Goal: Information Seeking & Learning: Learn about a topic

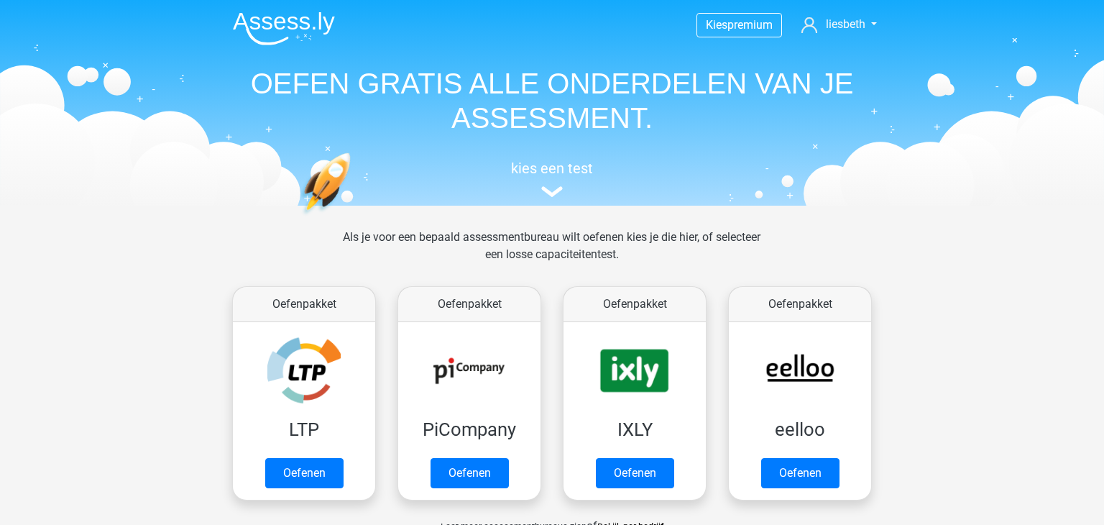
click at [524, 166] on h5 "kies een test" at bounding box center [551, 168] width 661 height 17
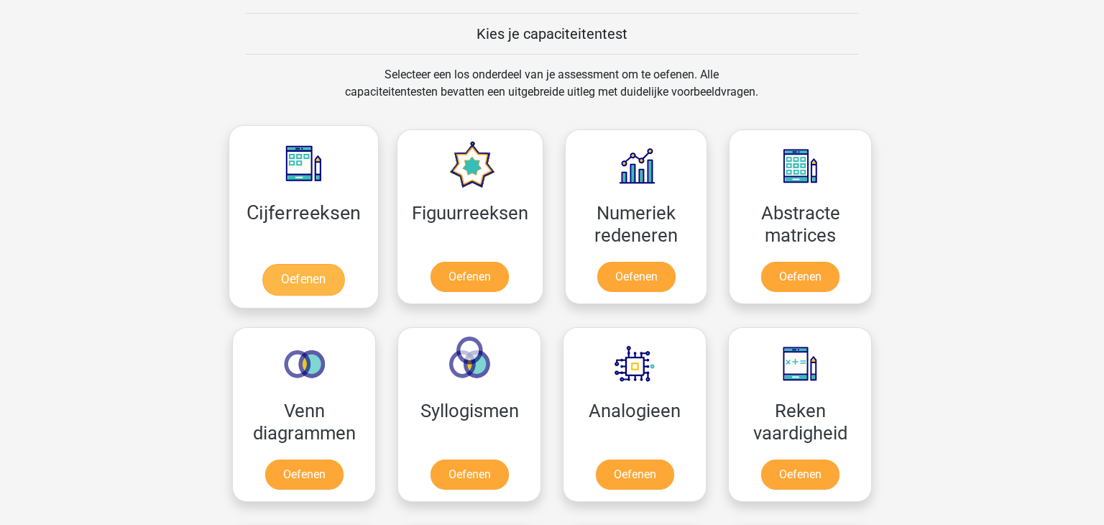
scroll to position [545, 0]
click at [300, 263] on link "Oefenen" at bounding box center [303, 279] width 82 height 32
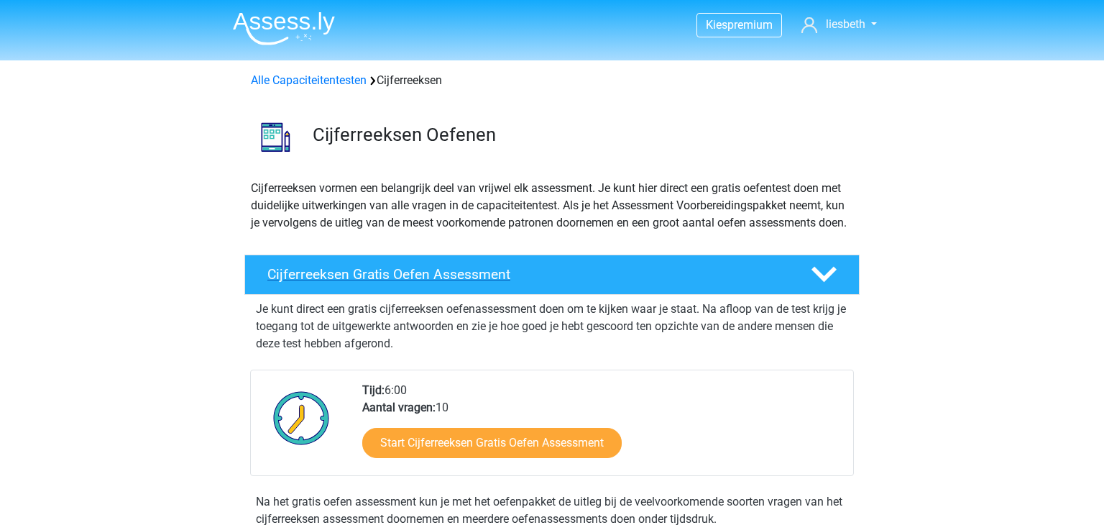
click at [476, 282] on h4 "Cijferreeksen Gratis Oefen Assessment" at bounding box center [527, 274] width 520 height 17
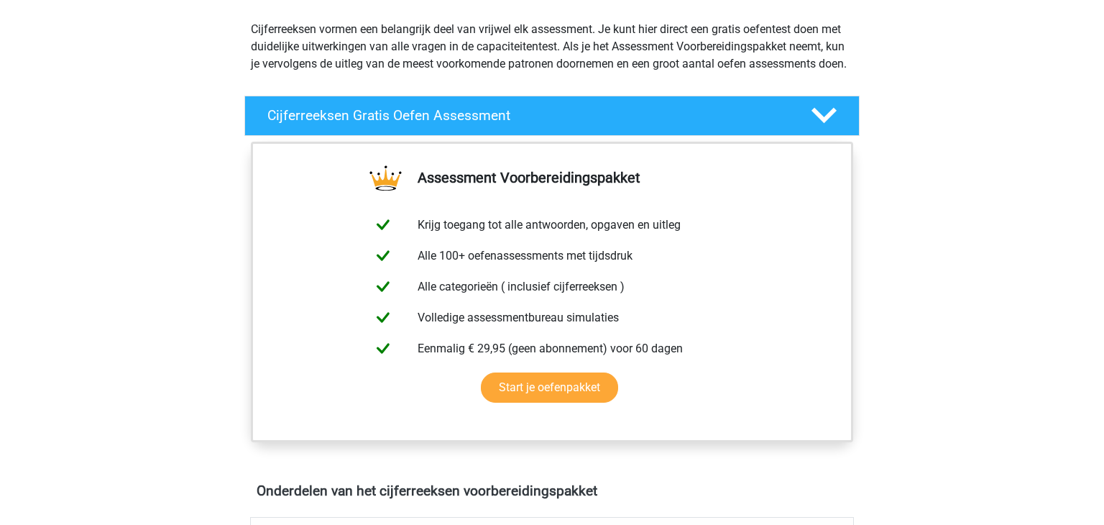
scroll to position [160, 0]
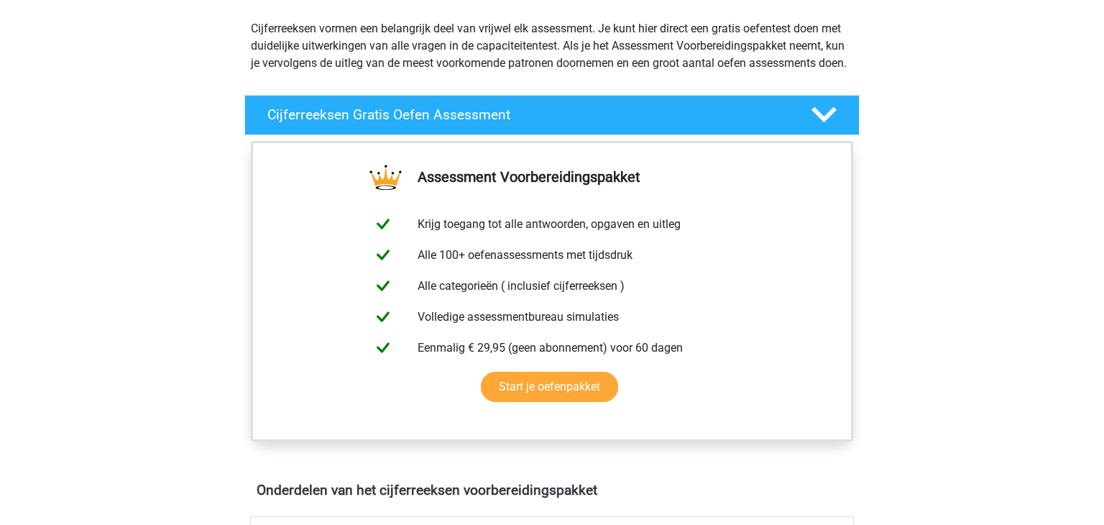
click at [828, 124] on icon at bounding box center [823, 114] width 25 height 25
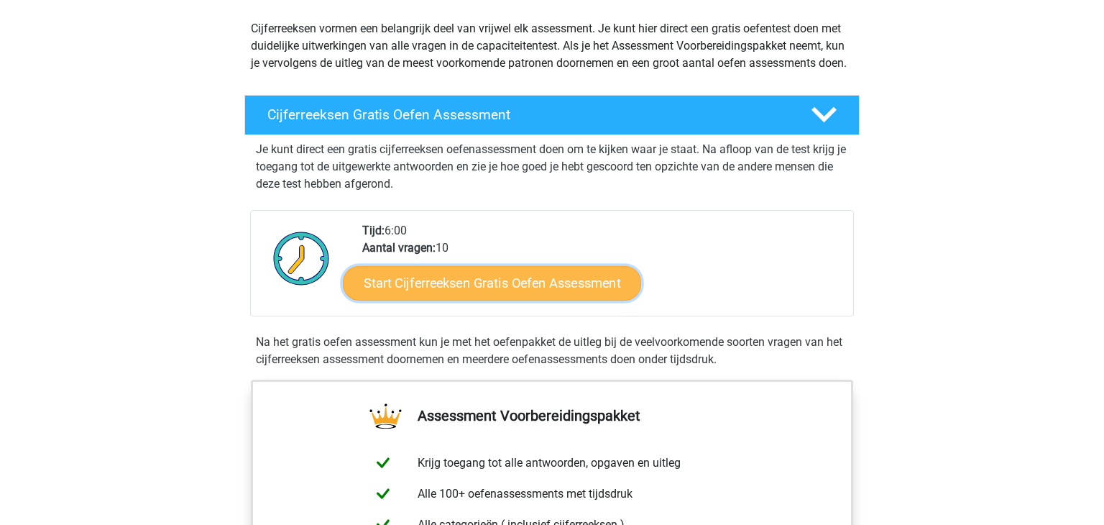
click at [499, 297] on link "Start Cijferreeksen Gratis Oefen Assessment" at bounding box center [492, 282] width 298 height 34
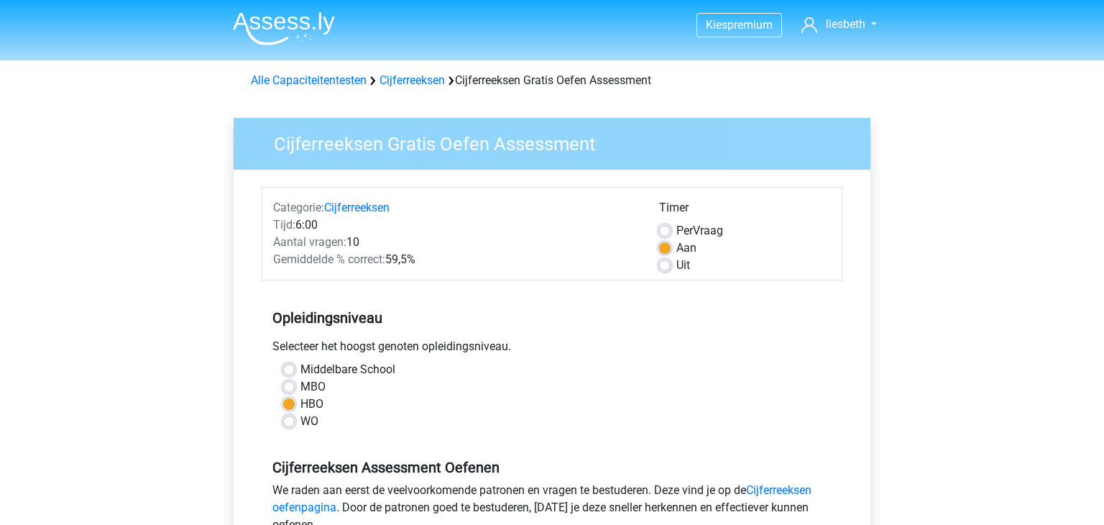
click at [300, 365] on label "Middelbare School" at bounding box center [347, 369] width 95 height 17
click at [286, 365] on input "Middelbare School" at bounding box center [288, 368] width 11 height 14
radio input "true"
click at [300, 387] on label "MBO" at bounding box center [312, 386] width 25 height 17
click at [288, 387] on input "MBO" at bounding box center [288, 385] width 11 height 14
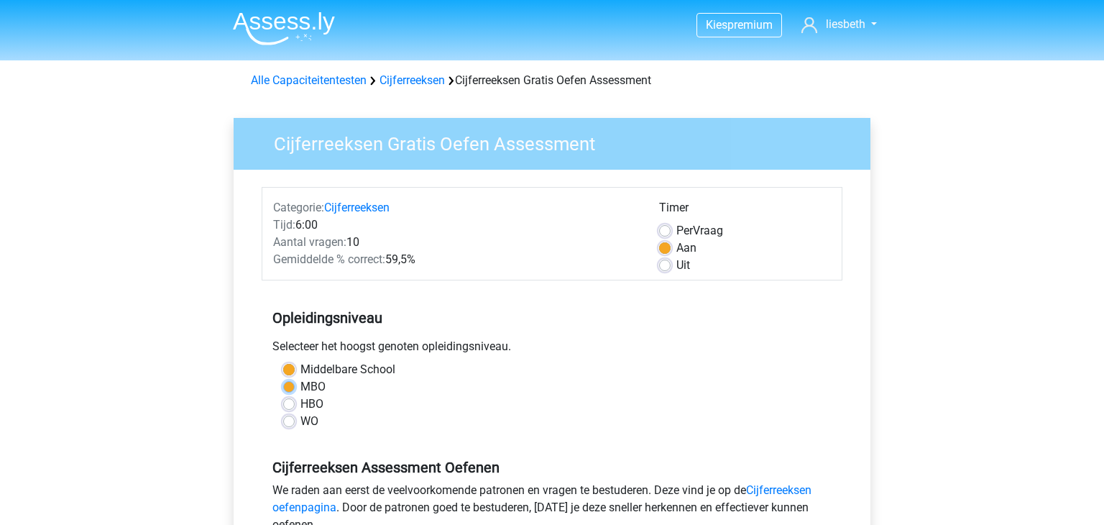
radio input "true"
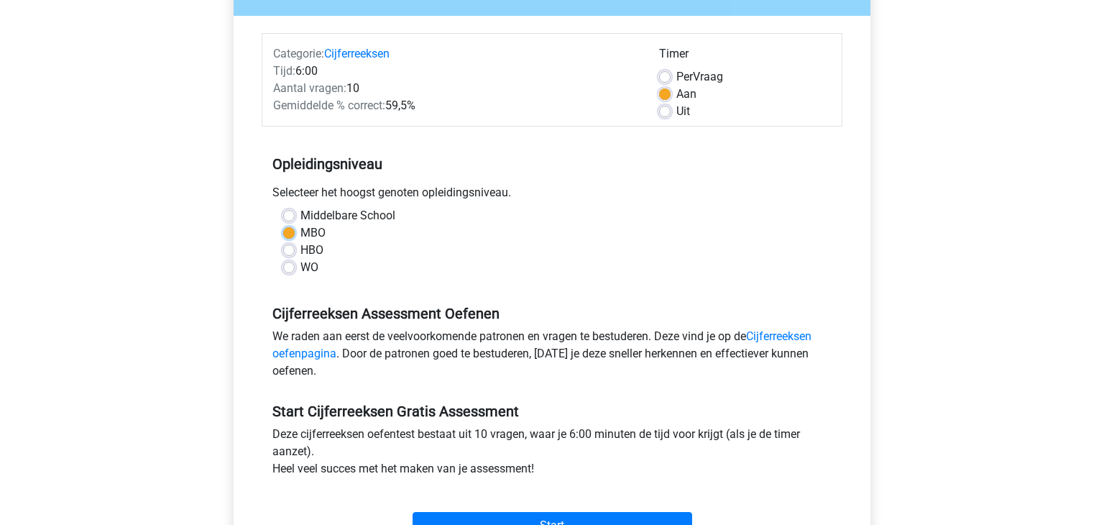
scroll to position [181, 0]
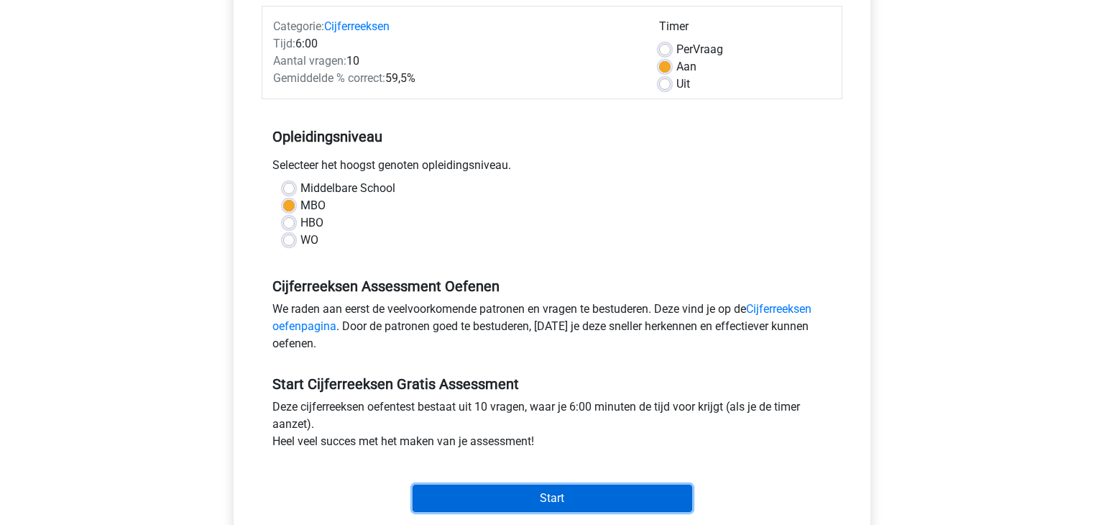
click at [542, 496] on input "Start" at bounding box center [552, 497] width 280 height 27
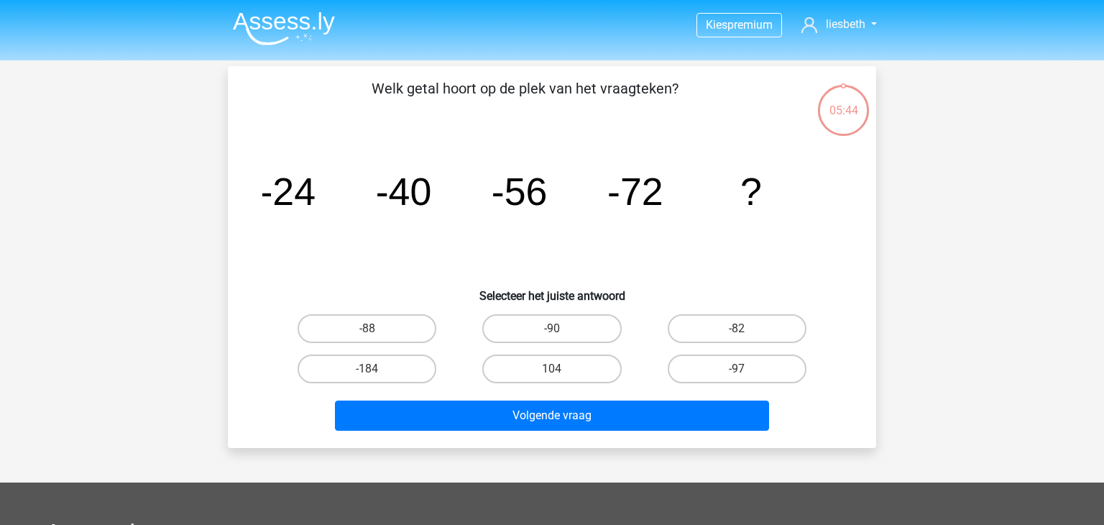
click at [376, 330] on input "-88" at bounding box center [371, 332] width 9 height 9
radio input "true"
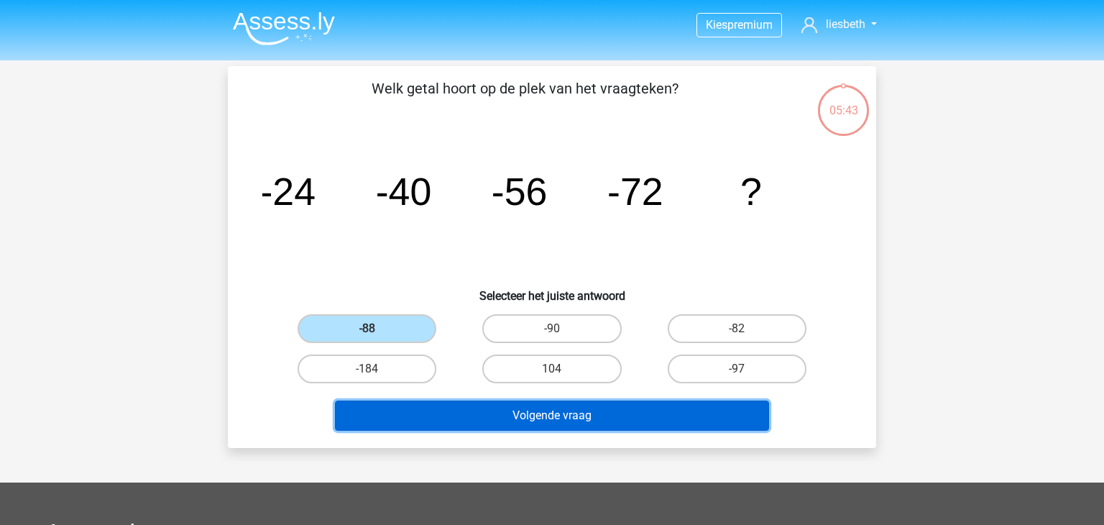
click at [557, 415] on button "Volgende vraag" at bounding box center [552, 415] width 435 height 30
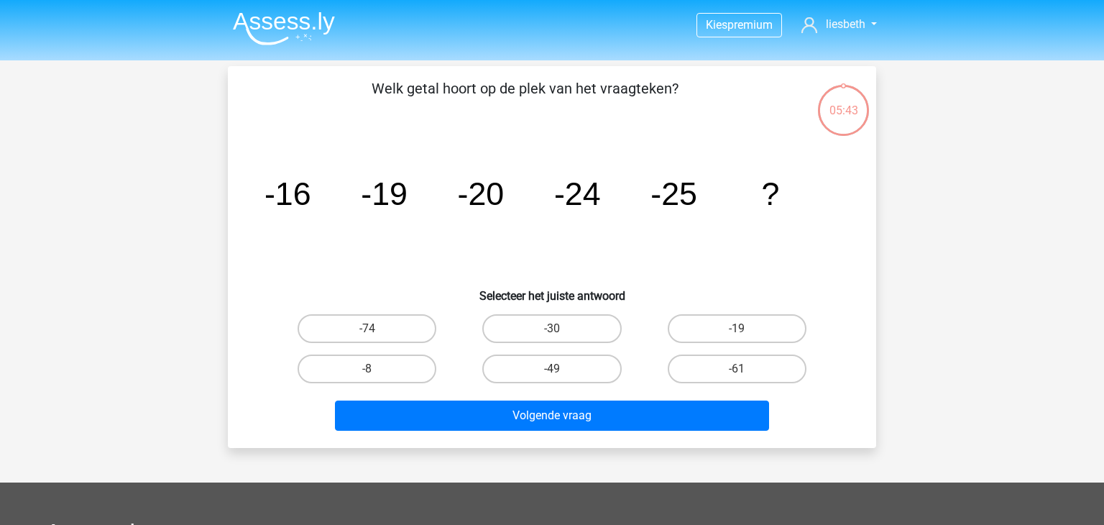
scroll to position [66, 0]
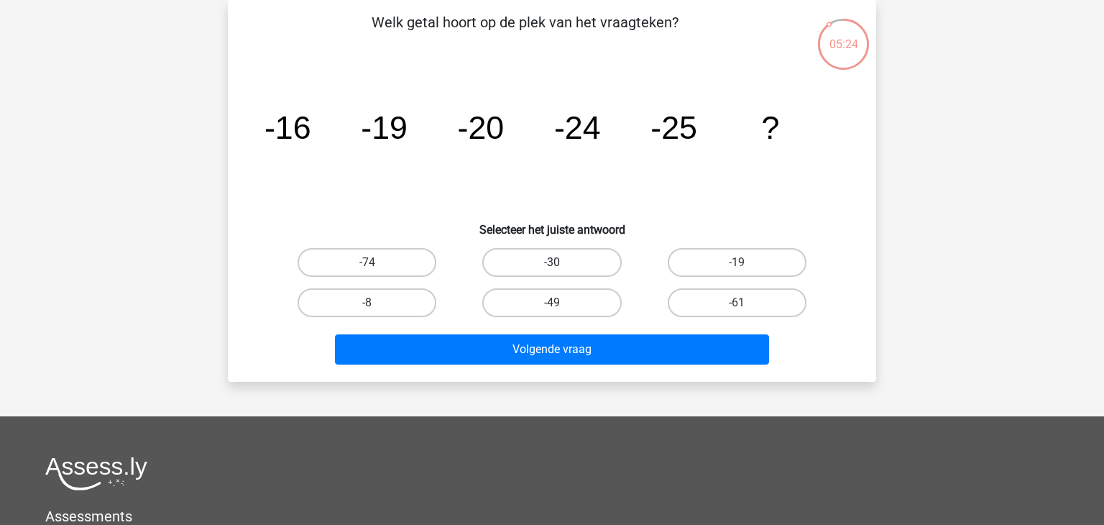
click at [568, 263] on label "-30" at bounding box center [551, 262] width 139 height 29
click at [561, 263] on input "-30" at bounding box center [556, 266] width 9 height 9
radio input "true"
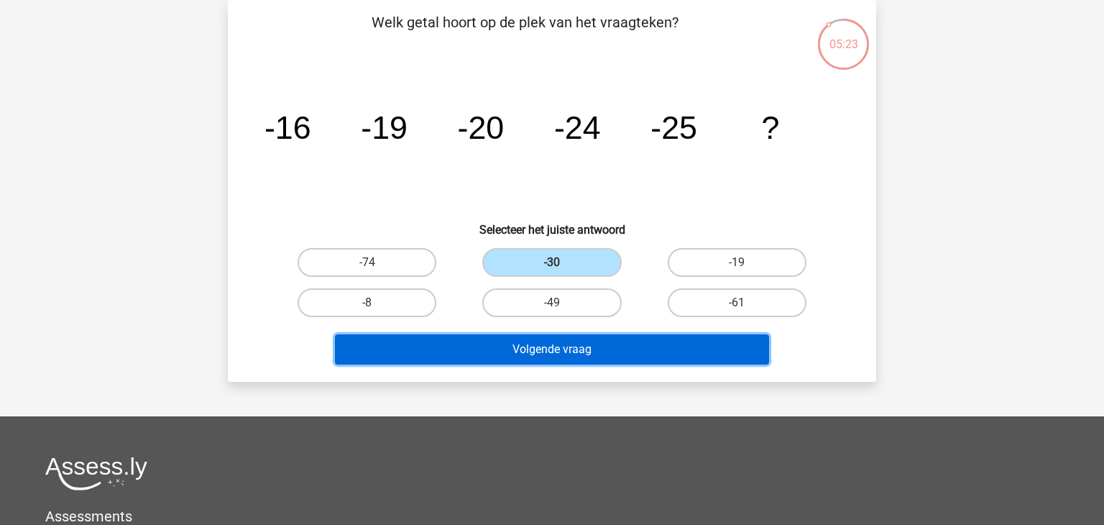
click at [583, 351] on button "Volgende vraag" at bounding box center [552, 349] width 435 height 30
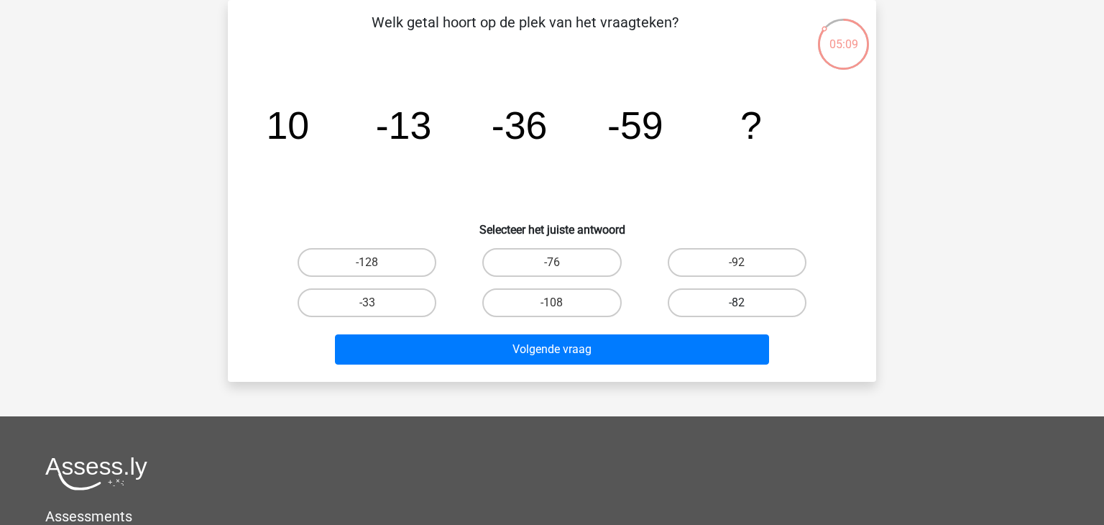
click at [748, 304] on label "-82" at bounding box center [736, 302] width 139 height 29
click at [746, 304] on input "-82" at bounding box center [740, 306] width 9 height 9
radio input "true"
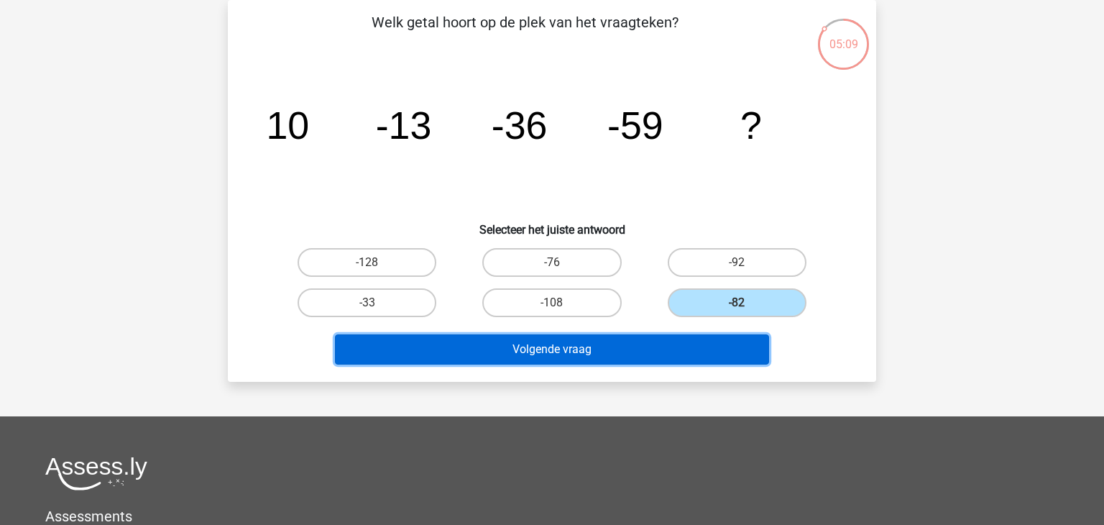
click at [571, 359] on button "Volgende vraag" at bounding box center [552, 349] width 435 height 30
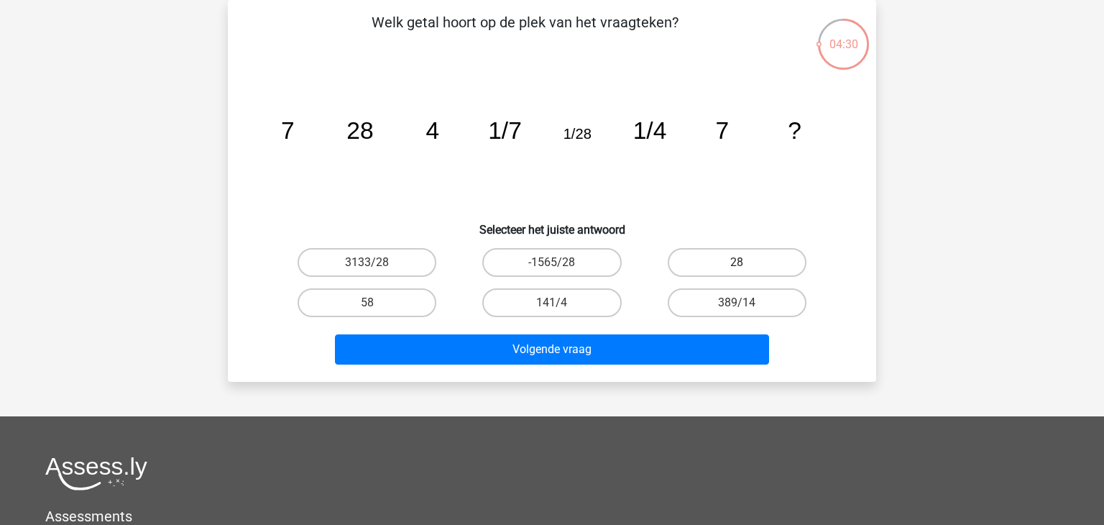
click at [775, 266] on label "28" at bounding box center [736, 262] width 139 height 29
click at [746, 266] on input "28" at bounding box center [740, 266] width 9 height 9
radio input "true"
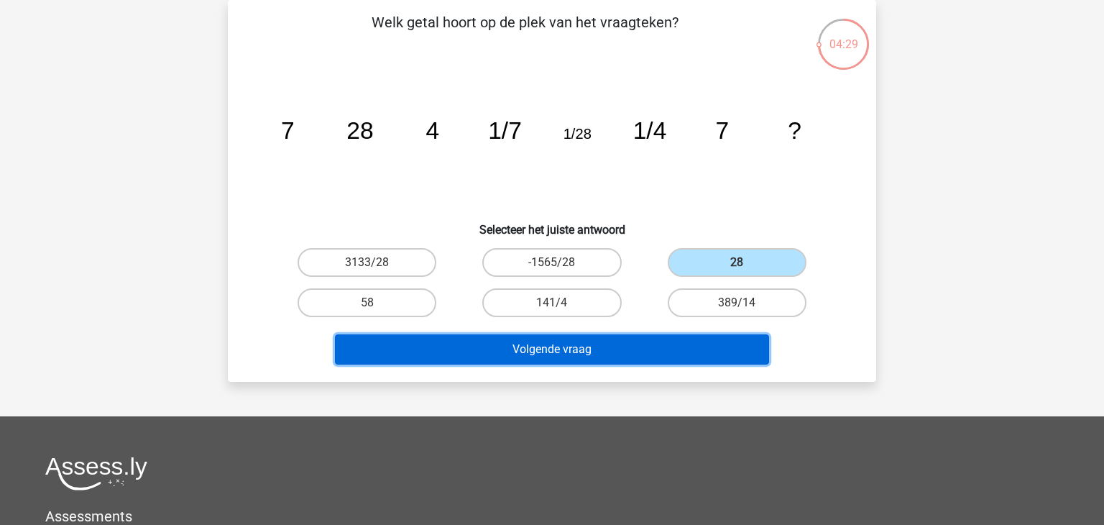
click at [614, 359] on button "Volgende vraag" at bounding box center [552, 349] width 435 height 30
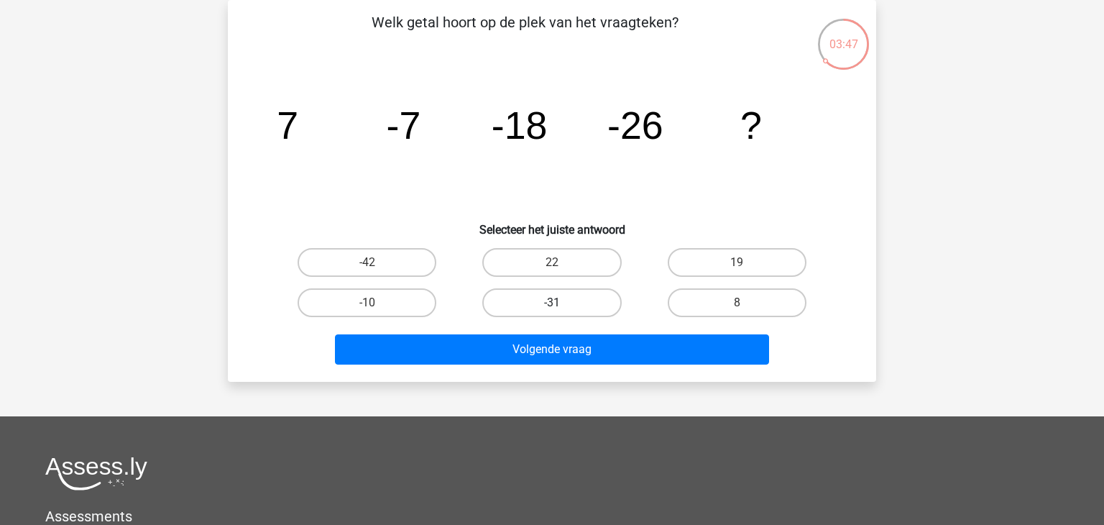
click at [577, 302] on label "-31" at bounding box center [551, 302] width 139 height 29
click at [561, 302] on input "-31" at bounding box center [556, 306] width 9 height 9
radio input "true"
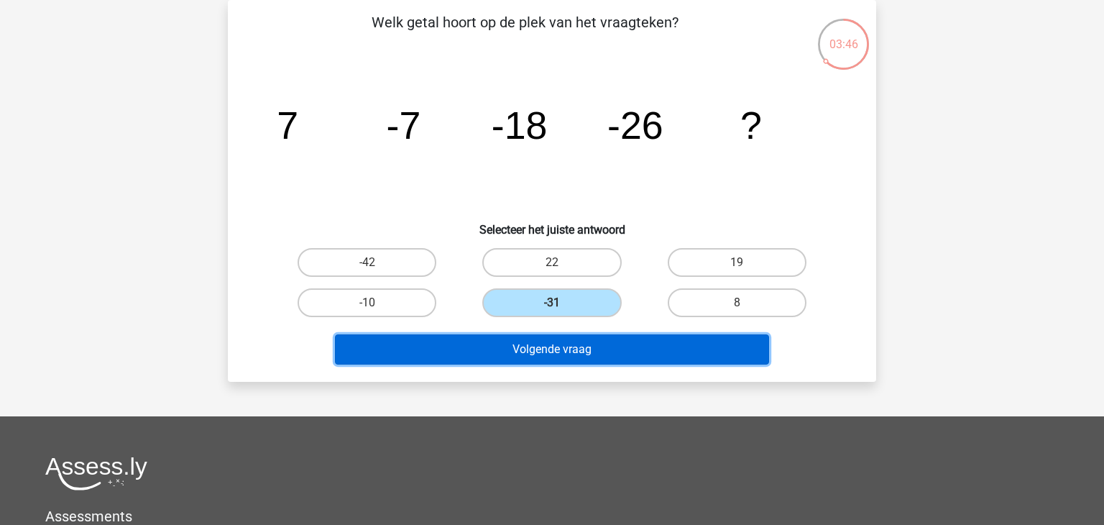
click at [551, 355] on button "Volgende vraag" at bounding box center [552, 349] width 435 height 30
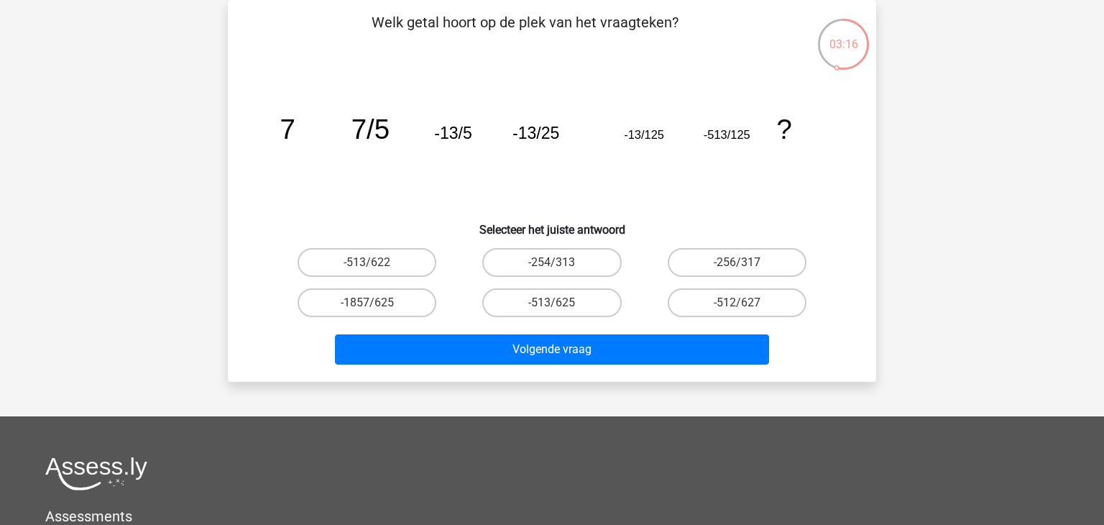
click at [554, 305] on input "-513/625" at bounding box center [556, 306] width 9 height 9
radio input "true"
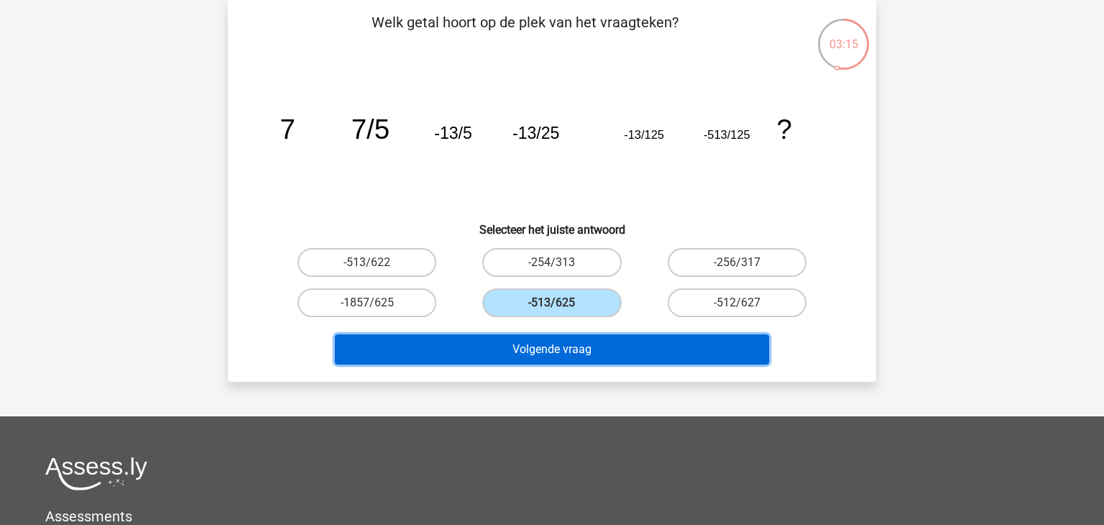
click at [557, 353] on button "Volgende vraag" at bounding box center [552, 349] width 435 height 30
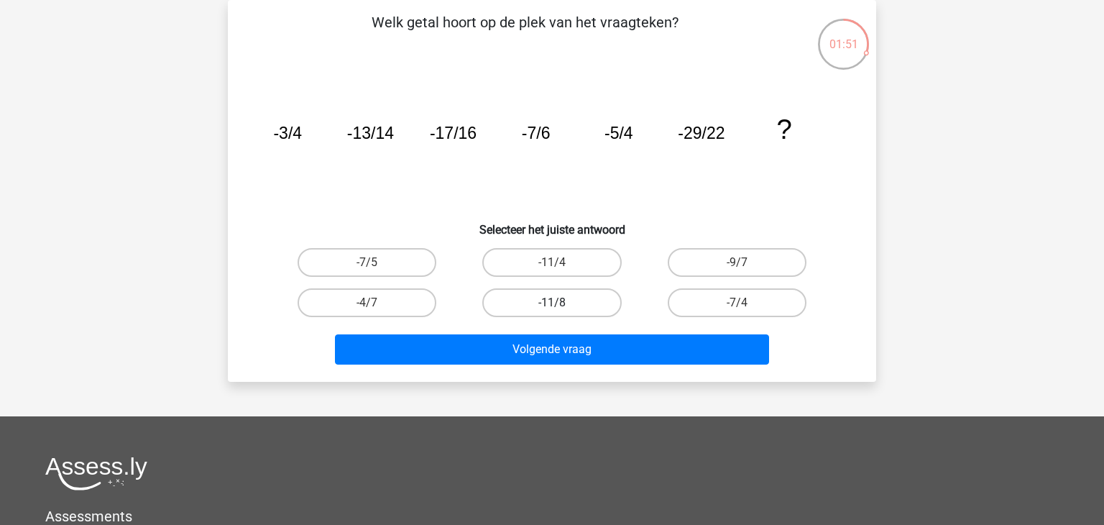
click at [595, 299] on label "-11/8" at bounding box center [551, 302] width 139 height 29
click at [561, 302] on input "-11/8" at bounding box center [556, 306] width 9 height 9
radio input "true"
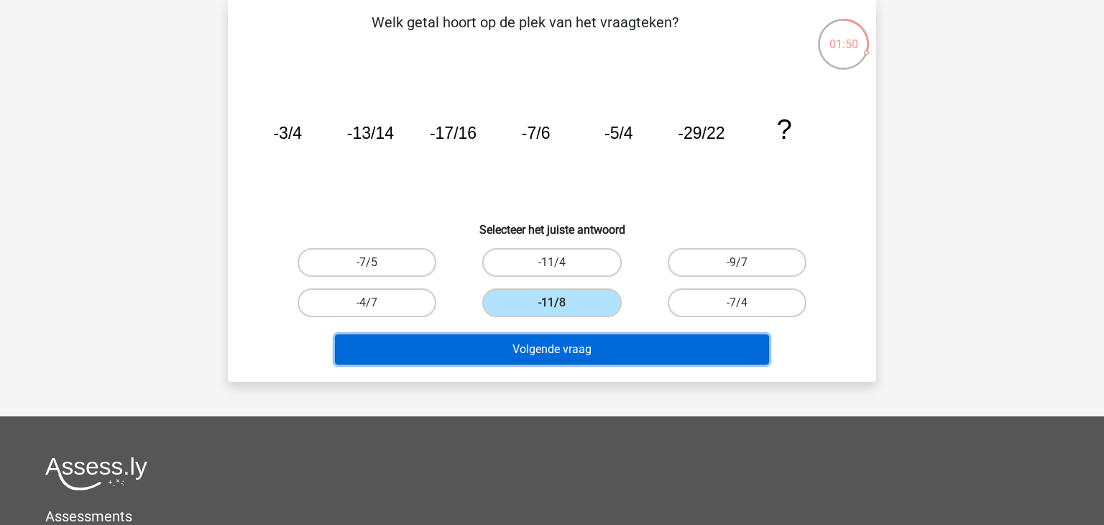
click at [569, 358] on button "Volgende vraag" at bounding box center [552, 349] width 435 height 30
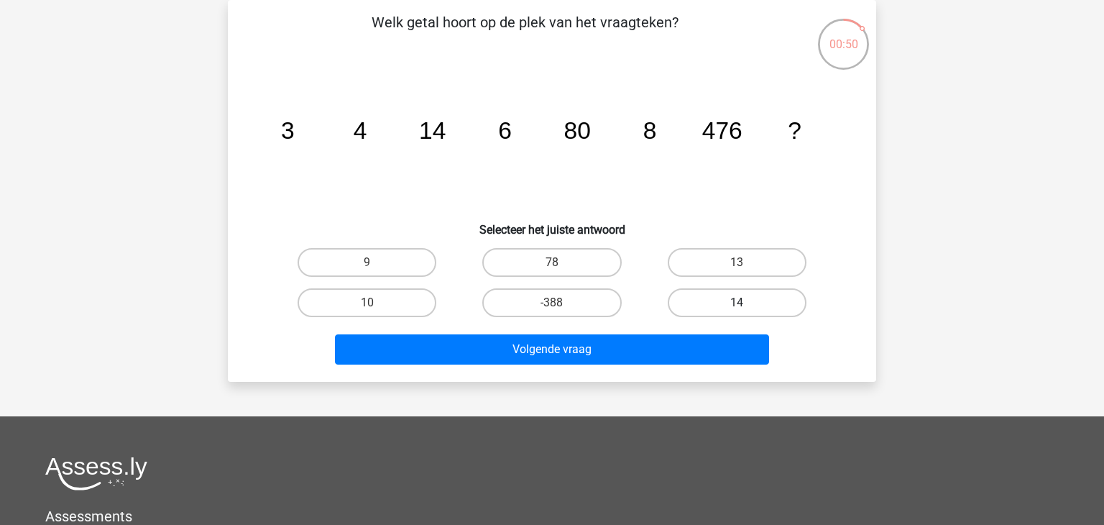
click at [727, 300] on label "14" at bounding box center [736, 302] width 139 height 29
click at [736, 302] on input "14" at bounding box center [740, 306] width 9 height 9
radio input "true"
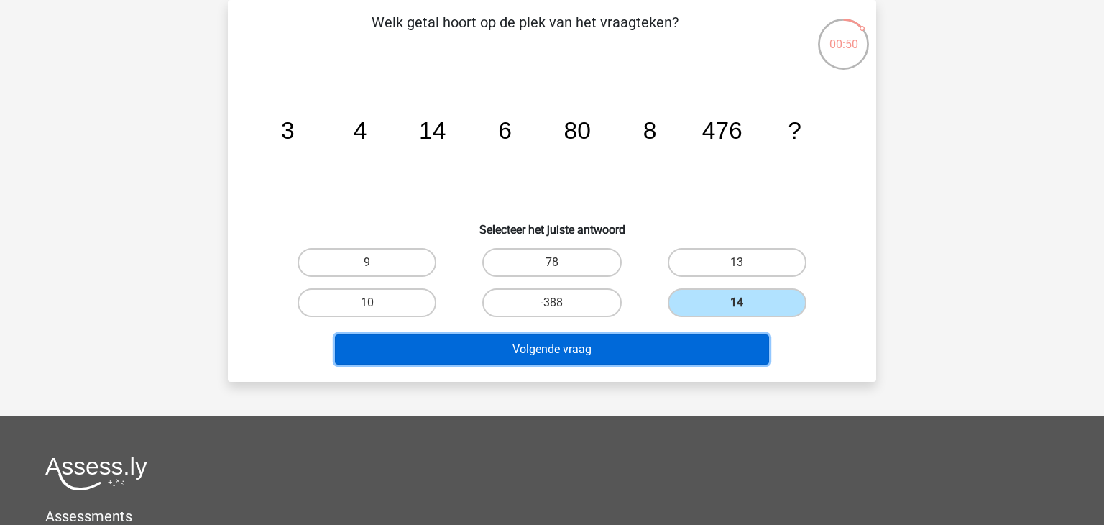
click at [537, 342] on button "Volgende vraag" at bounding box center [552, 349] width 435 height 30
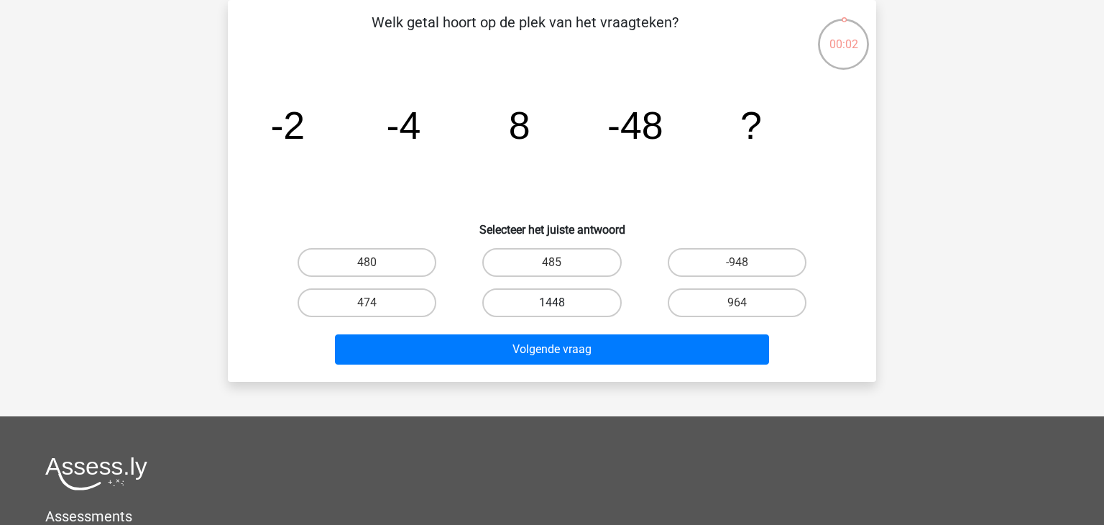
click at [537, 297] on label "1448" at bounding box center [551, 302] width 139 height 29
click at [552, 302] on input "1448" at bounding box center [556, 306] width 9 height 9
radio input "true"
click at [576, 369] on div "Welk getal hoort op de plek van het vraagteken? image/svg+xml -2 -4 8 -48 ? Sel…" at bounding box center [552, 191] width 648 height 382
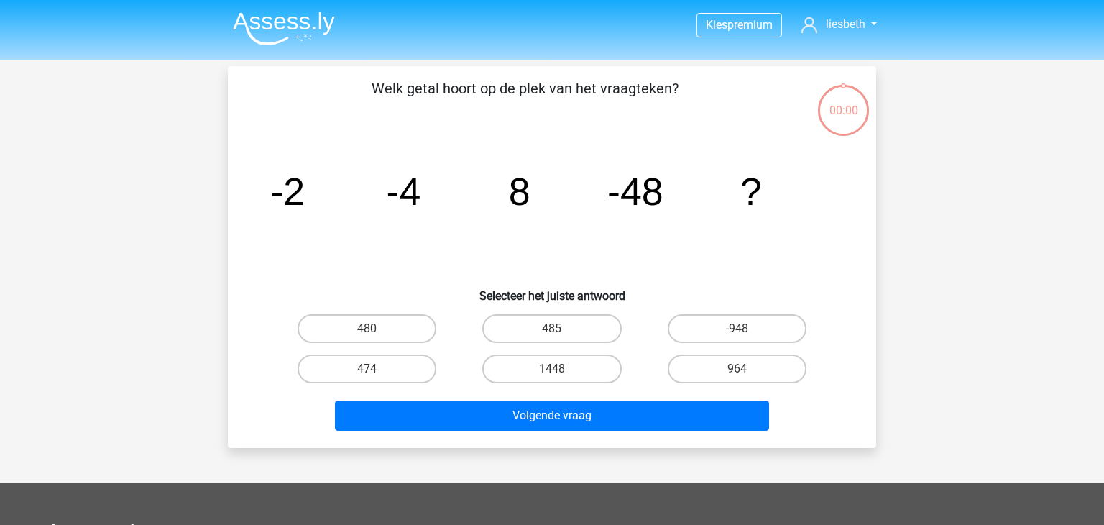
scroll to position [66, 0]
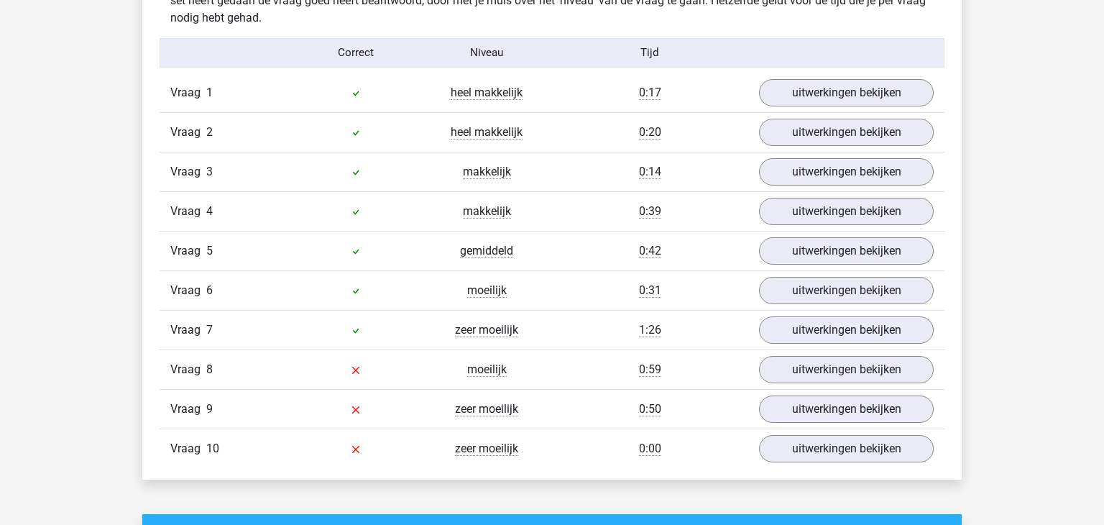
scroll to position [1209, 0]
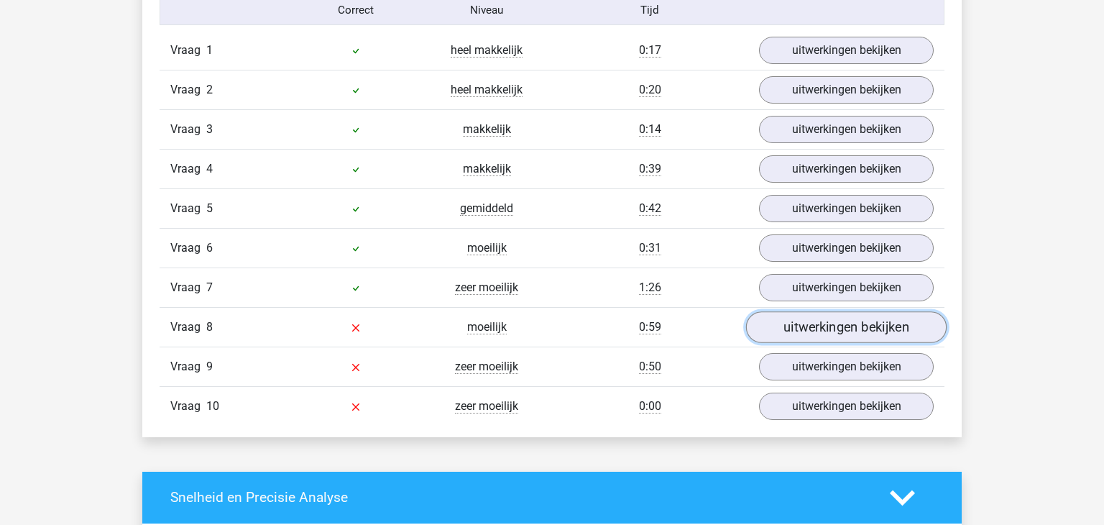
click at [828, 327] on link "uitwerkingen bekijken" at bounding box center [846, 327] width 200 height 32
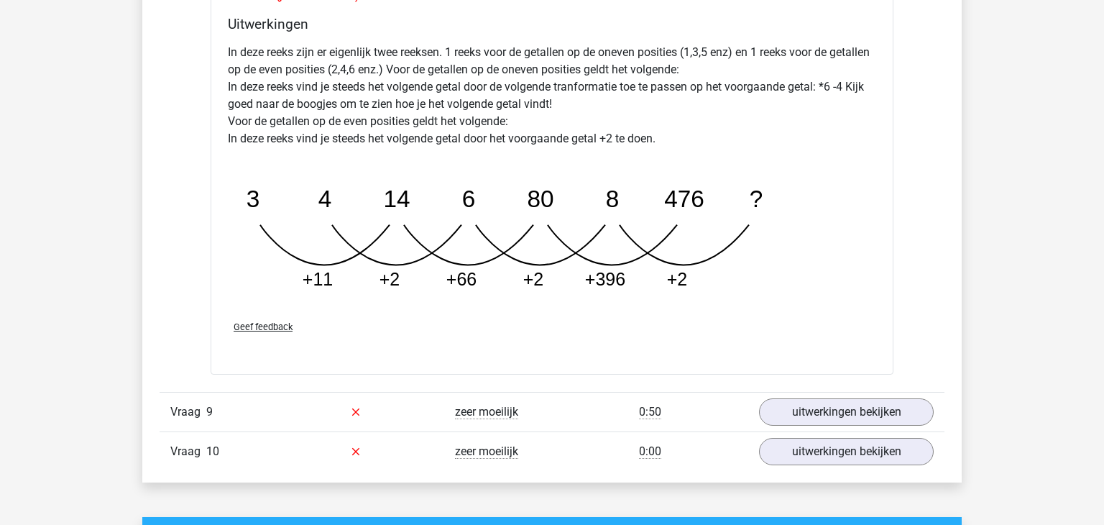
scroll to position [1895, 0]
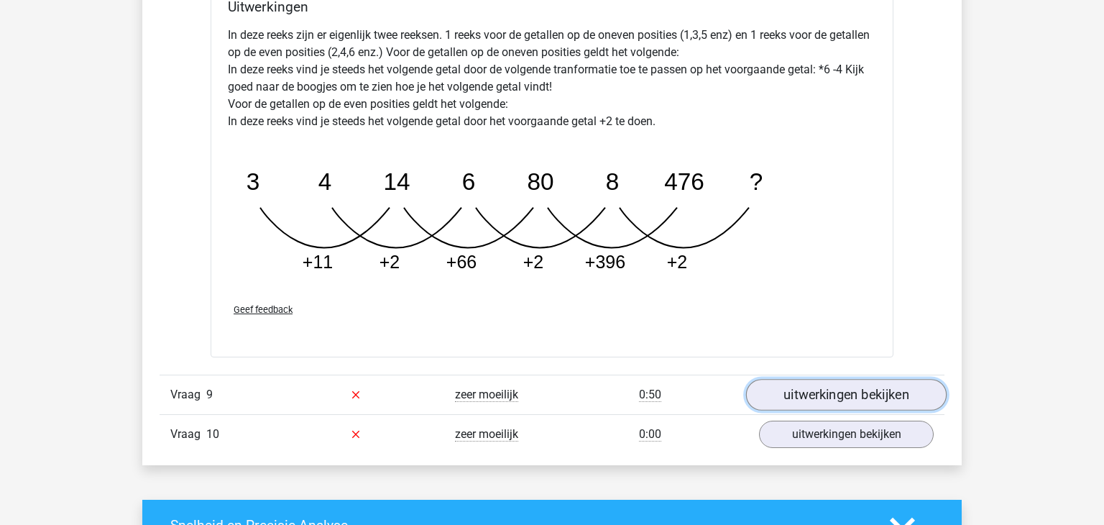
click at [822, 385] on link "uitwerkingen bekijken" at bounding box center [846, 395] width 200 height 32
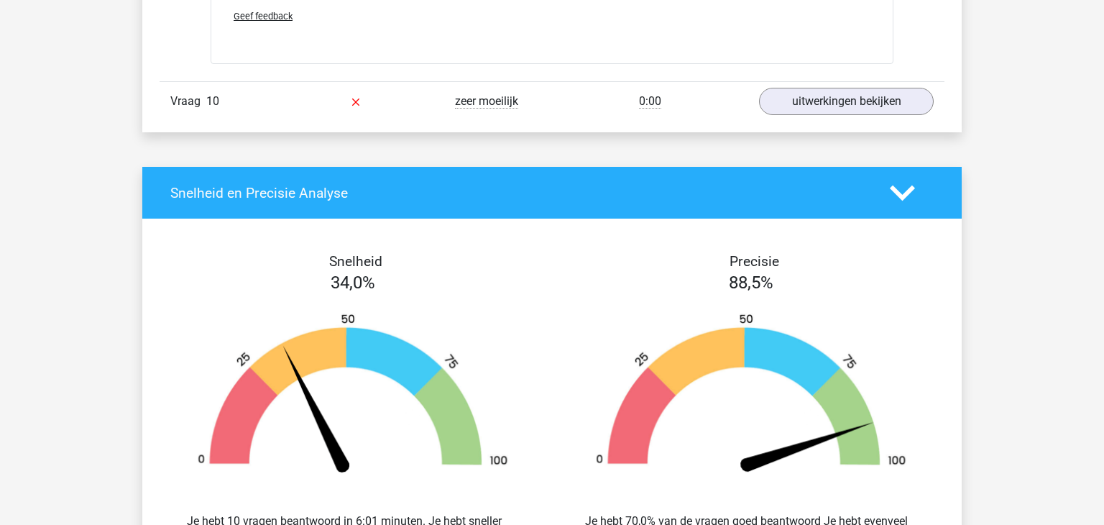
scroll to position [2992, 0]
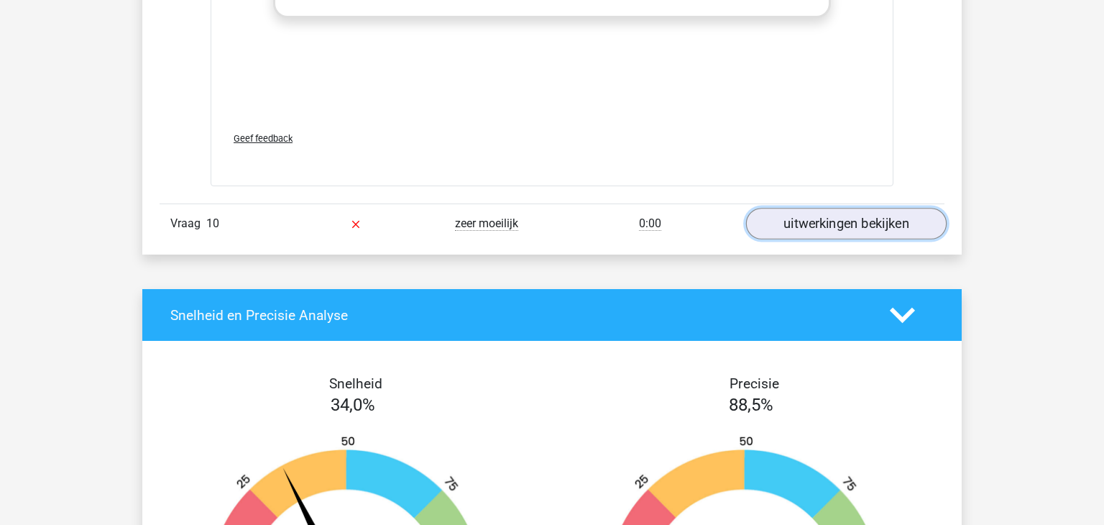
click at [824, 223] on link "uitwerkingen bekijken" at bounding box center [846, 224] width 200 height 32
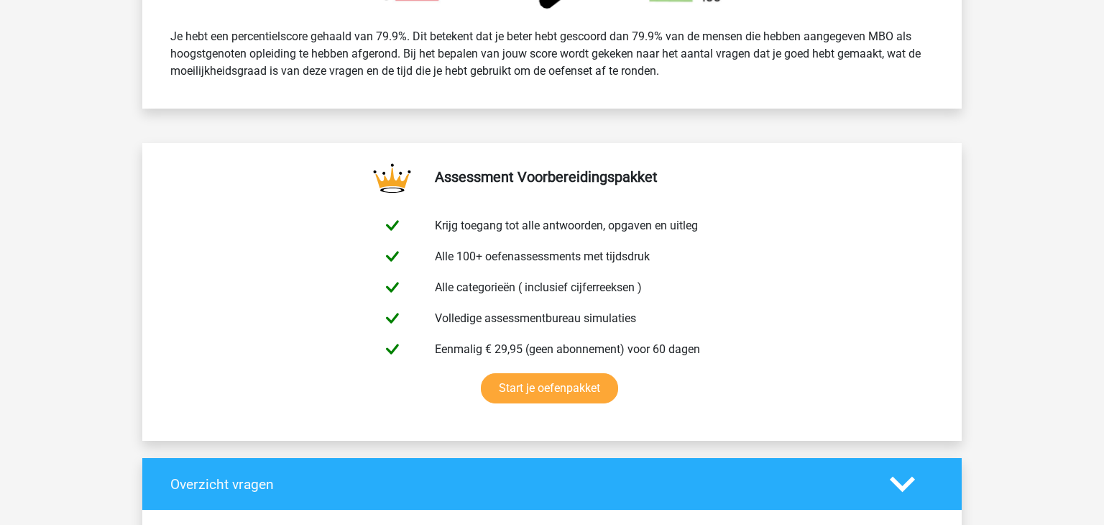
scroll to position [0, 0]
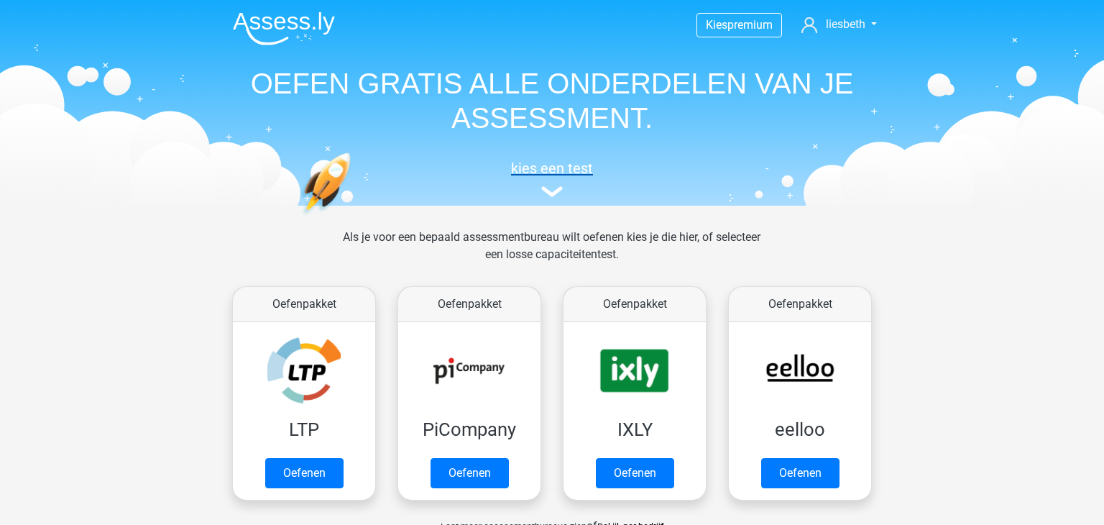
click at [543, 185] on link "kies een test" at bounding box center [551, 179] width 661 height 38
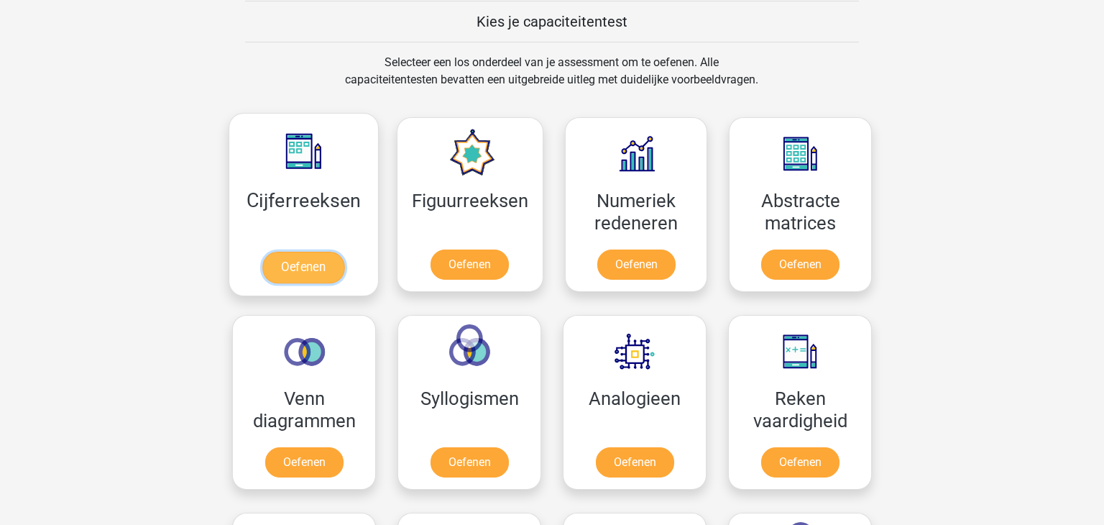
click at [291, 254] on link "Oefenen" at bounding box center [303, 267] width 82 height 32
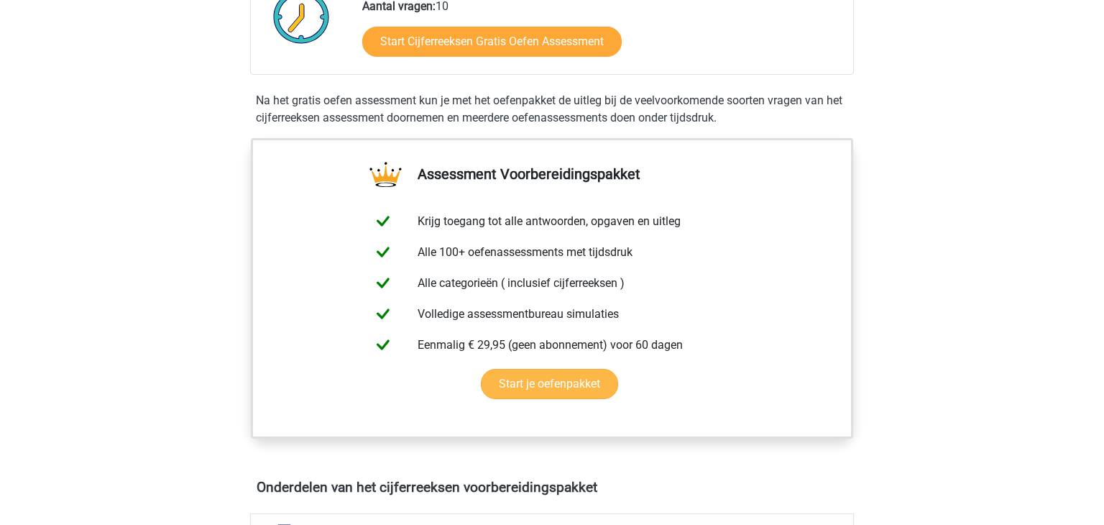
scroll to position [25, 0]
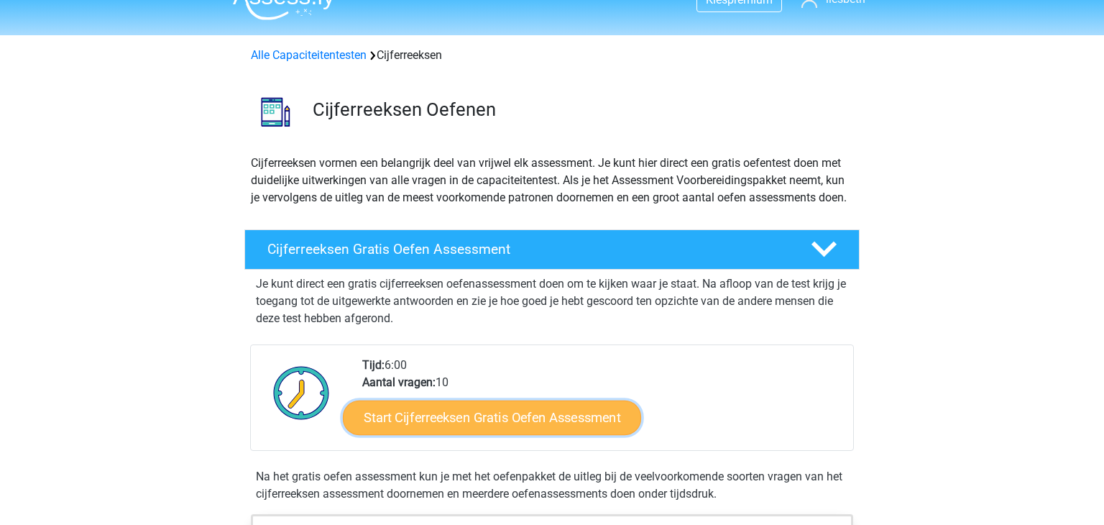
click at [508, 434] on link "Start Cijferreeksen Gratis Oefen Assessment" at bounding box center [492, 416] width 298 height 34
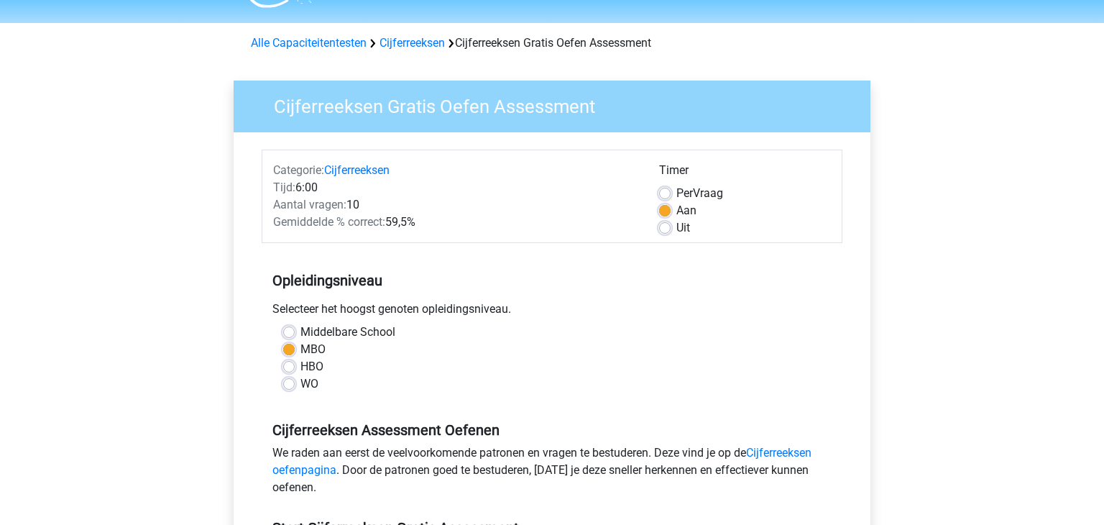
scroll to position [42, 0]
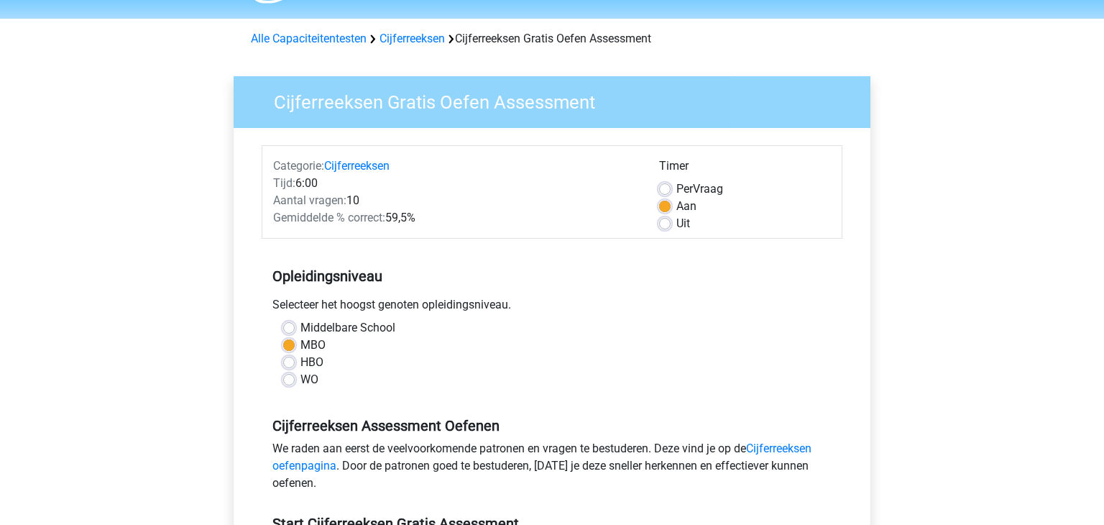
click at [300, 379] on label "WO" at bounding box center [309, 379] width 18 height 17
click at [290, 379] on input "WO" at bounding box center [288, 378] width 11 height 14
radio input "true"
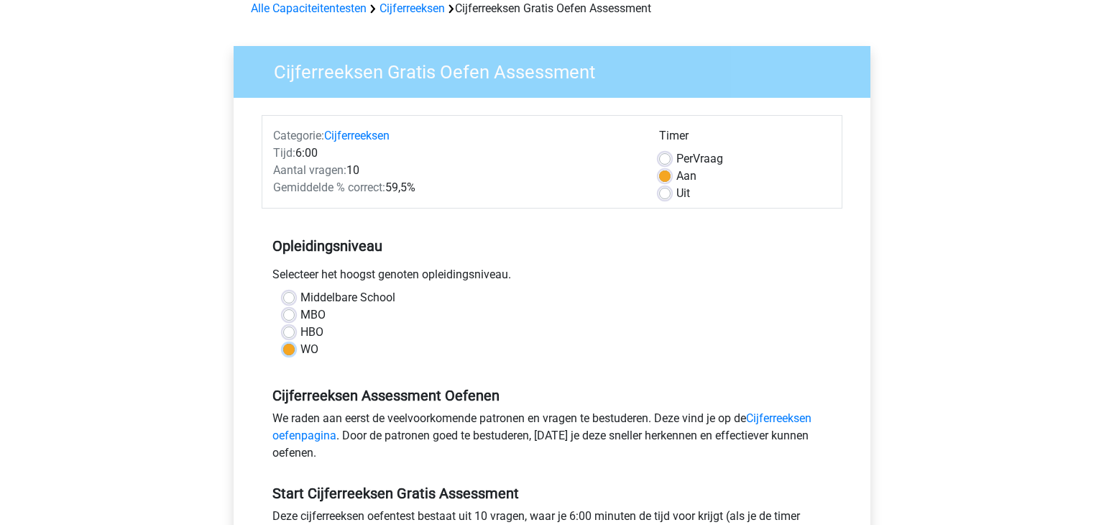
scroll to position [257, 0]
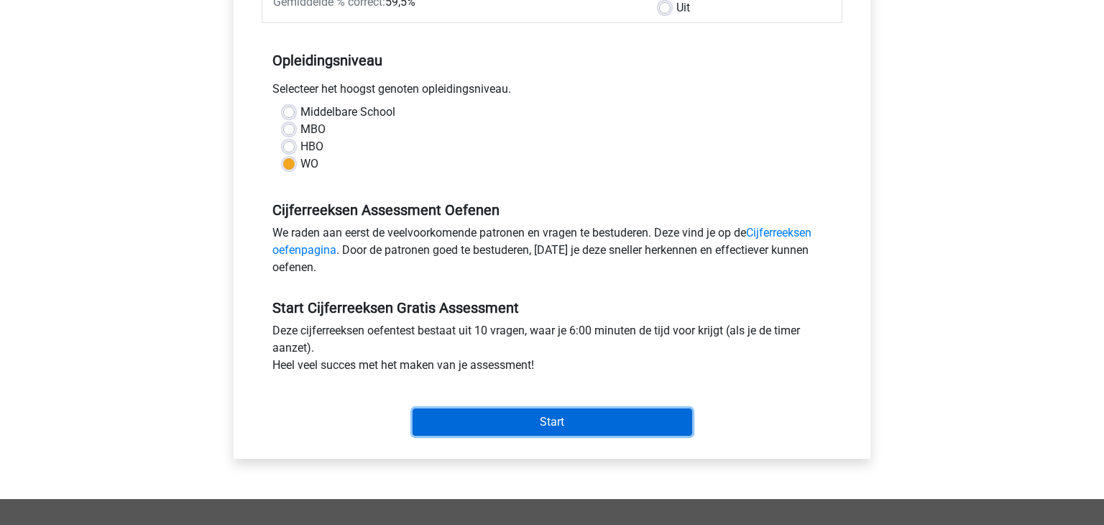
click at [525, 418] on input "Start" at bounding box center [552, 421] width 280 height 27
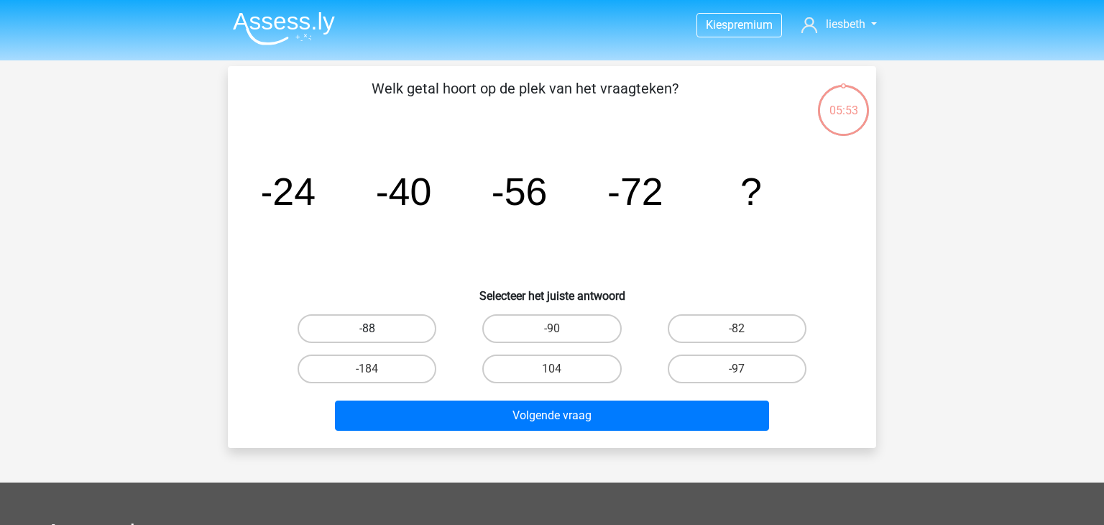
click at [376, 331] on label "-88" at bounding box center [366, 328] width 139 height 29
click at [376, 331] on input "-88" at bounding box center [371, 332] width 9 height 9
radio input "true"
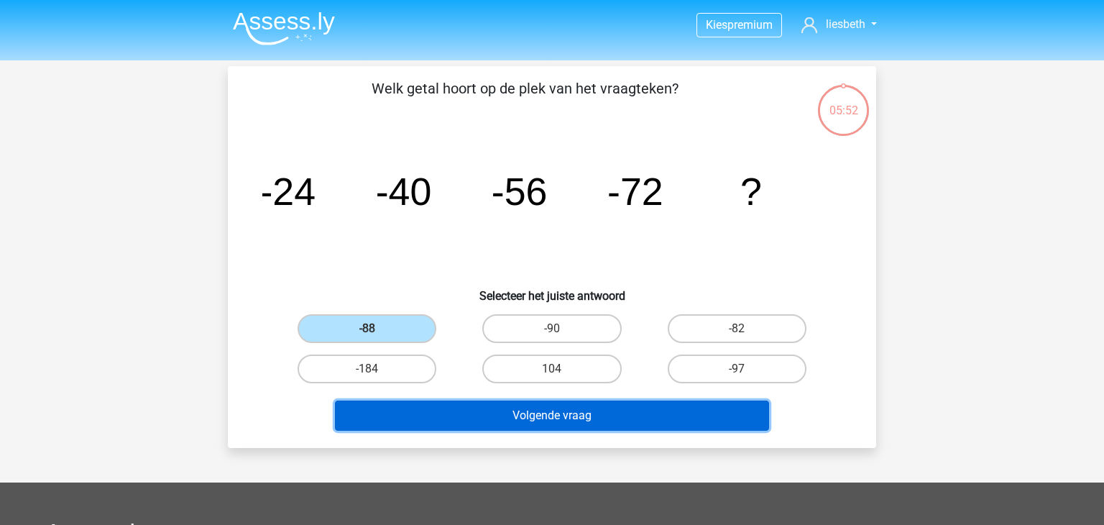
click at [556, 411] on button "Volgende vraag" at bounding box center [552, 415] width 435 height 30
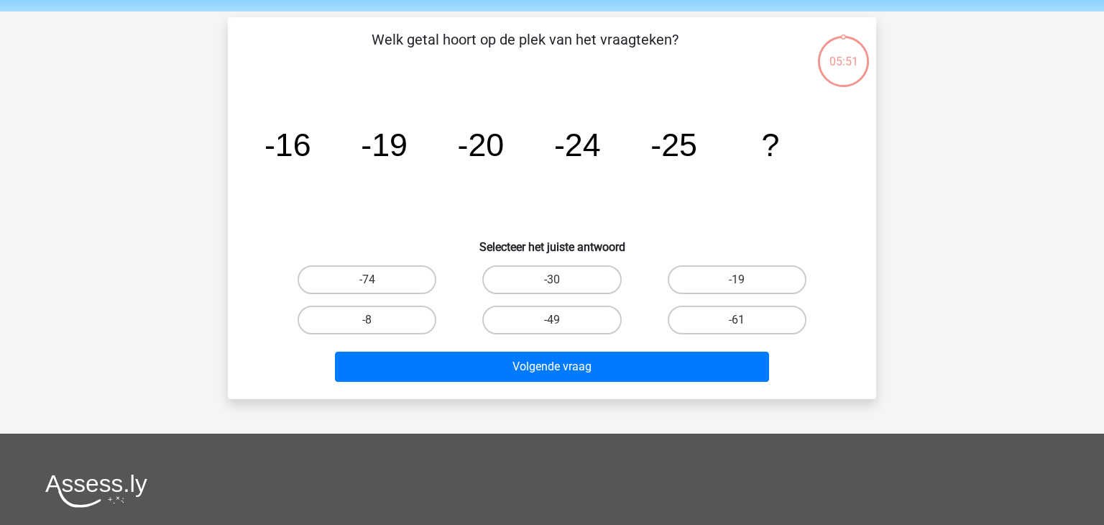
scroll to position [66, 0]
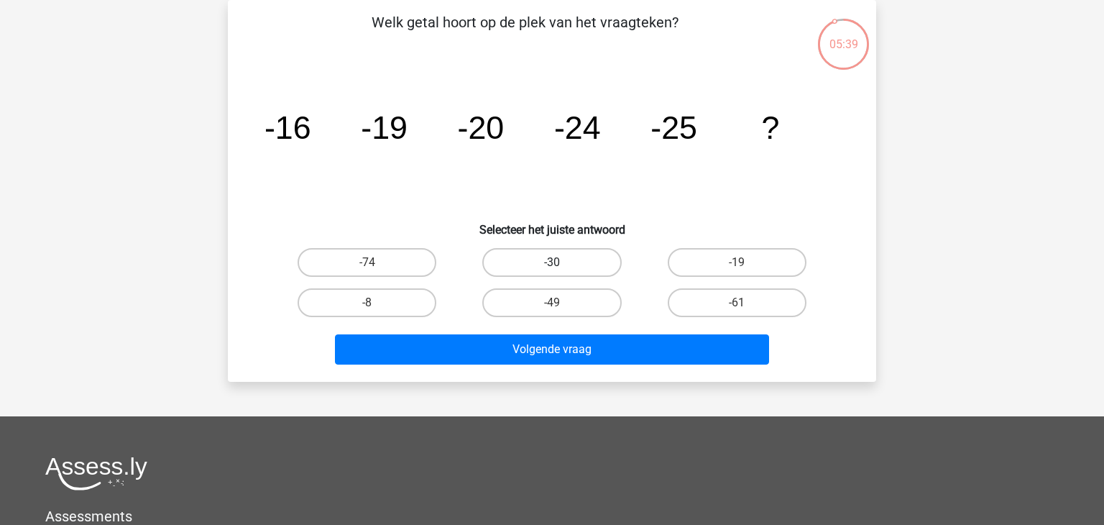
click at [587, 266] on label "-30" at bounding box center [551, 262] width 139 height 29
click at [561, 266] on input "-30" at bounding box center [556, 266] width 9 height 9
radio input "true"
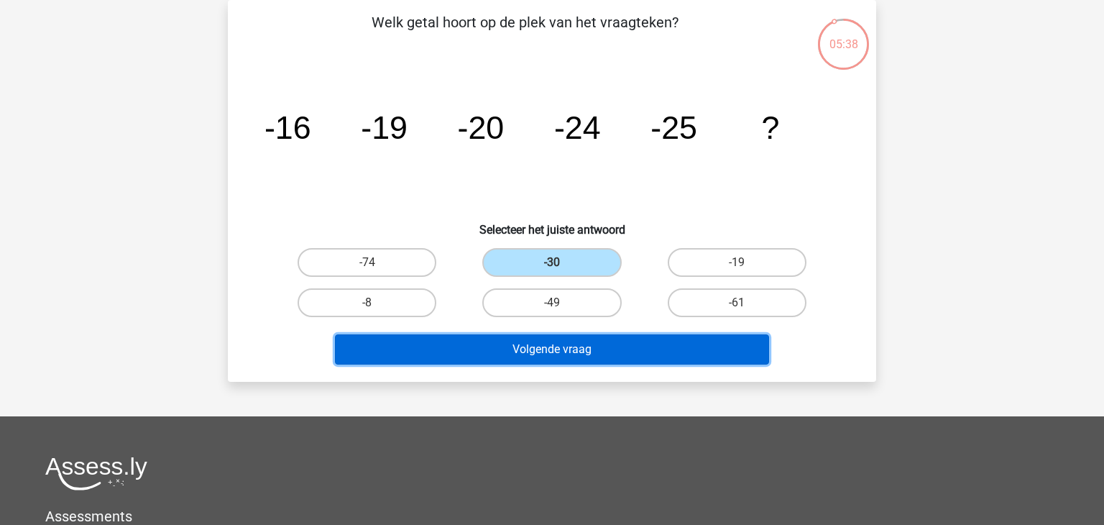
click at [571, 357] on button "Volgende vraag" at bounding box center [552, 349] width 435 height 30
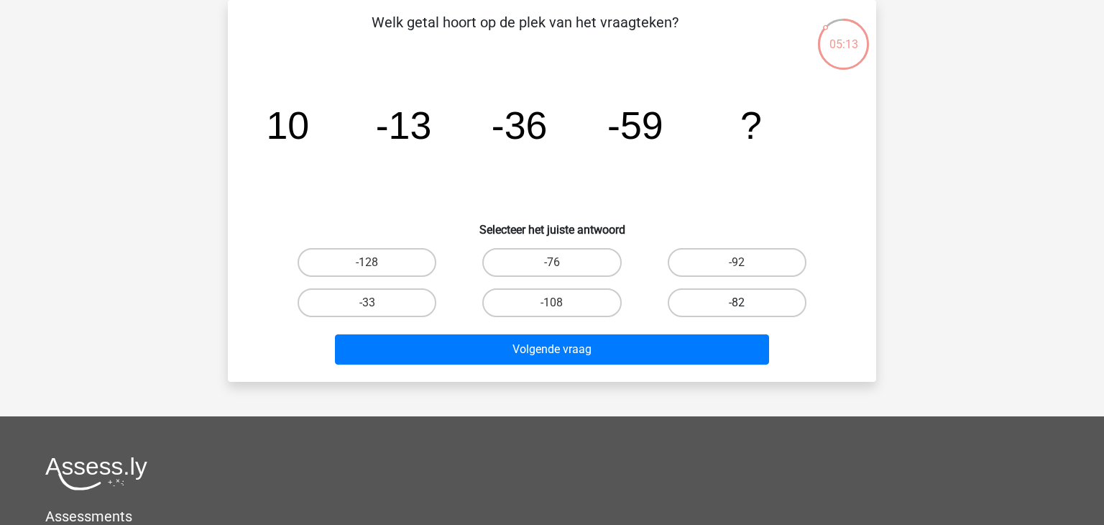
click at [739, 299] on label "-82" at bounding box center [736, 302] width 139 height 29
click at [739, 302] on input "-82" at bounding box center [740, 306] width 9 height 9
radio input "true"
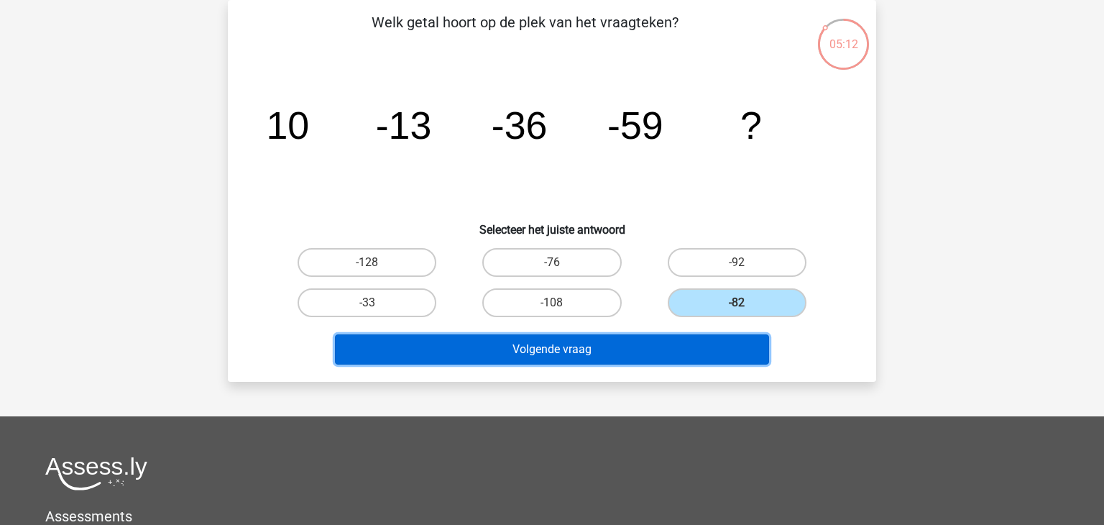
click at [659, 337] on button "Volgende vraag" at bounding box center [552, 349] width 435 height 30
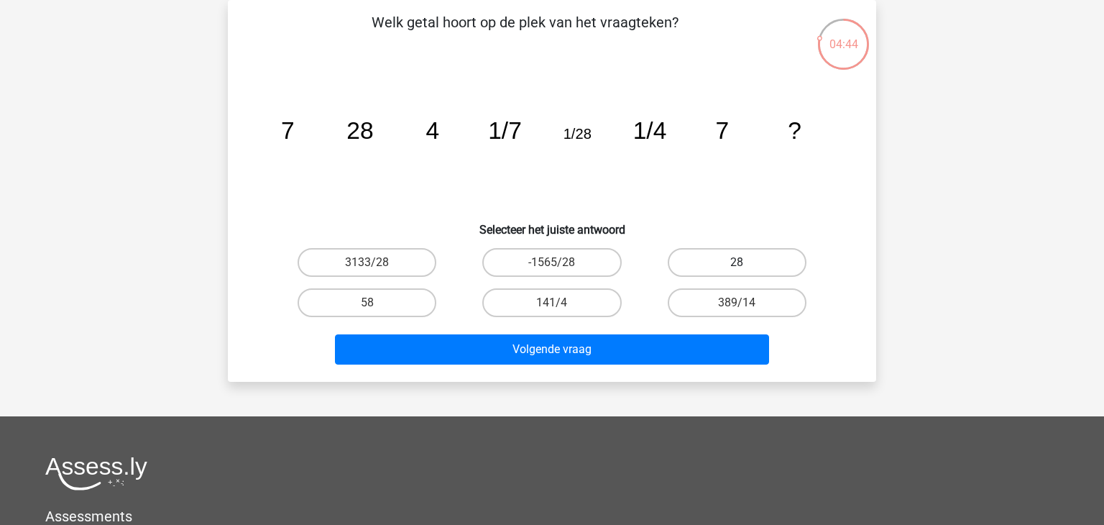
click at [739, 252] on label "28" at bounding box center [736, 262] width 139 height 29
click at [739, 262] on input "28" at bounding box center [740, 266] width 9 height 9
radio input "true"
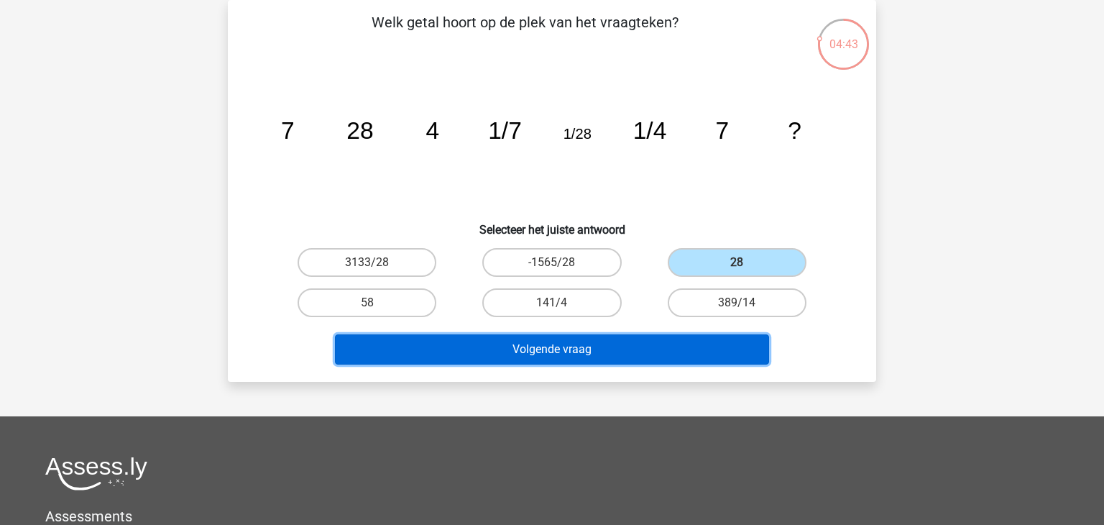
click at [593, 346] on button "Volgende vraag" at bounding box center [552, 349] width 435 height 30
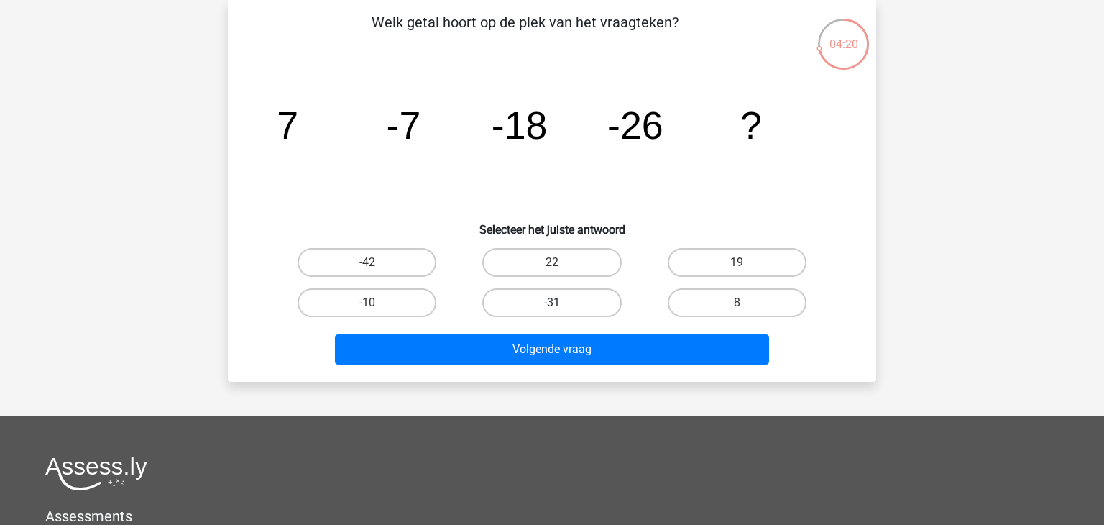
click at [570, 292] on label "-31" at bounding box center [551, 302] width 139 height 29
click at [561, 302] on input "-31" at bounding box center [556, 306] width 9 height 9
radio input "true"
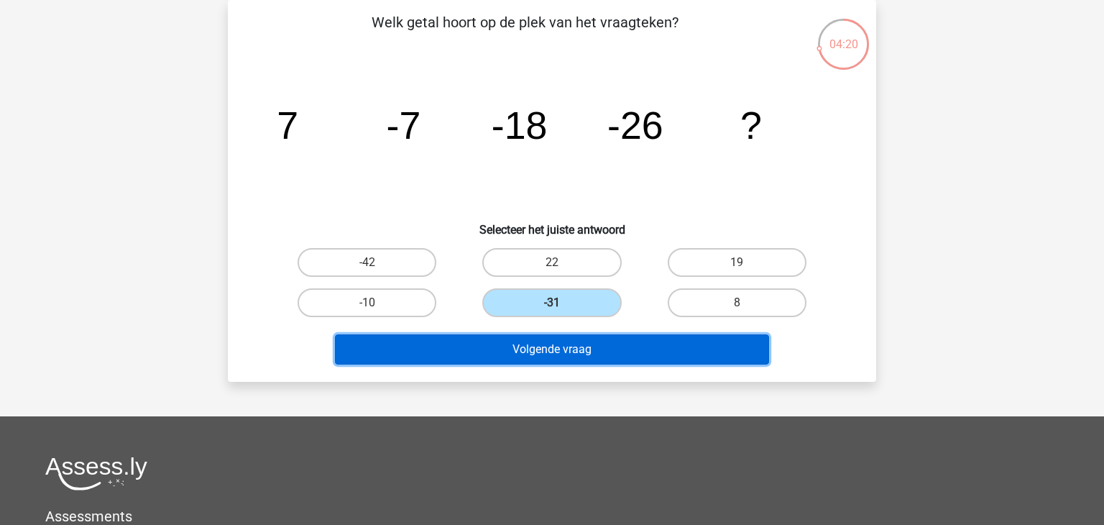
click at [576, 351] on button "Volgende vraag" at bounding box center [552, 349] width 435 height 30
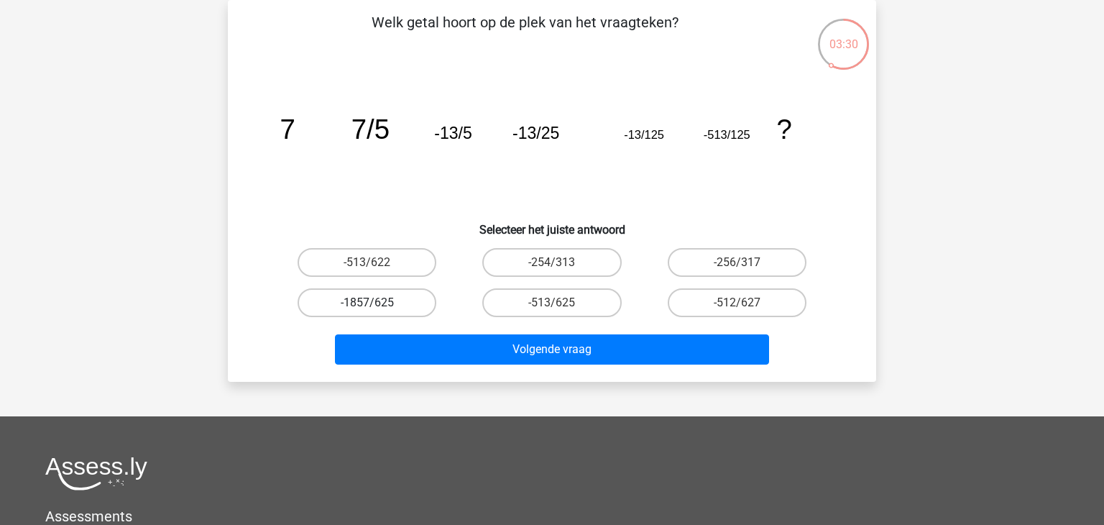
click at [381, 305] on label "-1857/625" at bounding box center [366, 302] width 139 height 29
click at [376, 305] on input "-1857/625" at bounding box center [371, 306] width 9 height 9
radio input "true"
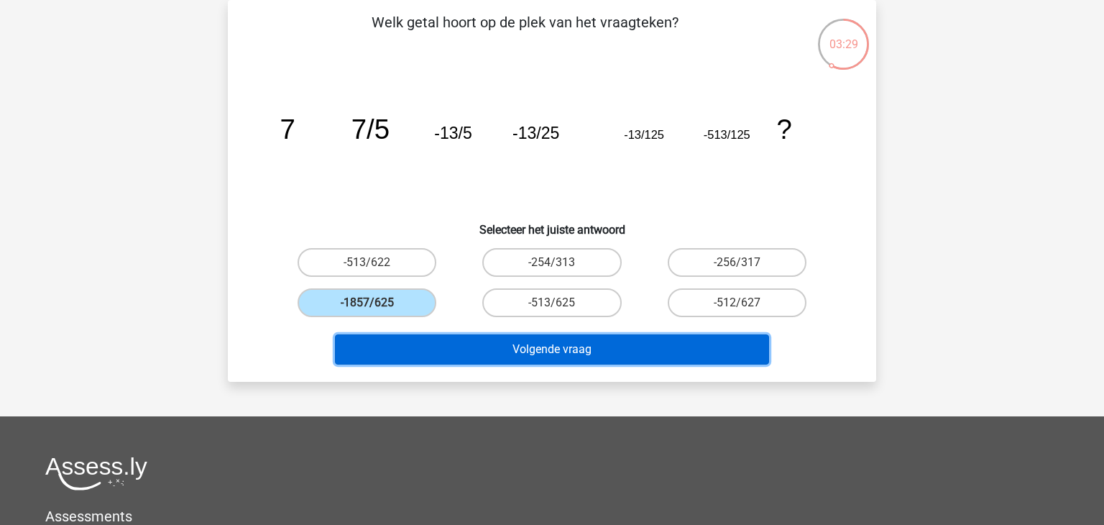
click at [564, 351] on button "Volgende vraag" at bounding box center [552, 349] width 435 height 30
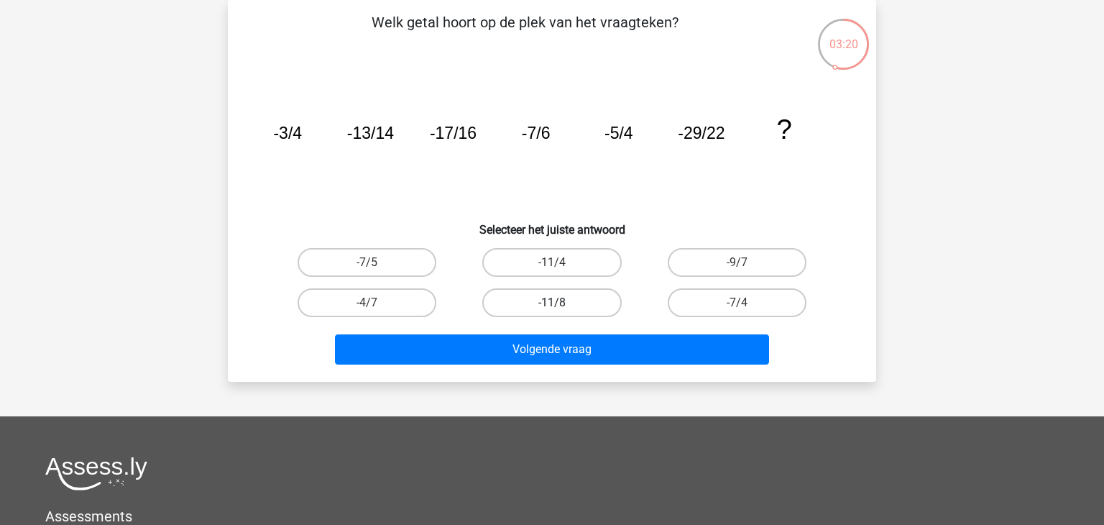
click at [580, 296] on label "-11/8" at bounding box center [551, 302] width 139 height 29
click at [561, 302] on input "-11/8" at bounding box center [556, 306] width 9 height 9
radio input "true"
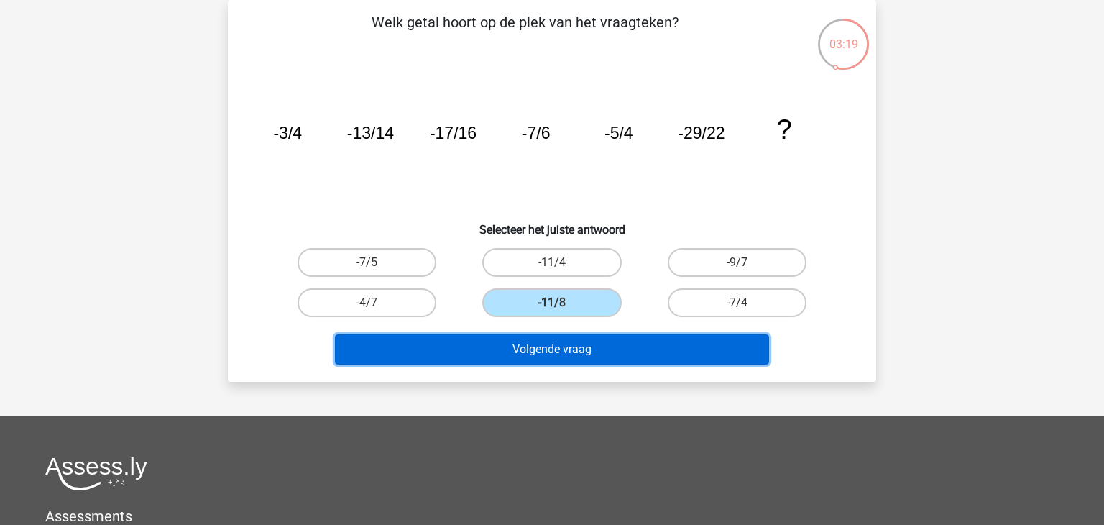
click at [551, 344] on button "Volgende vraag" at bounding box center [552, 349] width 435 height 30
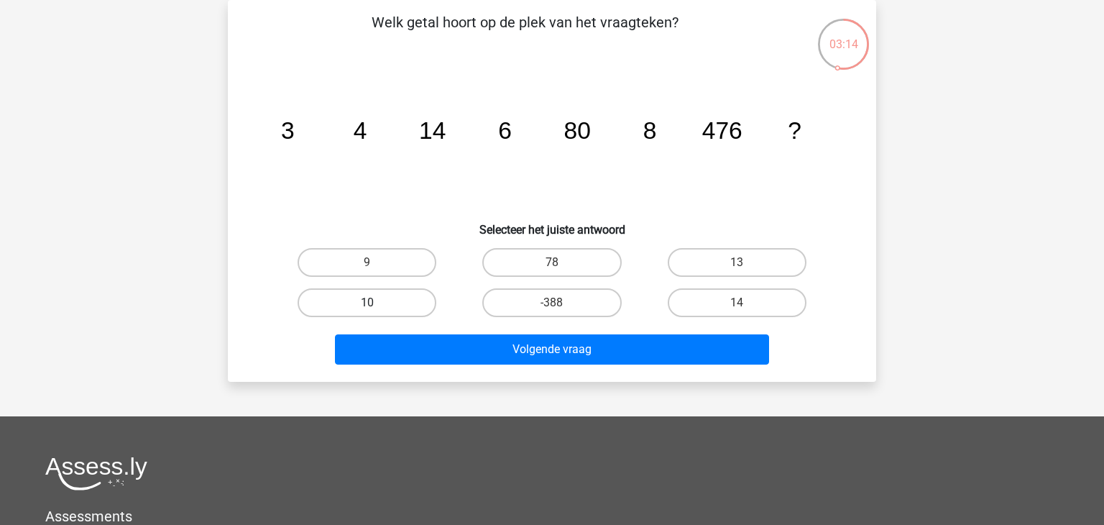
click at [394, 300] on label "10" at bounding box center [366, 302] width 139 height 29
click at [376, 302] on input "10" at bounding box center [371, 306] width 9 height 9
radio input "true"
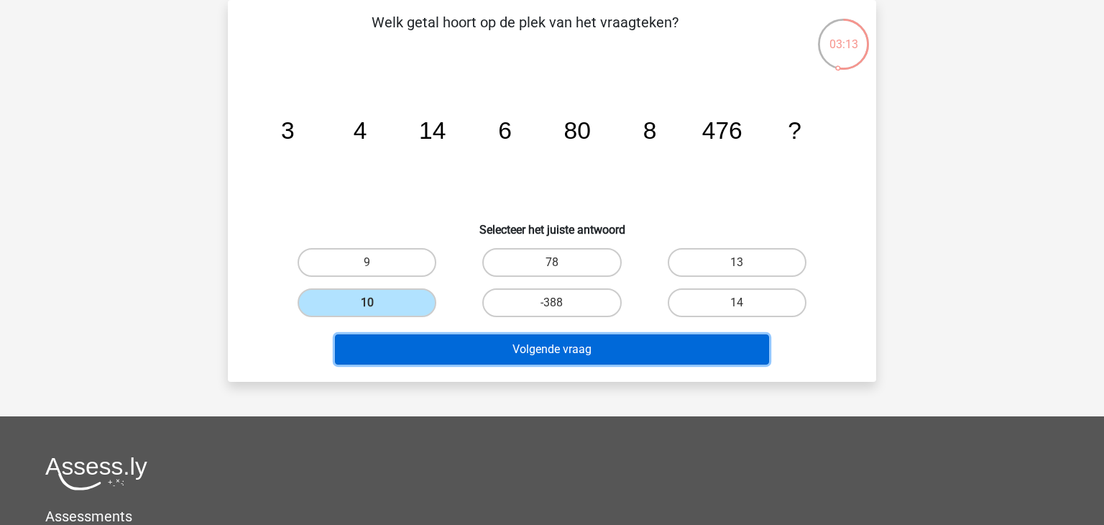
click at [545, 343] on button "Volgende vraag" at bounding box center [552, 349] width 435 height 30
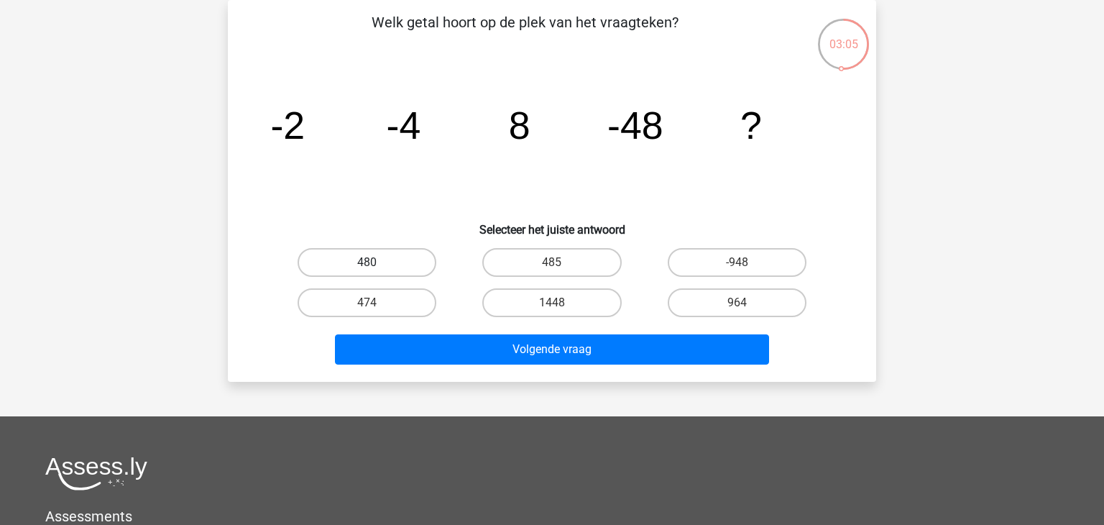
click at [366, 261] on label "480" at bounding box center [366, 262] width 139 height 29
click at [367, 262] on input "480" at bounding box center [371, 266] width 9 height 9
radio input "true"
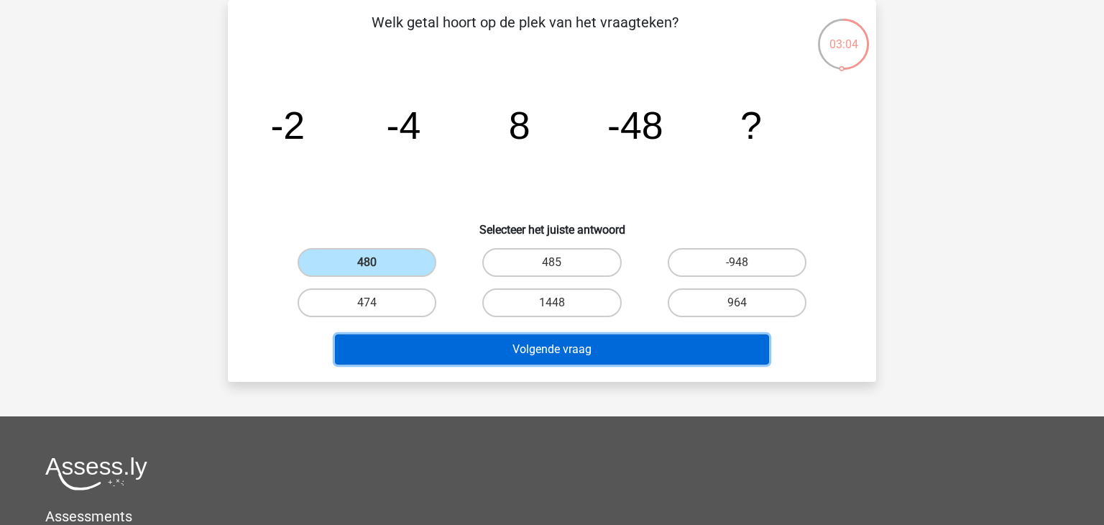
click at [578, 354] on button "Volgende vraag" at bounding box center [552, 349] width 435 height 30
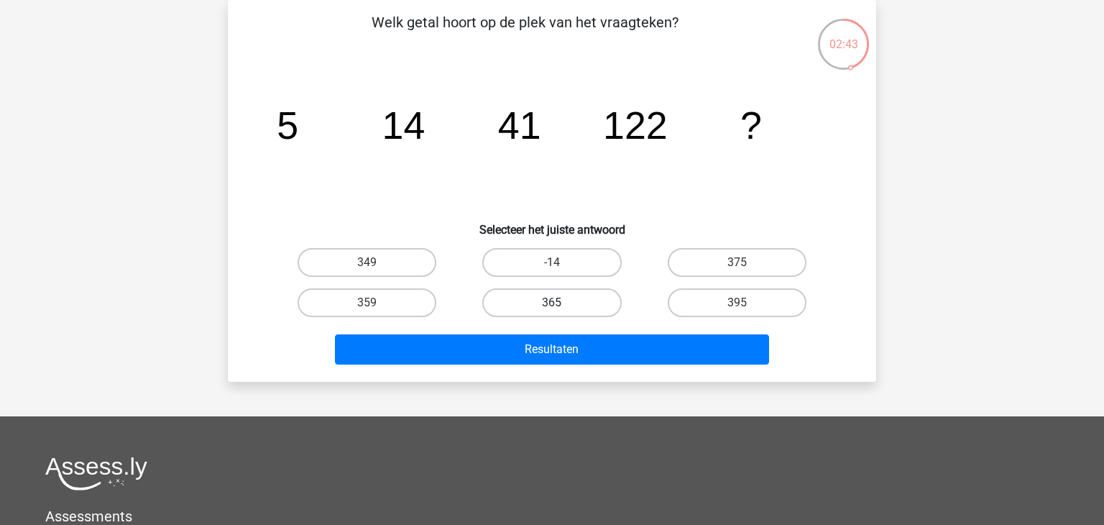
click at [548, 305] on label "365" at bounding box center [551, 302] width 139 height 29
click at [552, 305] on input "365" at bounding box center [556, 306] width 9 height 9
radio input "true"
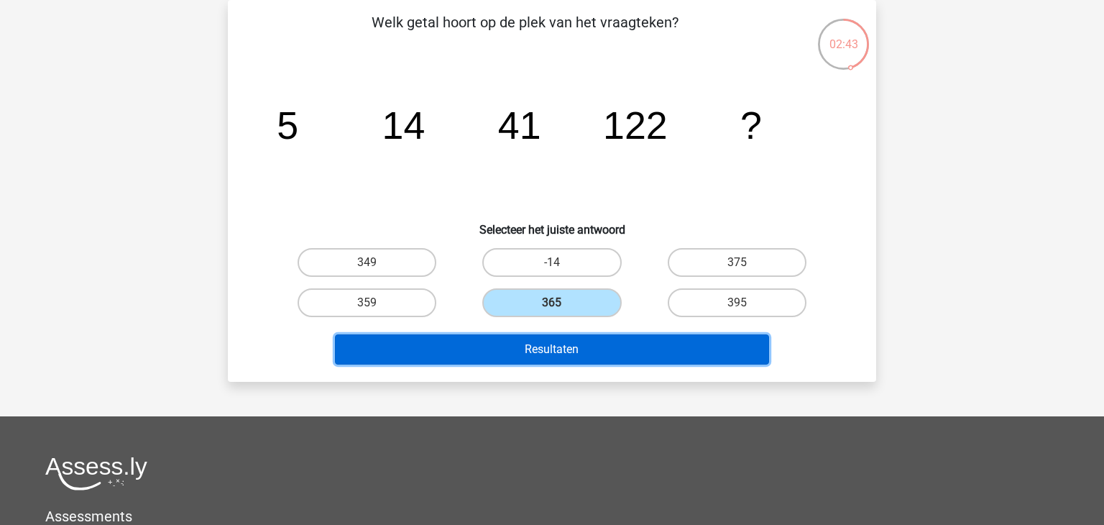
click at [555, 348] on button "Resultaten" at bounding box center [552, 349] width 435 height 30
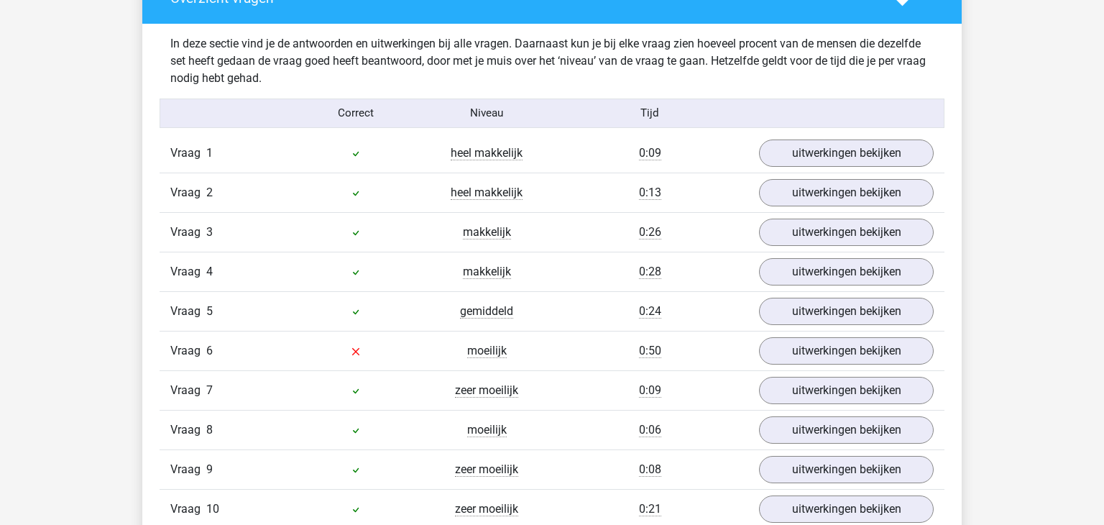
scroll to position [1224, 0]
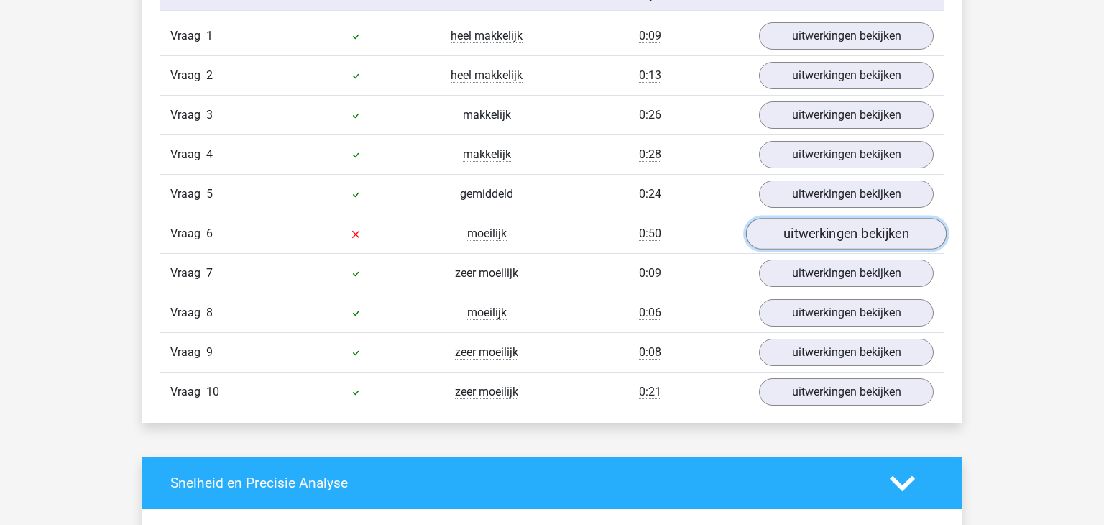
click at [810, 228] on link "uitwerkingen bekijken" at bounding box center [846, 234] width 200 height 32
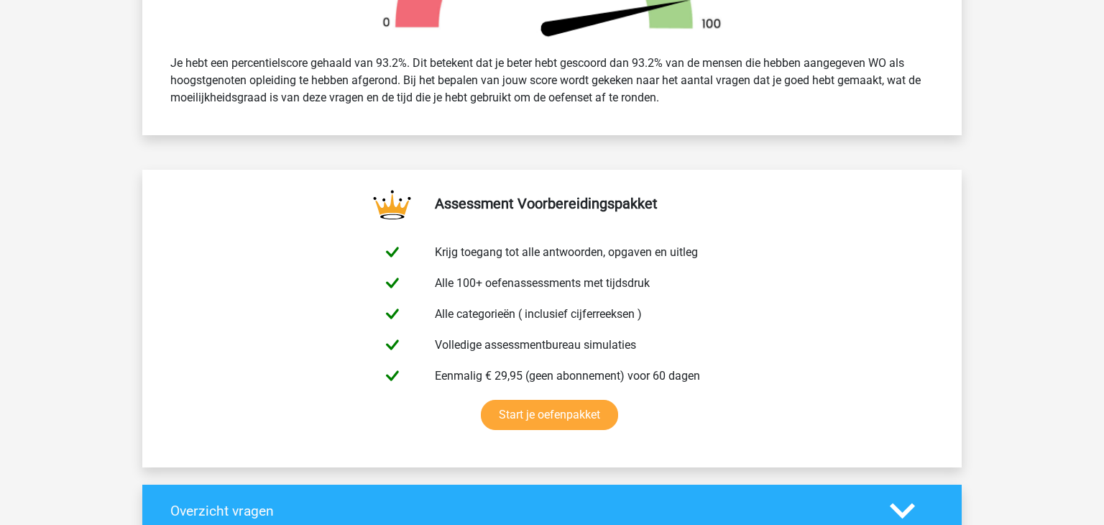
scroll to position [529, 0]
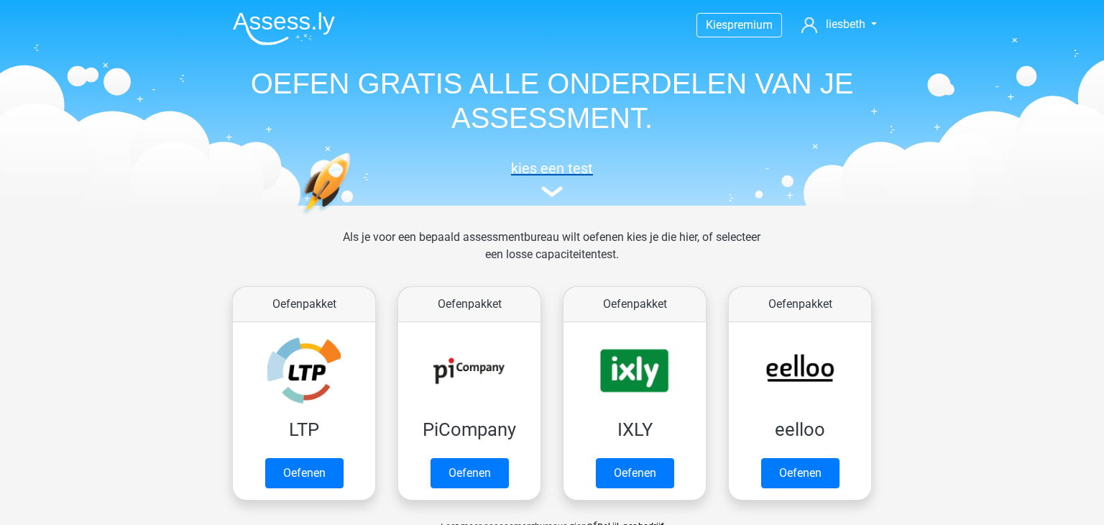
drag, startPoint x: 0, startPoint y: 0, endPoint x: 554, endPoint y: 169, distance: 579.1
click at [554, 169] on h5 "kies een test" at bounding box center [551, 168] width 661 height 17
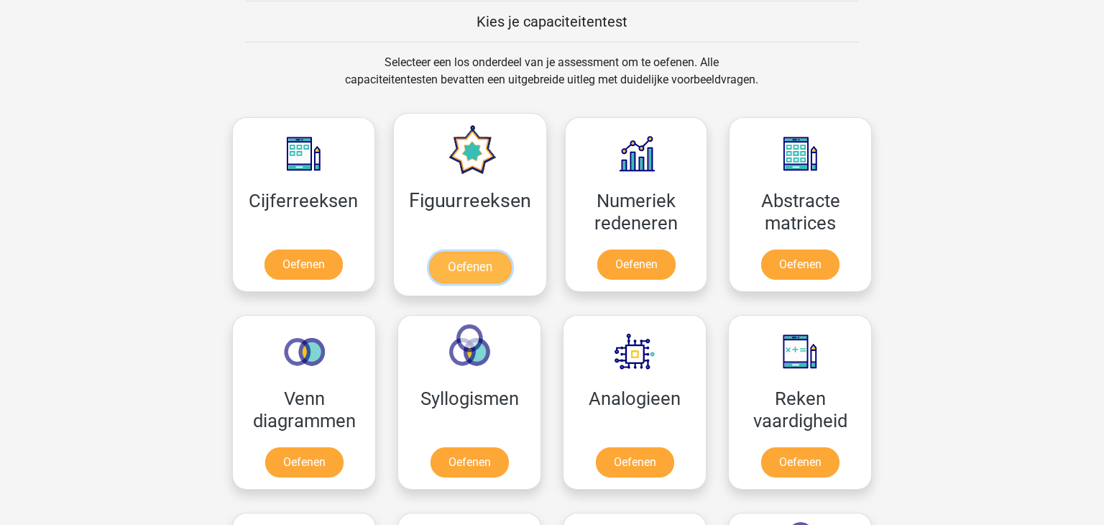
click at [469, 251] on link "Oefenen" at bounding box center [469, 267] width 82 height 32
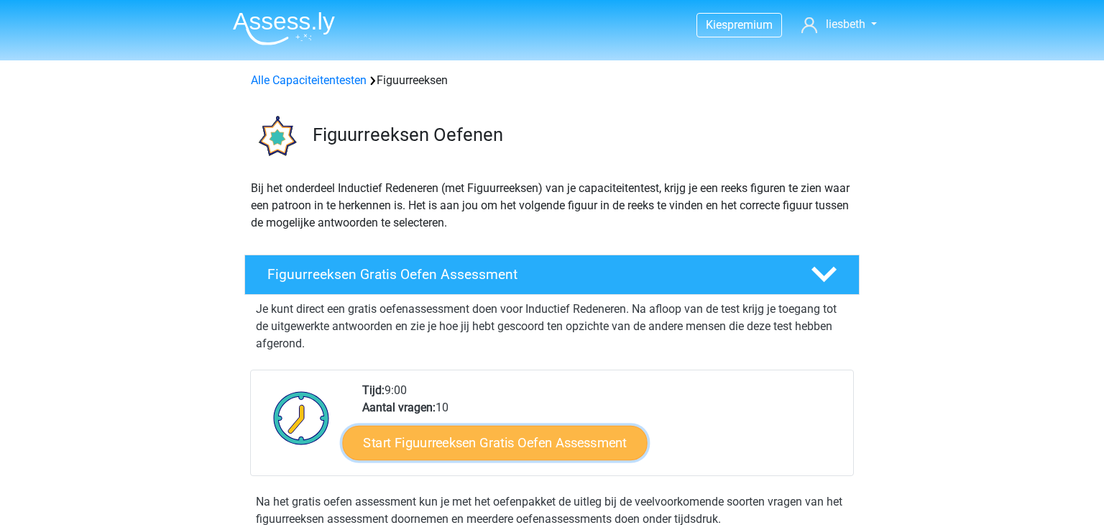
click at [486, 443] on link "Start Figuurreeksen Gratis Oefen Assessment" at bounding box center [495, 442] width 305 height 34
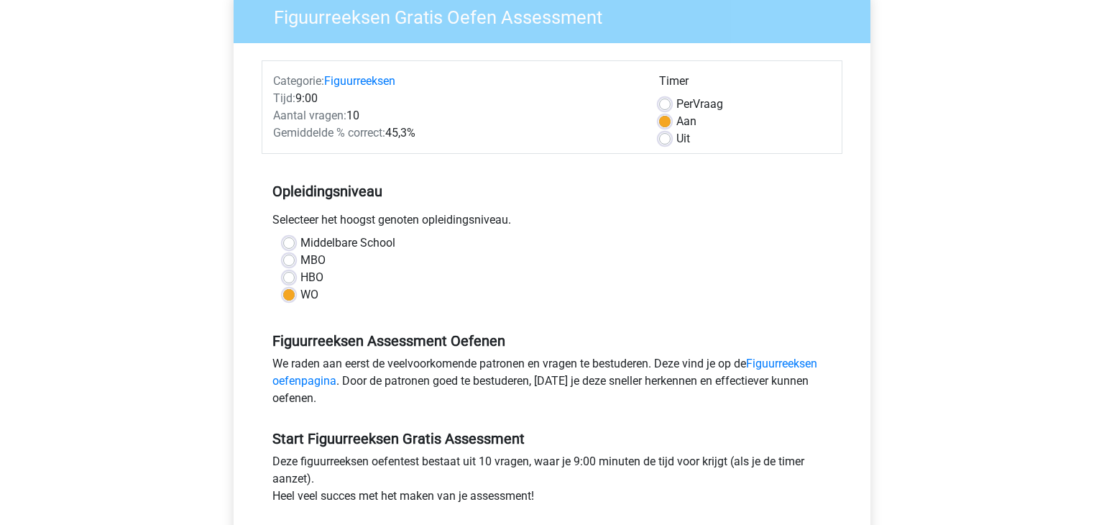
scroll to position [135, 0]
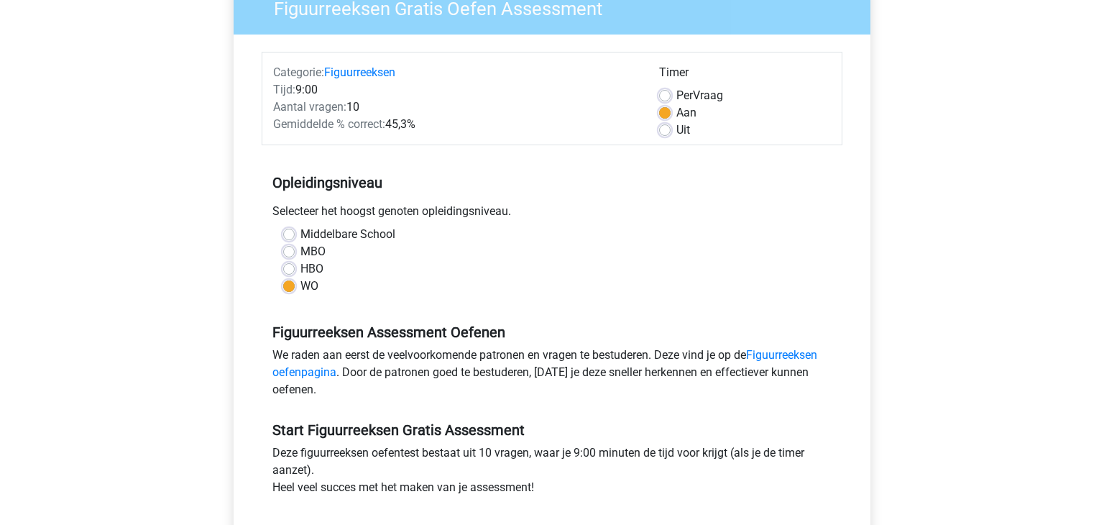
click at [300, 266] on label "HBO" at bounding box center [311, 268] width 23 height 17
click at [284, 266] on input "HBO" at bounding box center [288, 267] width 11 height 14
radio input "true"
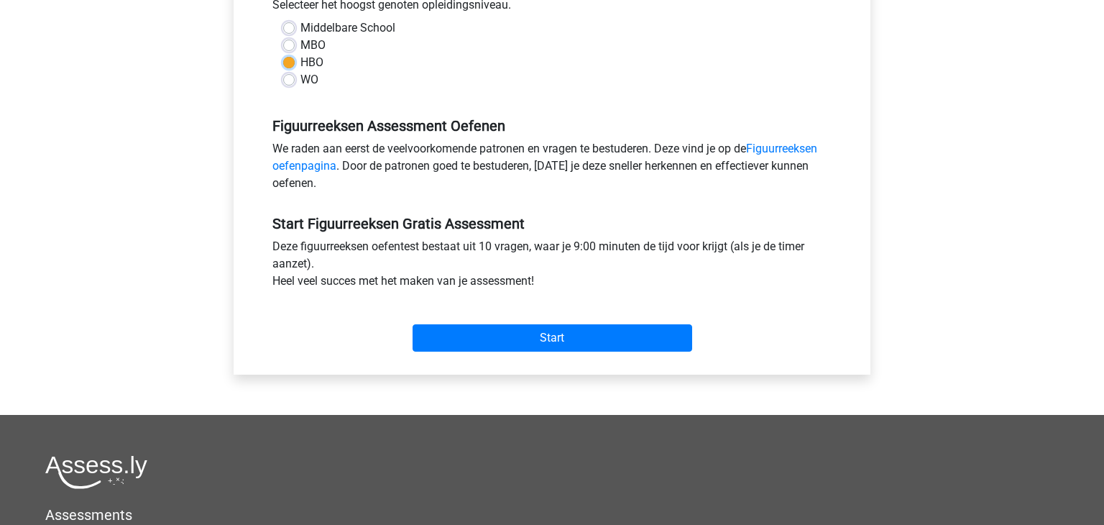
scroll to position [346, 0]
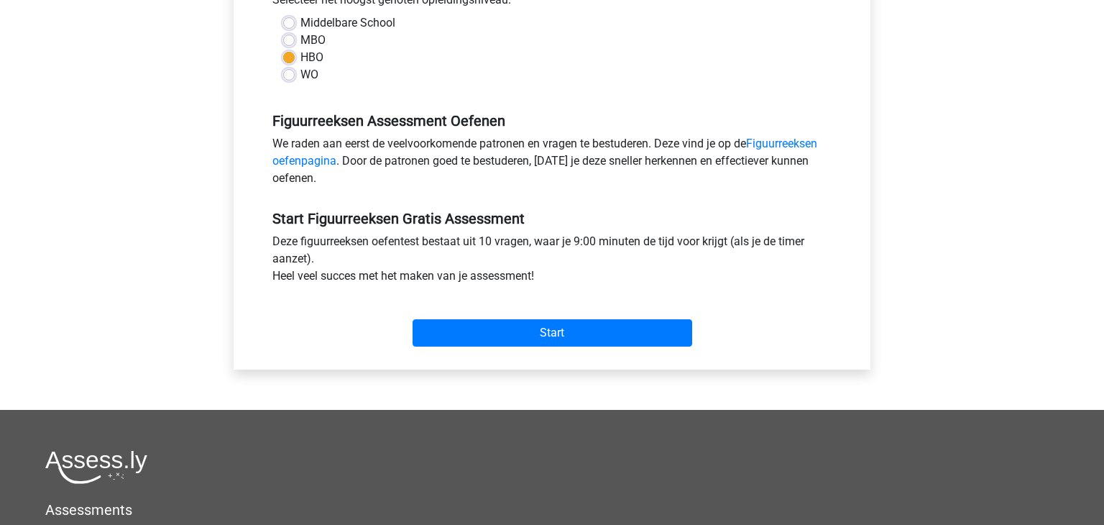
click at [551, 317] on div "Start" at bounding box center [552, 321] width 581 height 50
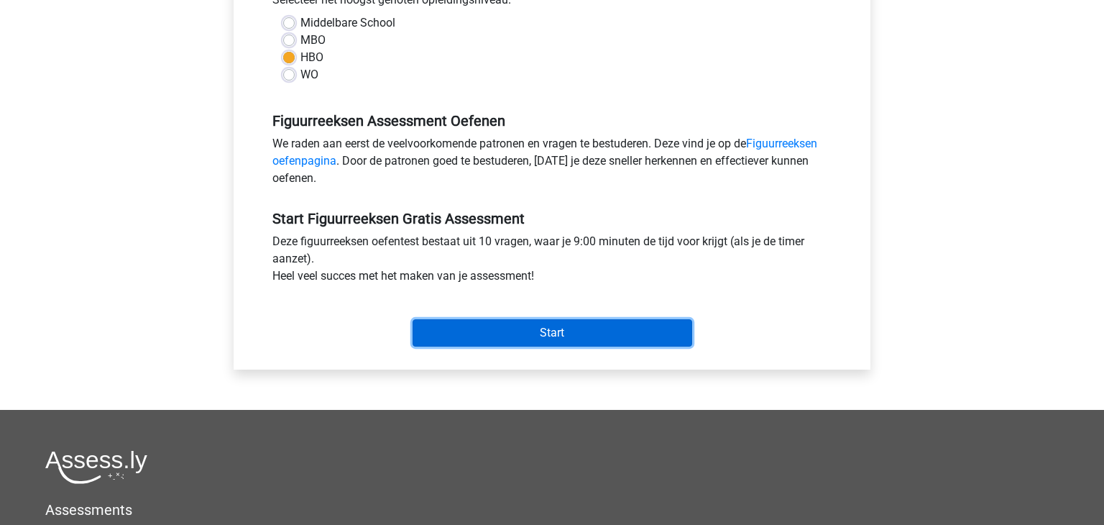
click at [552, 333] on input "Start" at bounding box center [552, 332] width 280 height 27
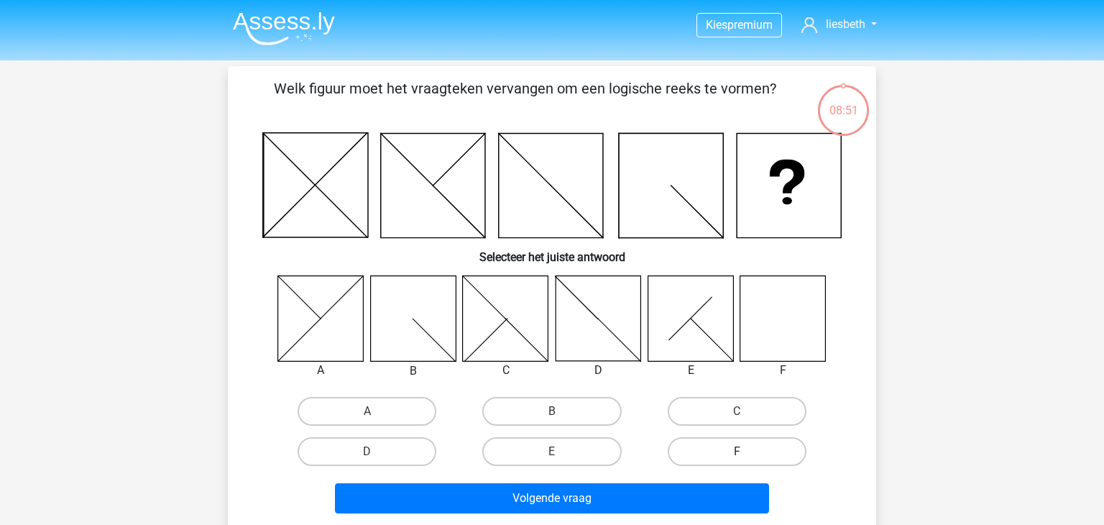
click at [736, 446] on label "F" at bounding box center [736, 451] width 139 height 29
click at [736, 451] on input "F" at bounding box center [740, 455] width 9 height 9
radio input "true"
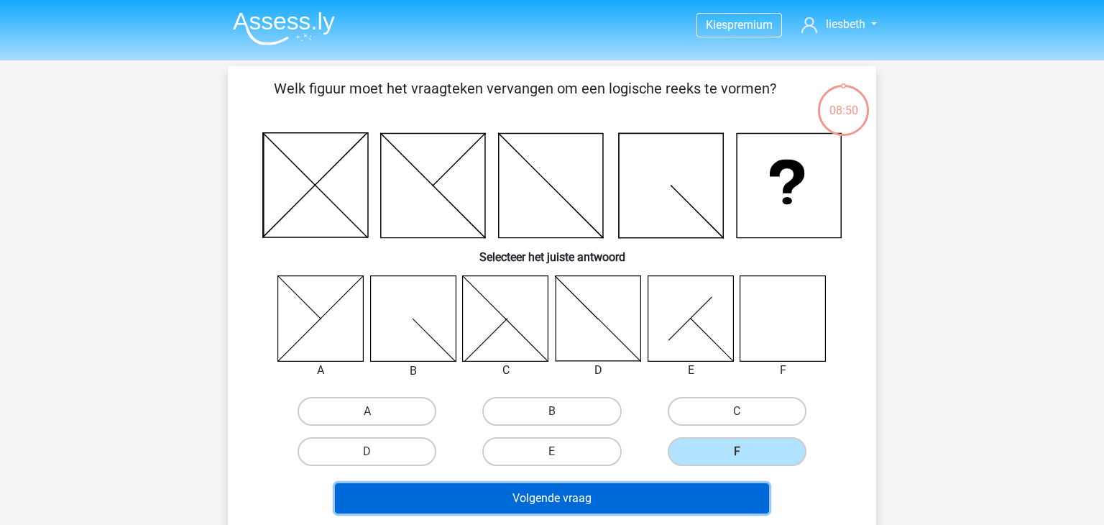
click at [576, 490] on button "Volgende vraag" at bounding box center [552, 498] width 435 height 30
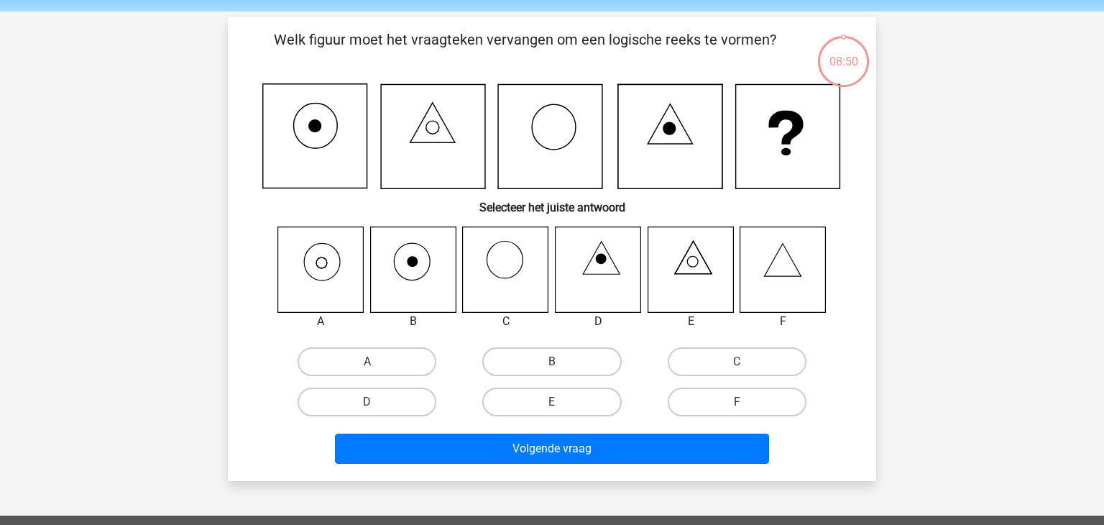
scroll to position [66, 0]
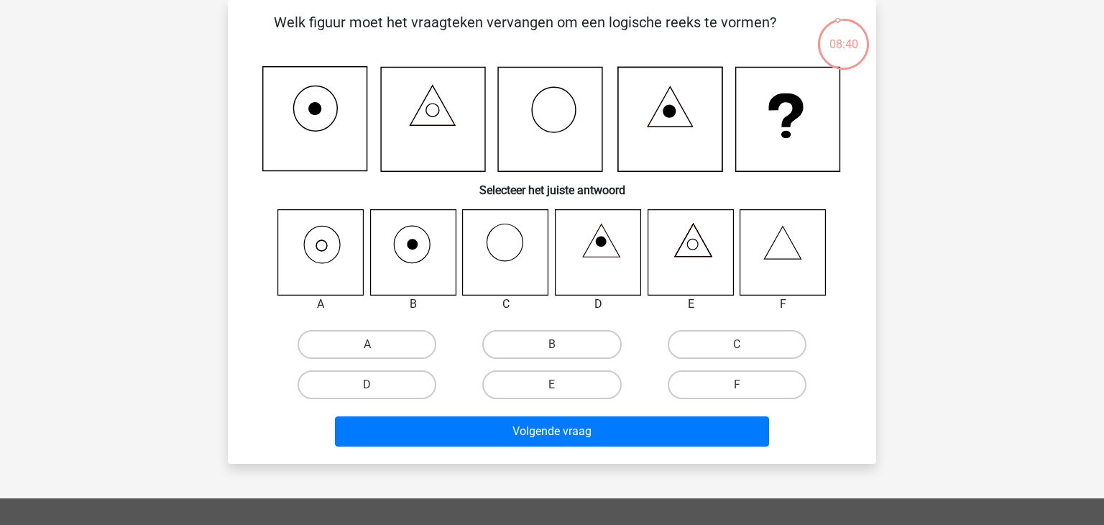
click at [369, 349] on input "A" at bounding box center [371, 348] width 9 height 9
radio input "true"
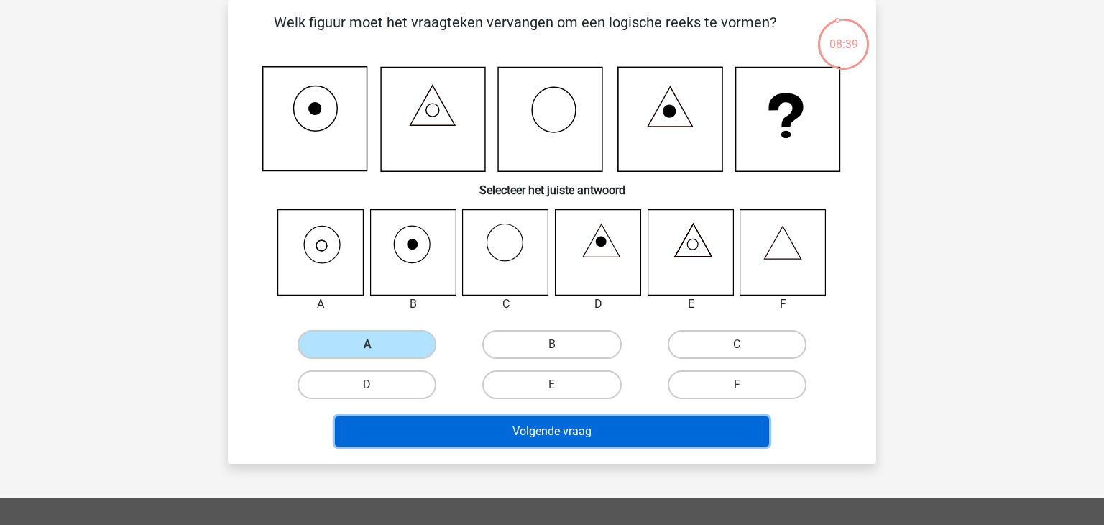
click at [545, 433] on button "Volgende vraag" at bounding box center [552, 431] width 435 height 30
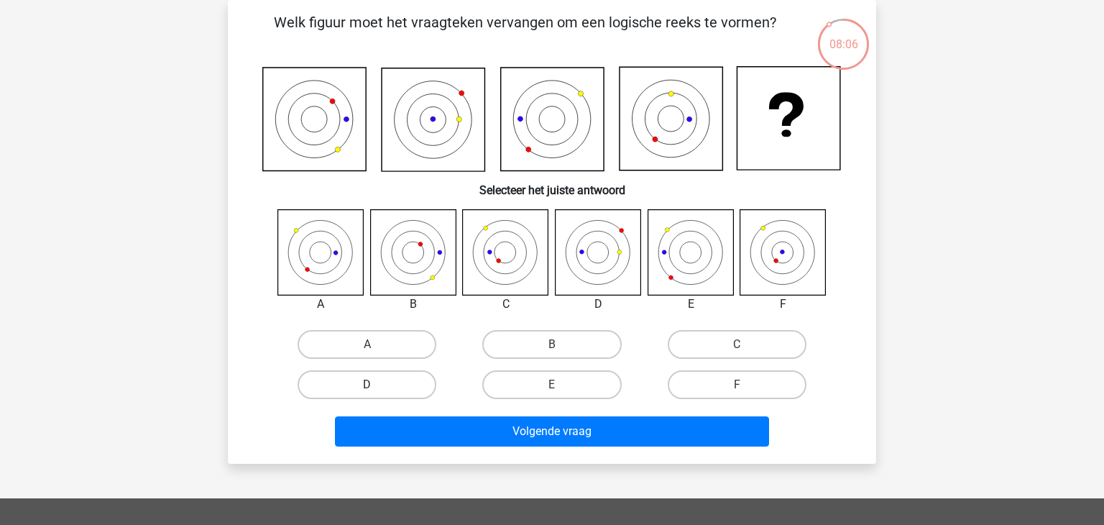
click at [342, 384] on label "D" at bounding box center [366, 384] width 139 height 29
click at [367, 384] on input "D" at bounding box center [371, 388] width 9 height 9
radio input "true"
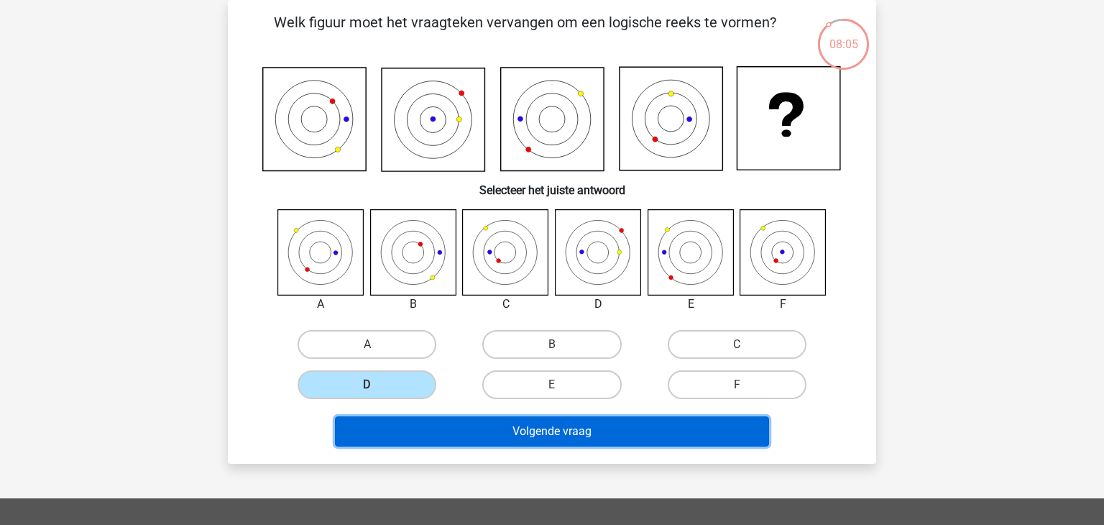
click at [632, 429] on button "Volgende vraag" at bounding box center [552, 431] width 435 height 30
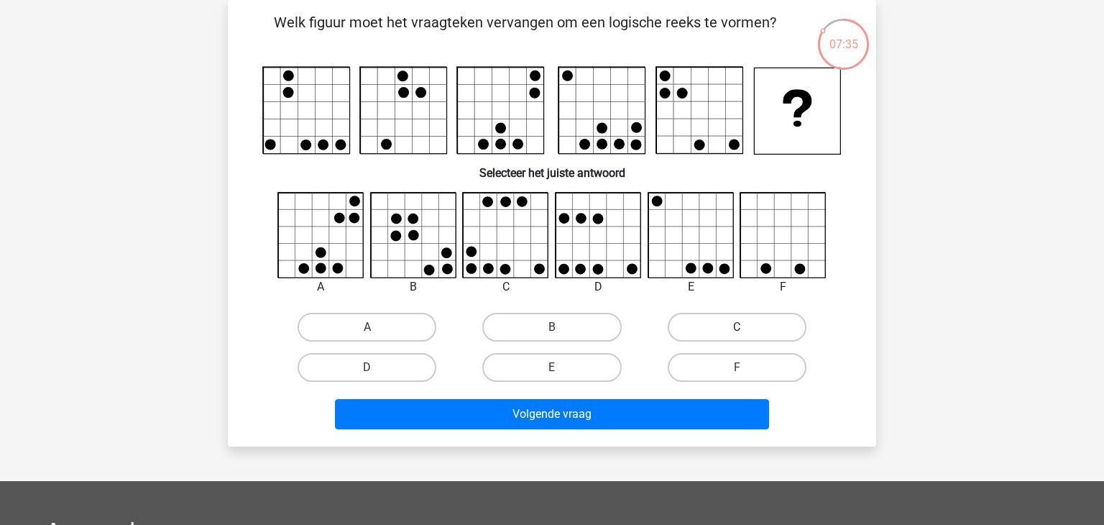
click at [706, 325] on label "C" at bounding box center [736, 327] width 139 height 29
click at [736, 327] on input "C" at bounding box center [740, 331] width 9 height 9
radio input "true"
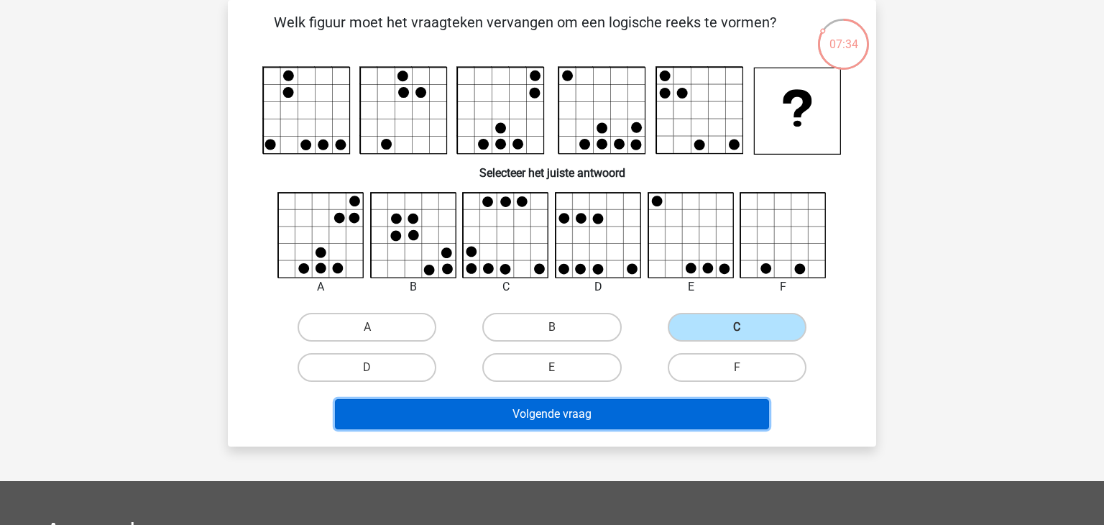
click at [542, 415] on button "Volgende vraag" at bounding box center [552, 414] width 435 height 30
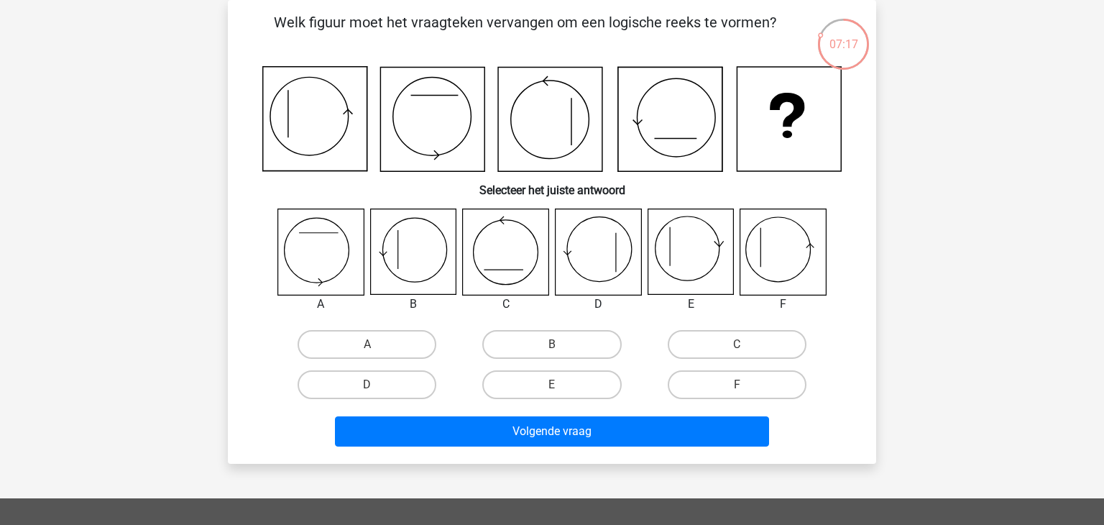
click at [683, 250] on icon at bounding box center [690, 252] width 86 height 86
click at [555, 381] on label "E" at bounding box center [551, 384] width 139 height 29
click at [555, 384] on input "E" at bounding box center [556, 388] width 9 height 9
radio input "true"
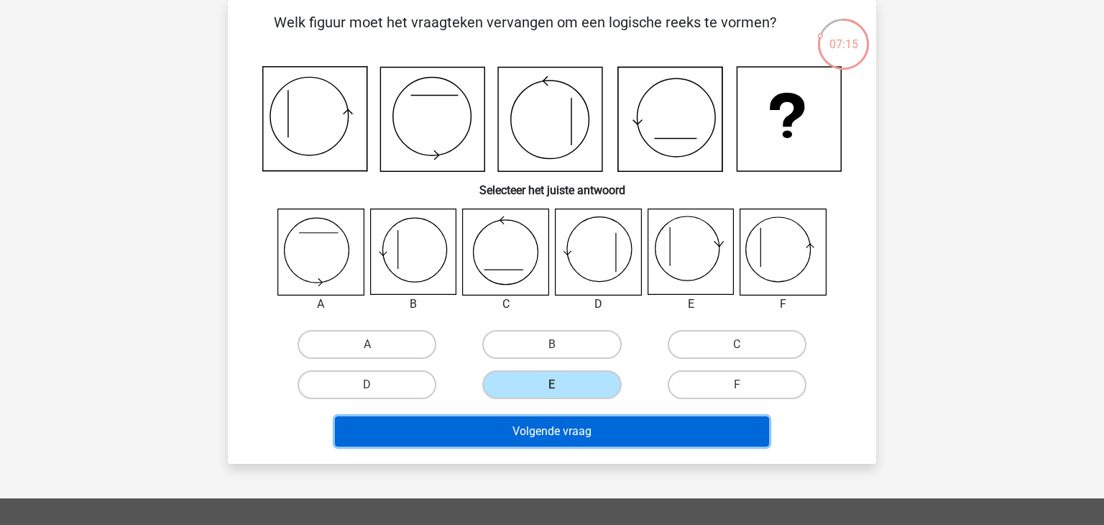
click at [588, 433] on button "Volgende vraag" at bounding box center [552, 431] width 435 height 30
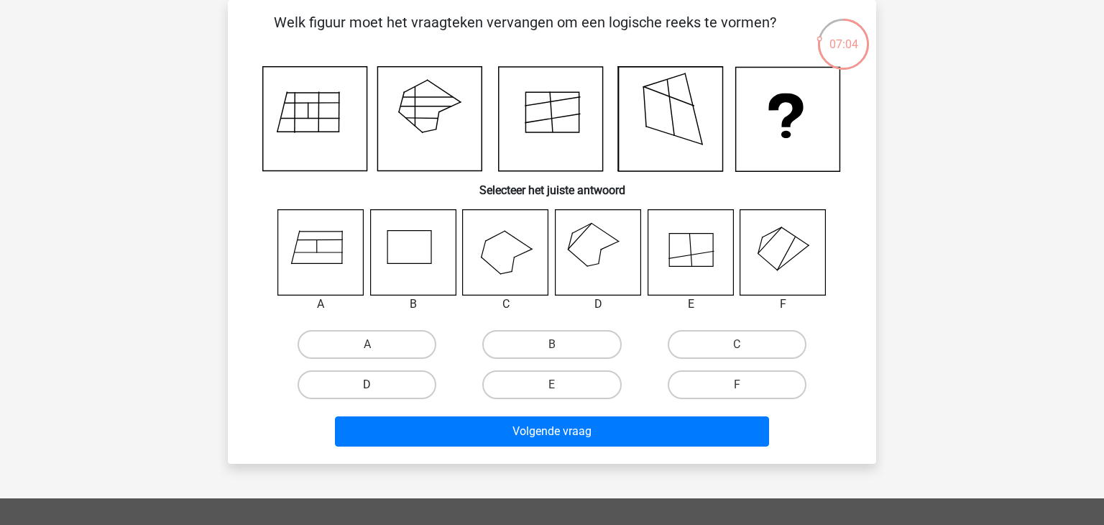
click at [394, 379] on label "D" at bounding box center [366, 384] width 139 height 29
click at [376, 384] on input "D" at bounding box center [371, 388] width 9 height 9
radio input "true"
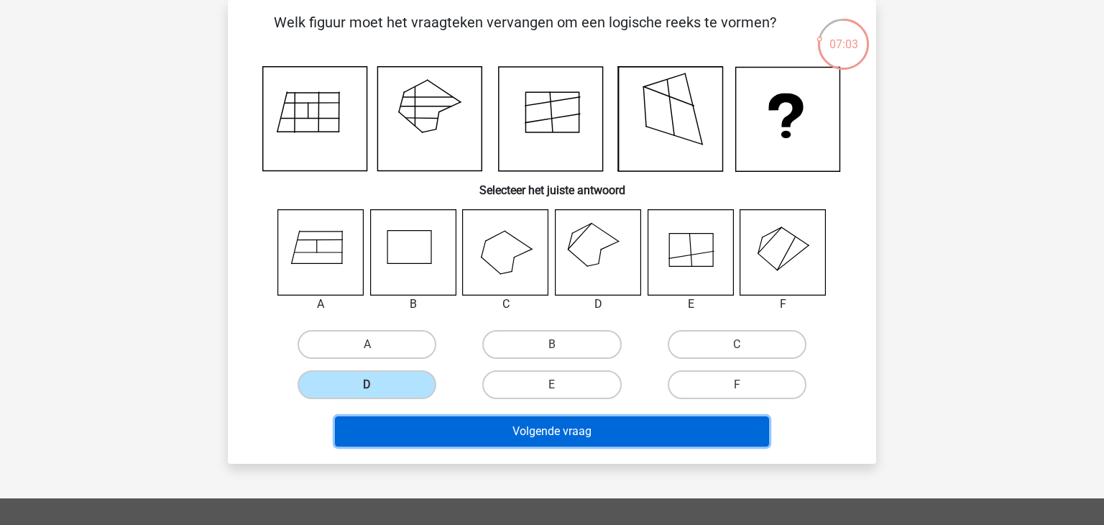
click at [610, 431] on button "Volgende vraag" at bounding box center [552, 431] width 435 height 30
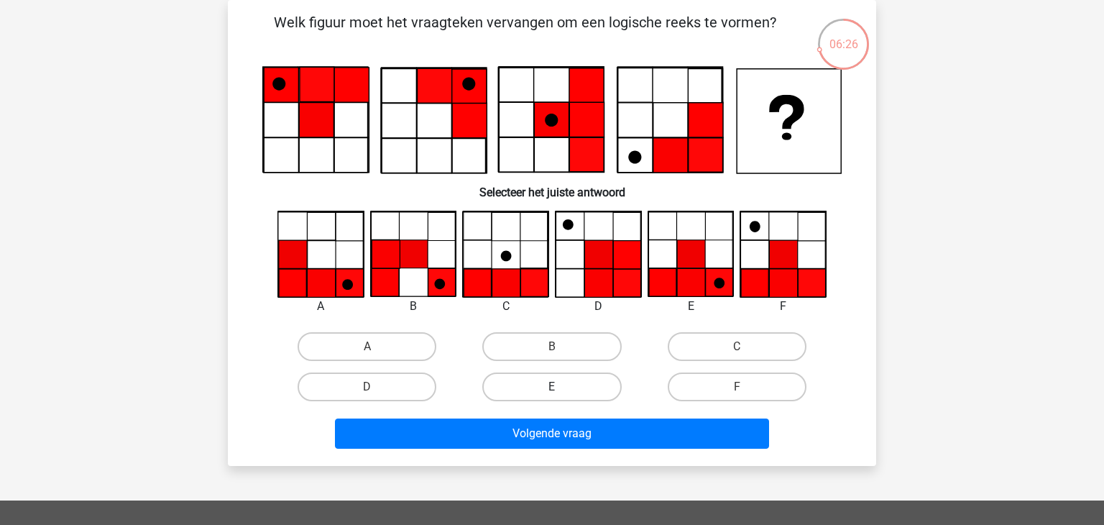
click at [560, 381] on label "E" at bounding box center [551, 386] width 139 height 29
click at [560, 387] on input "E" at bounding box center [556, 391] width 9 height 9
radio input "true"
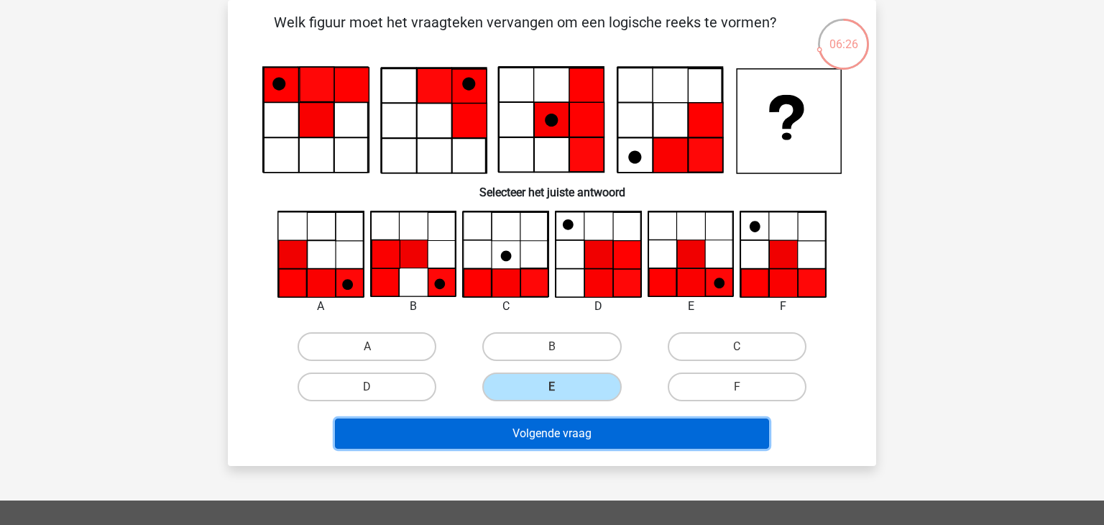
click at [565, 428] on button "Volgende vraag" at bounding box center [552, 433] width 435 height 30
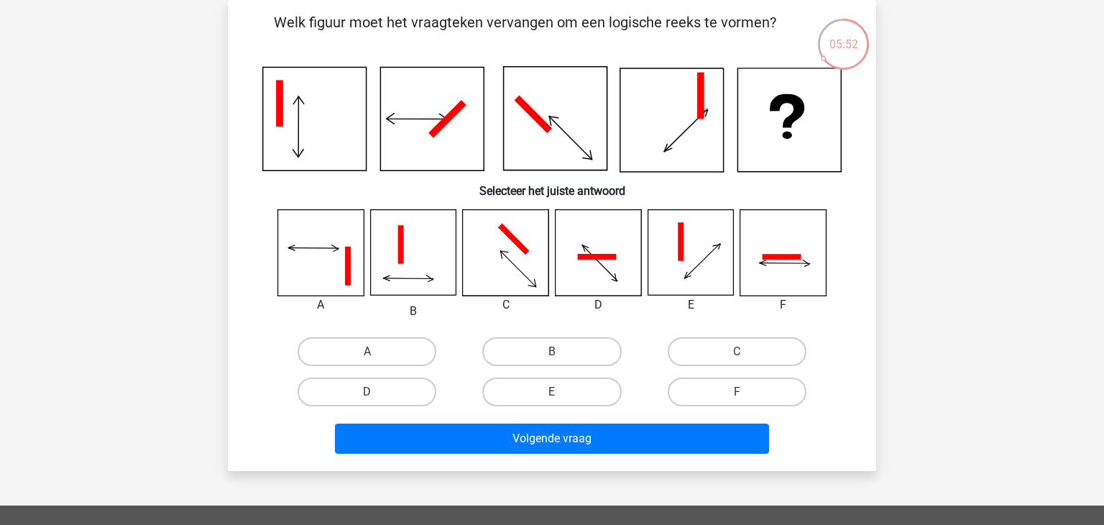
click at [736, 399] on input "F" at bounding box center [740, 396] width 9 height 9
radio input "true"
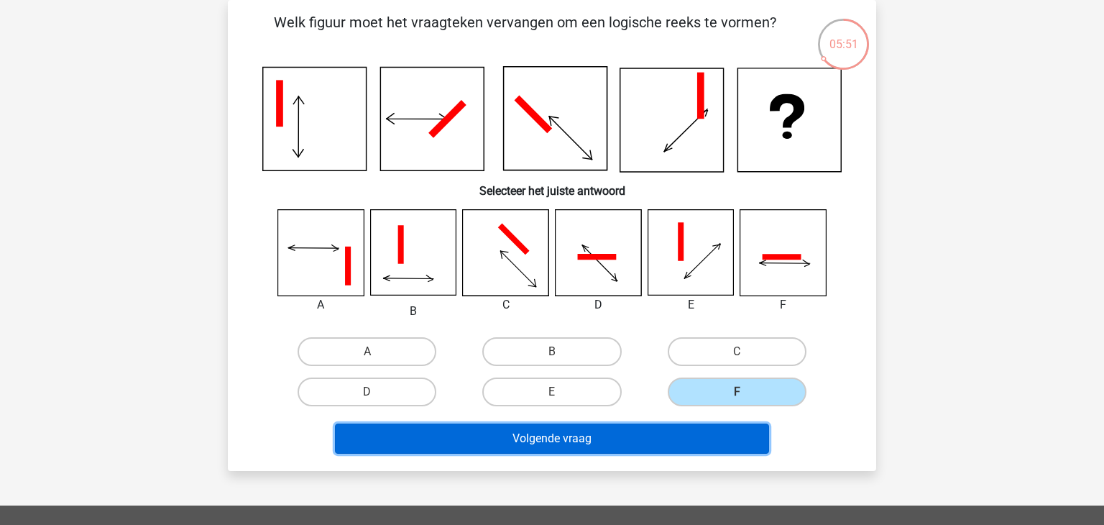
click at [568, 446] on button "Volgende vraag" at bounding box center [552, 438] width 435 height 30
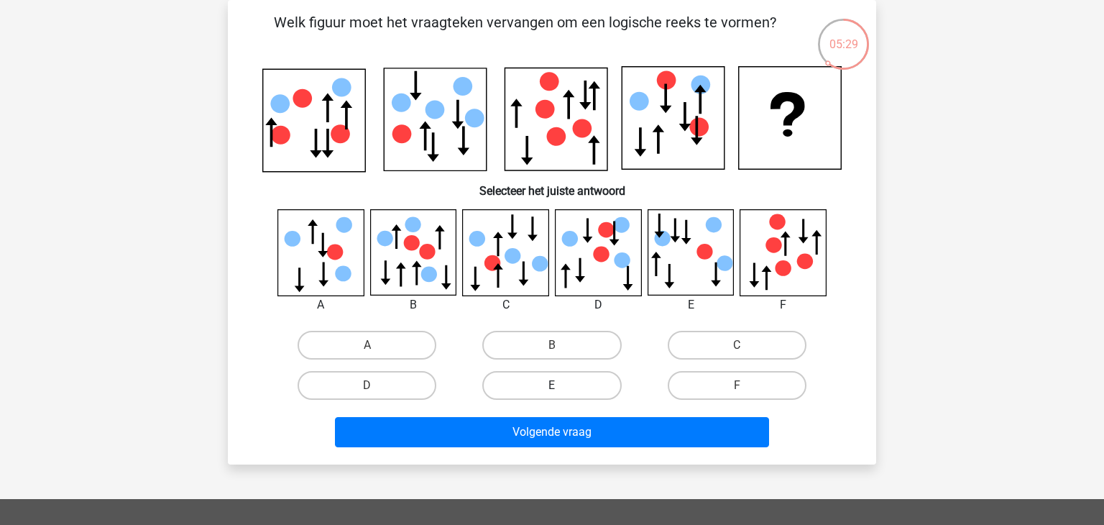
click at [573, 386] on label "E" at bounding box center [551, 385] width 139 height 29
click at [561, 386] on input "E" at bounding box center [556, 389] width 9 height 9
radio input "true"
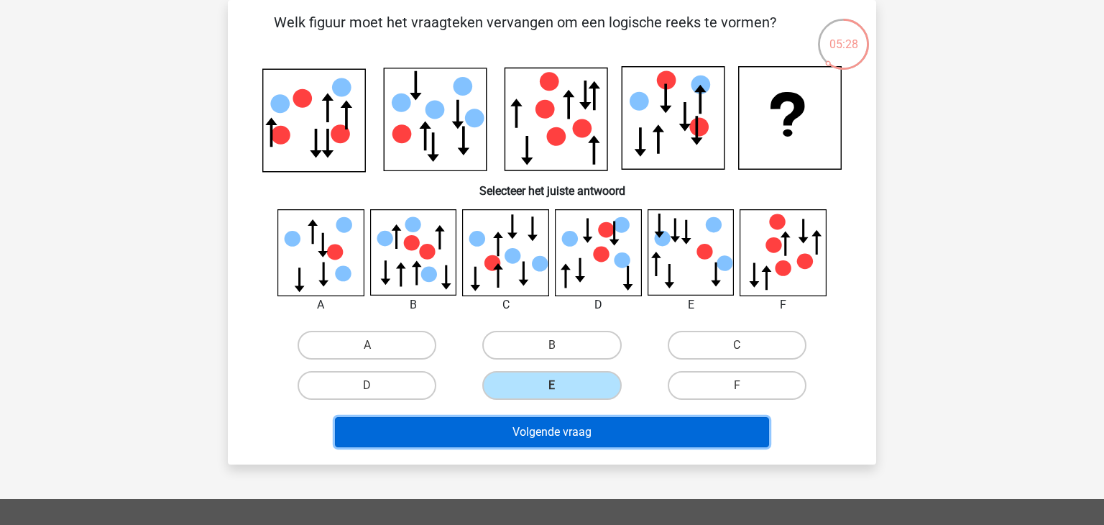
click at [565, 429] on button "Volgende vraag" at bounding box center [552, 432] width 435 height 30
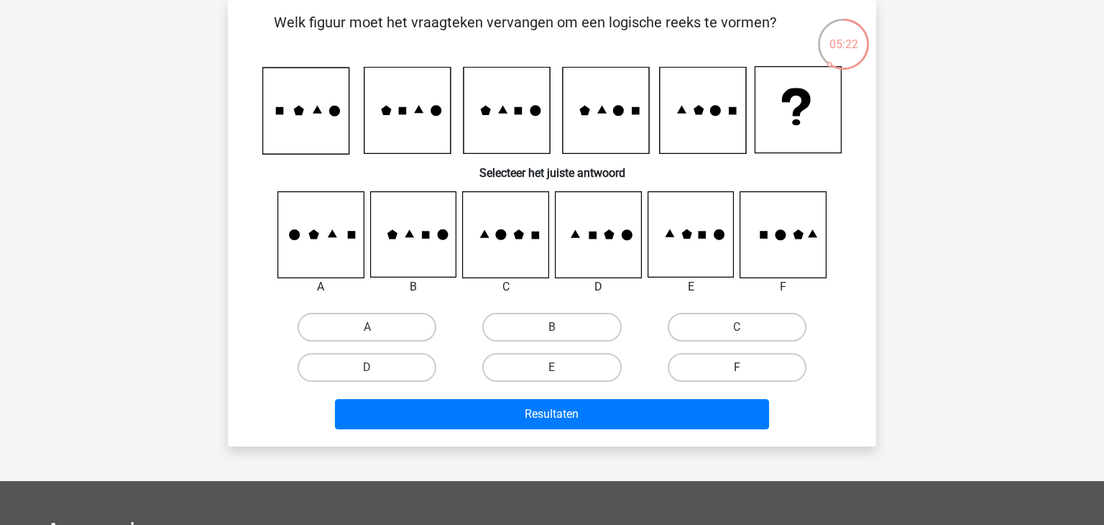
click at [751, 366] on label "F" at bounding box center [736, 367] width 139 height 29
click at [746, 367] on input "F" at bounding box center [740, 371] width 9 height 9
radio input "true"
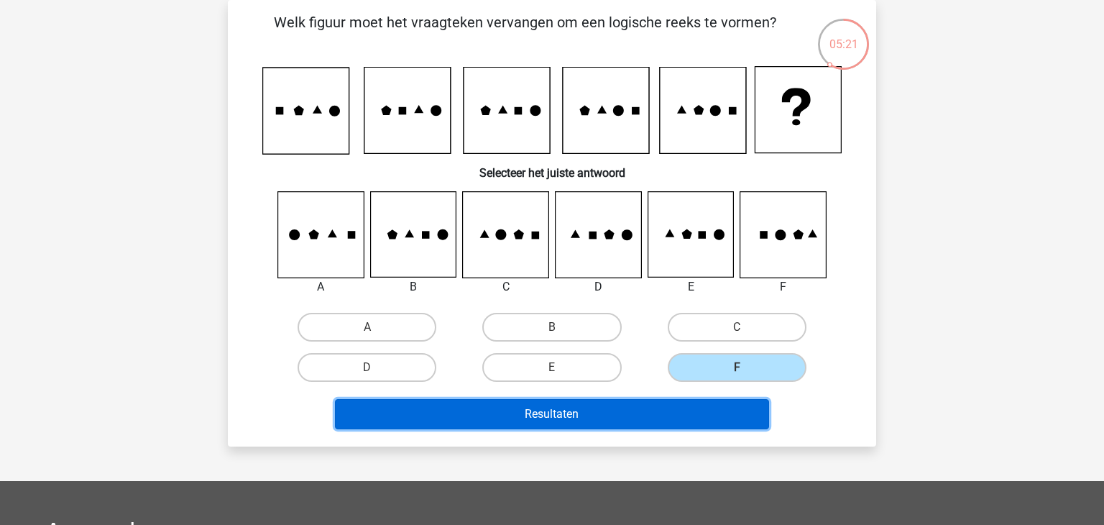
click at [537, 409] on button "Resultaten" at bounding box center [552, 414] width 435 height 30
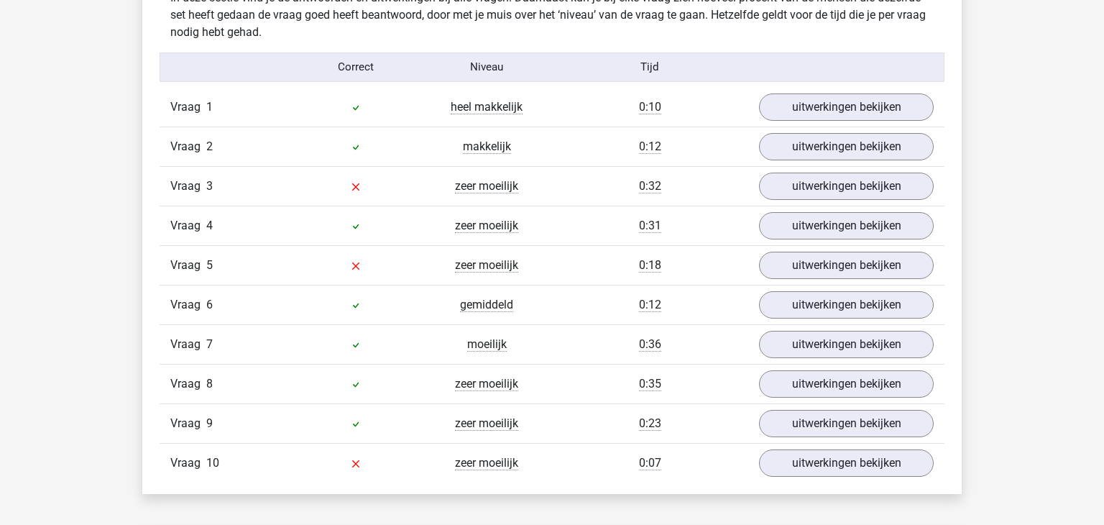
scroll to position [1126, 0]
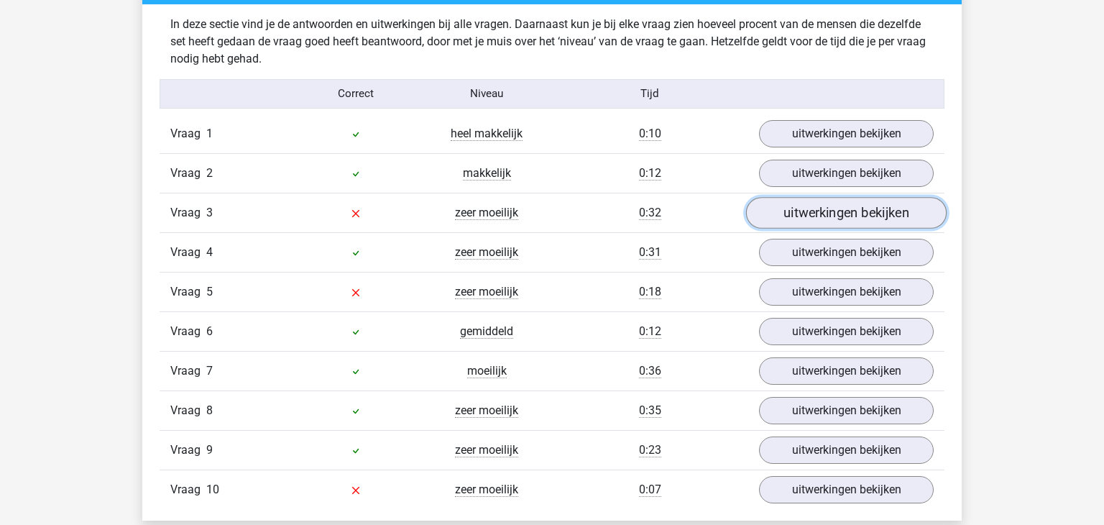
click at [857, 216] on link "uitwerkingen bekijken" at bounding box center [846, 213] width 200 height 32
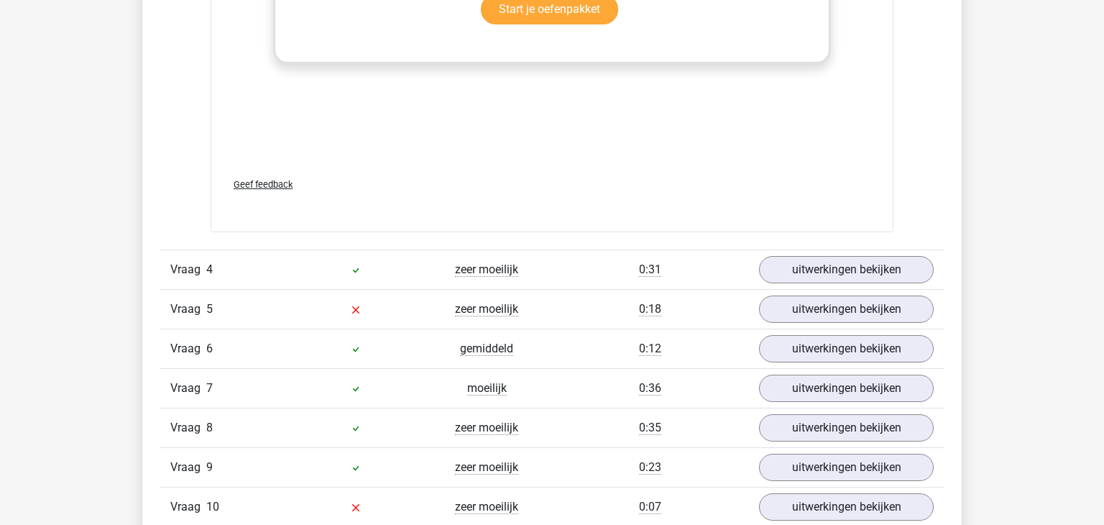
scroll to position [2312, 0]
click at [828, 297] on link "uitwerkingen bekijken" at bounding box center [846, 308] width 200 height 32
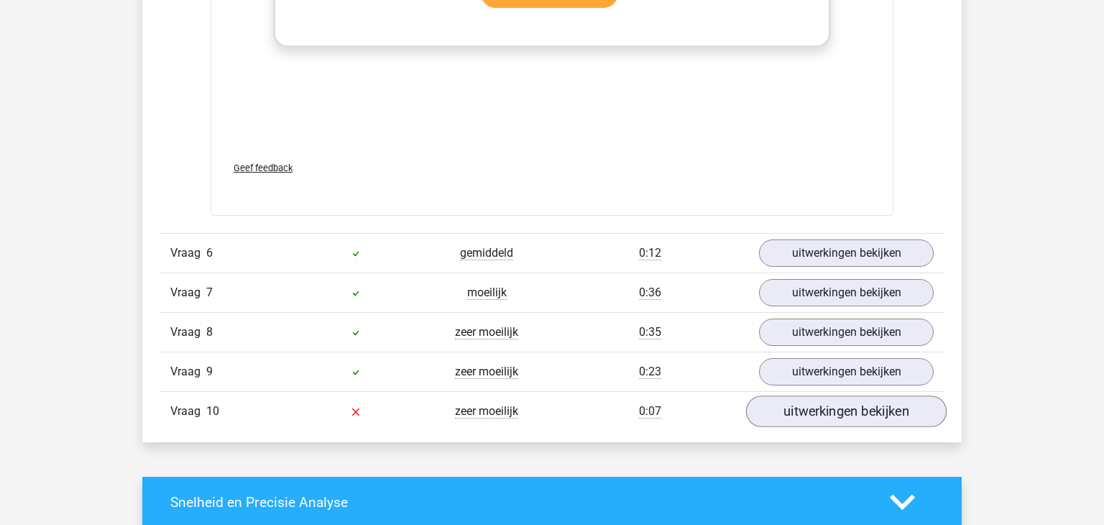
scroll to position [3632, 0]
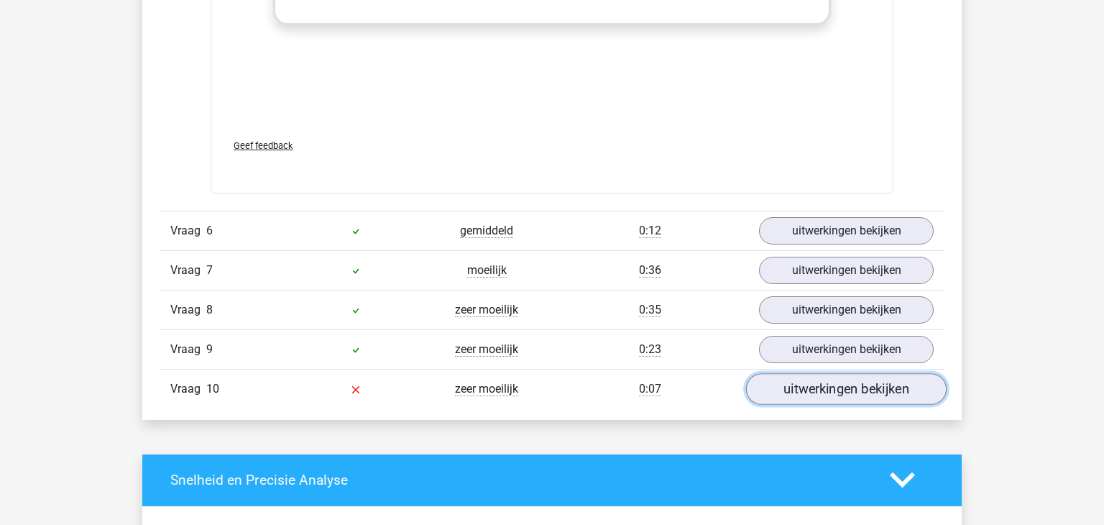
click at [866, 378] on link "uitwerkingen bekijken" at bounding box center [846, 389] width 200 height 32
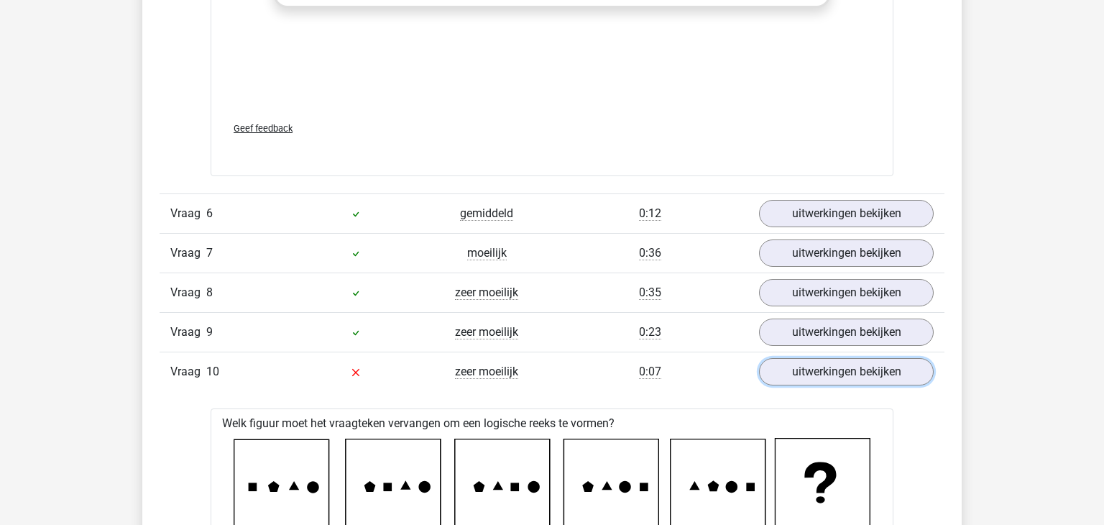
scroll to position [2791, 0]
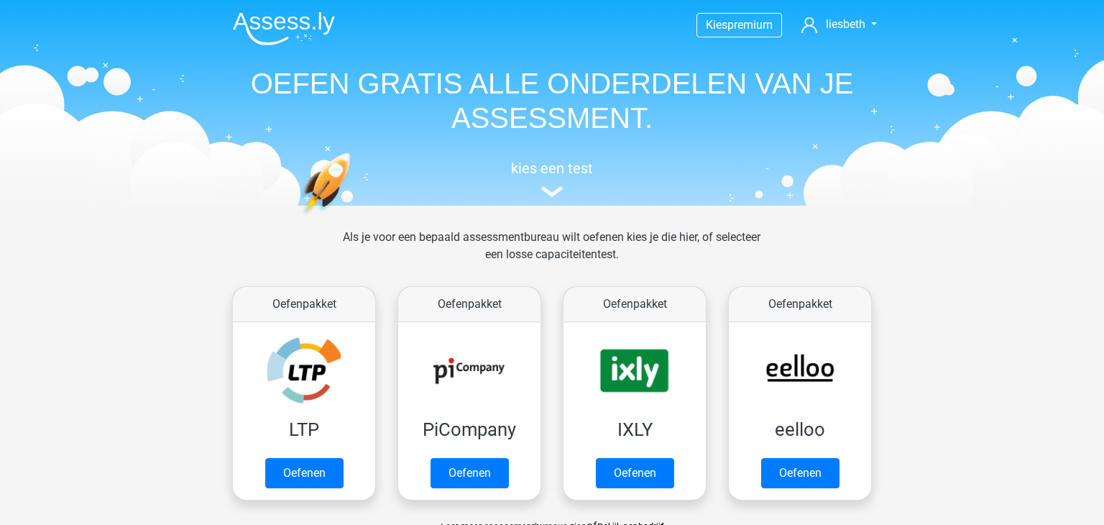
click at [566, 169] on h5 "kies een test" at bounding box center [551, 168] width 661 height 17
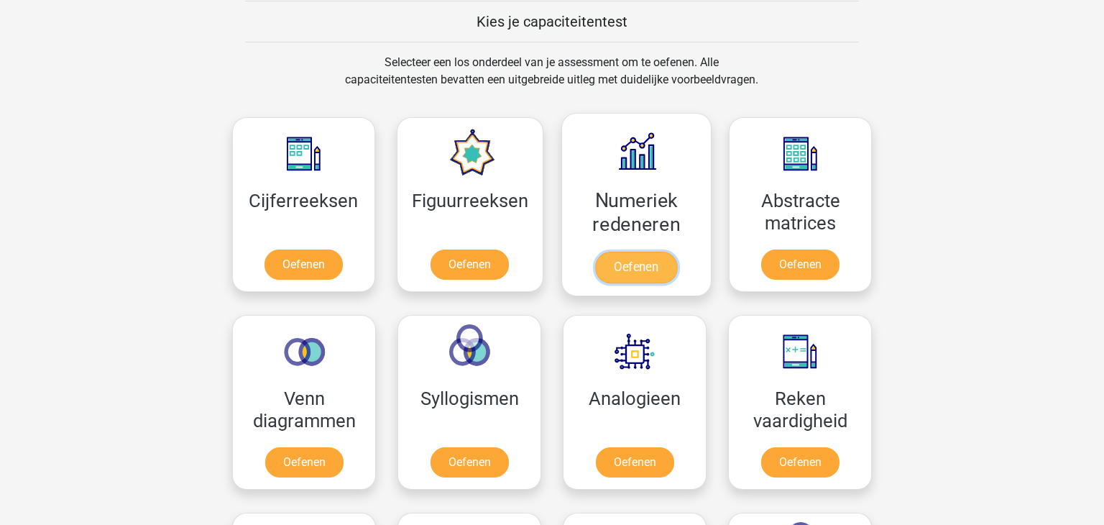
click at [635, 251] on link "Oefenen" at bounding box center [636, 267] width 82 height 32
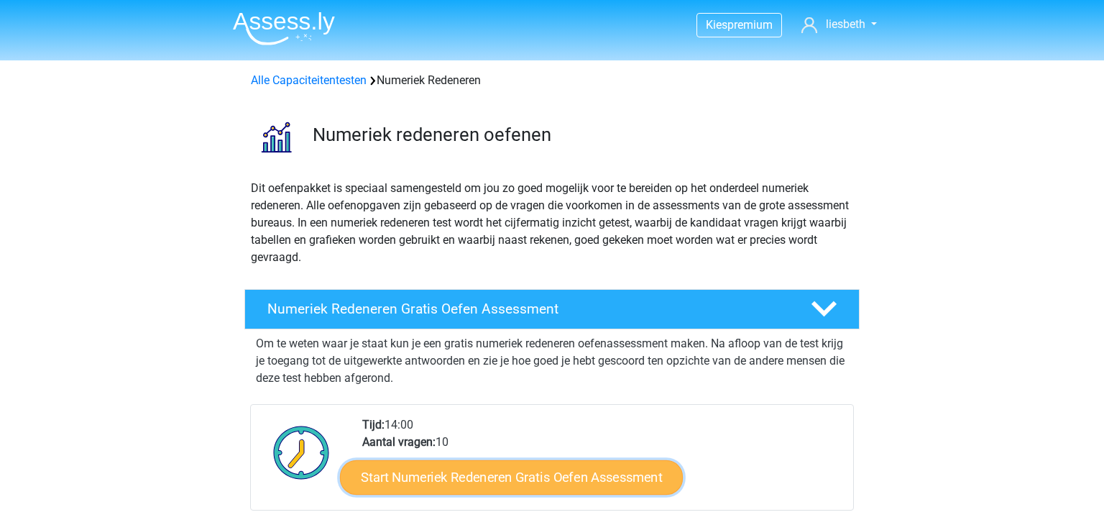
click at [517, 486] on link "Start Numeriek Redeneren Gratis Oefen Assessment" at bounding box center [511, 476] width 343 height 34
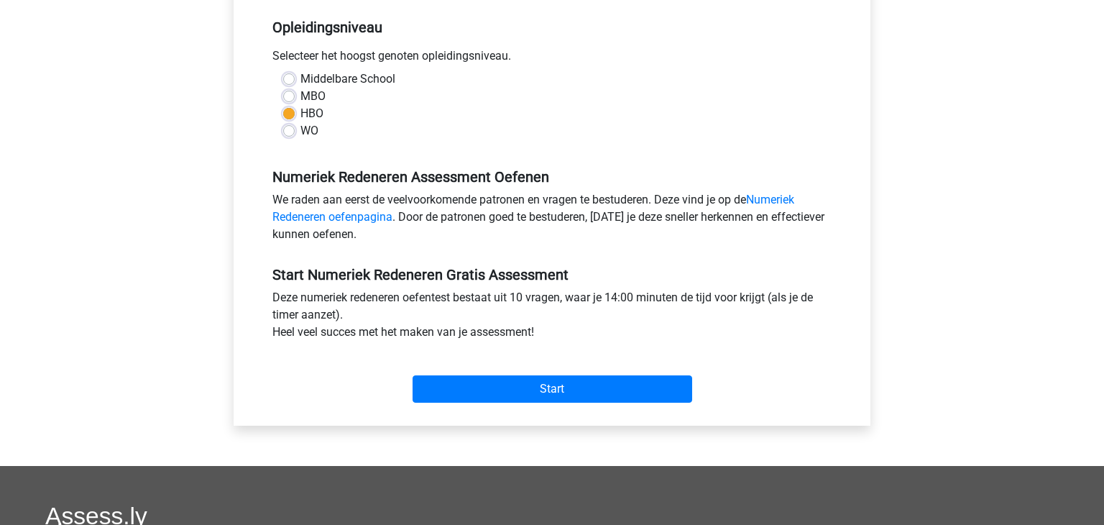
scroll to position [325, 0]
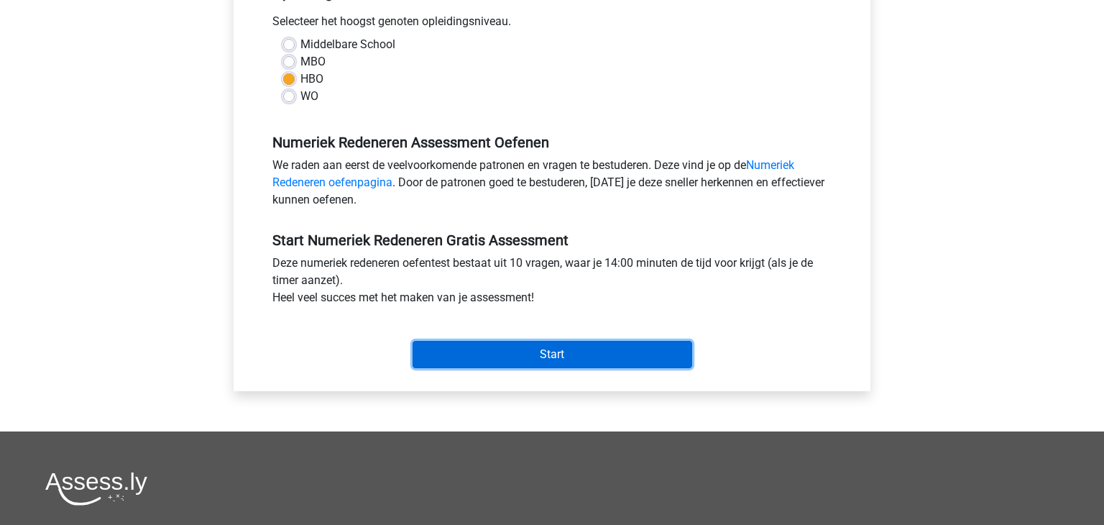
click at [535, 356] on input "Start" at bounding box center [552, 354] width 280 height 27
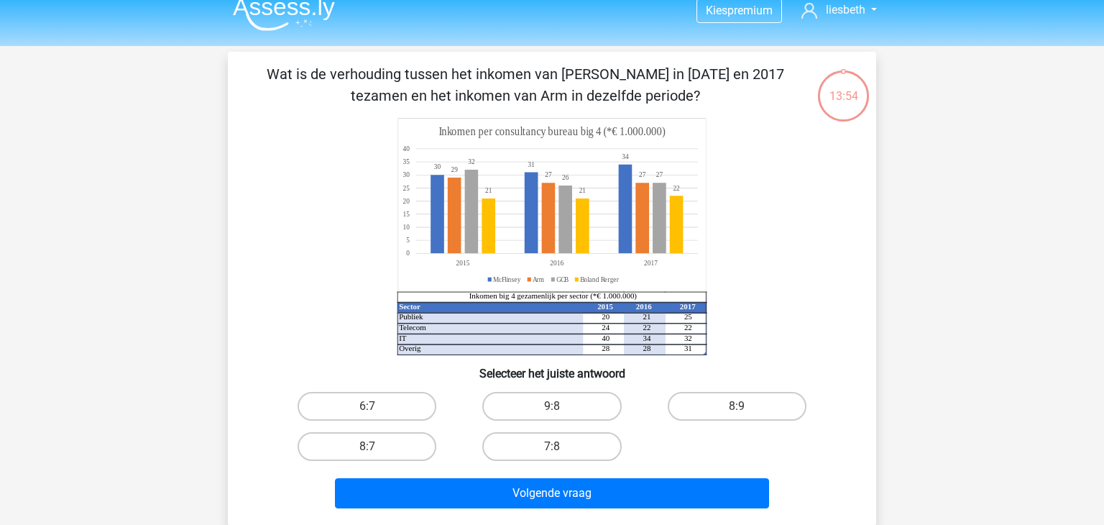
scroll to position [14, 0]
click at [364, 451] on label "8:7" at bounding box center [366, 446] width 139 height 29
click at [367, 451] on input "8:7" at bounding box center [371, 450] width 9 height 9
radio input "true"
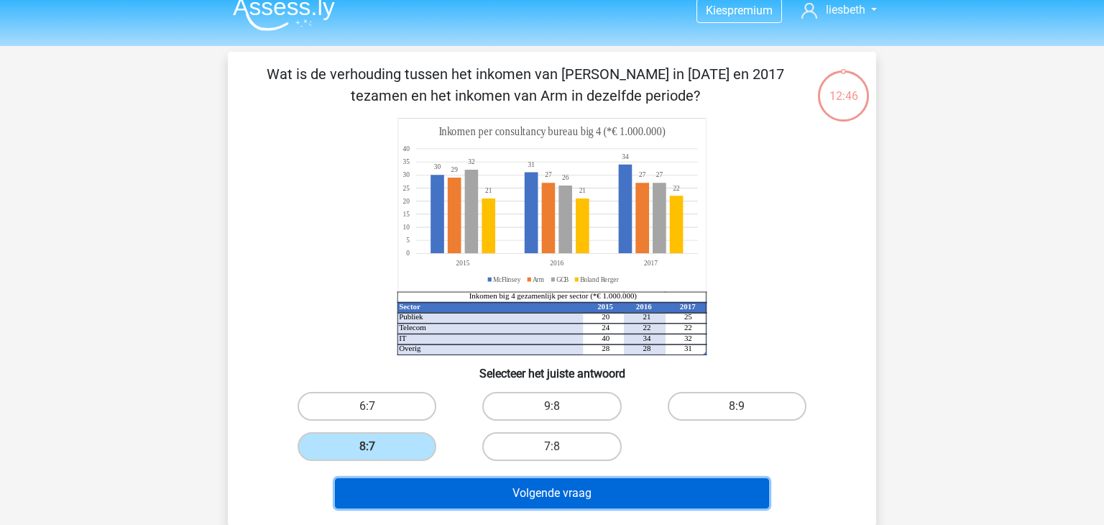
click at [600, 490] on button "Volgende vraag" at bounding box center [552, 493] width 435 height 30
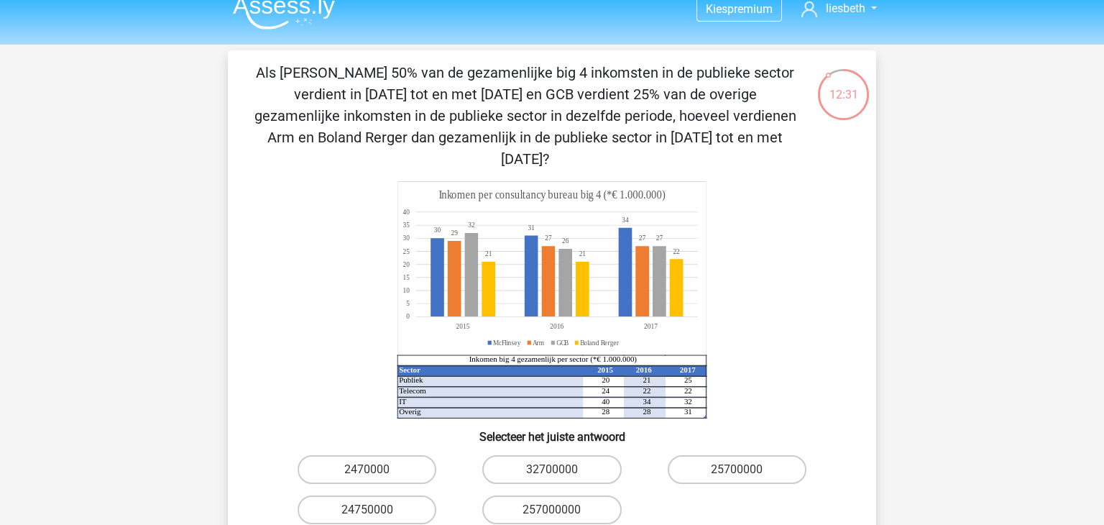
scroll to position [22, 0]
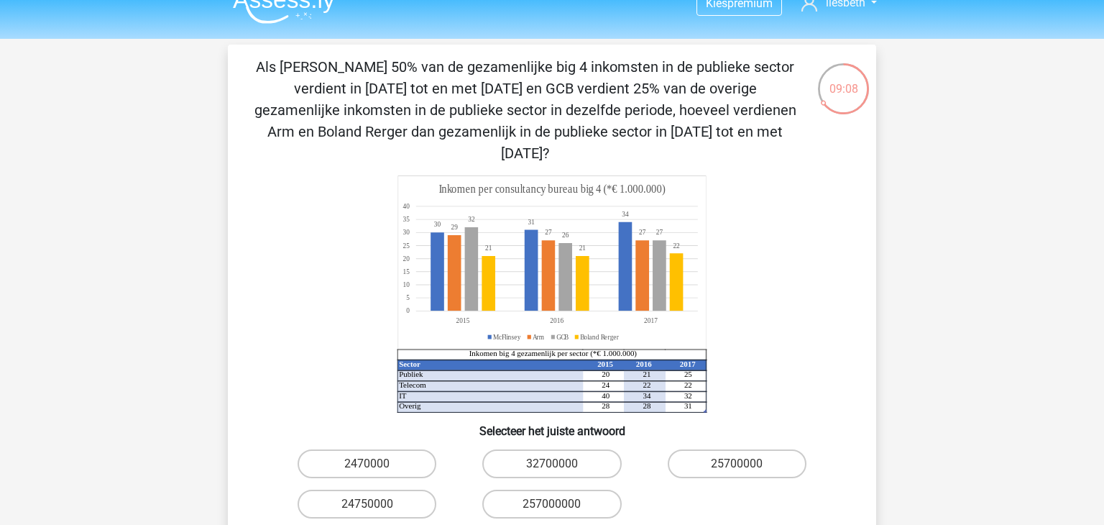
click at [372, 504] on input "24750000" at bounding box center [371, 508] width 9 height 9
radio input "true"
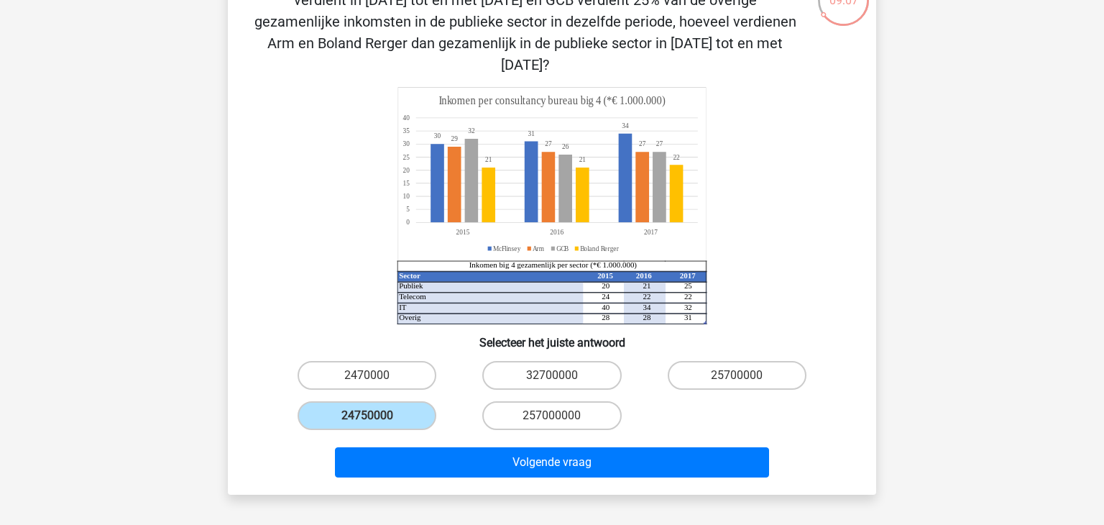
scroll to position [117, 0]
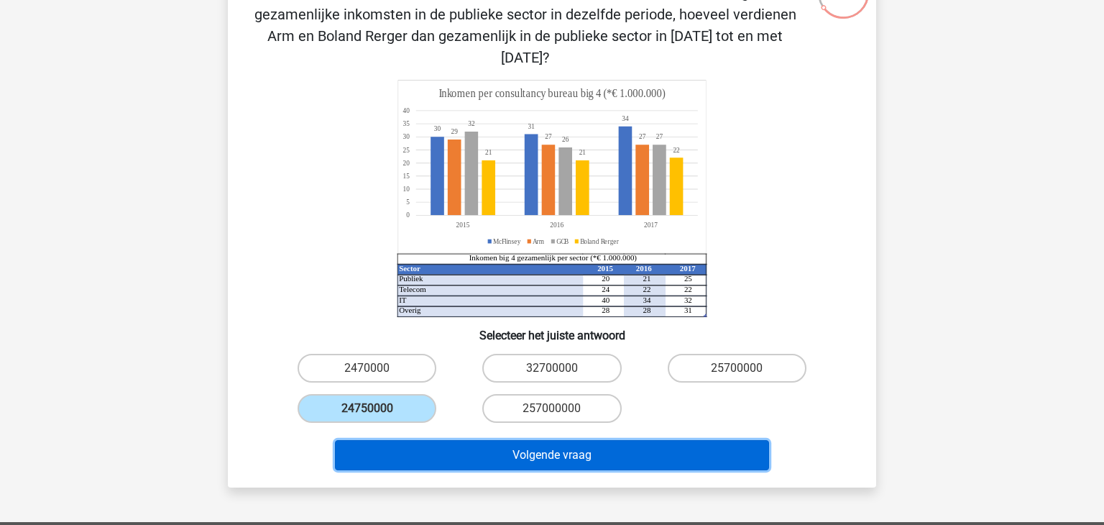
click at [564, 440] on button "Volgende vraag" at bounding box center [552, 455] width 435 height 30
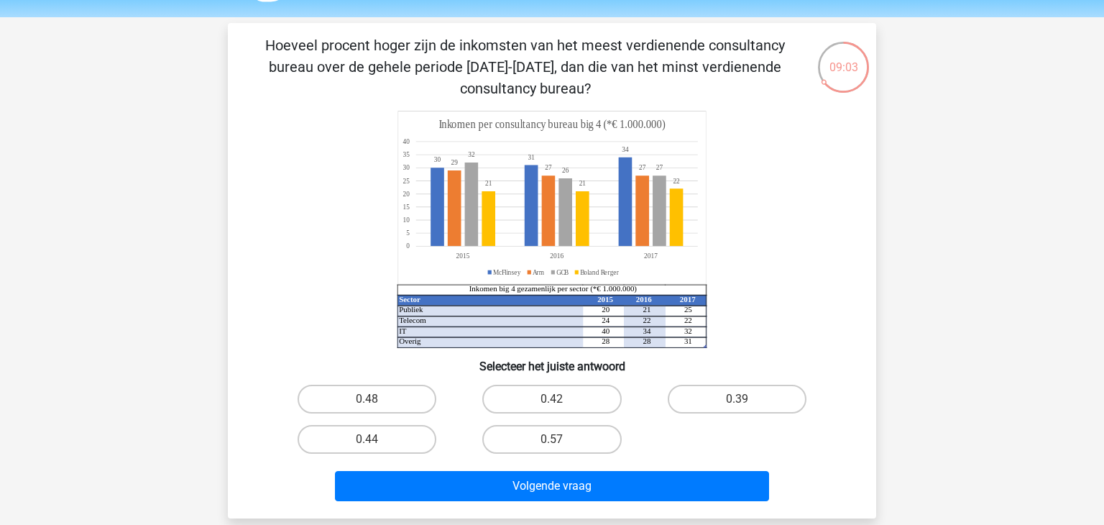
scroll to position [44, 0]
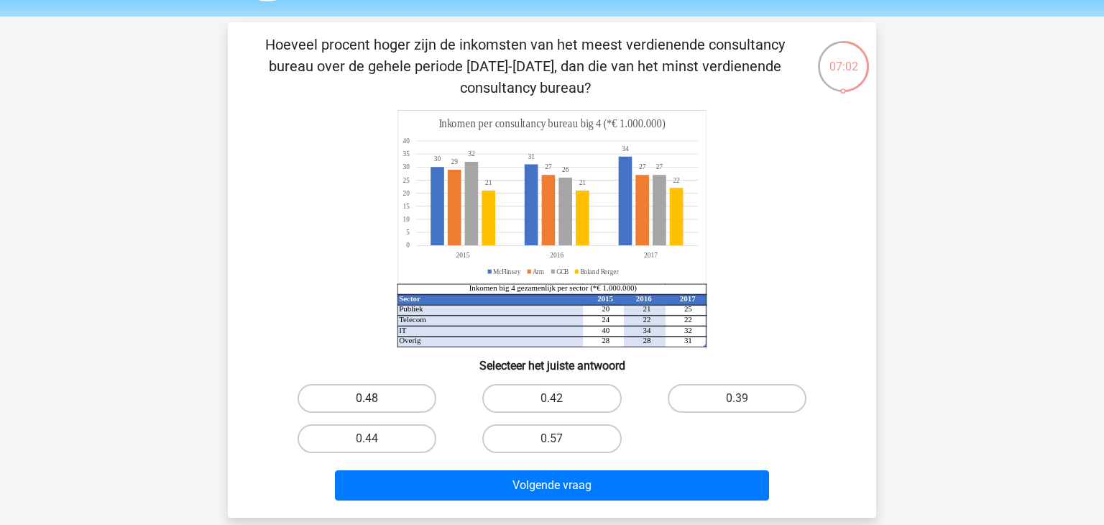
click at [383, 402] on label "0.48" at bounding box center [366, 398] width 139 height 29
click at [376, 402] on input "0.48" at bounding box center [371, 402] width 9 height 9
radio input "true"
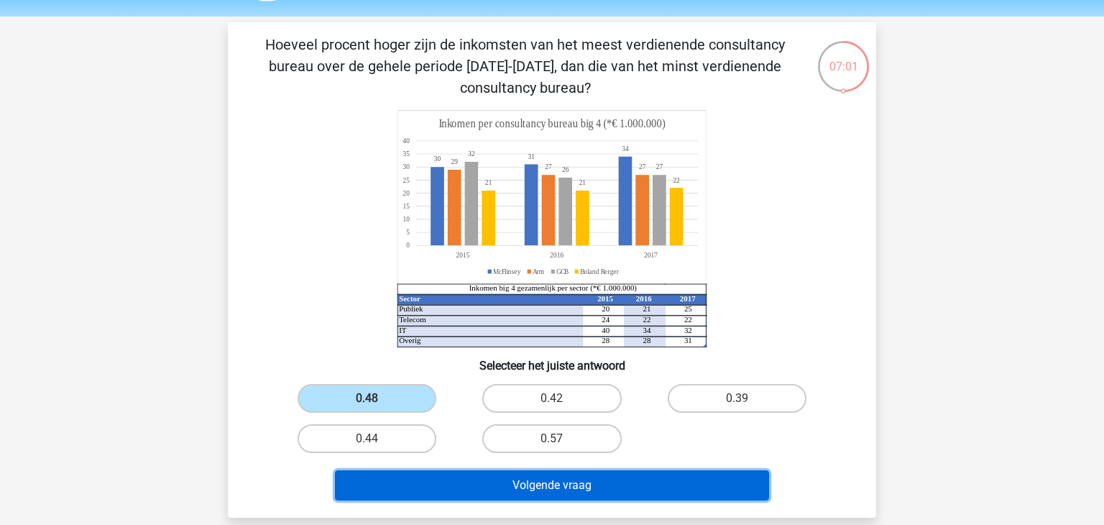
click at [562, 486] on button "Volgende vraag" at bounding box center [552, 485] width 435 height 30
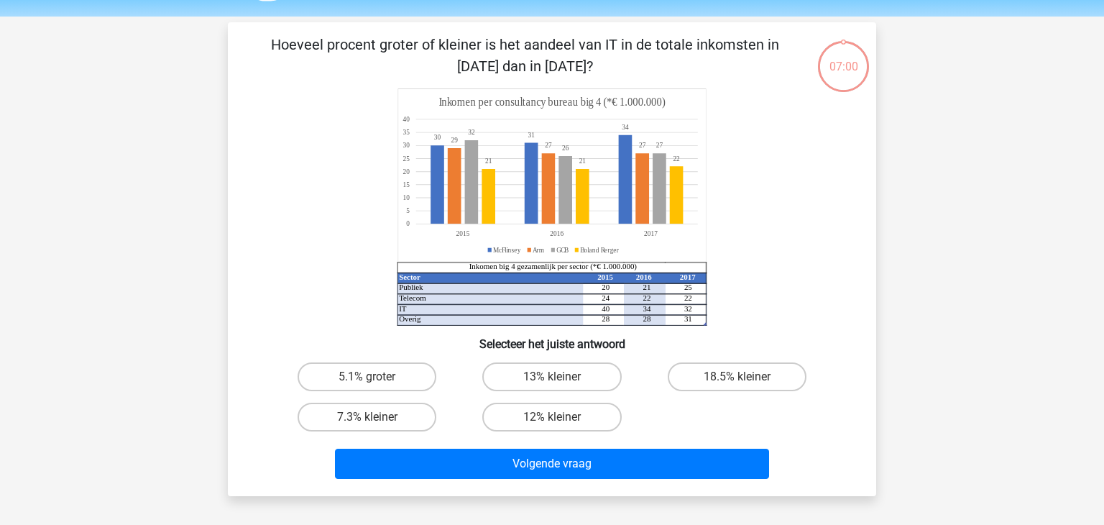
scroll to position [66, 0]
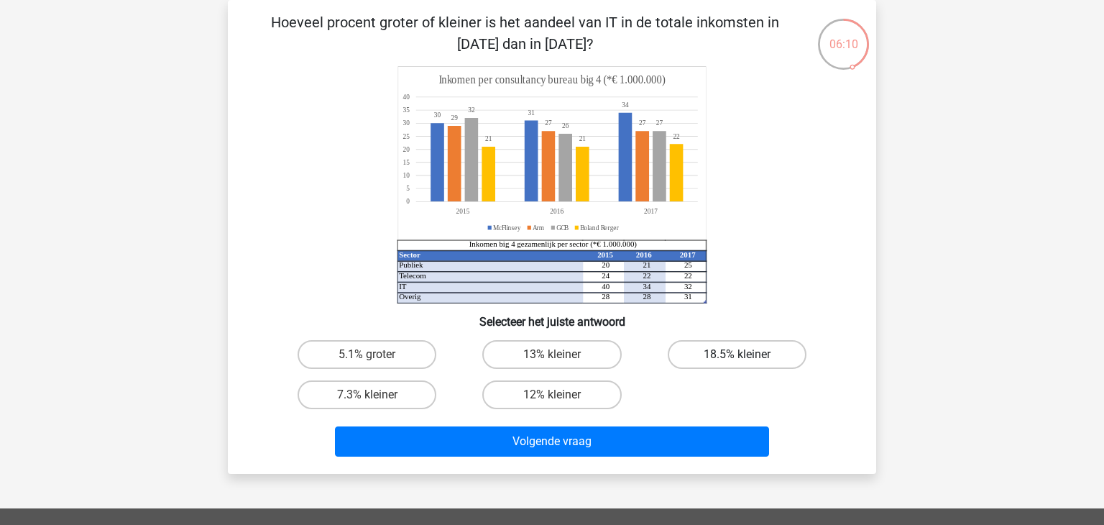
click at [751, 351] on label "18.5% kleiner" at bounding box center [736, 354] width 139 height 29
click at [746, 354] on input "18.5% kleiner" at bounding box center [740, 358] width 9 height 9
radio input "true"
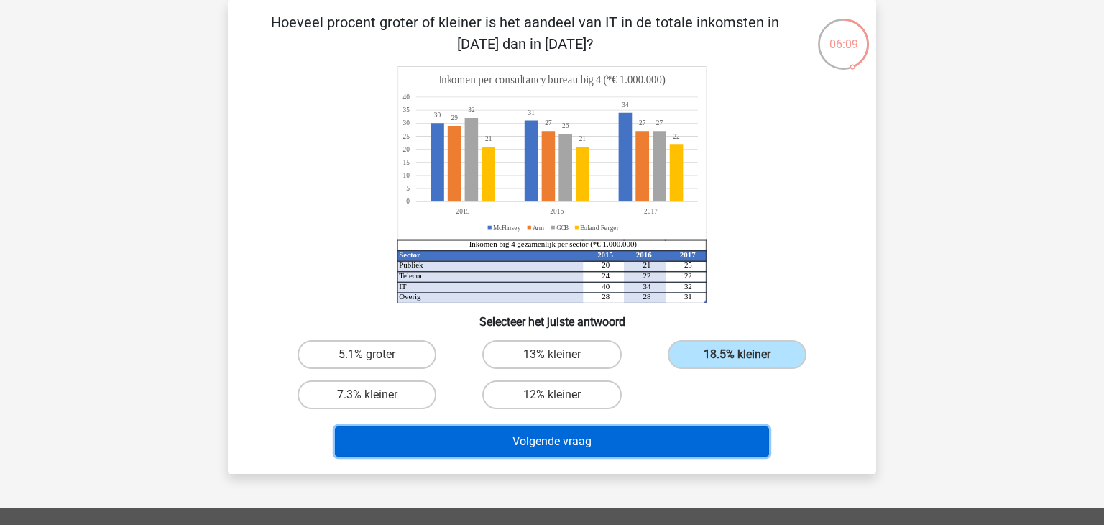
click at [661, 434] on button "Volgende vraag" at bounding box center [552, 441] width 435 height 30
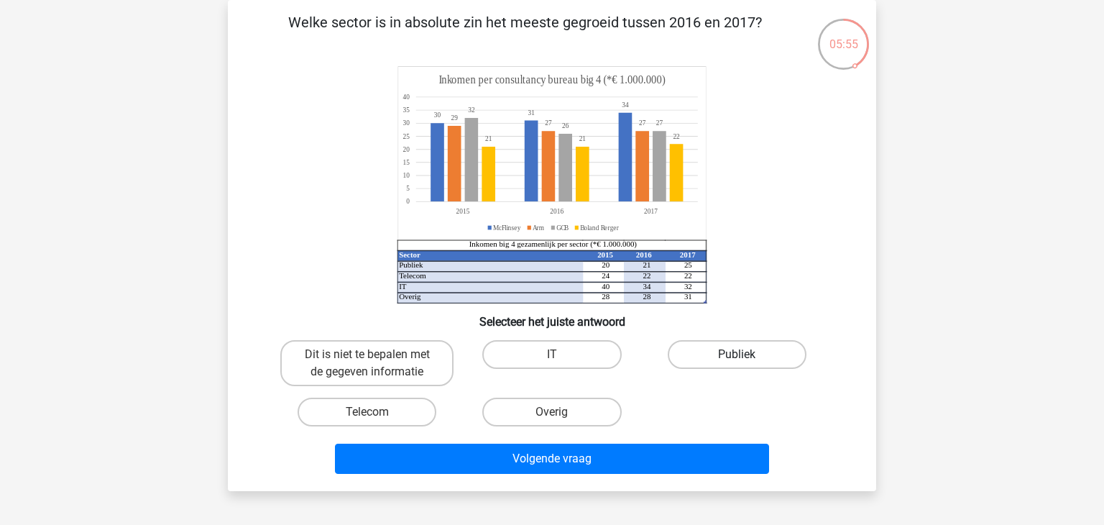
click at [761, 356] on label "Publiek" at bounding box center [736, 354] width 139 height 29
click at [746, 356] on input "Publiek" at bounding box center [740, 358] width 9 height 9
radio input "true"
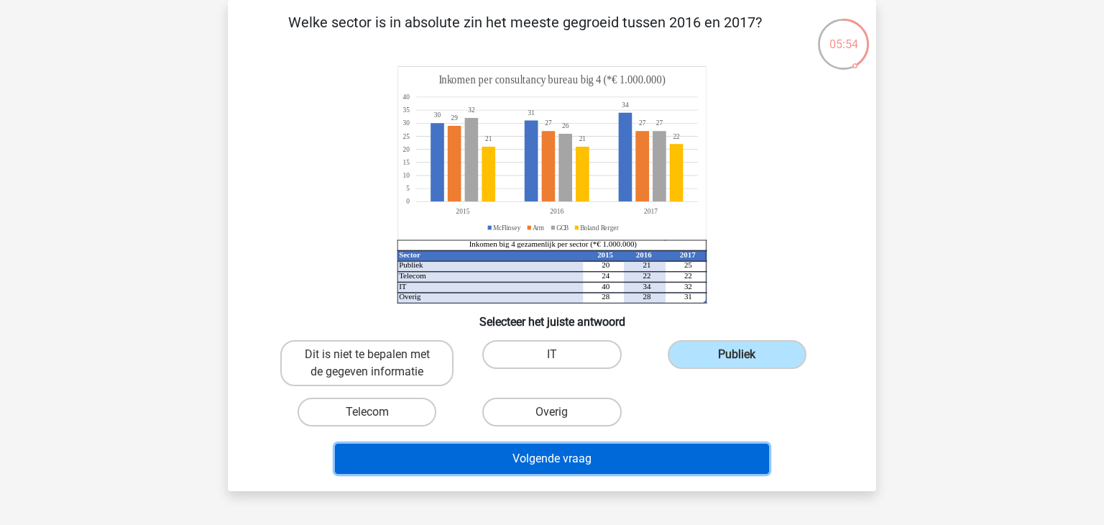
click at [581, 457] on button "Volgende vraag" at bounding box center [552, 458] width 435 height 30
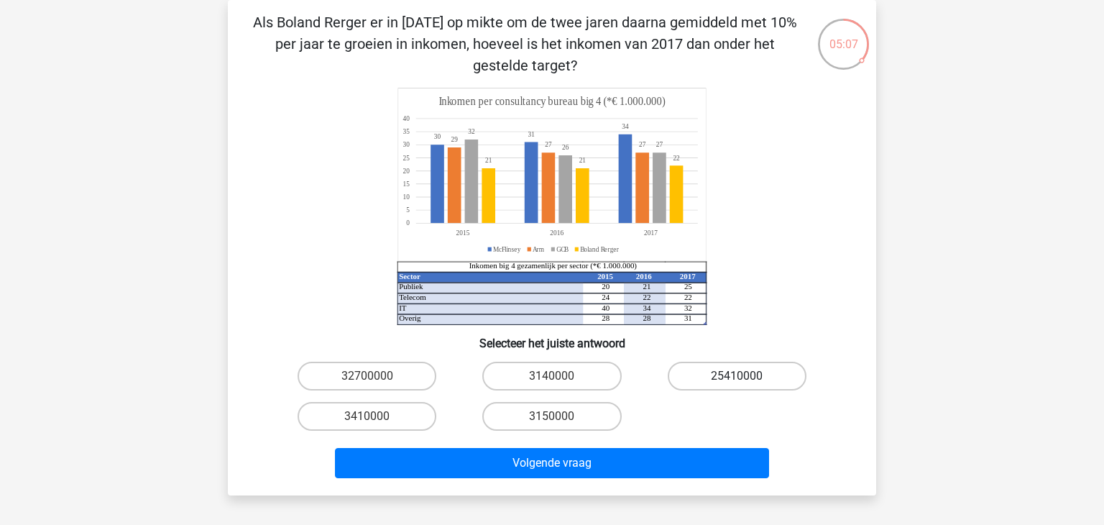
click at [753, 371] on label "25410000" at bounding box center [736, 375] width 139 height 29
click at [746, 376] on input "25410000" at bounding box center [740, 380] width 9 height 9
radio input "true"
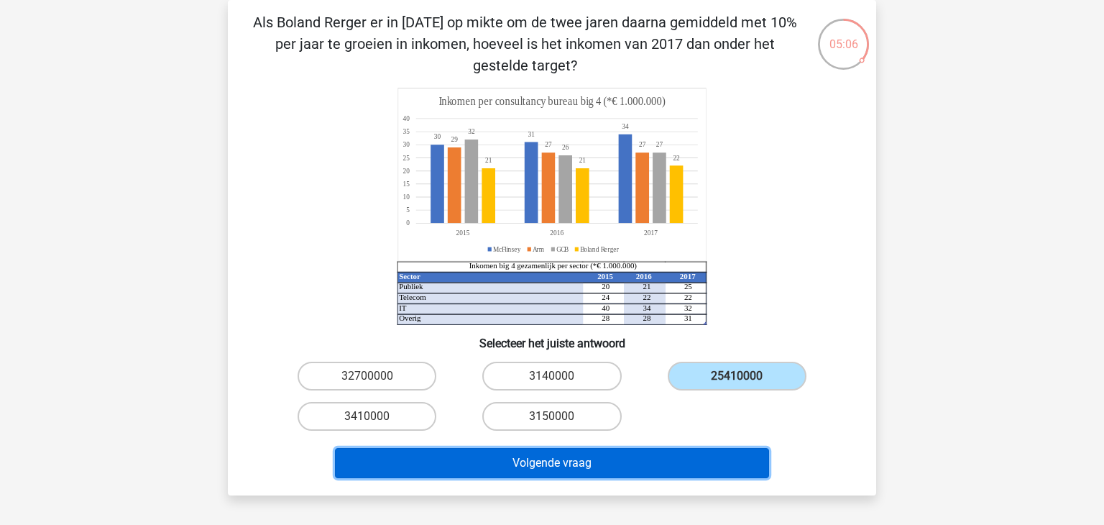
click at [575, 458] on button "Volgende vraag" at bounding box center [552, 463] width 435 height 30
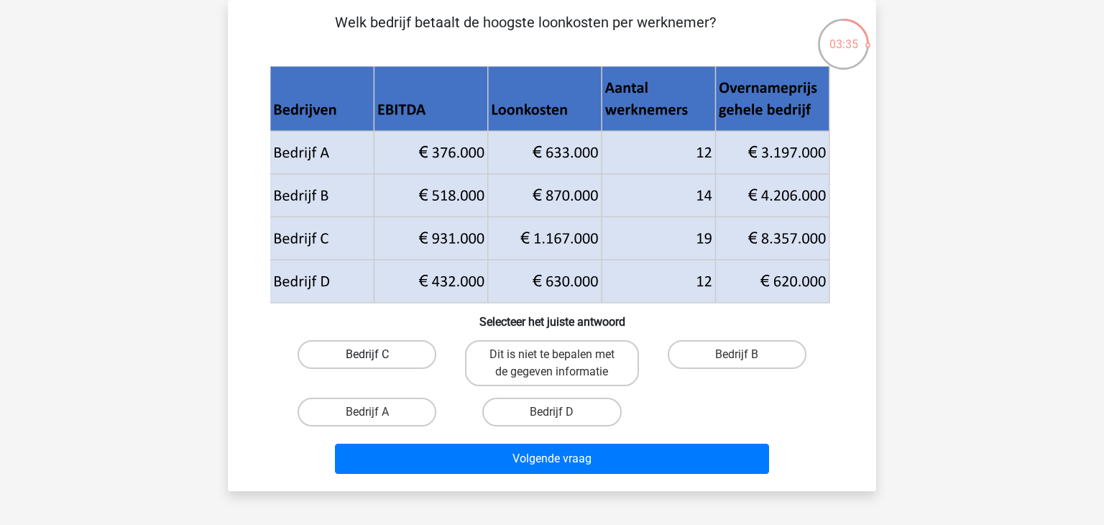
click at [401, 353] on label "Bedrijf C" at bounding box center [366, 354] width 139 height 29
click at [376, 354] on input "Bedrijf C" at bounding box center [371, 358] width 9 height 9
radio input "true"
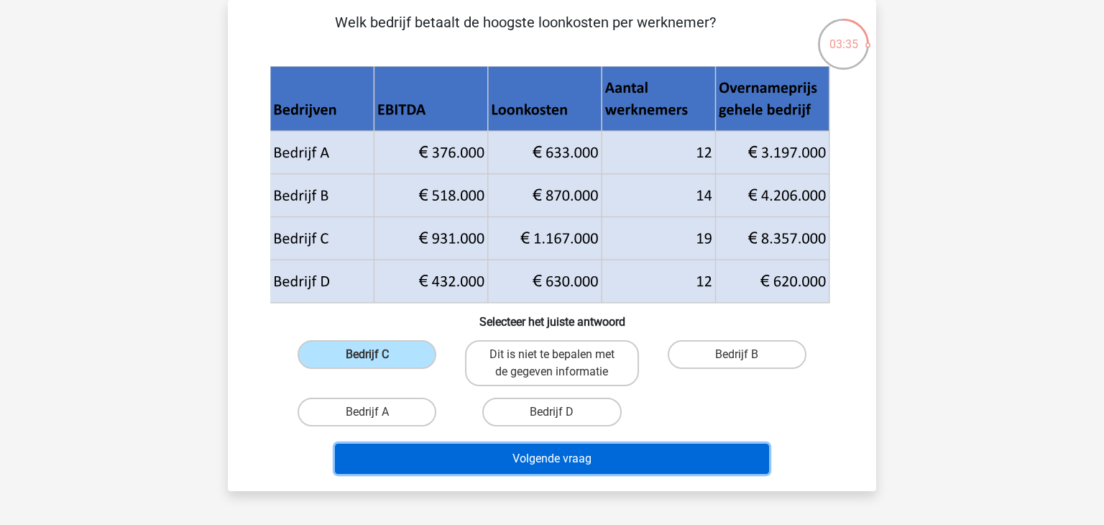
click at [593, 468] on button "Volgende vraag" at bounding box center [552, 458] width 435 height 30
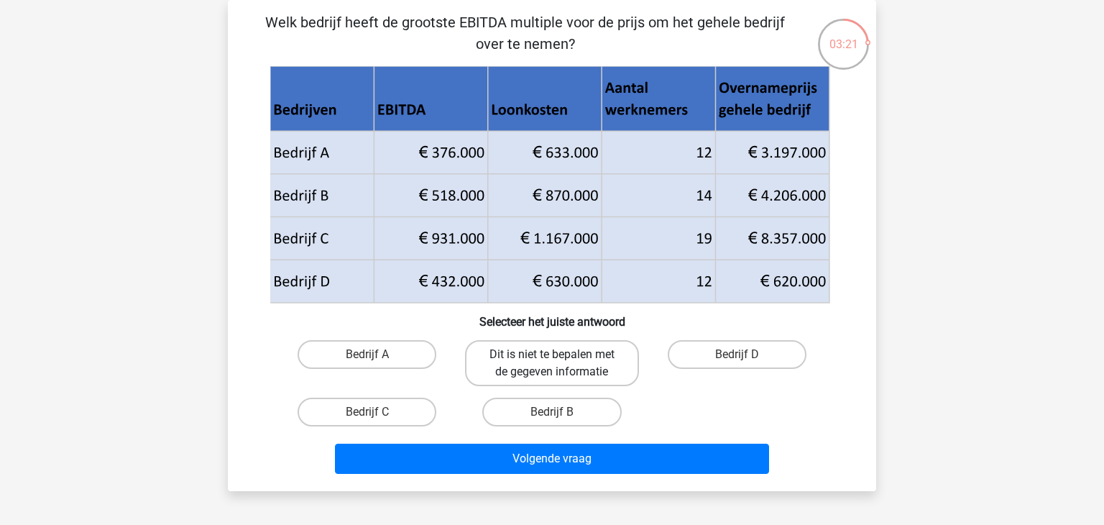
click at [547, 356] on label "Dit is niet te bepalen met de gegeven informatie" at bounding box center [551, 363] width 173 height 46
click at [552, 356] on input "Dit is niet te bepalen met de gegeven informatie" at bounding box center [556, 358] width 9 height 9
radio input "true"
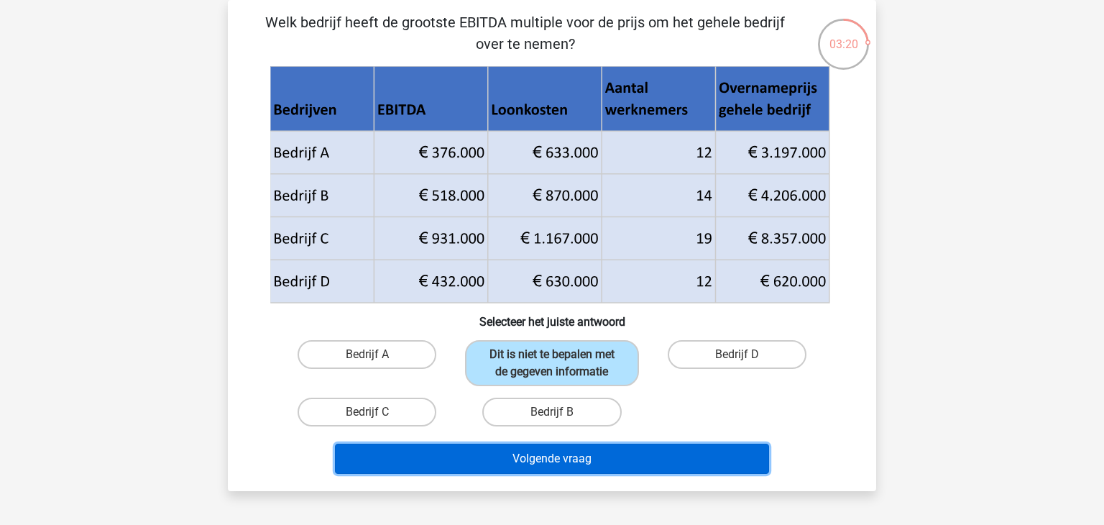
click at [561, 459] on button "Volgende vraag" at bounding box center [552, 458] width 435 height 30
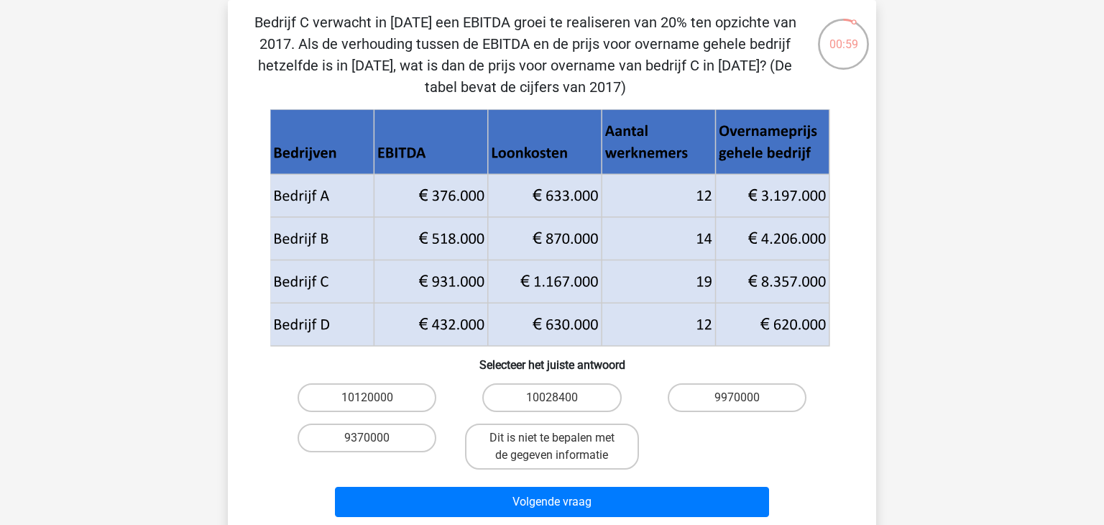
click at [736, 403] on input "9970000" at bounding box center [740, 401] width 9 height 9
radio input "true"
click at [408, 435] on label "9370000" at bounding box center [366, 437] width 139 height 29
click at [376, 438] on input "9370000" at bounding box center [371, 442] width 9 height 9
radio input "true"
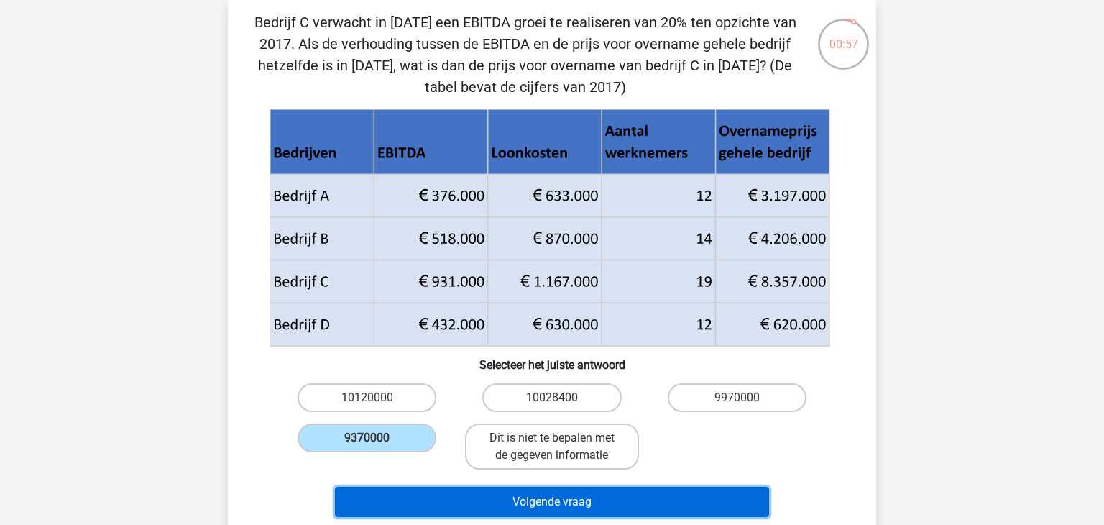
click at [494, 499] on button "Volgende vraag" at bounding box center [552, 501] width 435 height 30
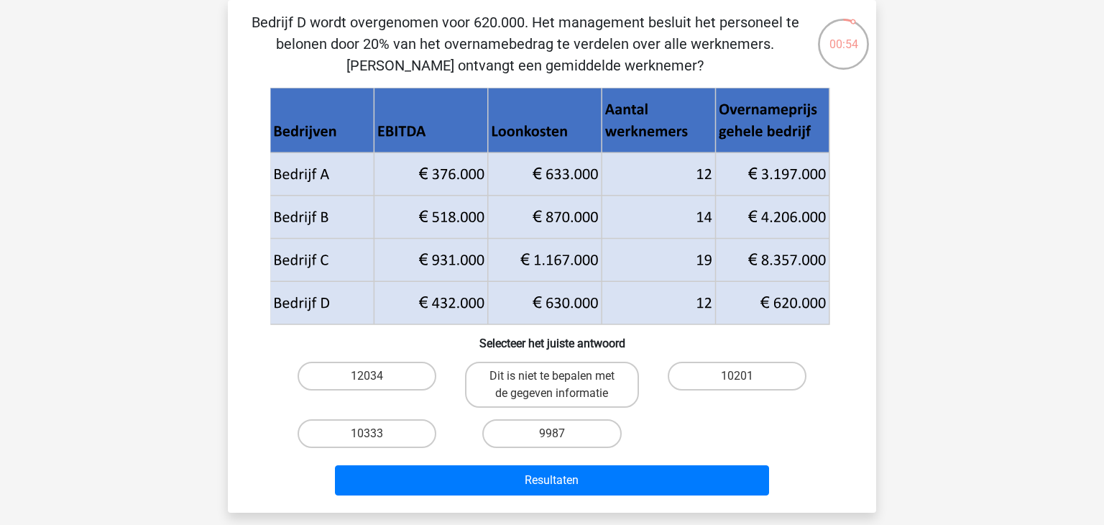
click at [552, 433] on input "9987" at bounding box center [556, 437] width 9 height 9
radio input "true"
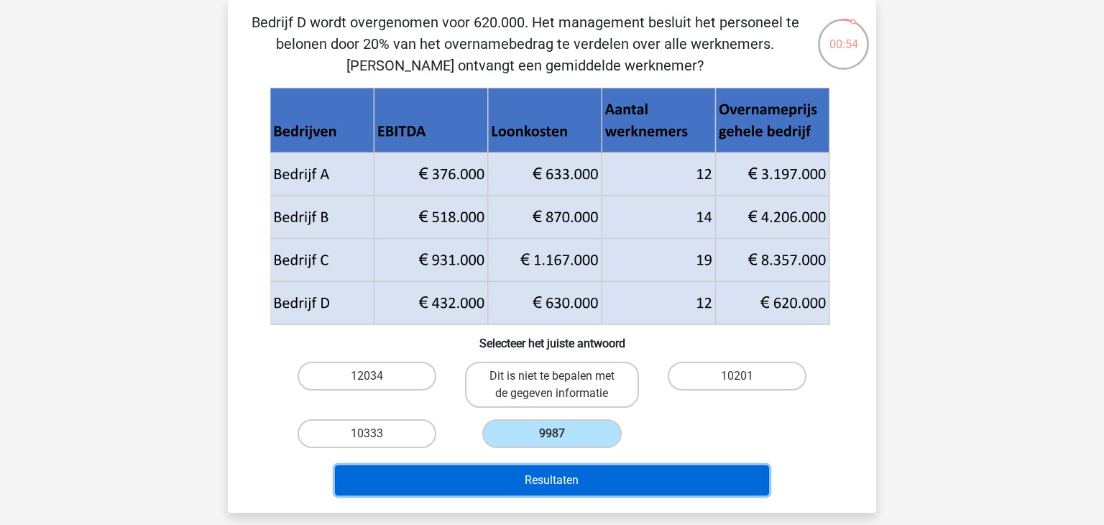
click at [551, 483] on button "Resultaten" at bounding box center [552, 480] width 435 height 30
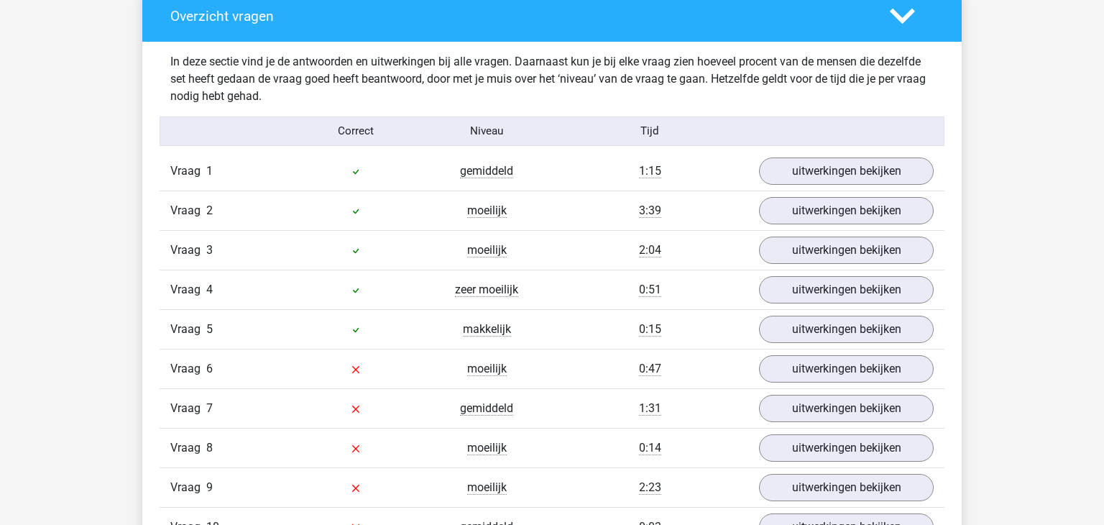
scroll to position [1150, 0]
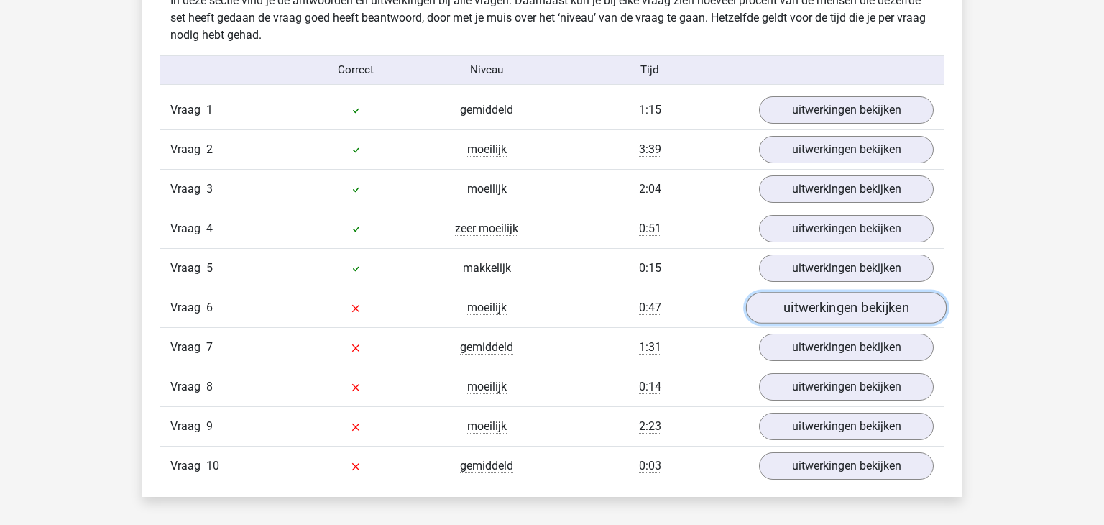
click at [831, 305] on link "uitwerkingen bekijken" at bounding box center [846, 308] width 200 height 32
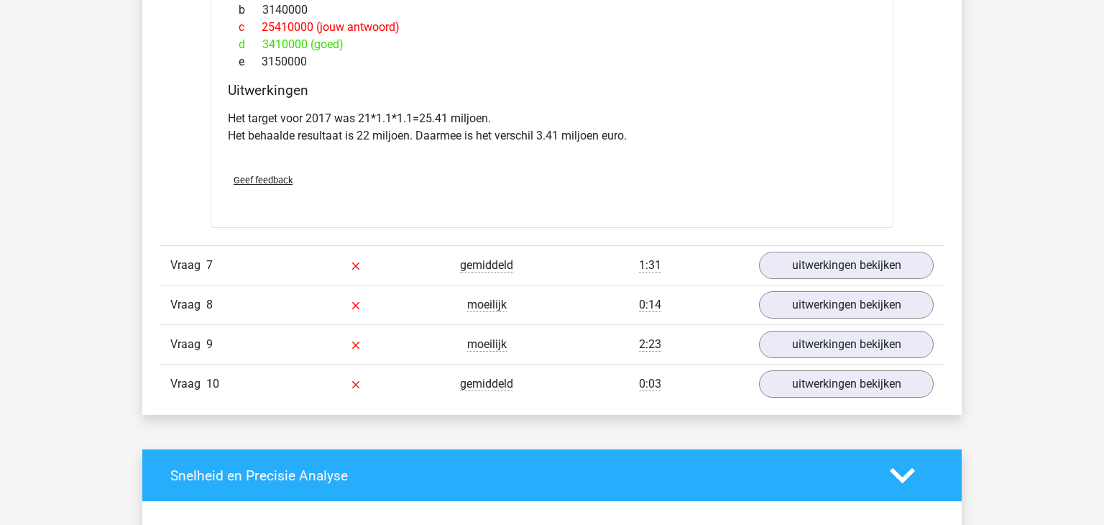
scroll to position [1878, 0]
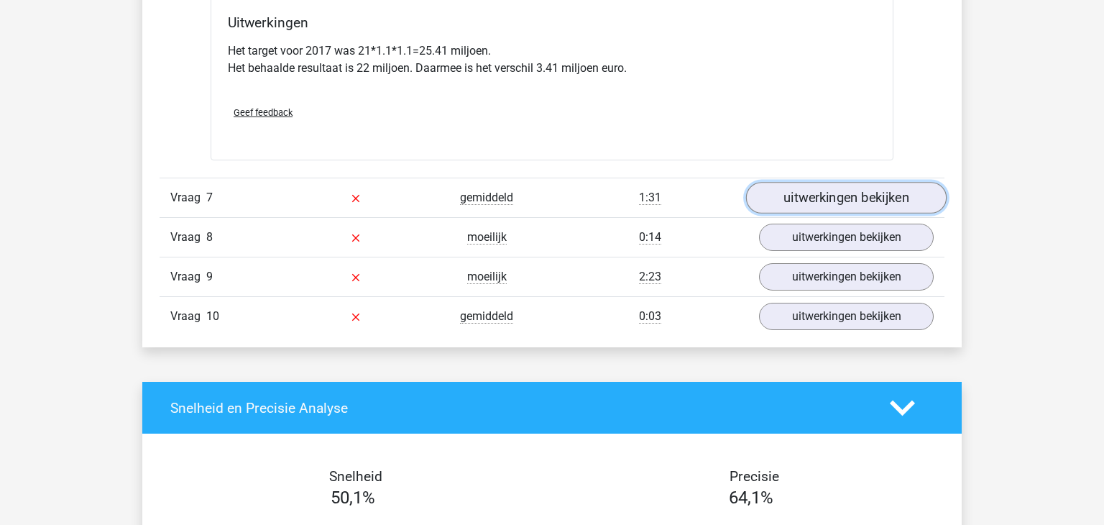
click at [879, 191] on link "uitwerkingen bekijken" at bounding box center [846, 198] width 200 height 32
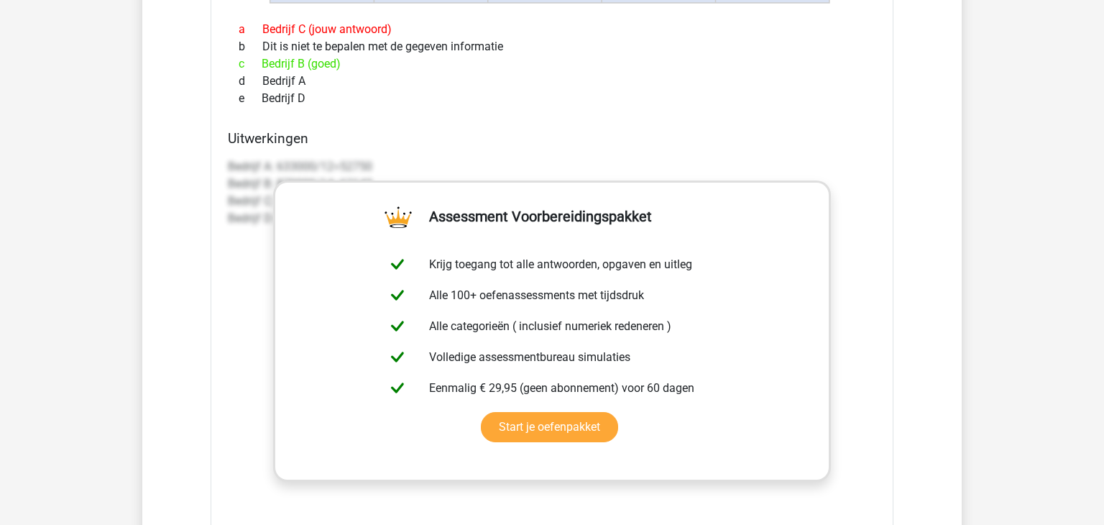
scroll to position [2677, 0]
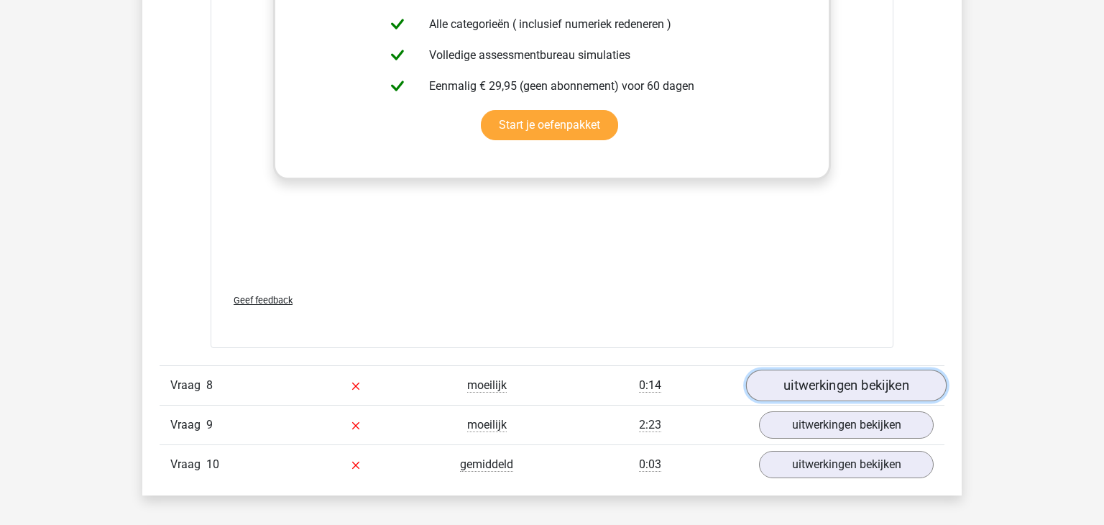
click at [856, 381] on link "uitwerkingen bekijken" at bounding box center [846, 386] width 200 height 32
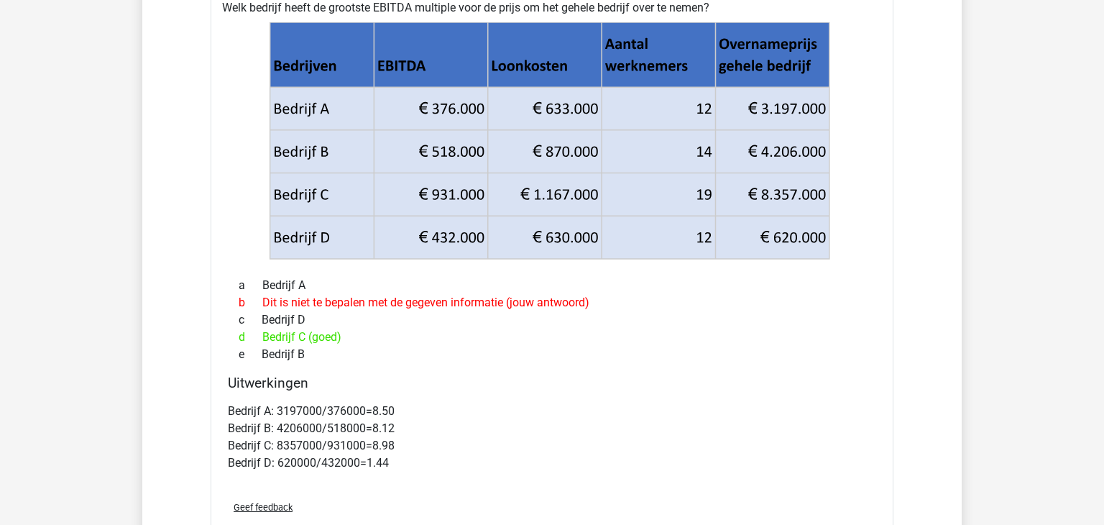
scroll to position [3276, 0]
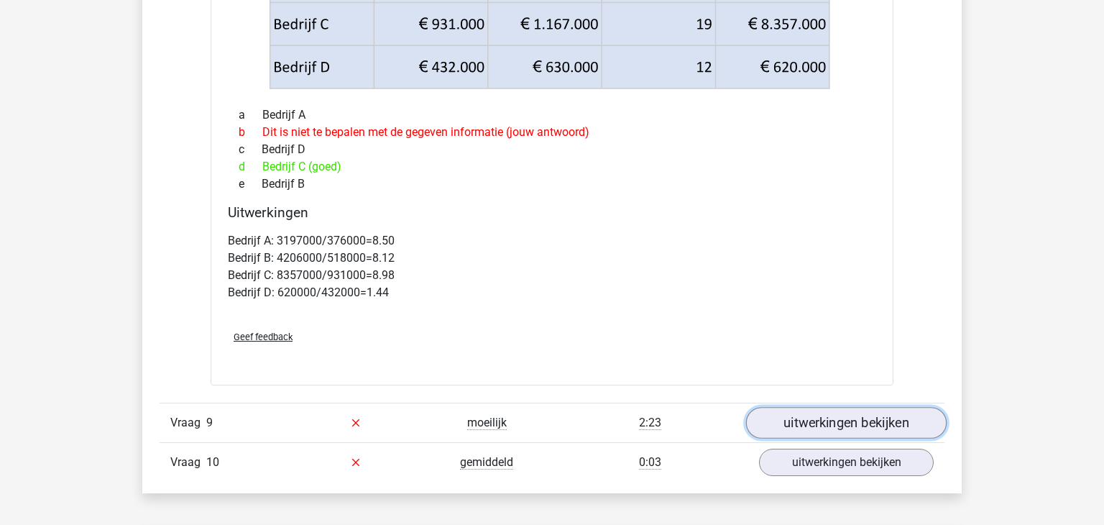
click at [856, 407] on link "uitwerkingen bekijken" at bounding box center [846, 423] width 200 height 32
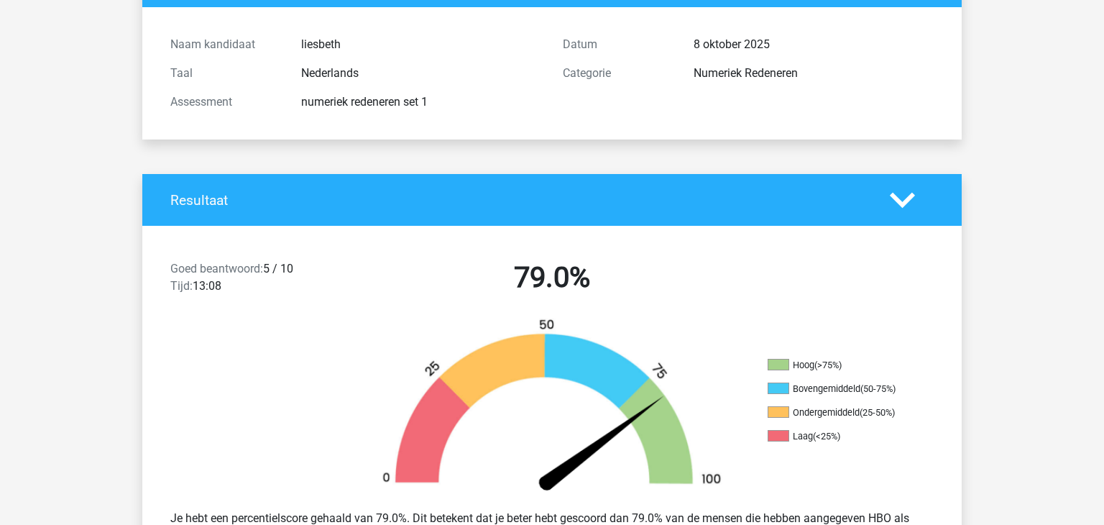
scroll to position [0, 0]
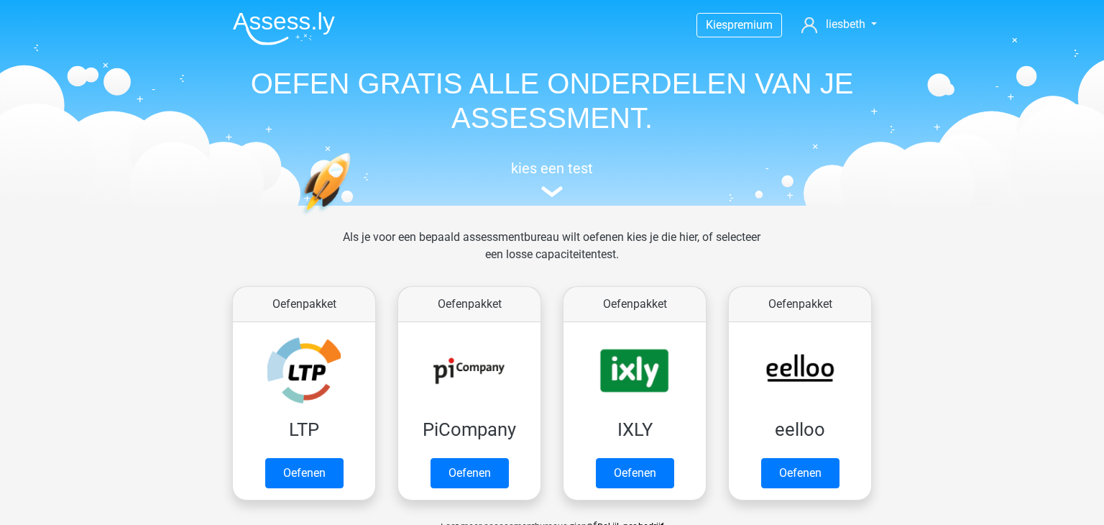
scroll to position [557, 0]
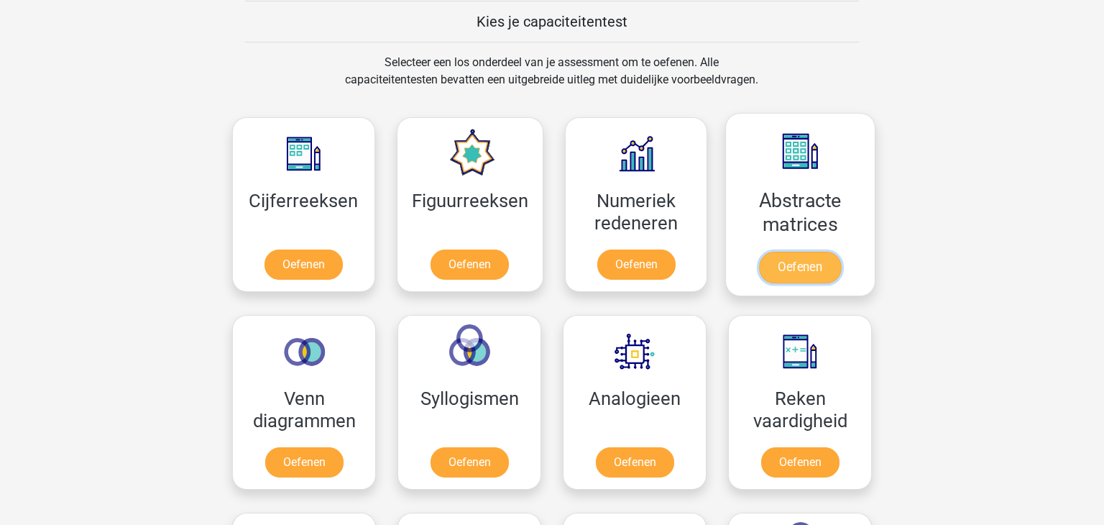
click at [792, 251] on link "Oefenen" at bounding box center [800, 267] width 82 height 32
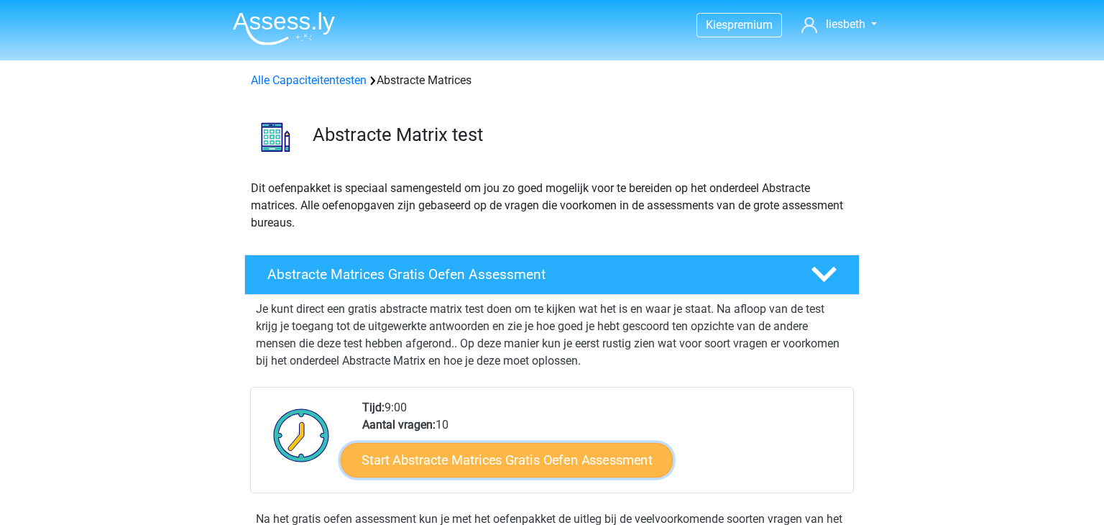
click at [481, 458] on link "Start Abstracte Matrices Gratis Oefen Assessment" at bounding box center [507, 459] width 332 height 34
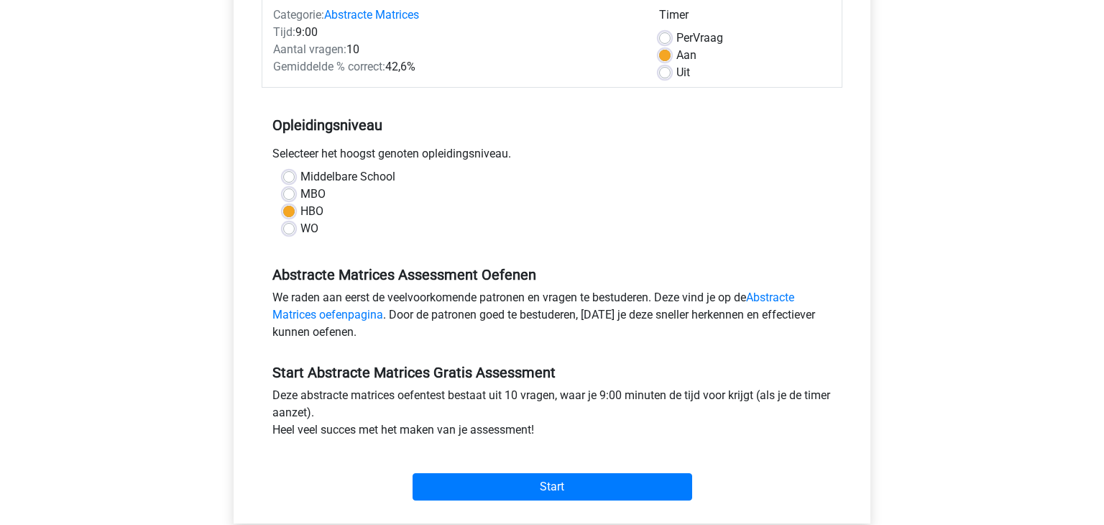
scroll to position [207, 0]
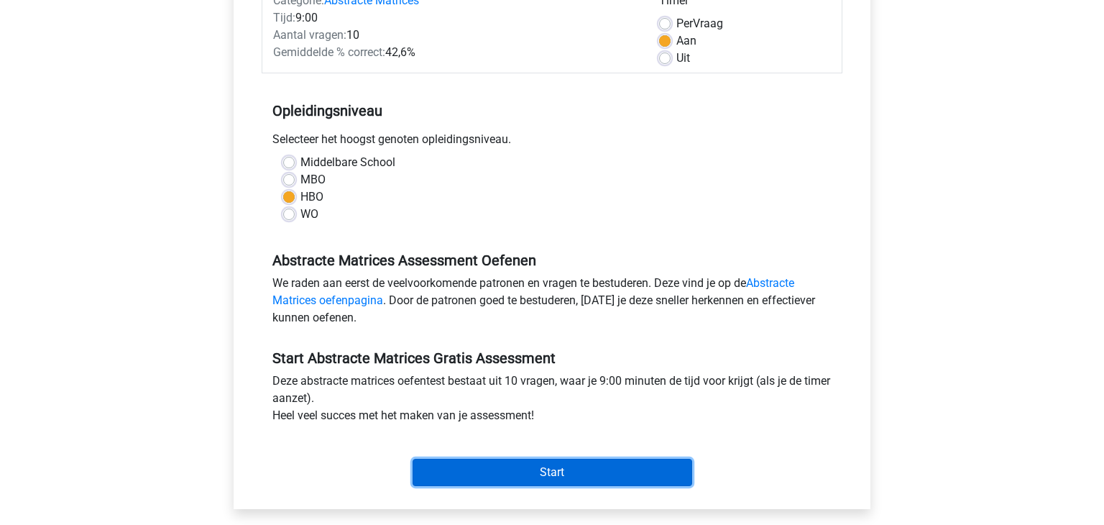
click at [522, 473] on input "Start" at bounding box center [552, 471] width 280 height 27
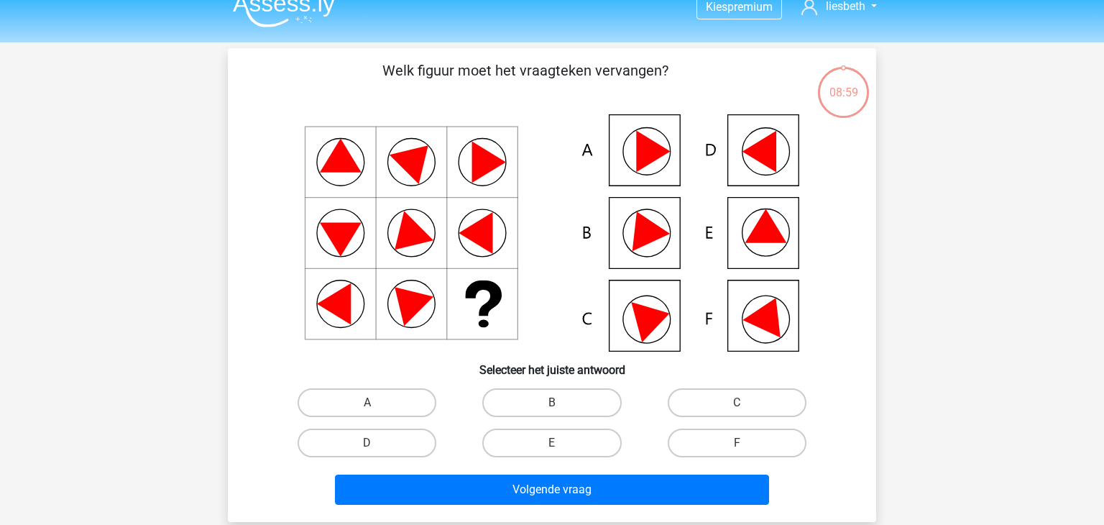
scroll to position [23, 0]
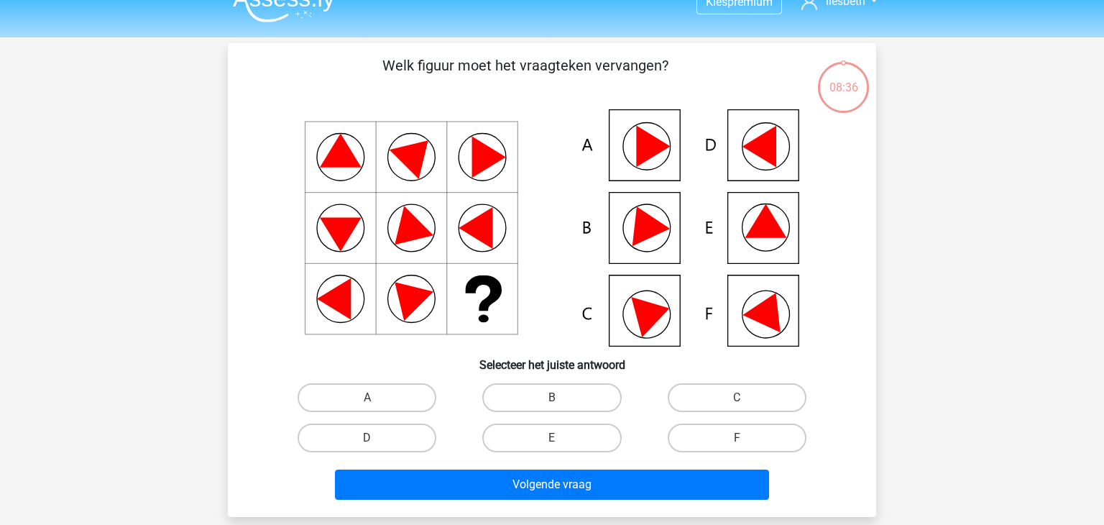
click at [743, 438] on input "F" at bounding box center [740, 442] width 9 height 9
radio input "true"
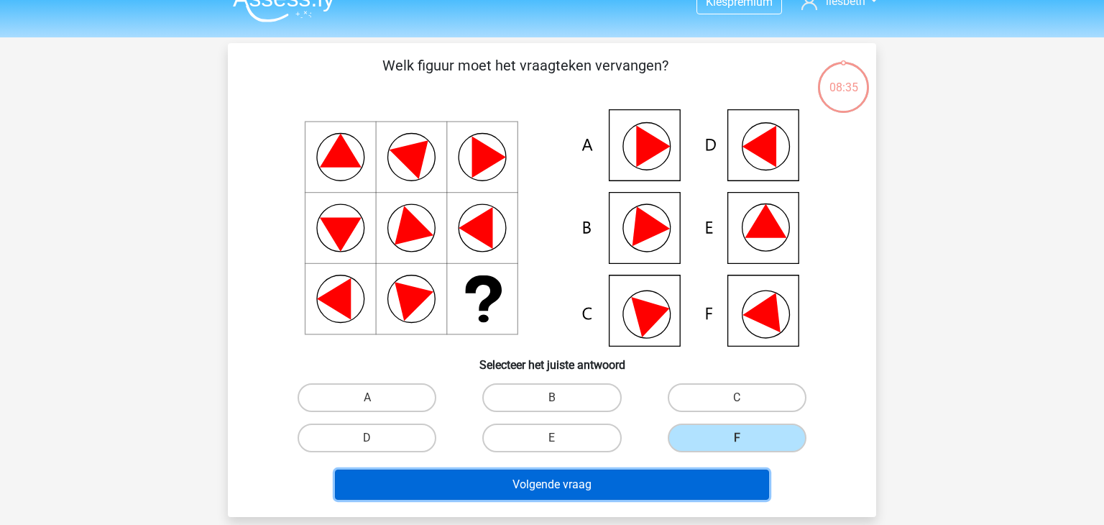
click at [560, 491] on button "Volgende vraag" at bounding box center [552, 484] width 435 height 30
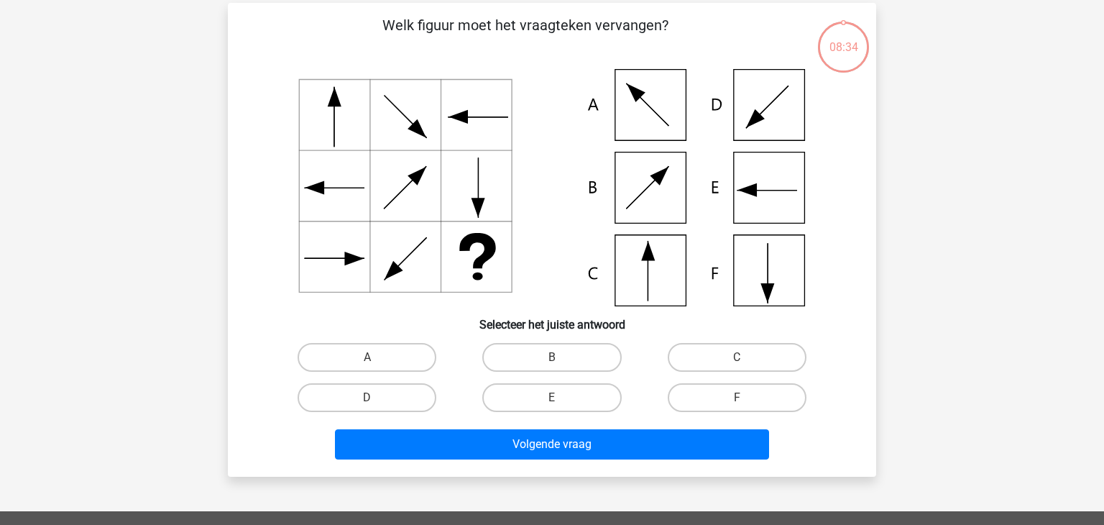
scroll to position [66, 0]
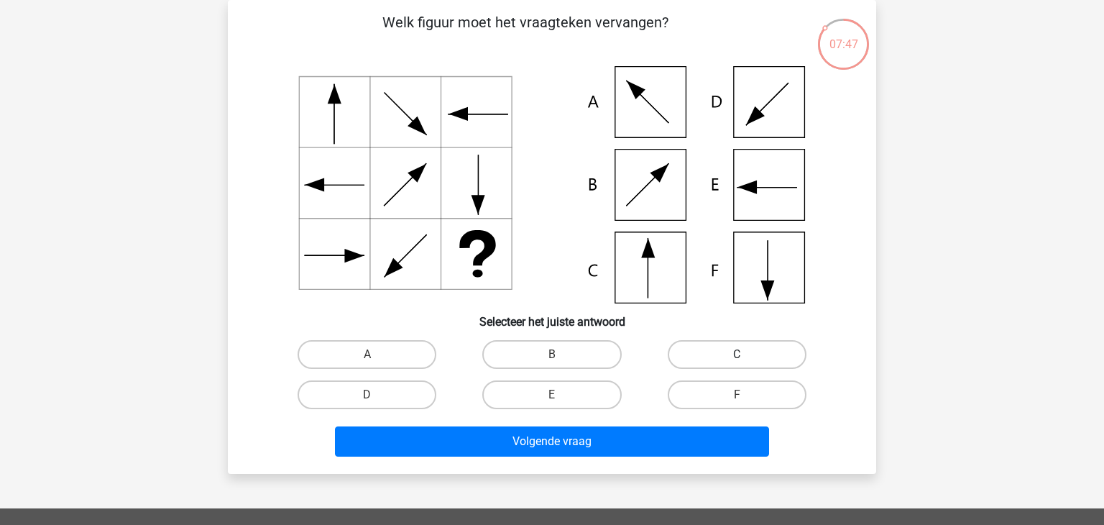
click at [707, 356] on label "C" at bounding box center [736, 354] width 139 height 29
click at [736, 356] on input "C" at bounding box center [740, 358] width 9 height 9
radio input "true"
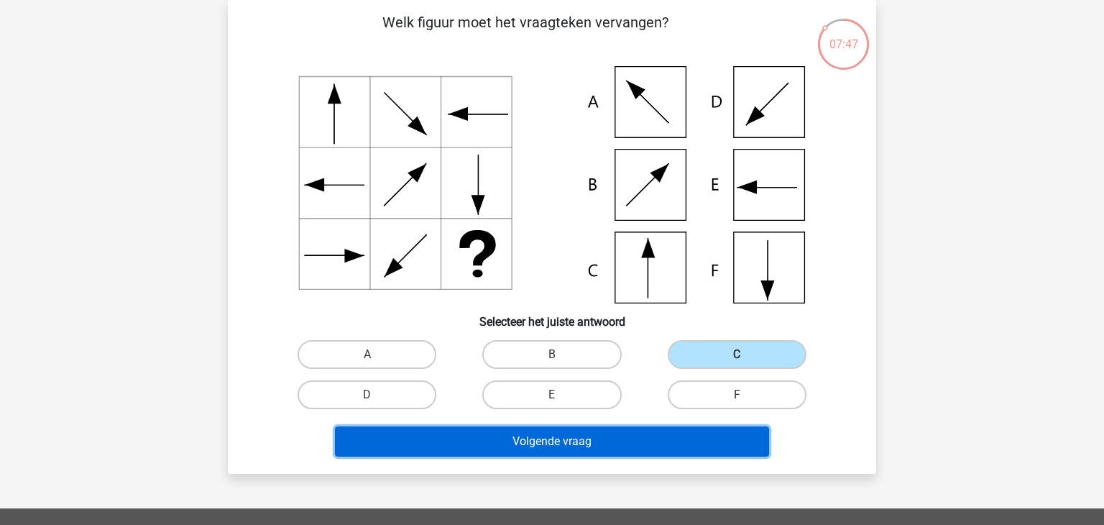
click at [558, 443] on button "Volgende vraag" at bounding box center [552, 441] width 435 height 30
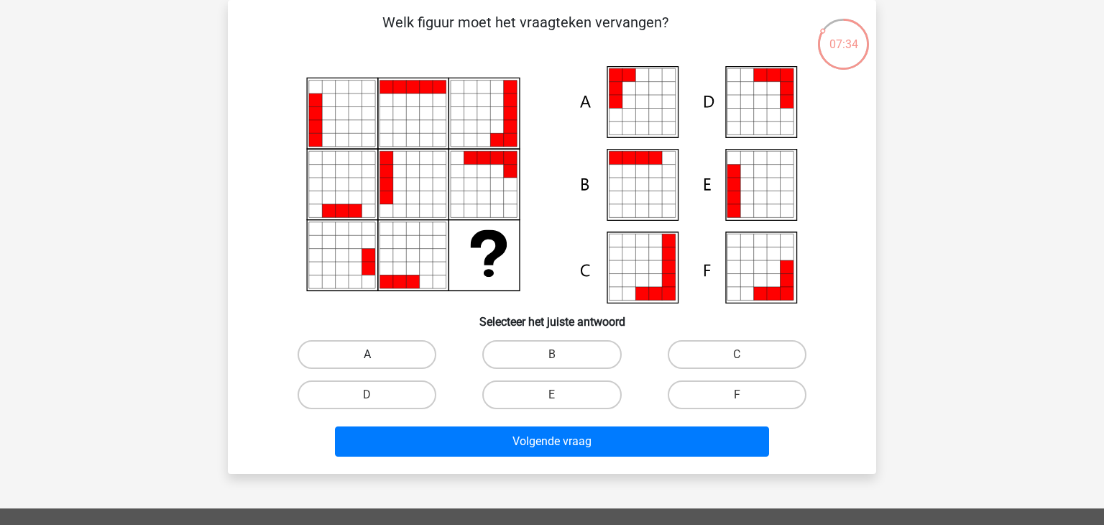
click at [404, 361] on label "A" at bounding box center [366, 354] width 139 height 29
click at [376, 361] on input "A" at bounding box center [371, 358] width 9 height 9
radio input "true"
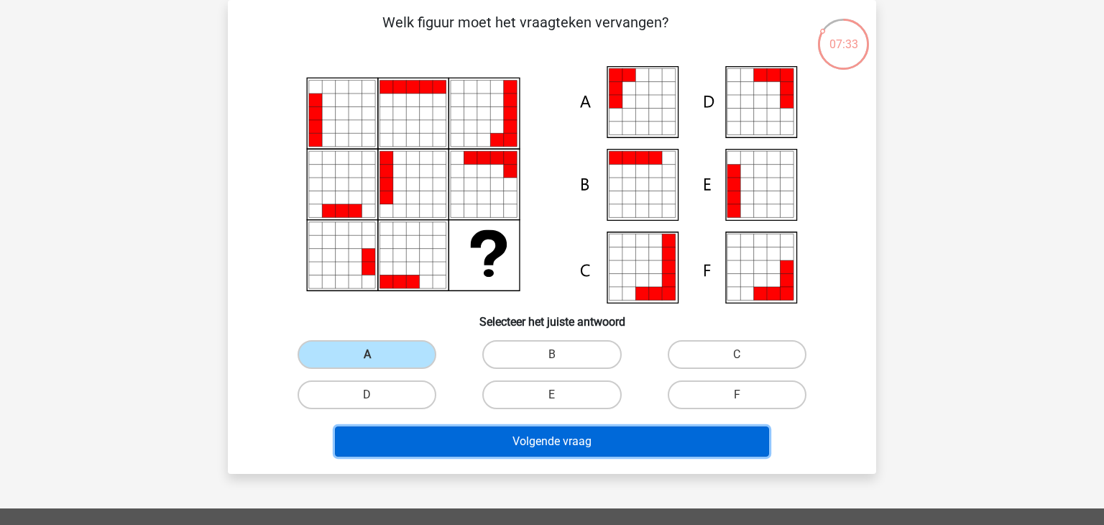
click at [574, 432] on button "Volgende vraag" at bounding box center [552, 441] width 435 height 30
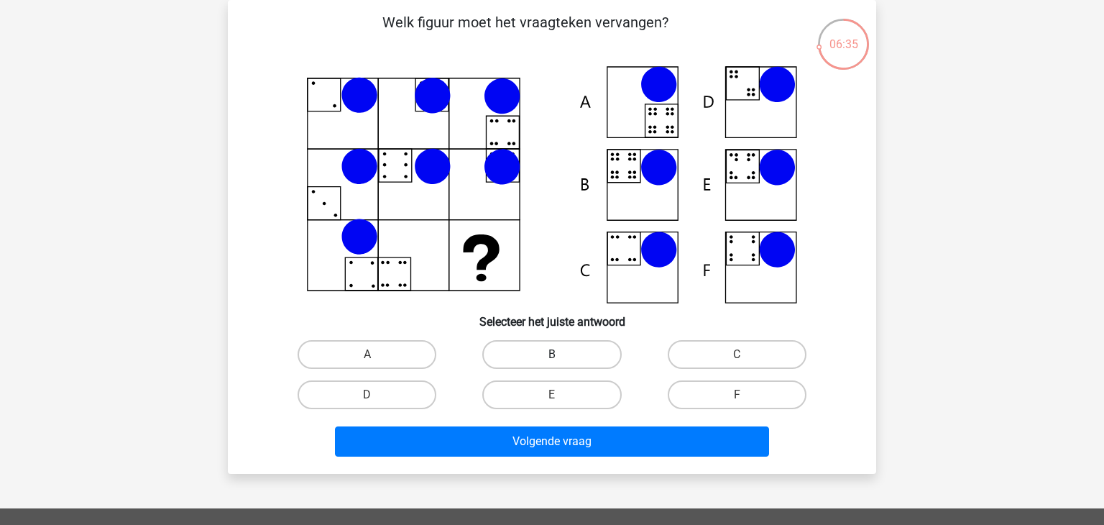
click at [563, 356] on label "B" at bounding box center [551, 354] width 139 height 29
click at [561, 356] on input "B" at bounding box center [556, 358] width 9 height 9
radio input "true"
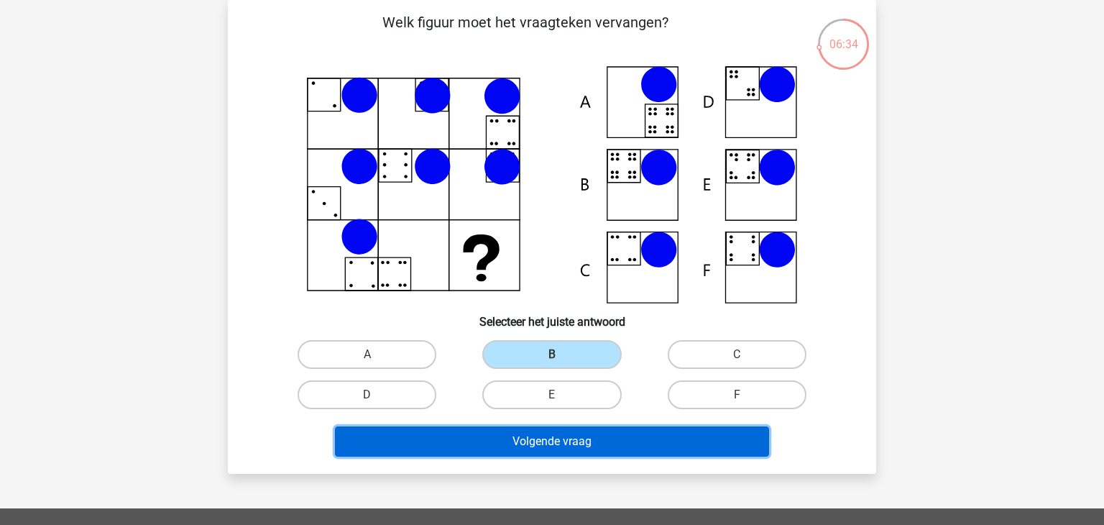
click at [549, 435] on button "Volgende vraag" at bounding box center [552, 441] width 435 height 30
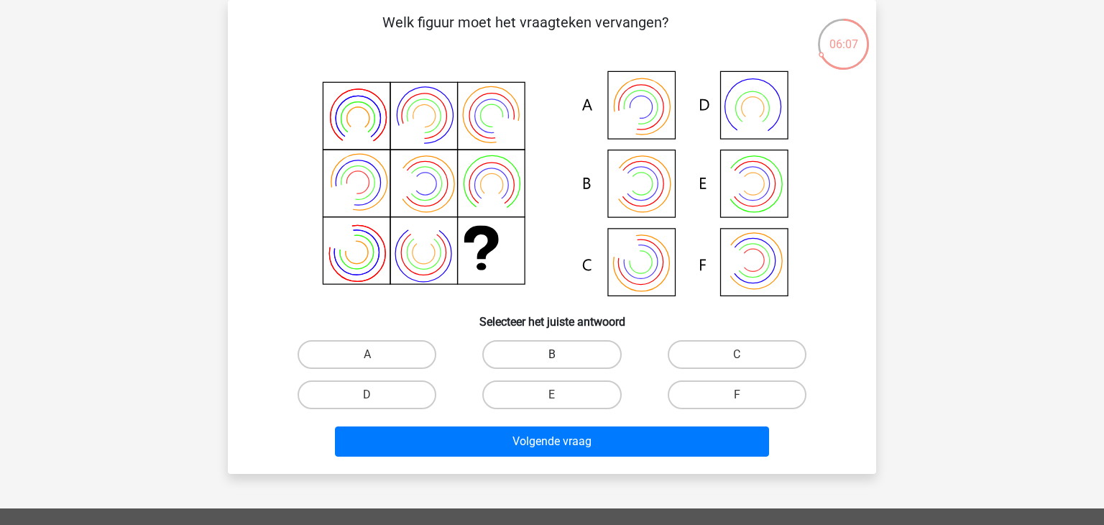
click at [536, 357] on label "B" at bounding box center [551, 354] width 139 height 29
click at [552, 357] on input "B" at bounding box center [556, 358] width 9 height 9
radio input "true"
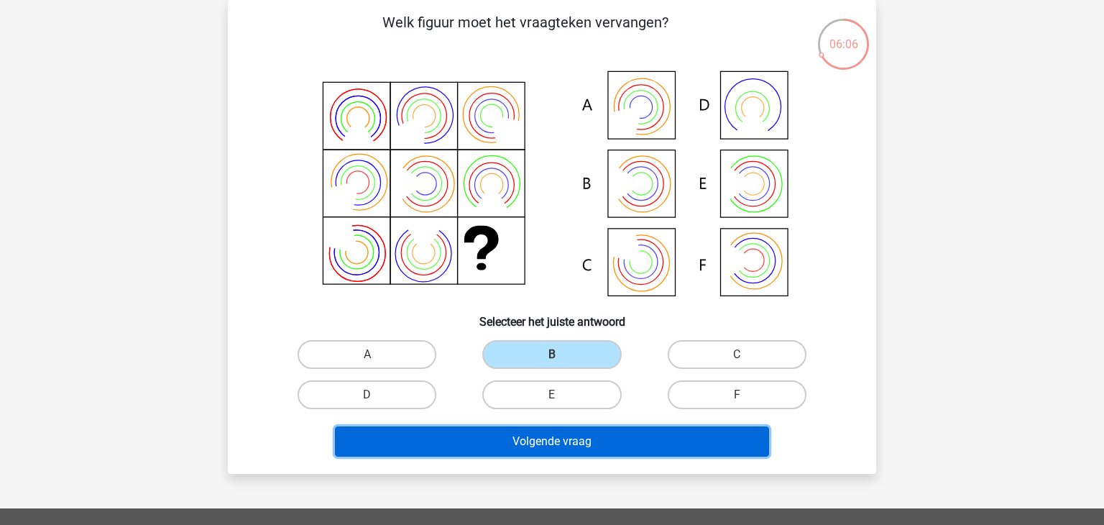
click at [555, 442] on button "Volgende vraag" at bounding box center [552, 441] width 435 height 30
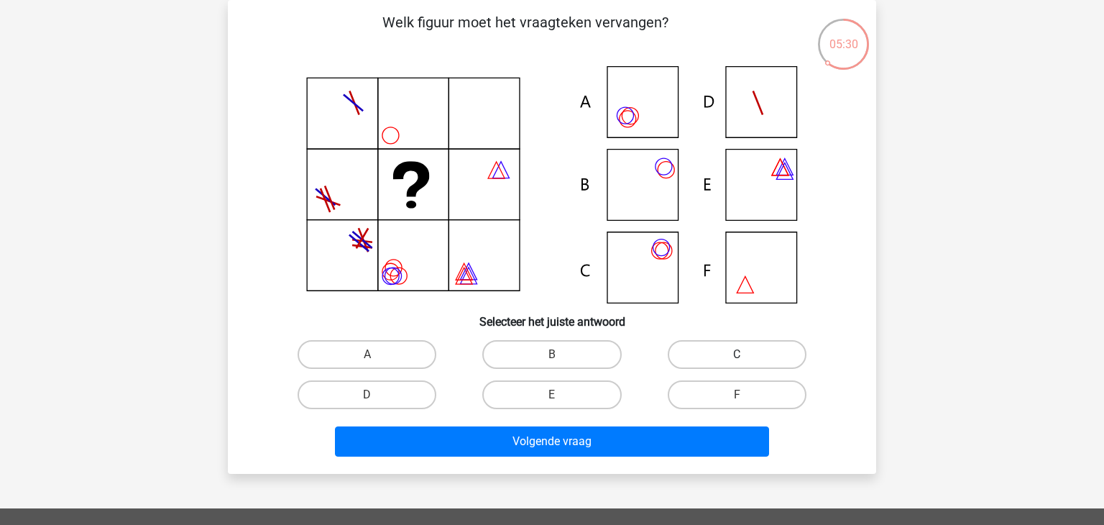
click at [725, 361] on label "C" at bounding box center [736, 354] width 139 height 29
click at [736, 361] on input "C" at bounding box center [740, 358] width 9 height 9
radio input "true"
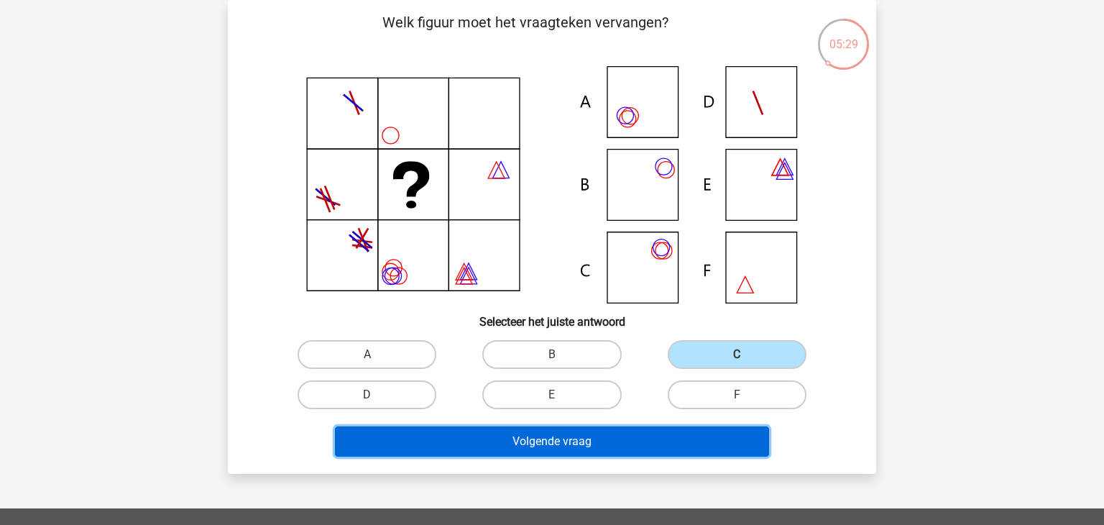
click at [591, 438] on button "Volgende vraag" at bounding box center [552, 441] width 435 height 30
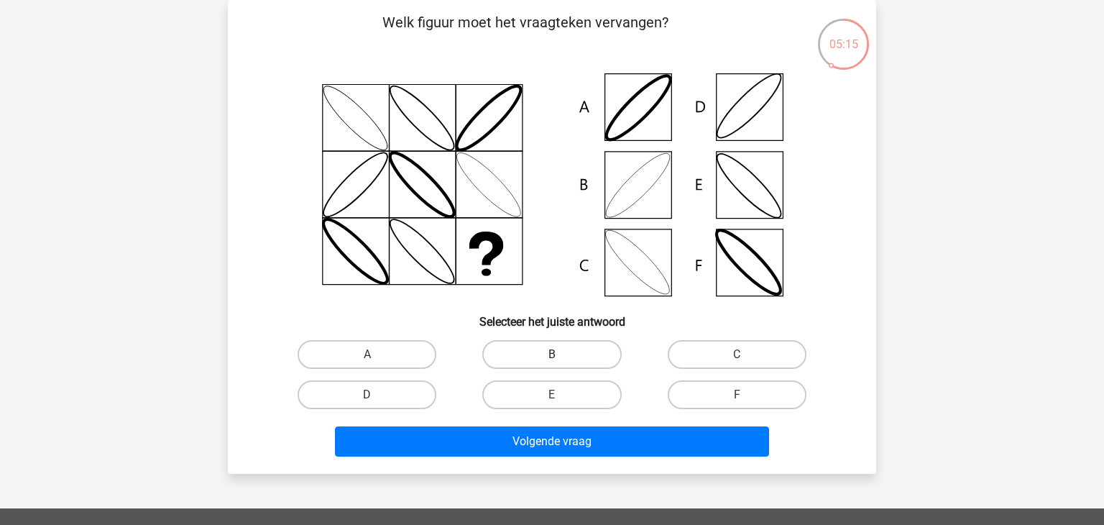
click at [582, 356] on label "B" at bounding box center [551, 354] width 139 height 29
click at [561, 356] on input "B" at bounding box center [556, 358] width 9 height 9
radio input "true"
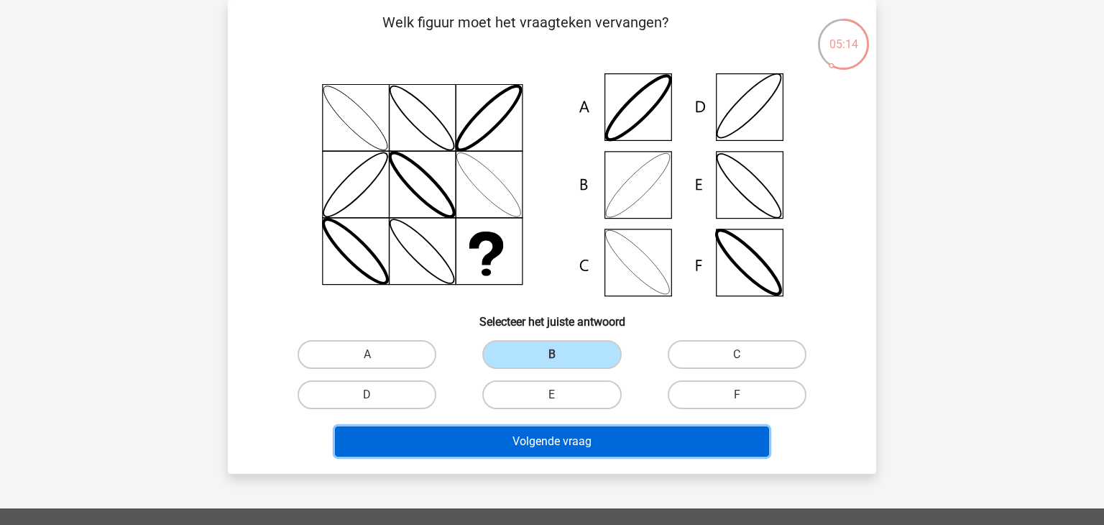
click at [565, 438] on button "Volgende vraag" at bounding box center [552, 441] width 435 height 30
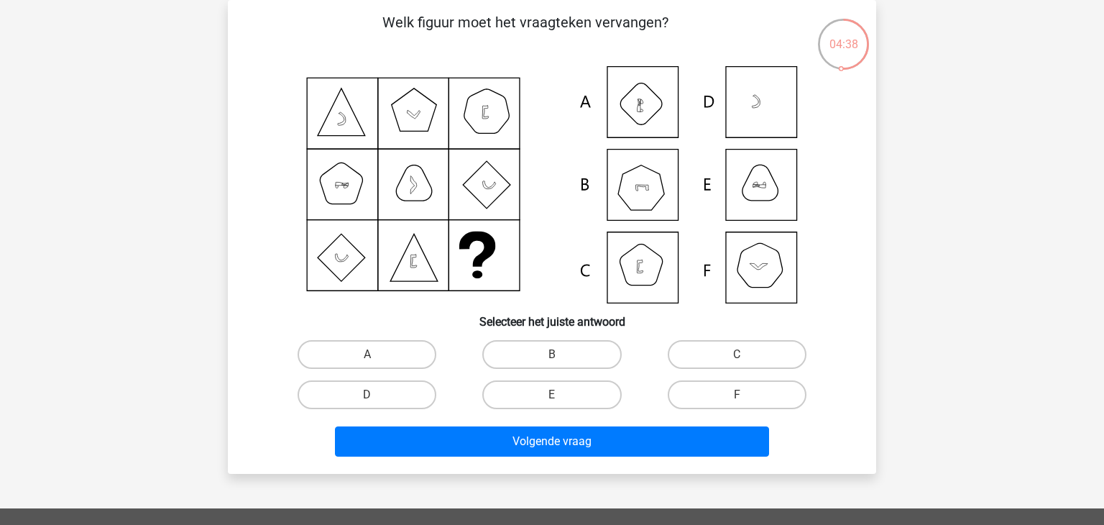
click at [655, 193] on icon at bounding box center [551, 184] width 579 height 237
click at [590, 353] on label "B" at bounding box center [551, 354] width 139 height 29
click at [561, 354] on input "B" at bounding box center [556, 358] width 9 height 9
radio input "true"
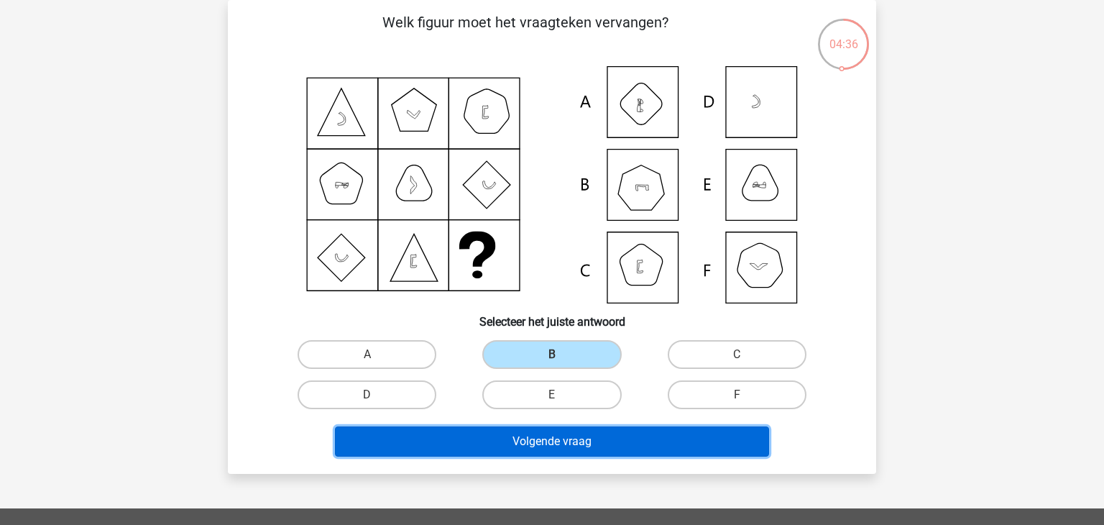
click at [576, 435] on button "Volgende vraag" at bounding box center [552, 441] width 435 height 30
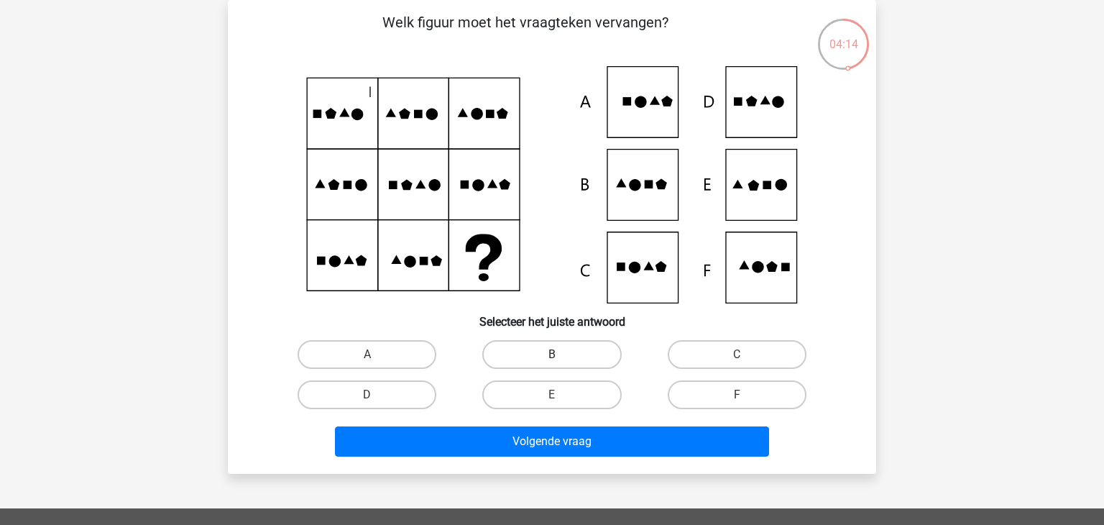
click at [563, 359] on label "B" at bounding box center [551, 354] width 139 height 29
click at [561, 359] on input "B" at bounding box center [556, 358] width 9 height 9
radio input "true"
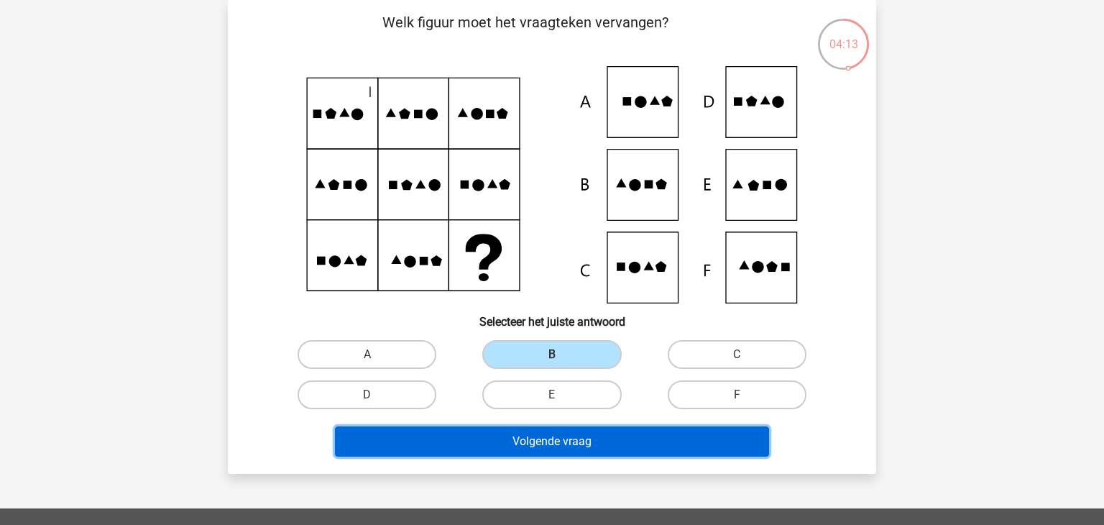
click at [553, 435] on button "Volgende vraag" at bounding box center [552, 441] width 435 height 30
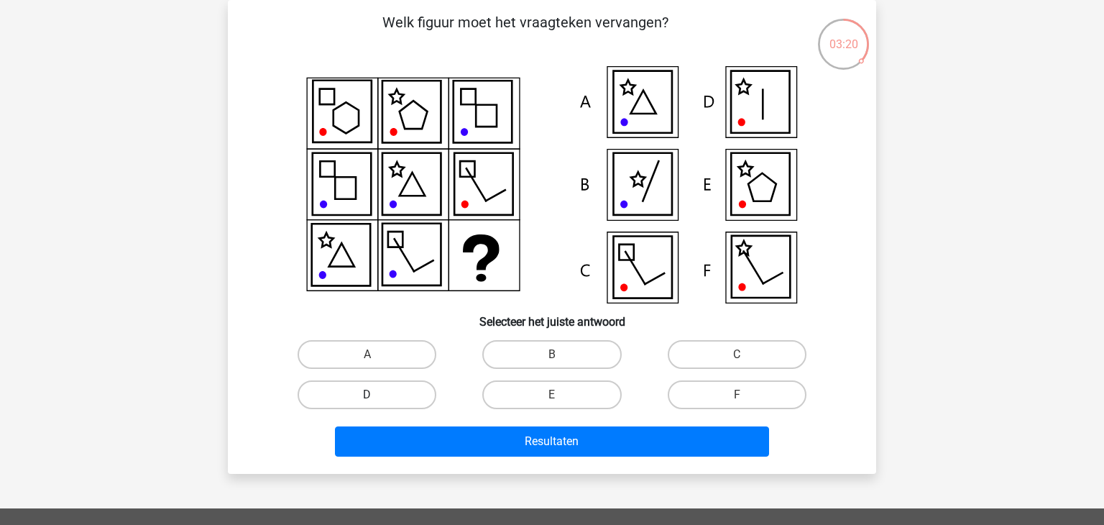
click at [392, 396] on label "D" at bounding box center [366, 394] width 139 height 29
click at [376, 396] on input "D" at bounding box center [371, 398] width 9 height 9
radio input "true"
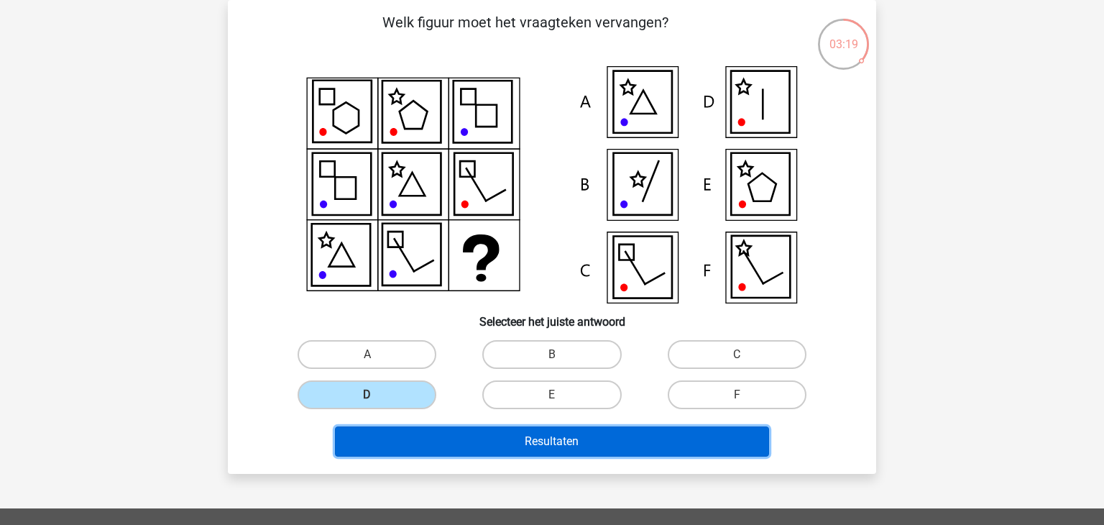
click at [544, 435] on button "Resultaten" at bounding box center [552, 441] width 435 height 30
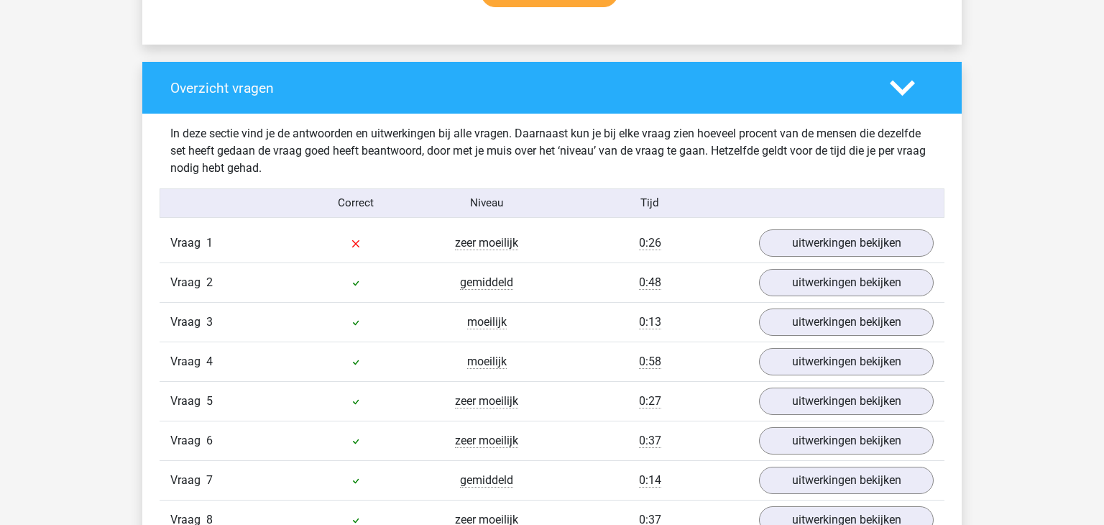
scroll to position [1038, 0]
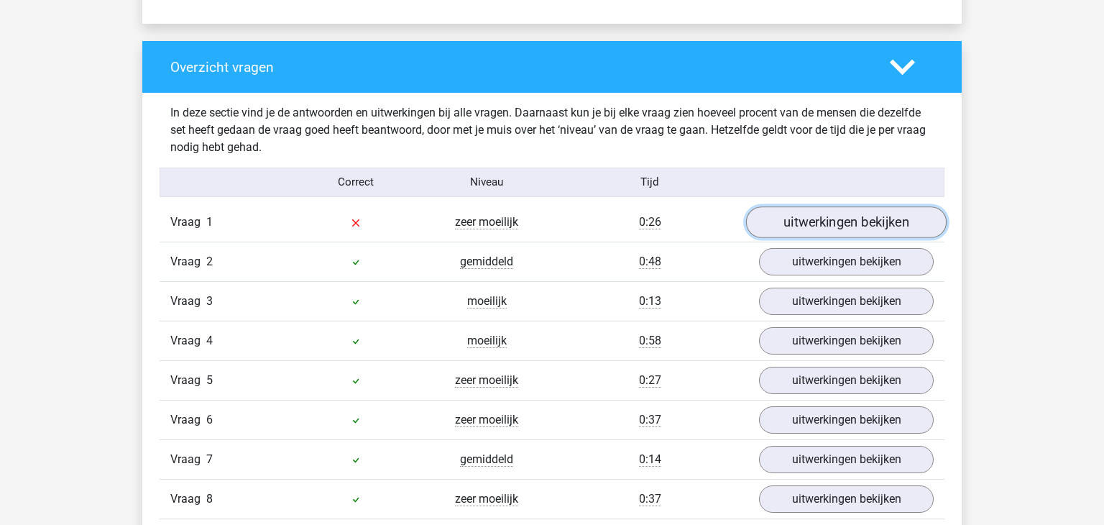
click at [852, 229] on link "uitwerkingen bekijken" at bounding box center [846, 222] width 200 height 32
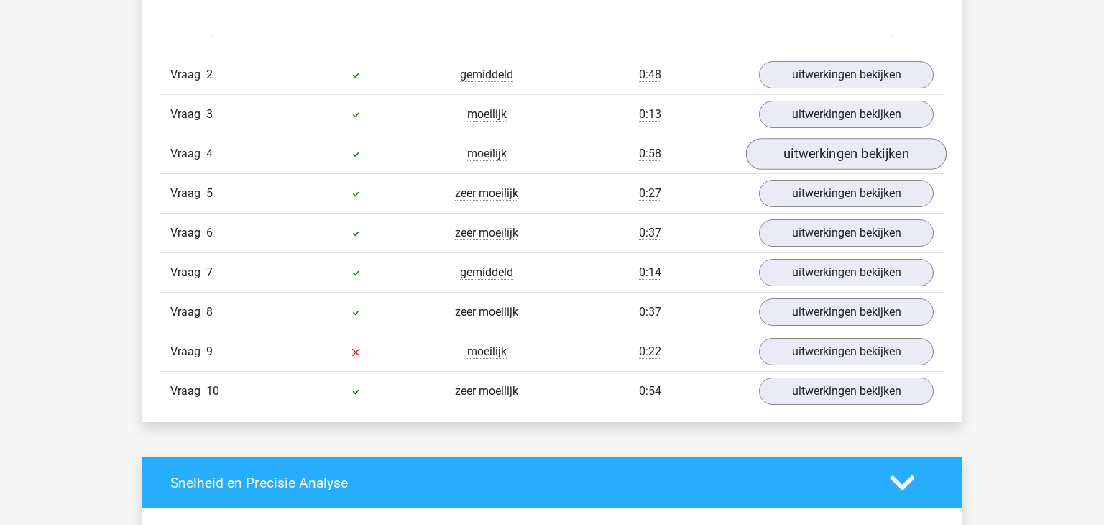
scroll to position [2177, 0]
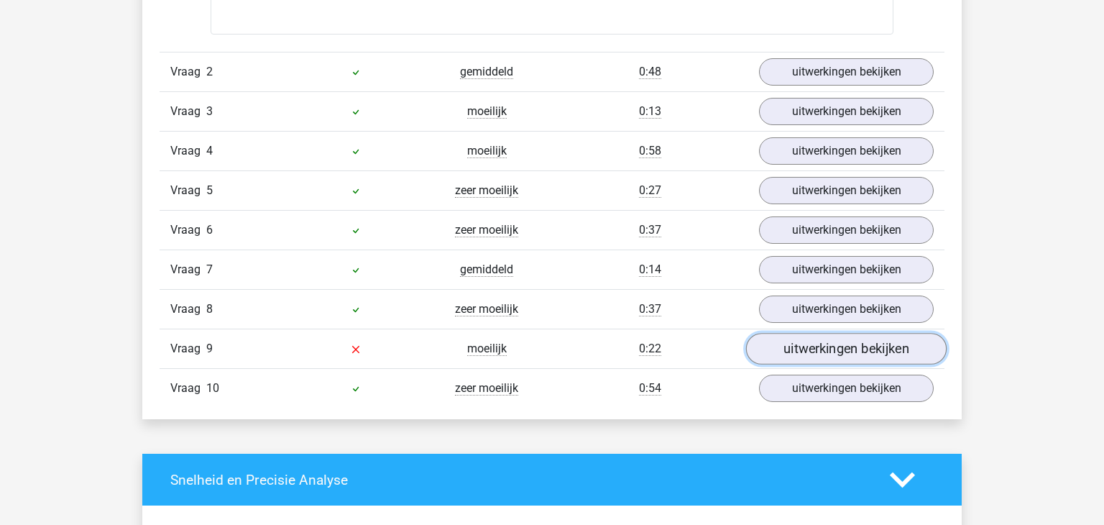
click at [858, 351] on link "uitwerkingen bekijken" at bounding box center [846, 349] width 200 height 32
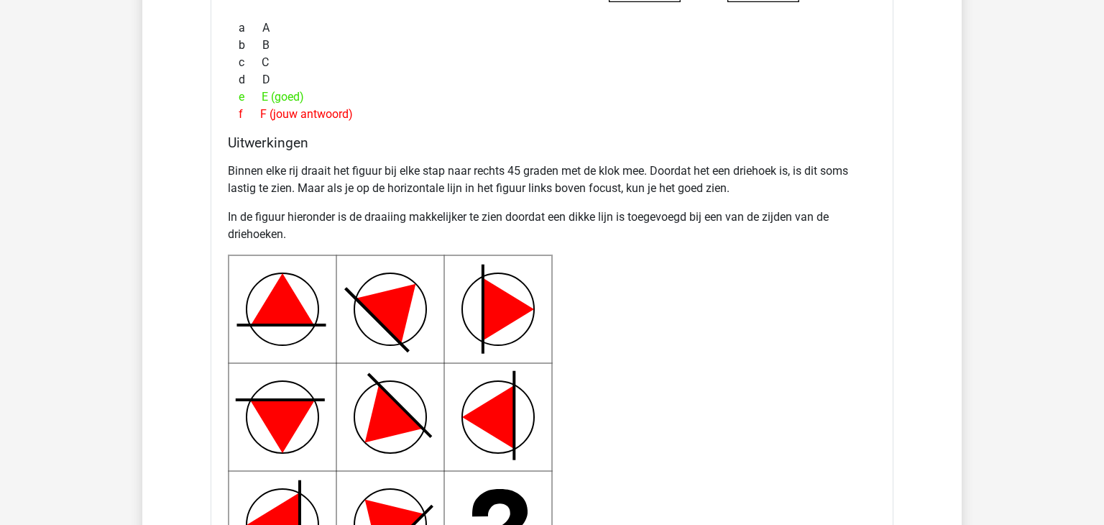
scroll to position [1244, 0]
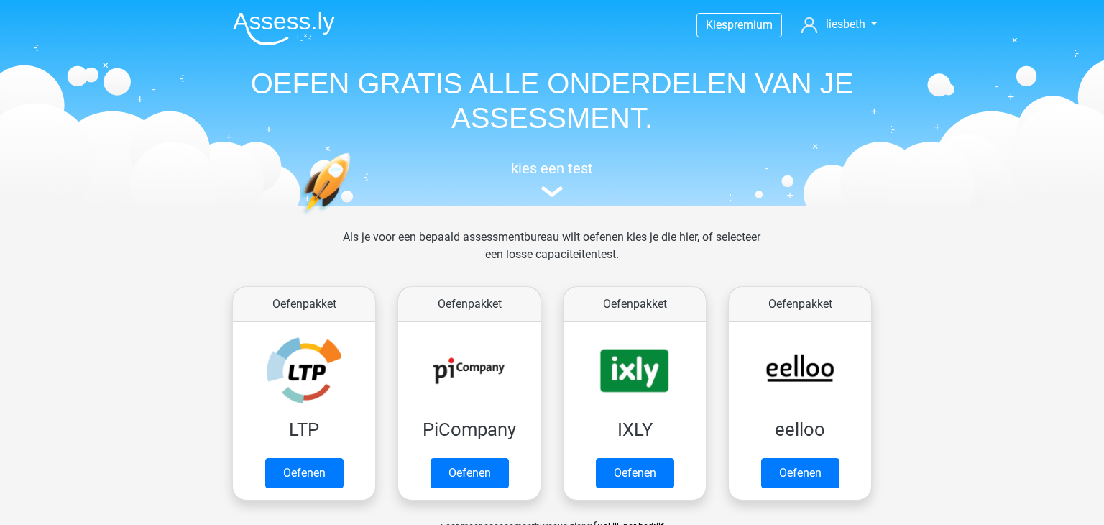
click at [565, 160] on h5 "kies een test" at bounding box center [551, 168] width 661 height 17
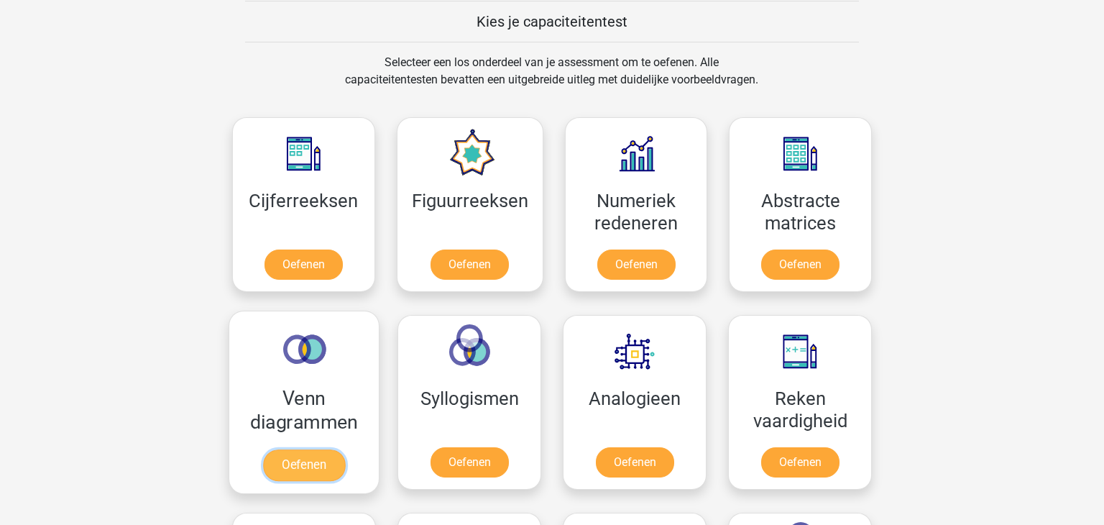
click at [300, 449] on link "Oefenen" at bounding box center [304, 465] width 82 height 32
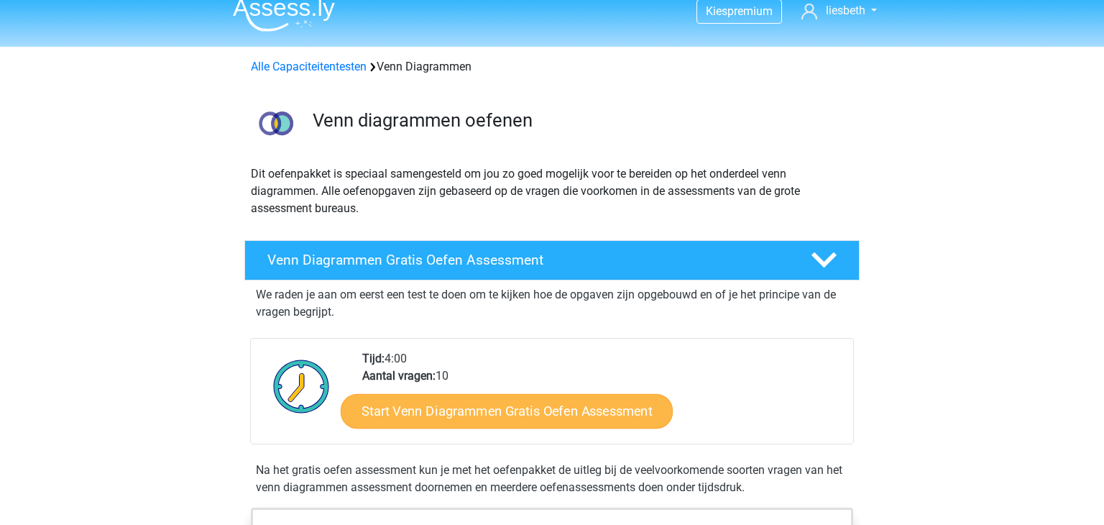
scroll to position [14, 0]
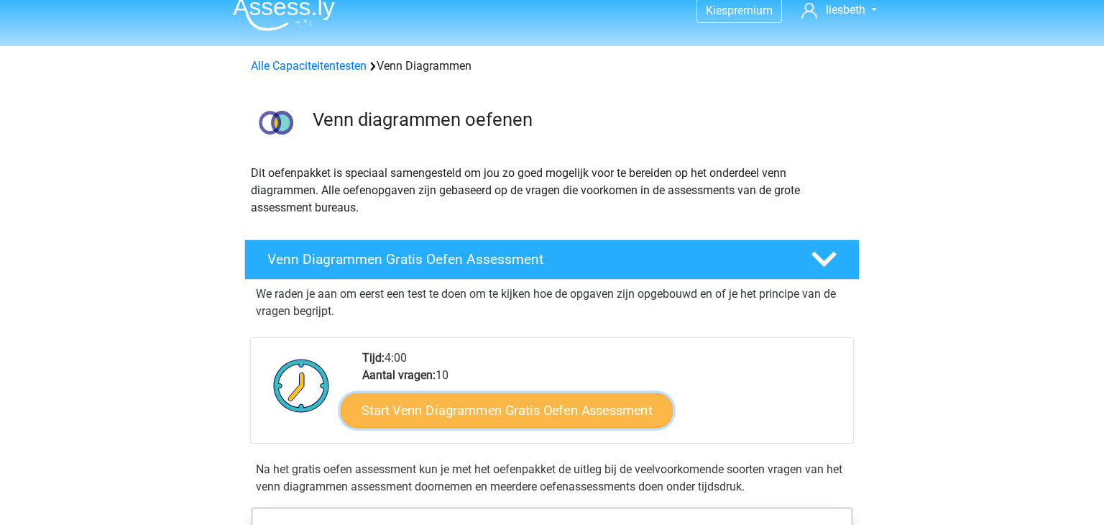
click at [522, 419] on link "Start Venn Diagrammen Gratis Oefen Assessment" at bounding box center [507, 410] width 332 height 34
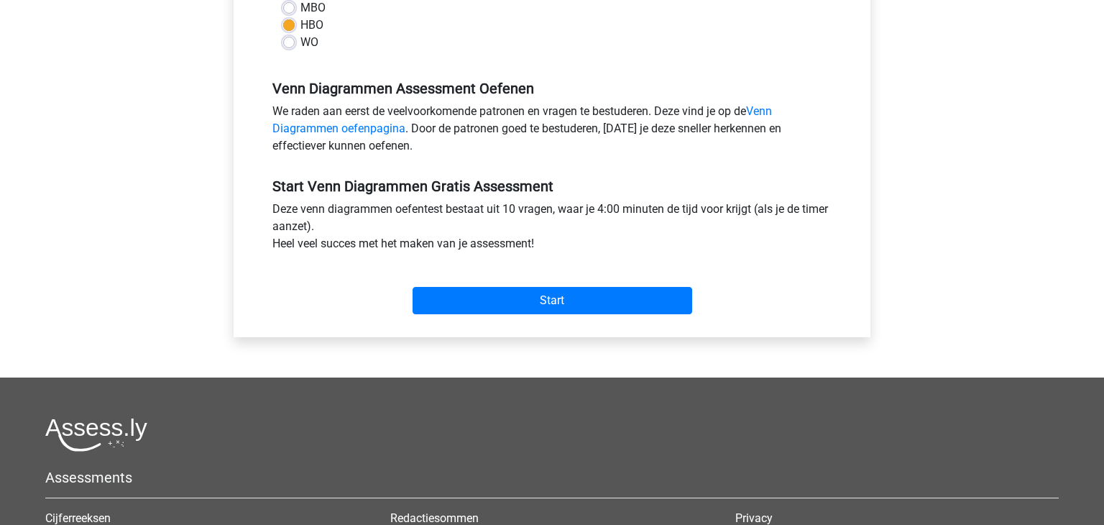
scroll to position [379, 0]
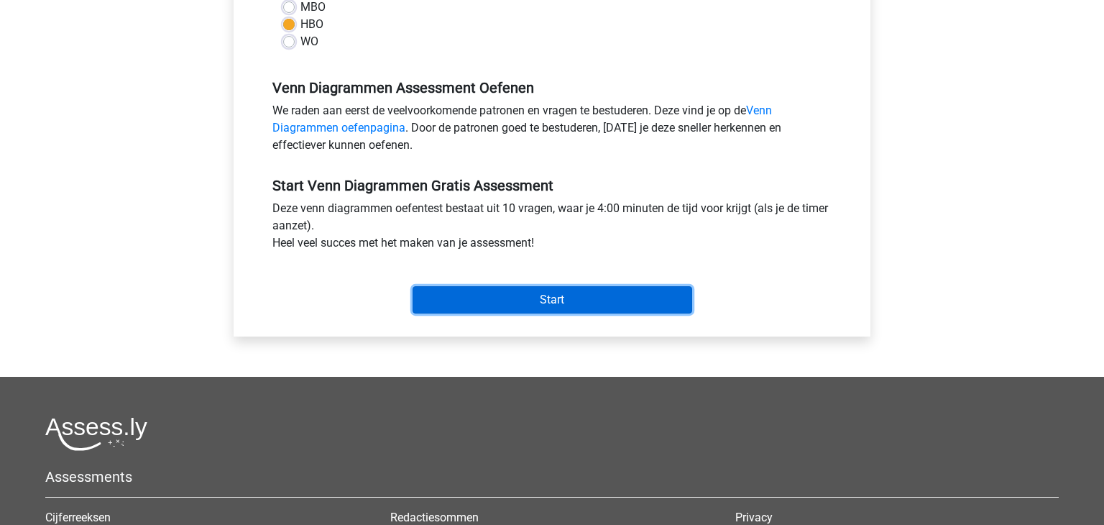
click at [570, 304] on input "Start" at bounding box center [552, 299] width 280 height 27
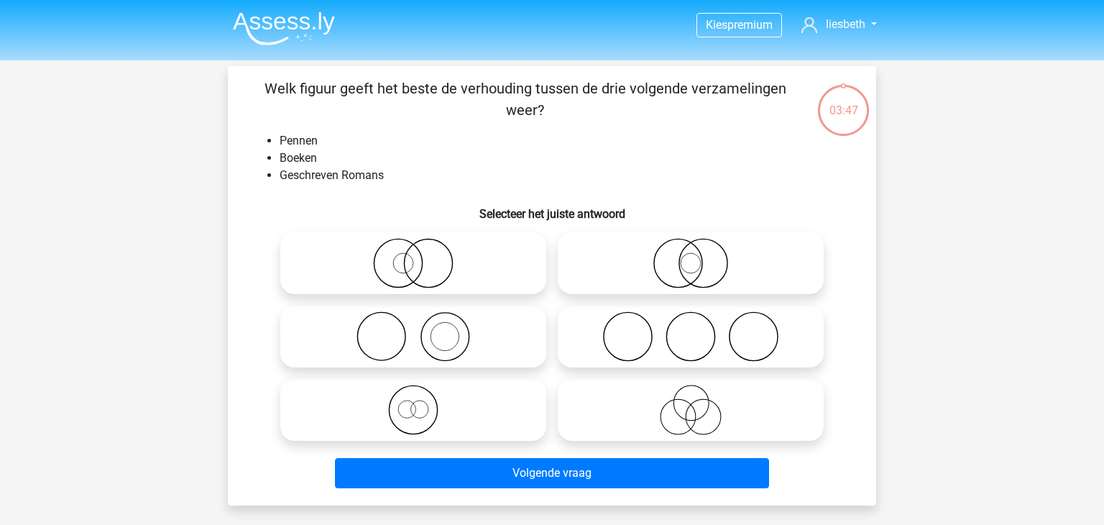
click at [413, 337] on icon at bounding box center [413, 336] width 254 height 50
click at [413, 329] on input "radio" at bounding box center [417, 324] width 9 height 9
radio input "true"
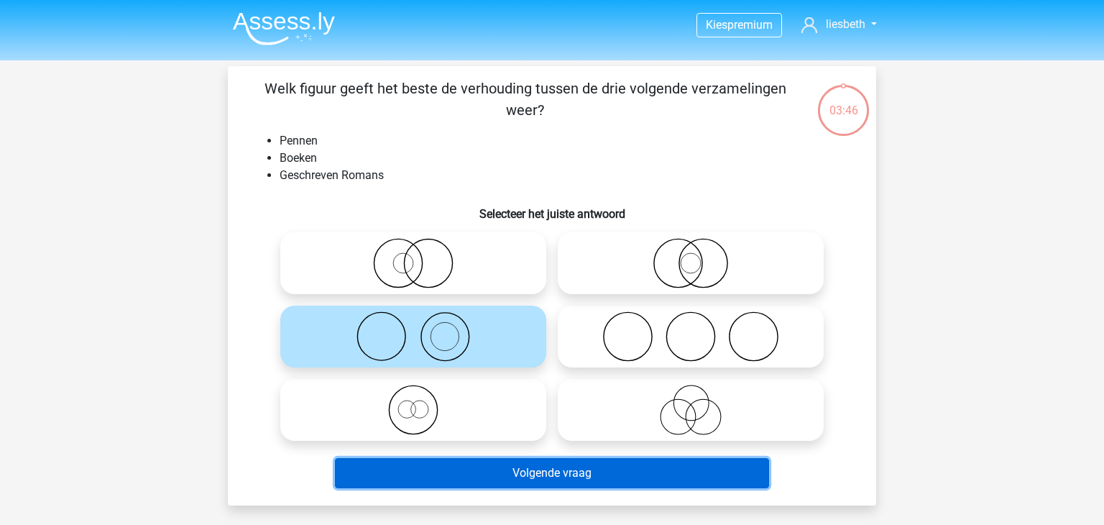
click at [571, 470] on button "Volgende vraag" at bounding box center [552, 473] width 435 height 30
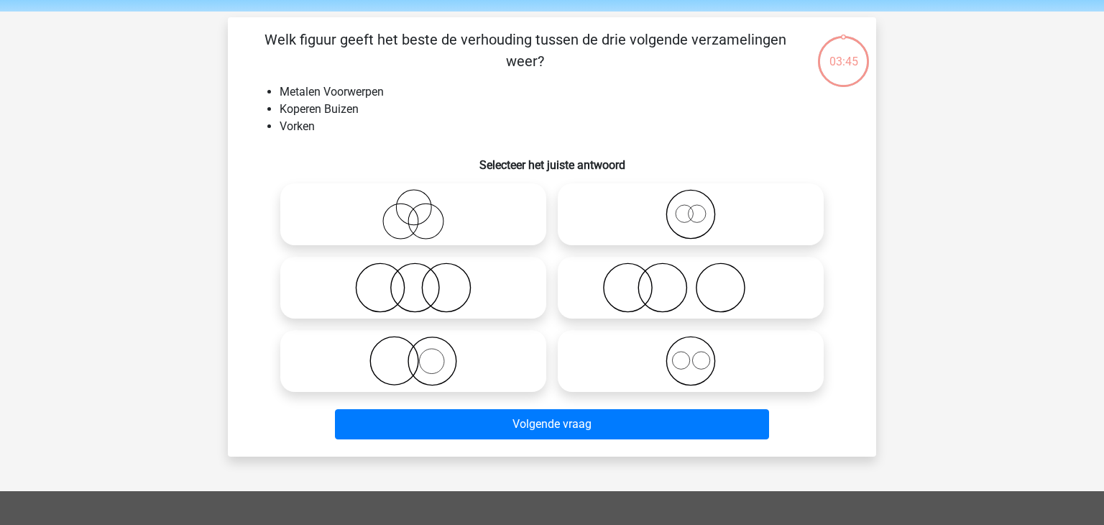
scroll to position [66, 0]
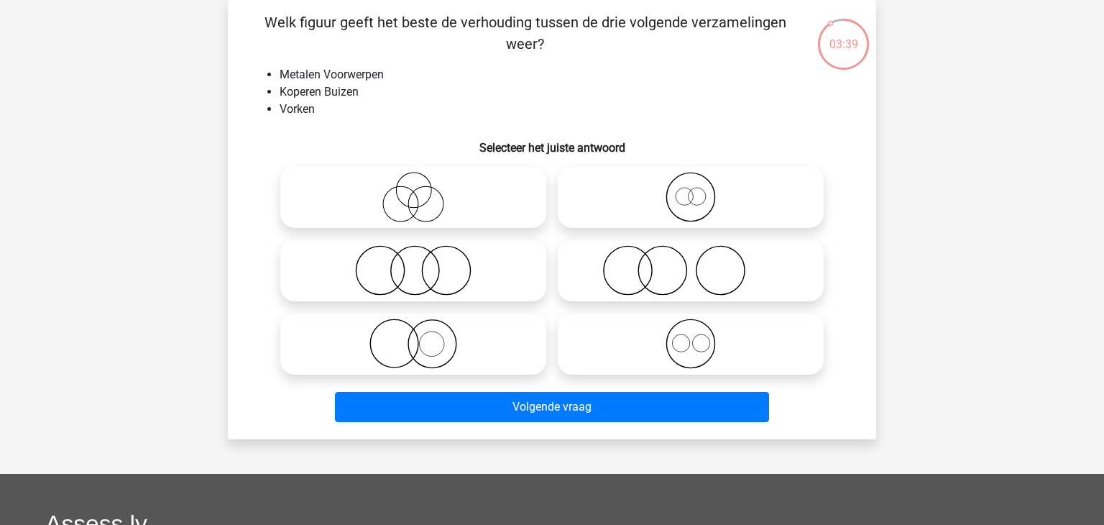
click at [419, 344] on icon at bounding box center [413, 343] width 254 height 50
click at [419, 336] on input "radio" at bounding box center [417, 331] width 9 height 9
radio input "true"
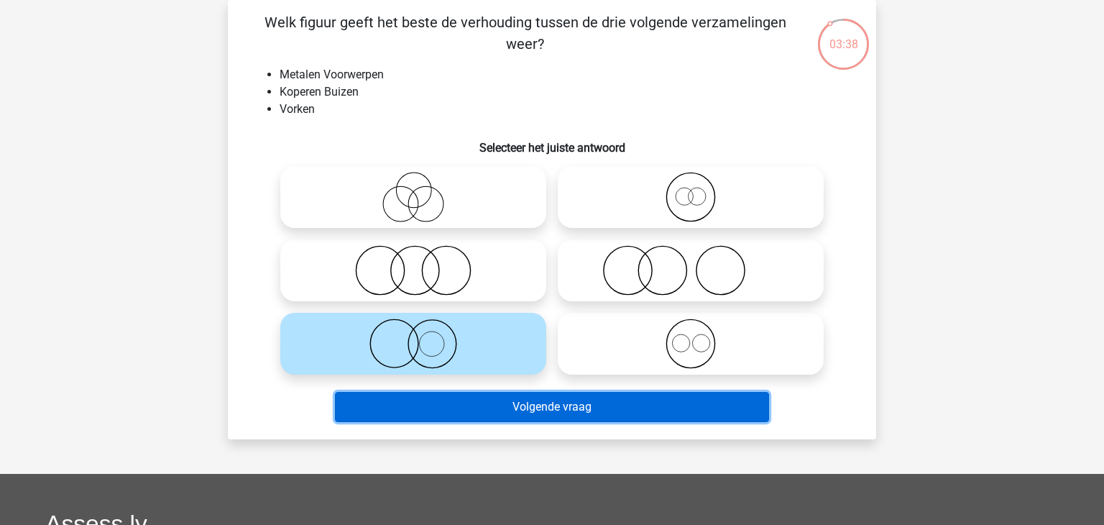
click at [578, 409] on button "Volgende vraag" at bounding box center [552, 407] width 435 height 30
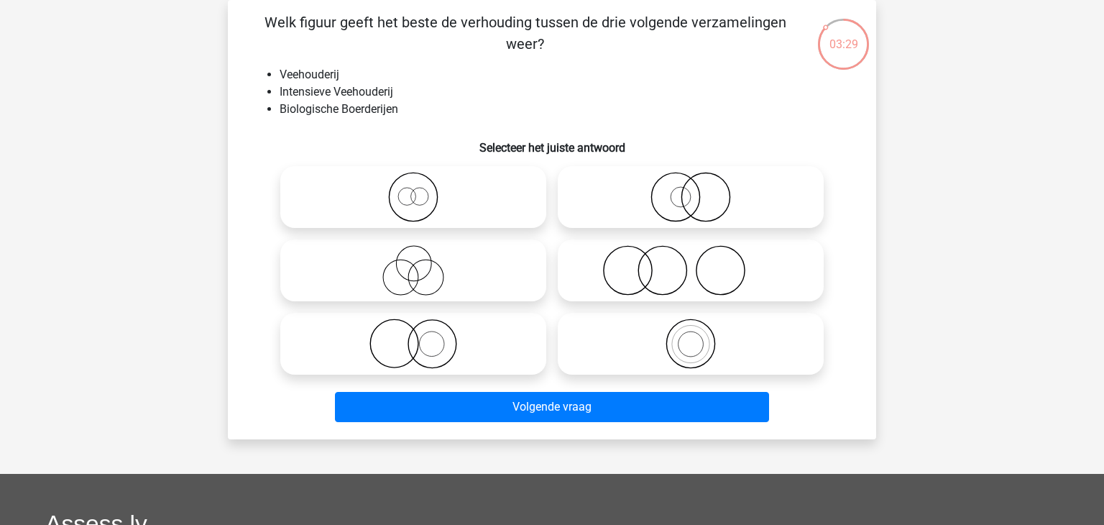
click at [442, 343] on icon at bounding box center [413, 343] width 254 height 50
click at [422, 336] on input "radio" at bounding box center [417, 331] width 9 height 9
radio input "true"
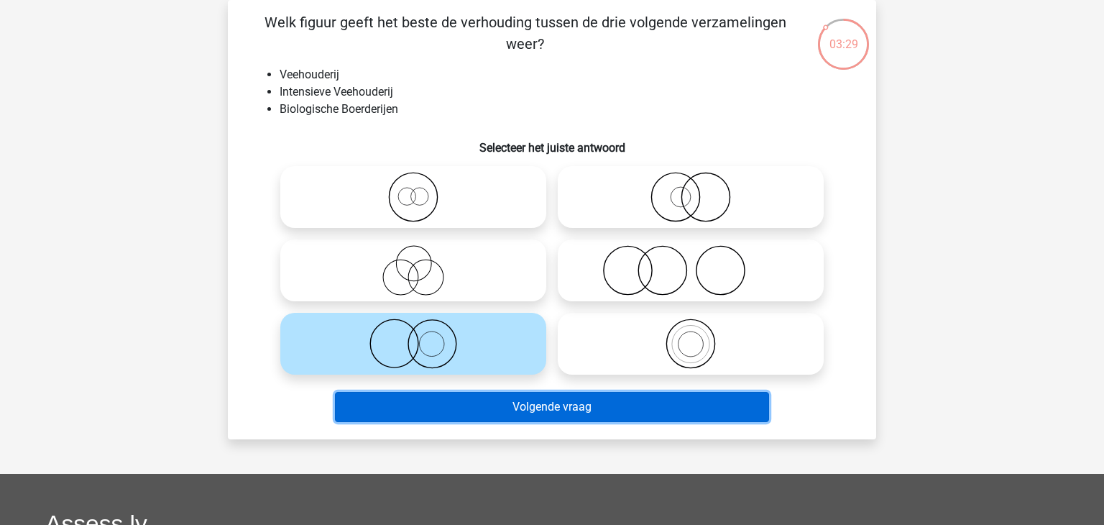
click at [547, 405] on button "Volgende vraag" at bounding box center [552, 407] width 435 height 30
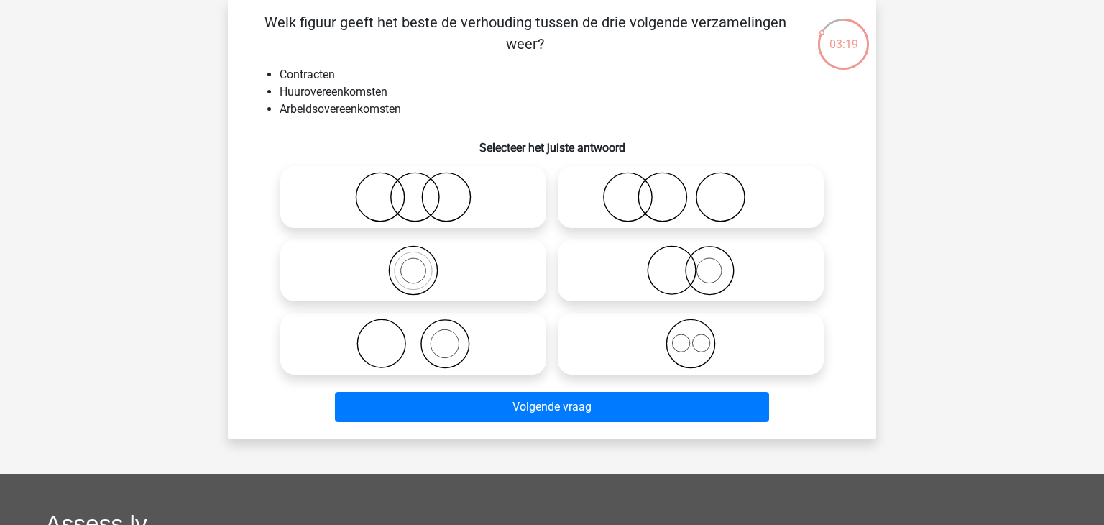
click at [688, 343] on icon at bounding box center [690, 343] width 254 height 50
click at [690, 336] on input "radio" at bounding box center [694, 331] width 9 height 9
radio input "true"
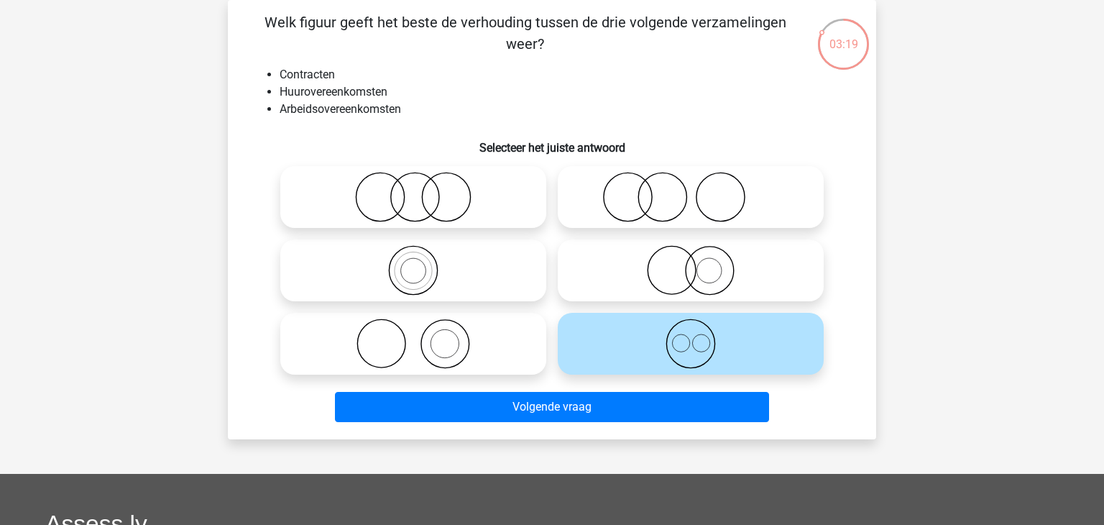
click at [616, 424] on div "Volgende vraag" at bounding box center [551, 410] width 555 height 36
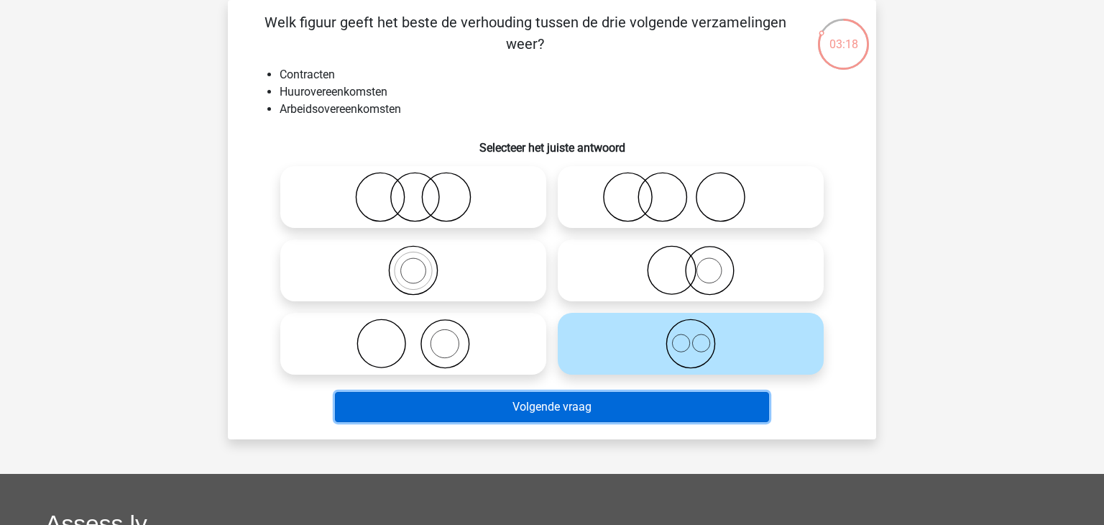
click at [606, 410] on button "Volgende vraag" at bounding box center [552, 407] width 435 height 30
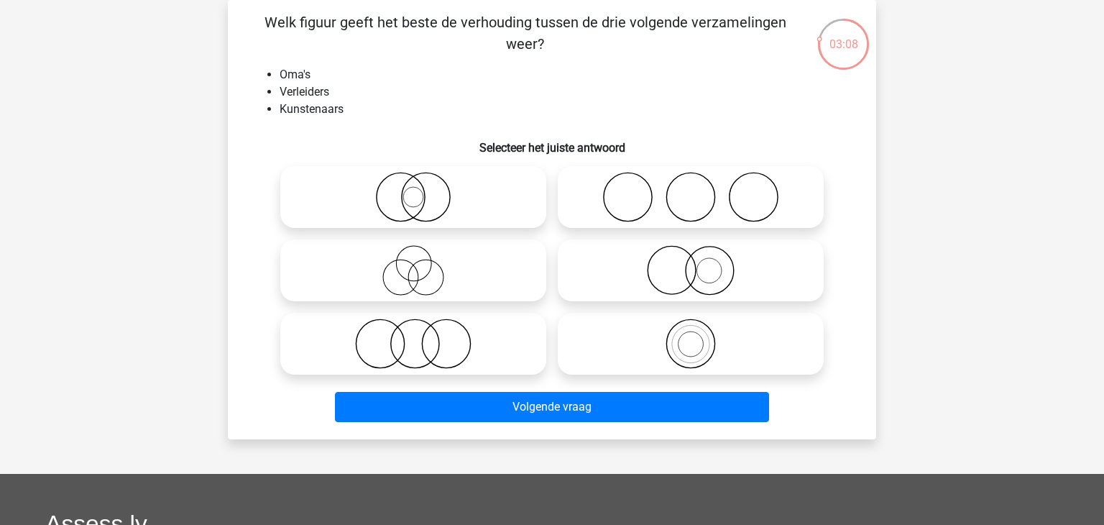
click at [416, 274] on icon at bounding box center [413, 270] width 254 height 50
click at [416, 263] on input "radio" at bounding box center [417, 258] width 9 height 9
radio input "true"
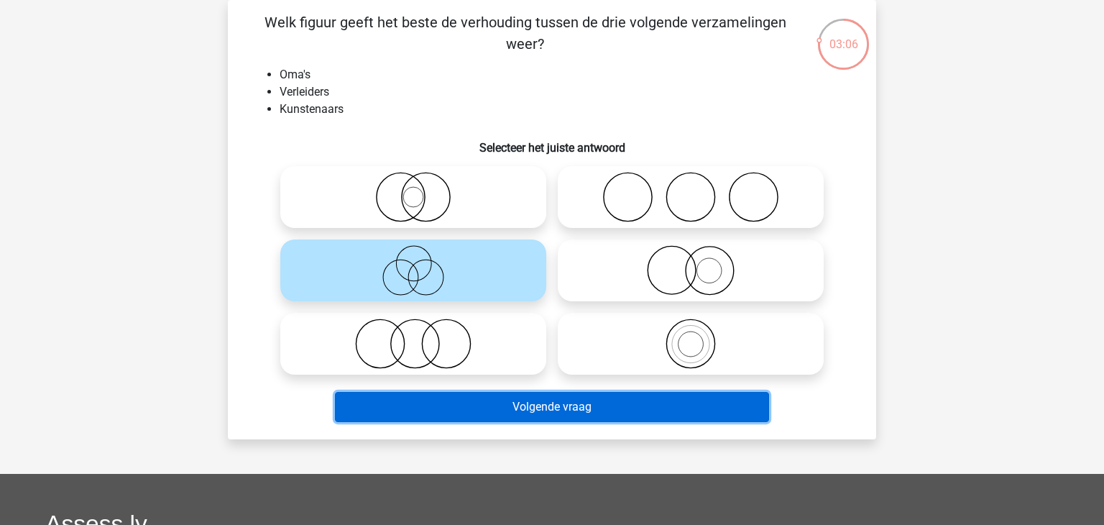
click at [541, 403] on button "Volgende vraag" at bounding box center [552, 407] width 435 height 30
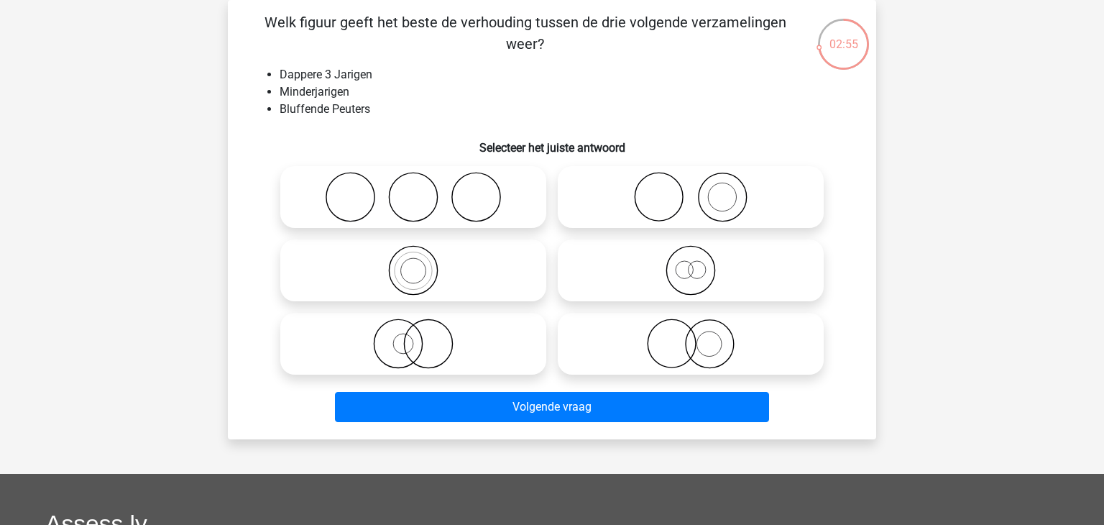
click at [690, 271] on icon at bounding box center [690, 270] width 254 height 50
click at [690, 263] on input "radio" at bounding box center [694, 258] width 9 height 9
radio input "true"
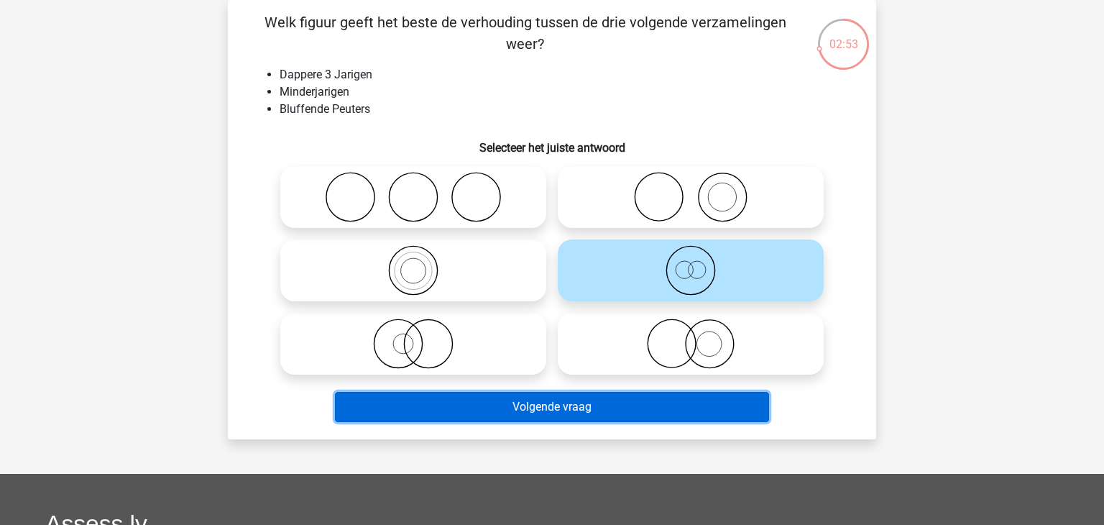
click at [642, 408] on button "Volgende vraag" at bounding box center [552, 407] width 435 height 30
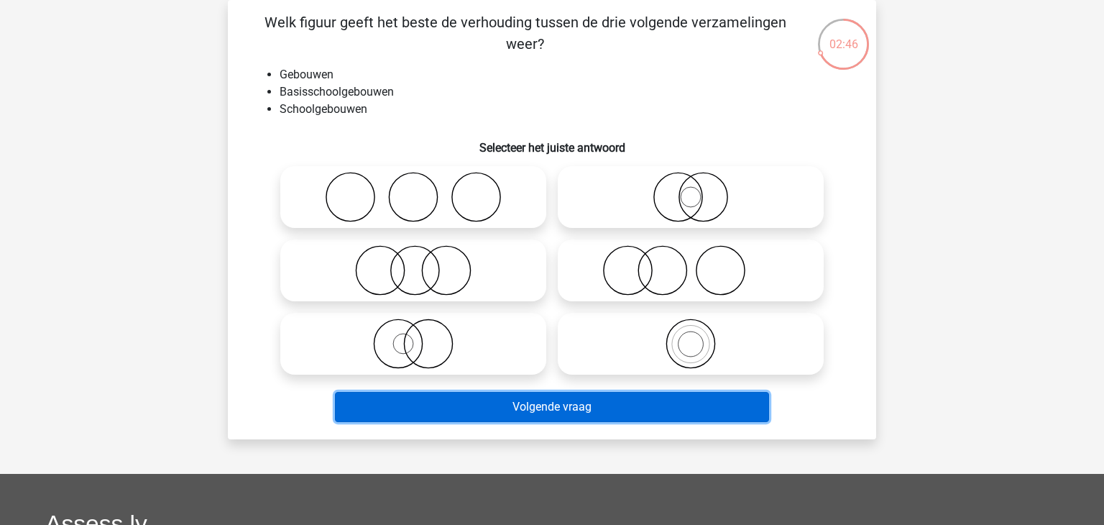
click at [682, 412] on button "Volgende vraag" at bounding box center [552, 407] width 435 height 30
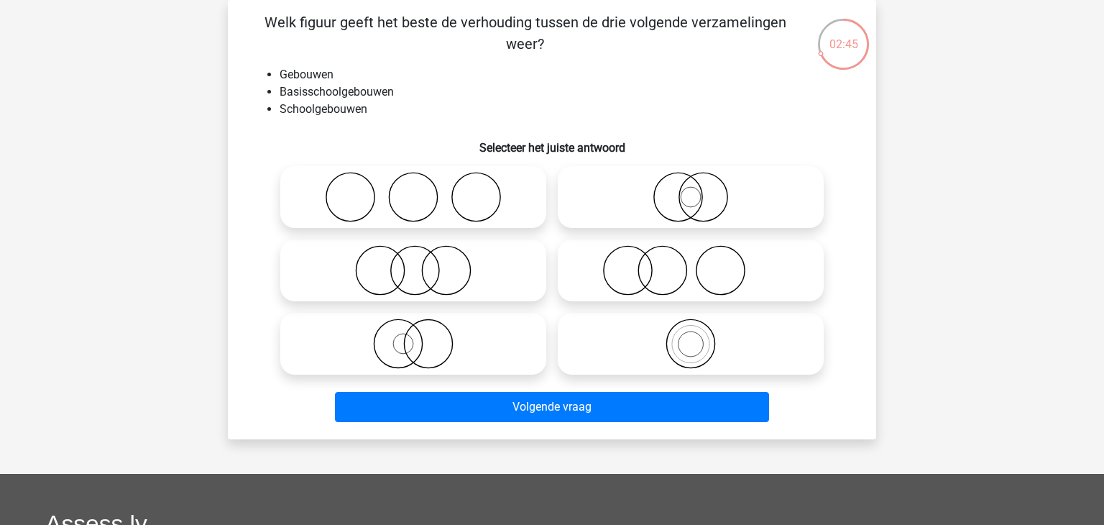
click at [710, 343] on icon at bounding box center [690, 343] width 254 height 50
click at [700, 336] on input "radio" at bounding box center [694, 331] width 9 height 9
radio input "true"
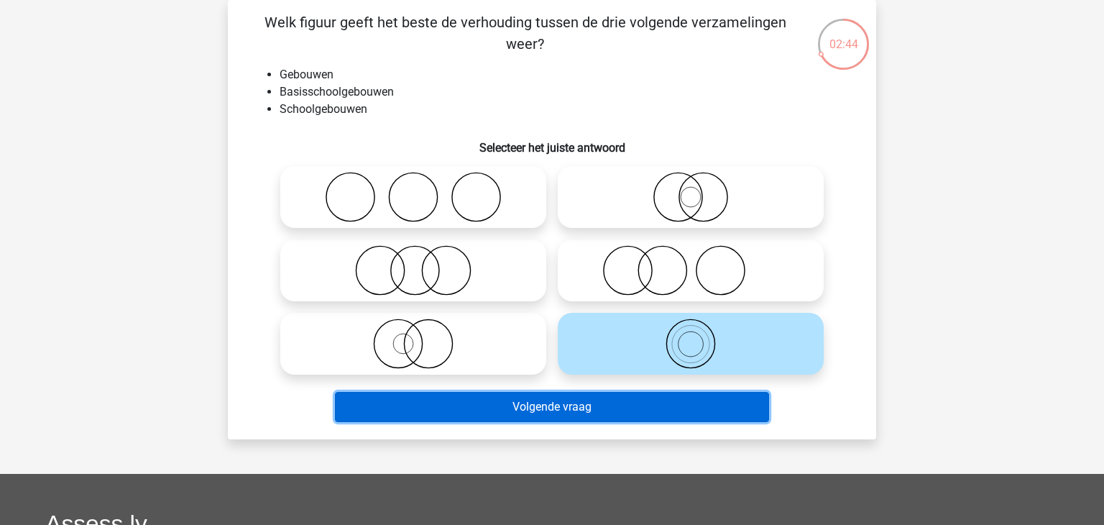
click at [656, 407] on button "Volgende vraag" at bounding box center [552, 407] width 435 height 30
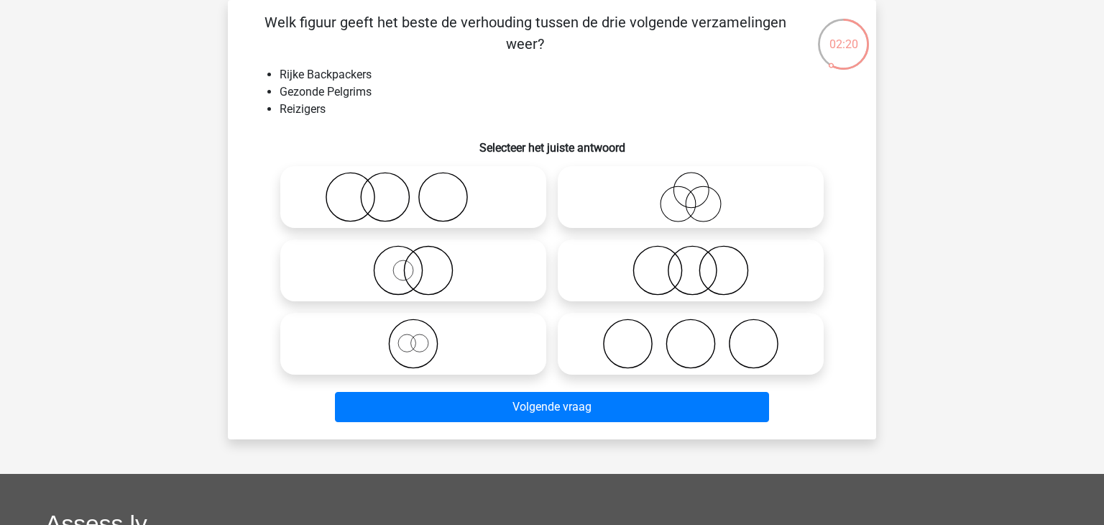
click at [416, 342] on icon at bounding box center [413, 343] width 254 height 50
click at [416, 336] on input "radio" at bounding box center [417, 331] width 9 height 9
radio input "true"
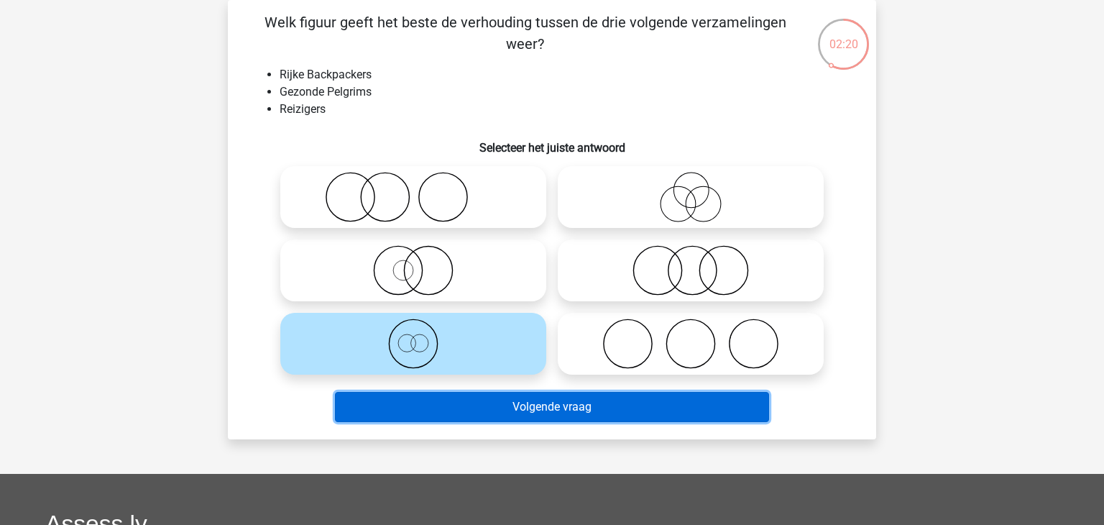
click at [568, 397] on button "Volgende vraag" at bounding box center [552, 407] width 435 height 30
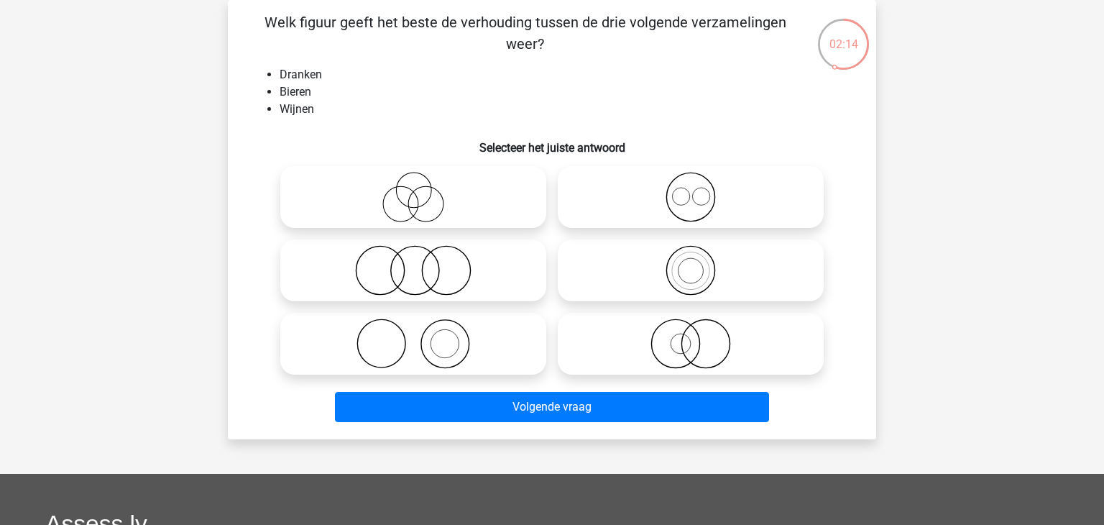
click at [693, 203] on icon at bounding box center [690, 197] width 254 height 50
click at [693, 190] on input "radio" at bounding box center [694, 184] width 9 height 9
radio input "true"
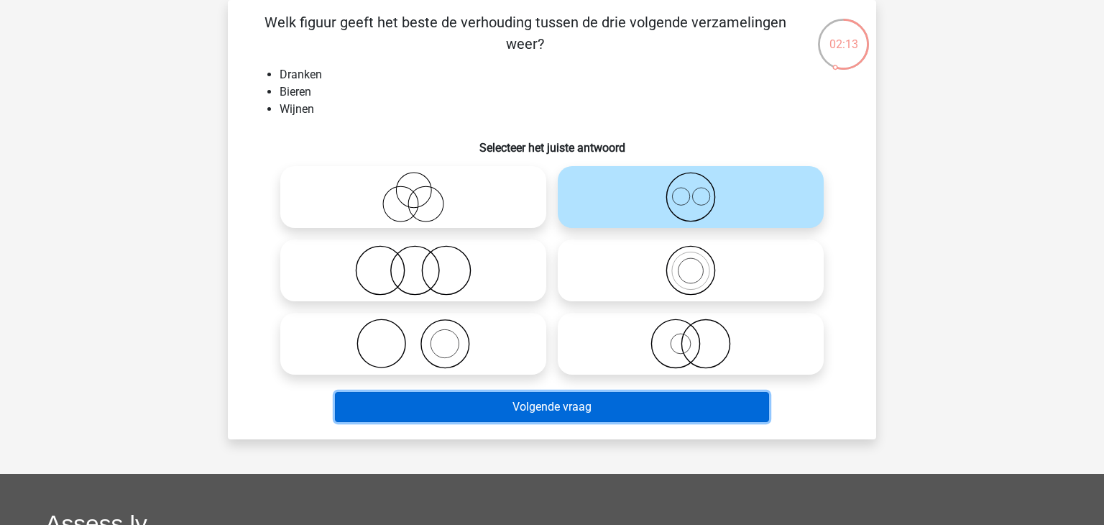
click at [637, 407] on button "Volgende vraag" at bounding box center [552, 407] width 435 height 30
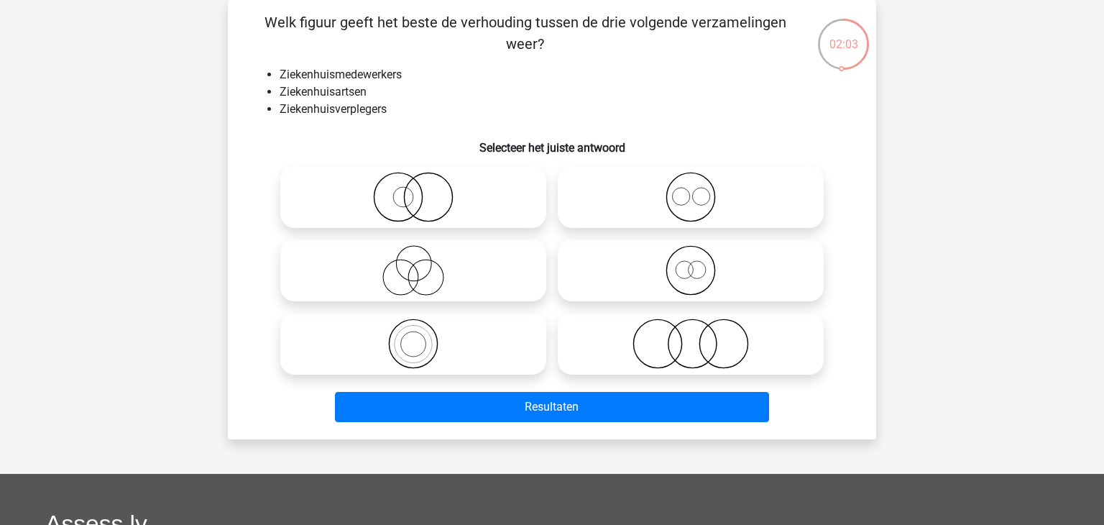
click at [697, 201] on icon at bounding box center [690, 197] width 254 height 50
click at [697, 190] on input "radio" at bounding box center [694, 184] width 9 height 9
radio input "true"
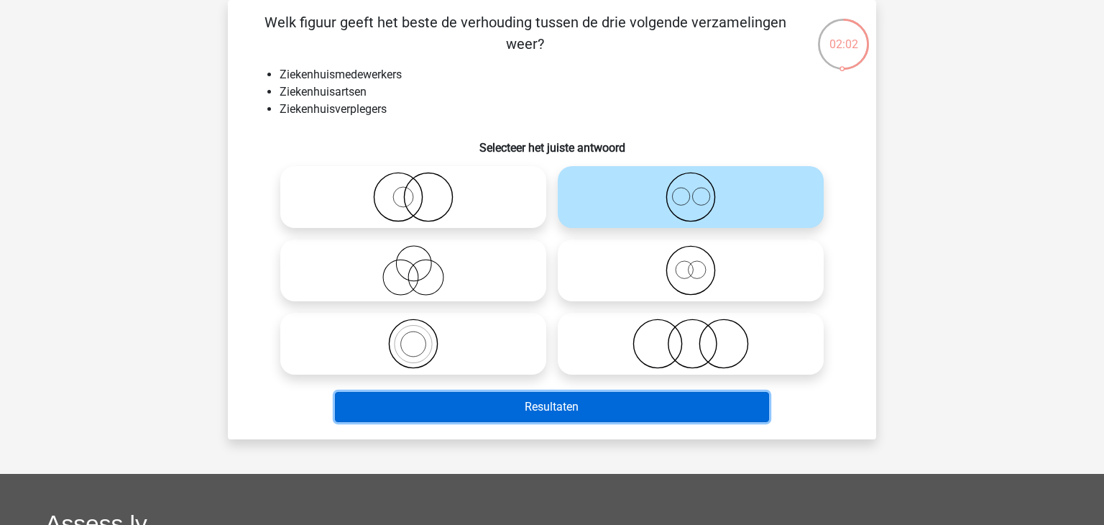
click at [623, 405] on button "Resultaten" at bounding box center [552, 407] width 435 height 30
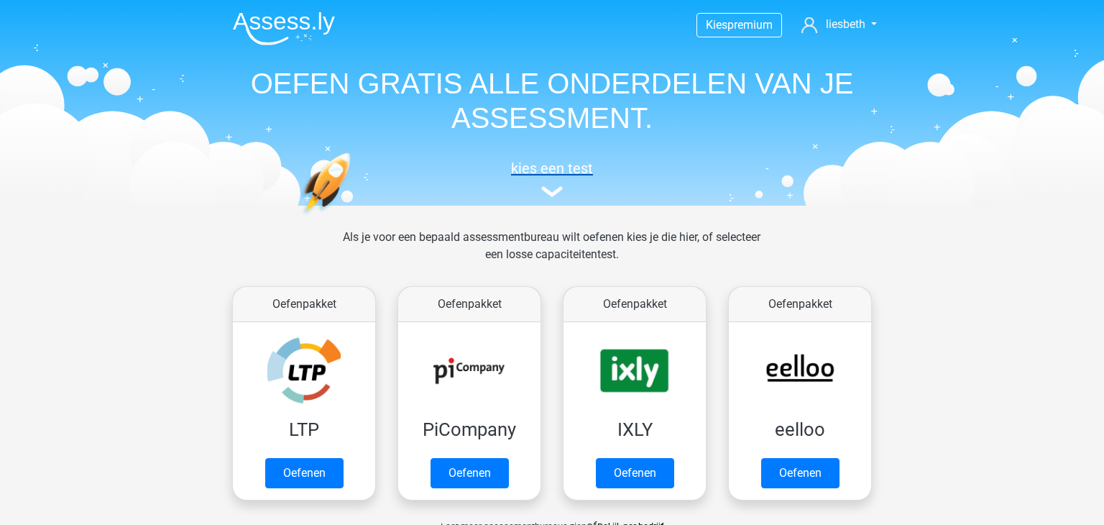
click at [557, 168] on h5 "kies een test" at bounding box center [551, 168] width 661 height 17
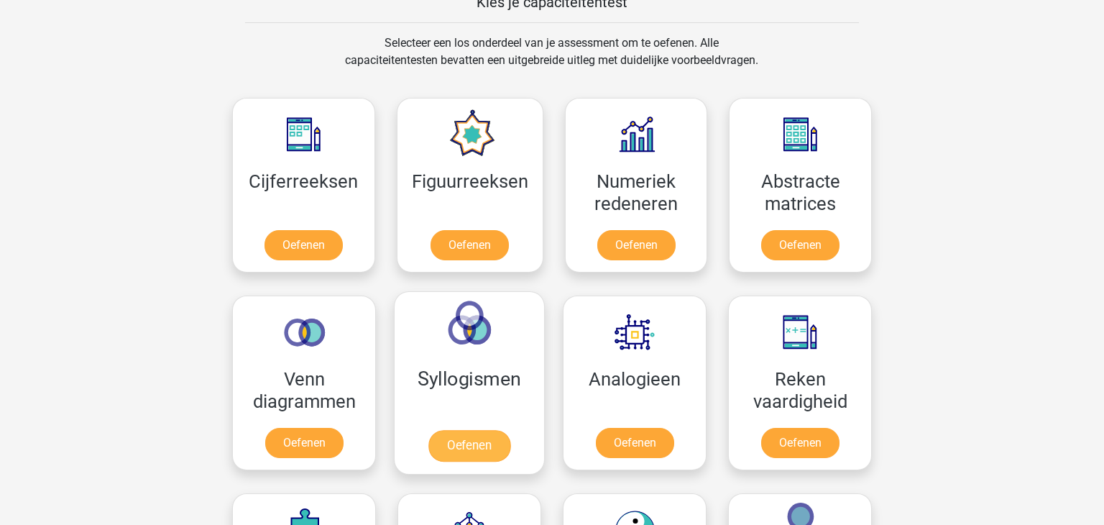
scroll to position [579, 0]
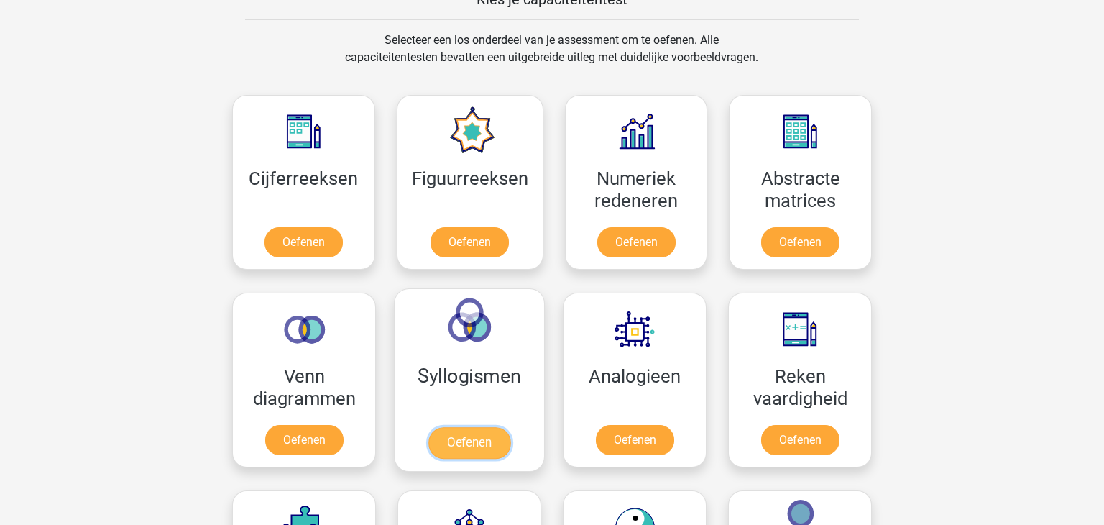
click at [472, 427] on link "Oefenen" at bounding box center [469, 443] width 82 height 32
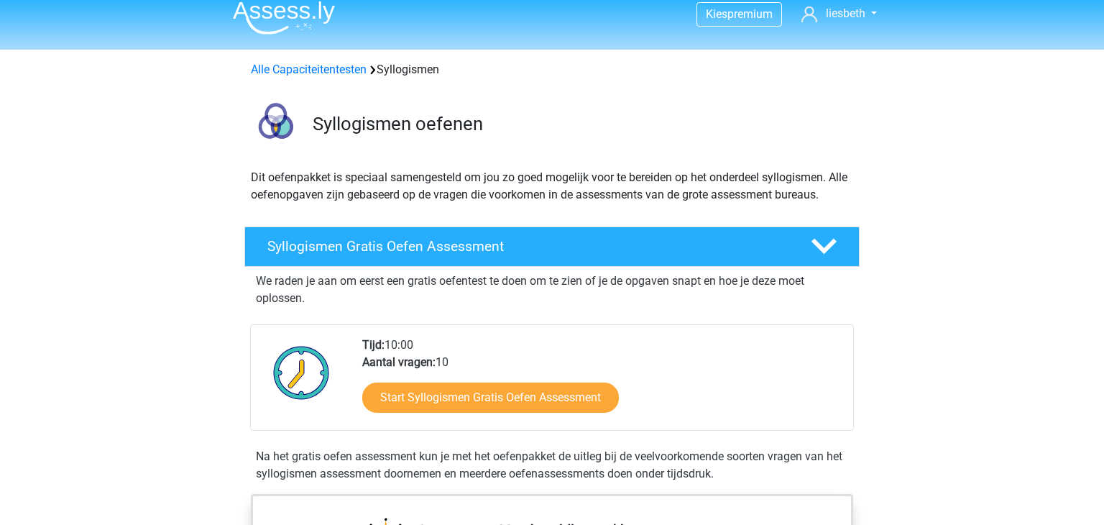
scroll to position [14, 0]
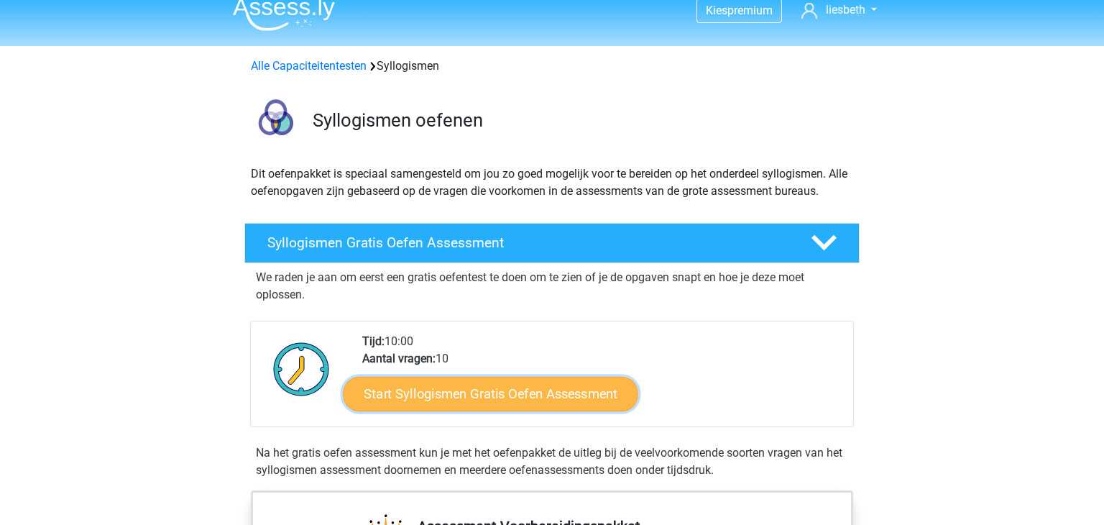
click at [504, 394] on link "Start Syllogismen Gratis Oefen Assessment" at bounding box center [490, 393] width 295 height 34
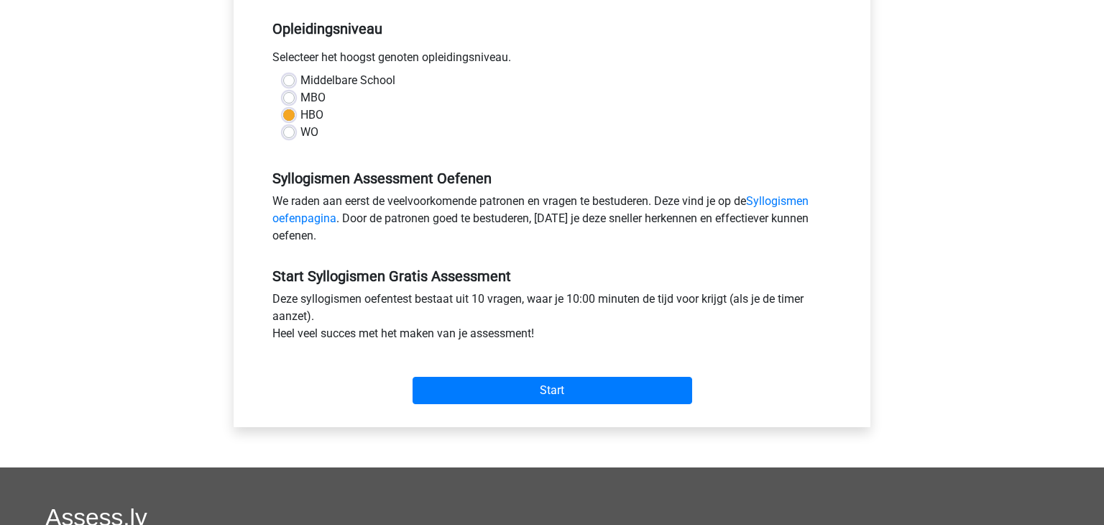
scroll to position [290, 0]
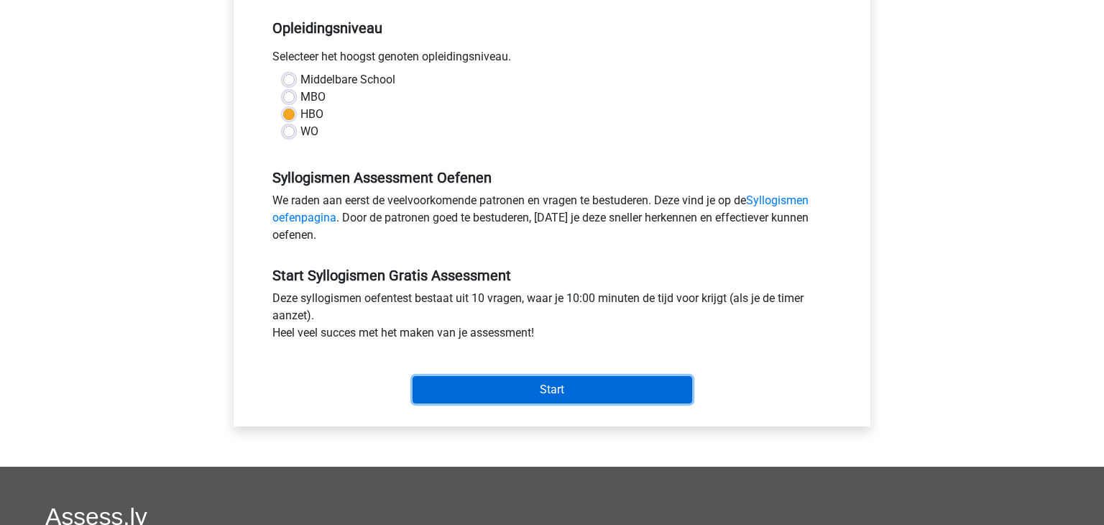
click at [558, 399] on input "Start" at bounding box center [552, 389] width 280 height 27
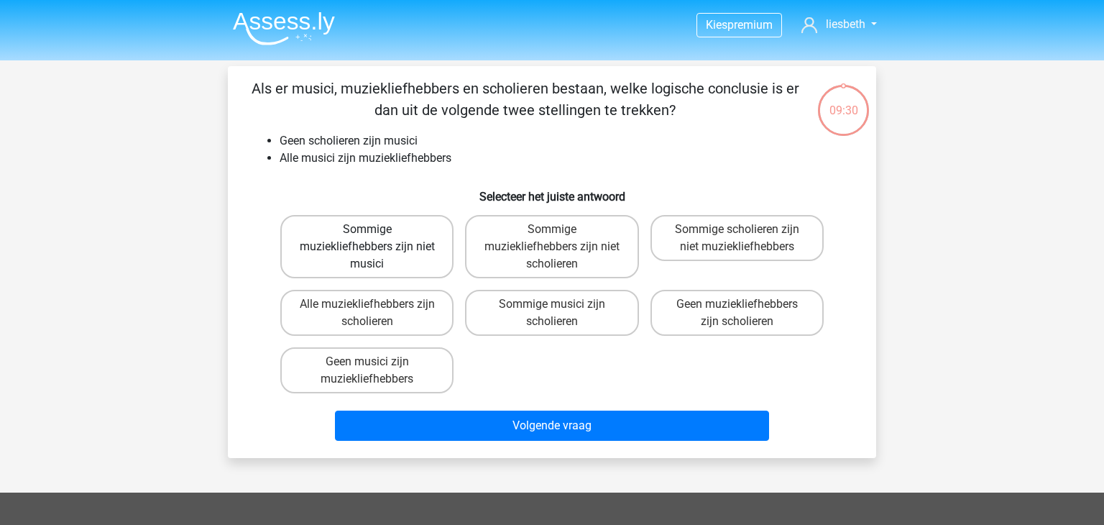
click at [391, 262] on label "Sommige muziekliefhebbers zijn niet musici" at bounding box center [366, 246] width 173 height 63
click at [376, 239] on input "Sommige muziekliefhebbers zijn niet musici" at bounding box center [371, 233] width 9 height 9
radio input "true"
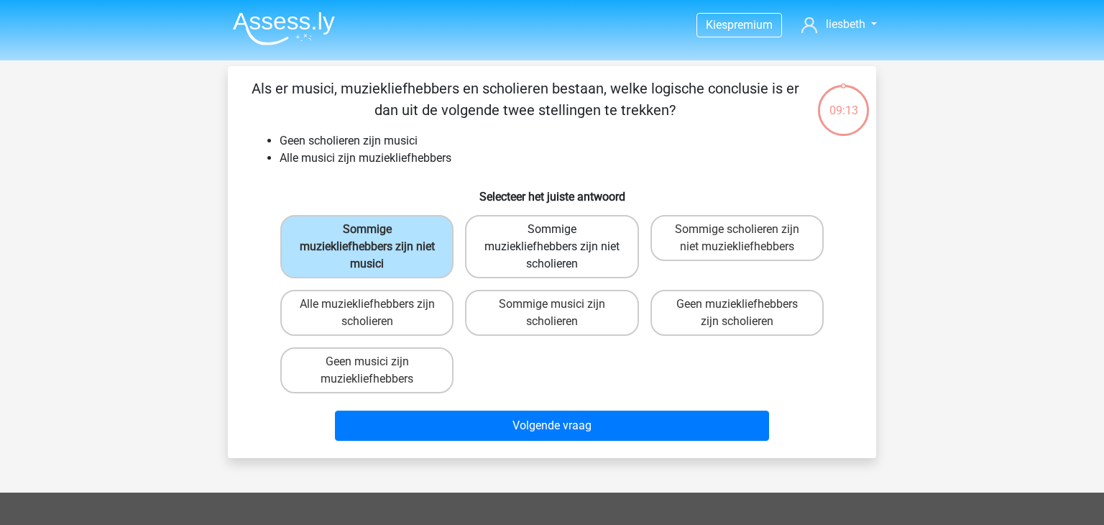
click at [572, 260] on label "Sommige muziekliefhebbers zijn niet scholieren" at bounding box center [551, 246] width 173 height 63
click at [561, 239] on input "Sommige muziekliefhebbers zijn niet scholieren" at bounding box center [556, 233] width 9 height 9
radio input "true"
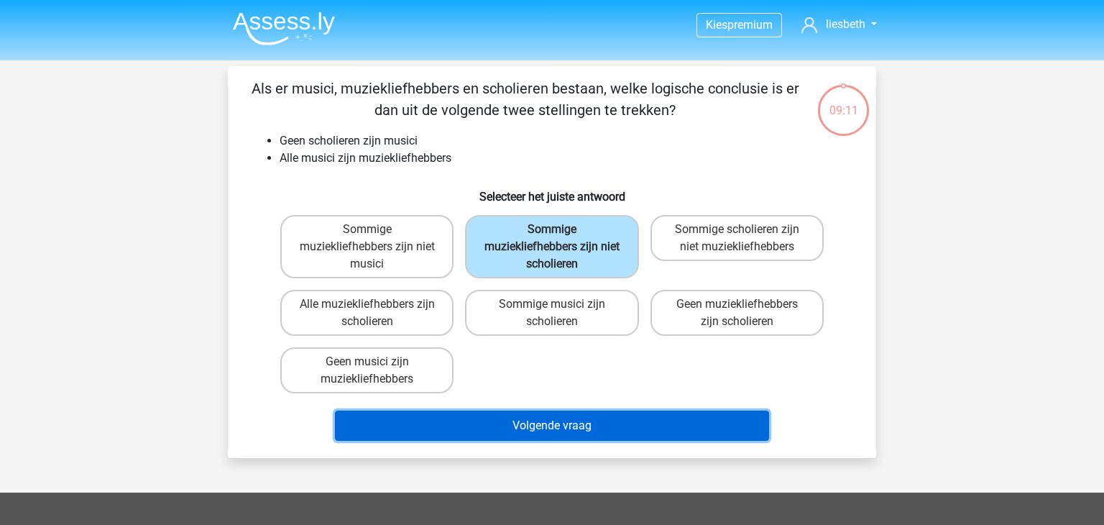
click at [523, 437] on button "Volgende vraag" at bounding box center [552, 425] width 435 height 30
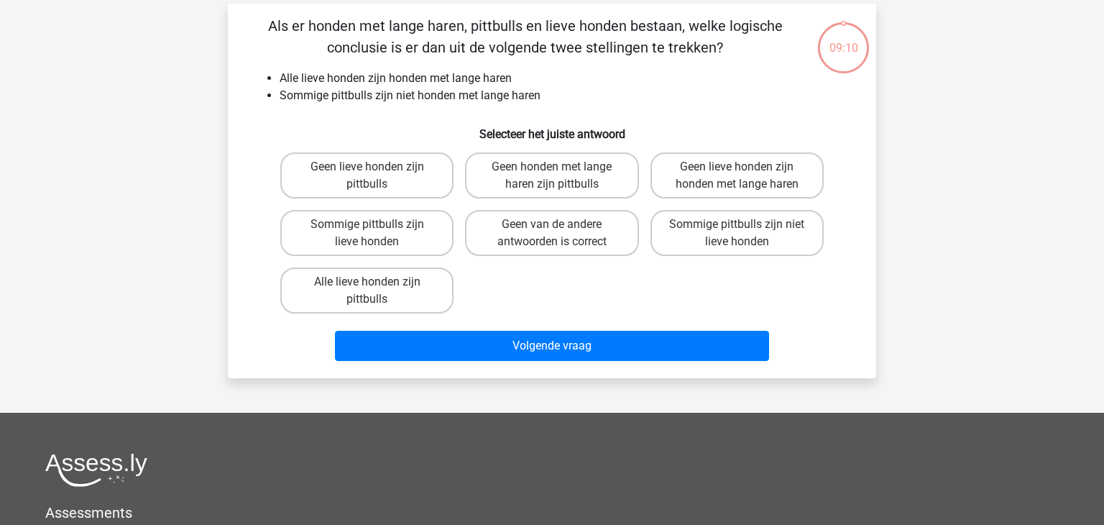
scroll to position [66, 0]
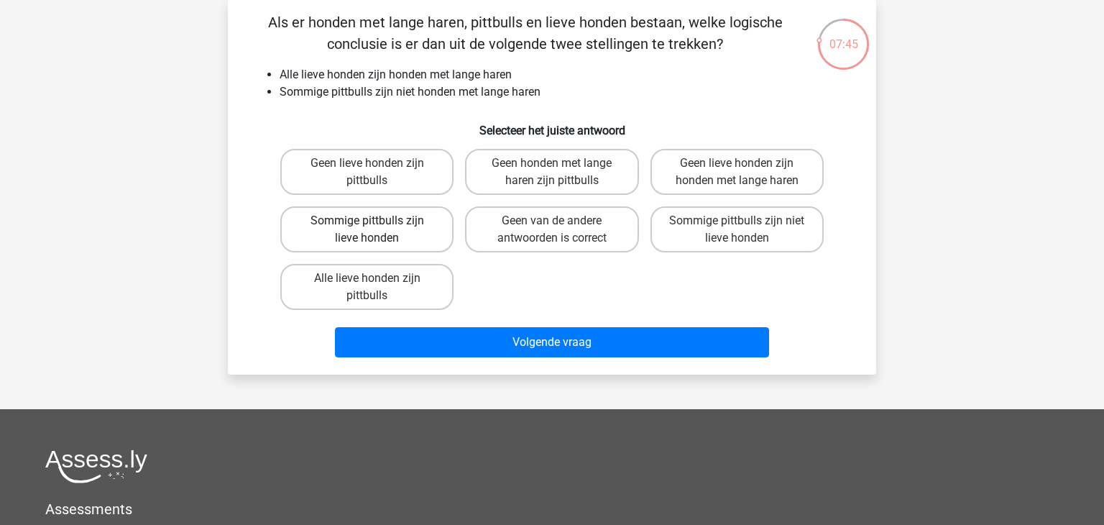
click at [341, 218] on label "Sommige pittbulls zijn lieve honden" at bounding box center [366, 229] width 173 height 46
click at [367, 221] on input "Sommige pittbulls zijn lieve honden" at bounding box center [371, 225] width 9 height 9
radio input "true"
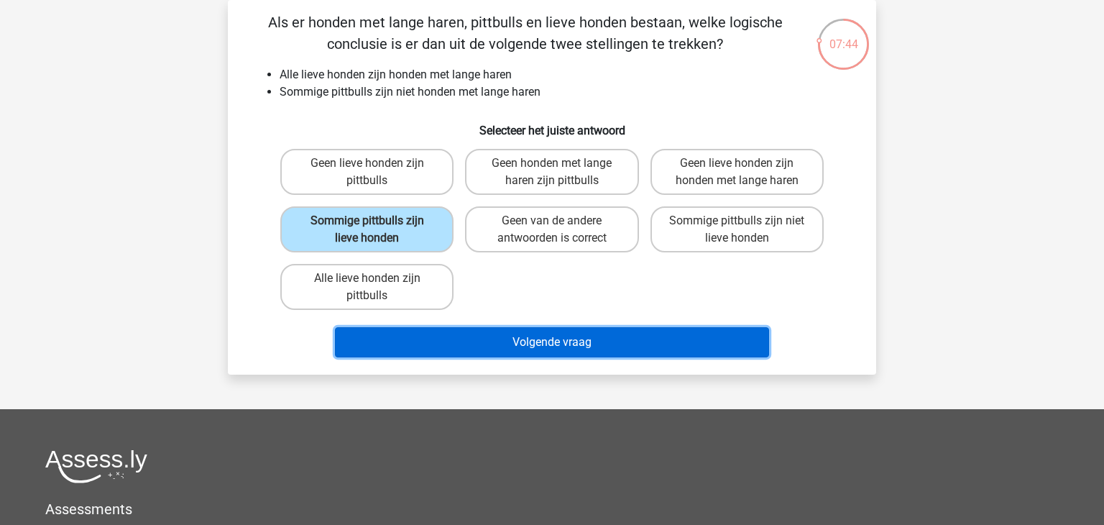
click at [565, 338] on button "Volgende vraag" at bounding box center [552, 342] width 435 height 30
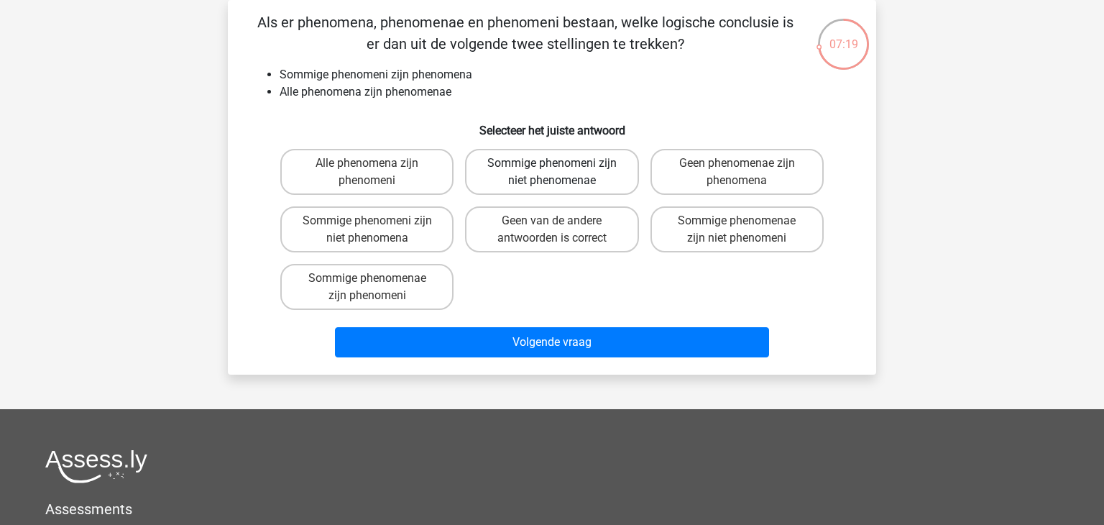
click at [519, 175] on label "Sommige phenomeni zijn niet phenomenae" at bounding box center [551, 172] width 173 height 46
click at [552, 172] on input "Sommige phenomeni zijn niet phenomenae" at bounding box center [556, 167] width 9 height 9
radio input "true"
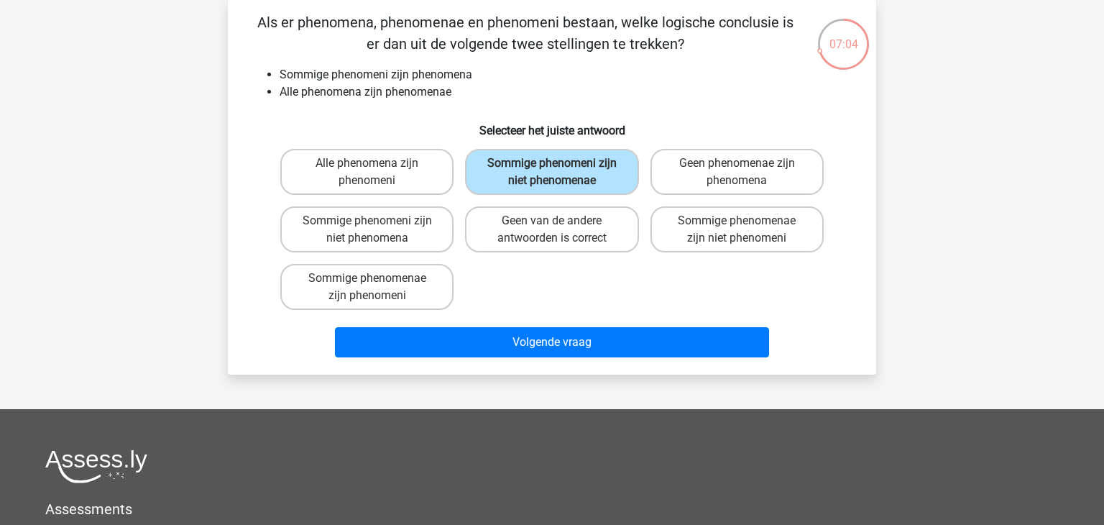
drag, startPoint x: 352, startPoint y: 229, endPoint x: 472, endPoint y: 199, distance: 123.7
click at [360, 226] on label "Sommige phenomeni zijn niet phenomena" at bounding box center [366, 229] width 173 height 46
click at [367, 226] on input "Sommige phenomeni zijn niet phenomena" at bounding box center [371, 225] width 9 height 9
radio input "true"
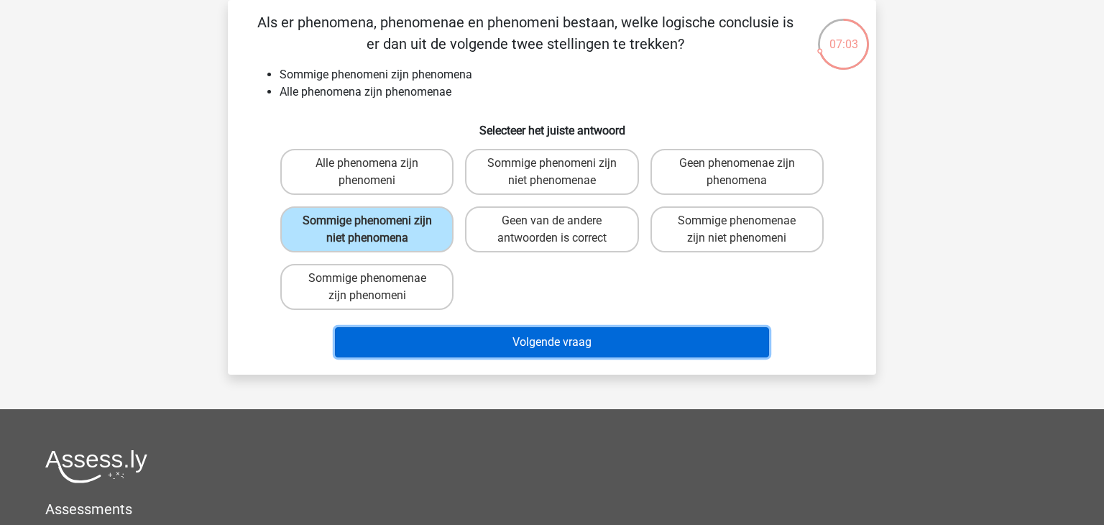
click at [542, 342] on button "Volgende vraag" at bounding box center [552, 342] width 435 height 30
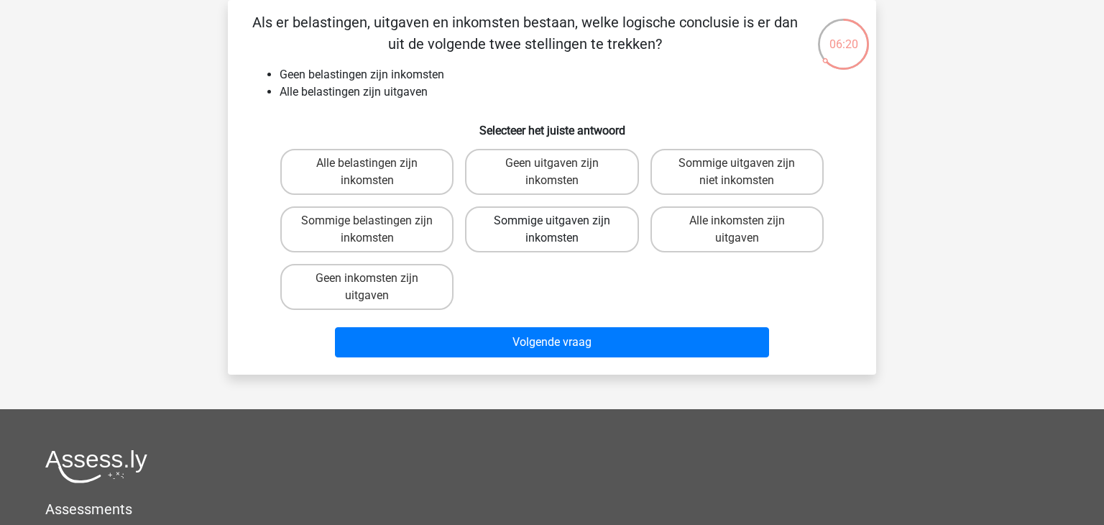
click at [527, 223] on label "Sommige uitgaven zijn inkomsten" at bounding box center [551, 229] width 173 height 46
click at [552, 223] on input "Sommige uitgaven zijn inkomsten" at bounding box center [556, 225] width 9 height 9
radio input "true"
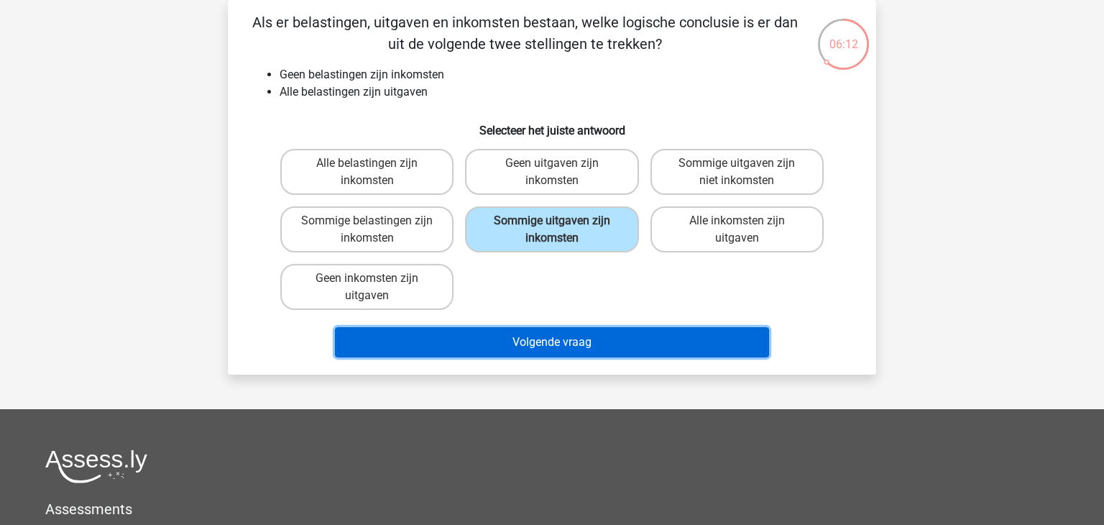
click at [594, 338] on button "Volgende vraag" at bounding box center [552, 342] width 435 height 30
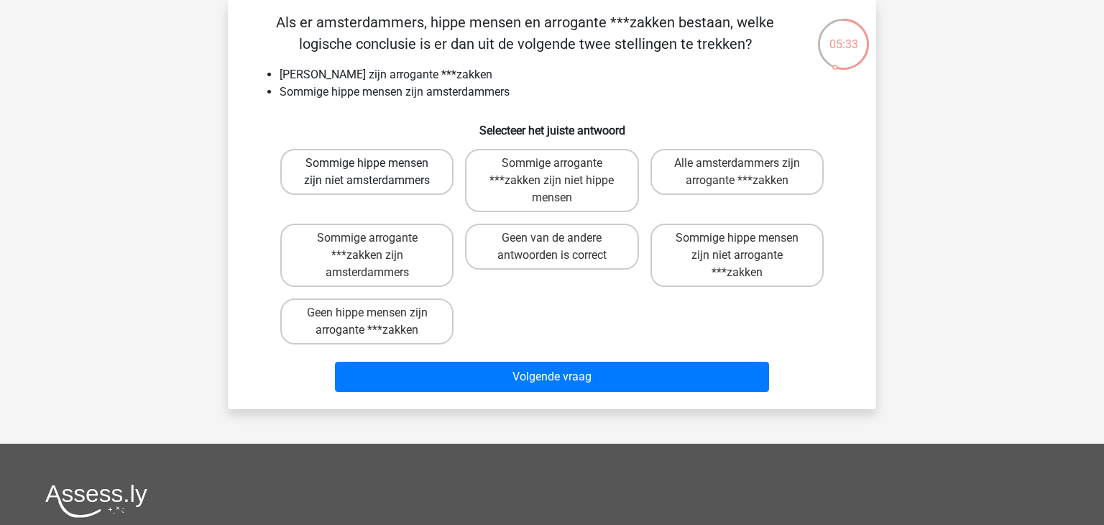
click at [407, 167] on label "Sommige hippe mensen zijn niet amsterdammers" at bounding box center [366, 172] width 173 height 46
click at [376, 167] on input "Sommige hippe mensen zijn niet amsterdammers" at bounding box center [371, 167] width 9 height 9
radio input "true"
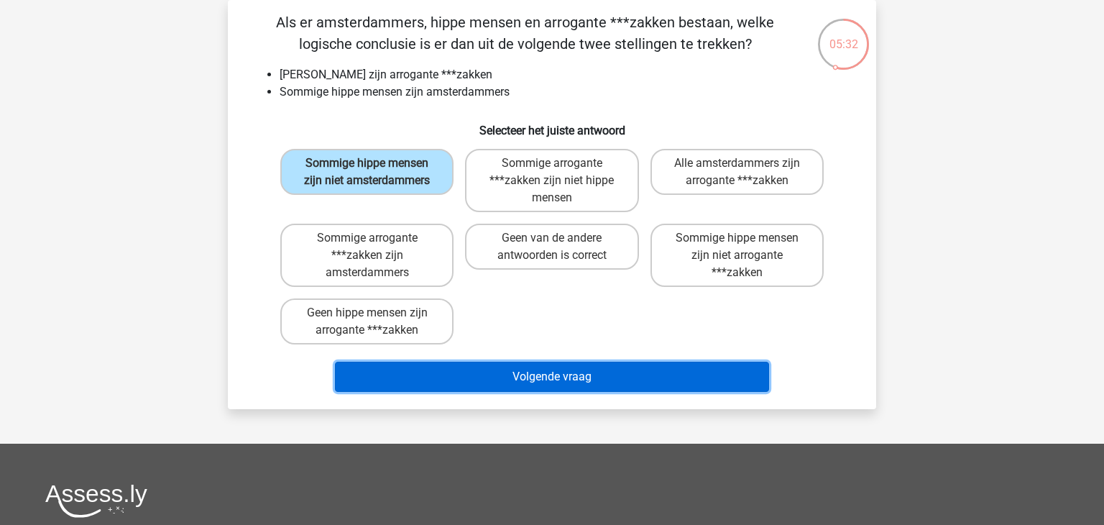
click at [521, 379] on button "Volgende vraag" at bounding box center [552, 376] width 435 height 30
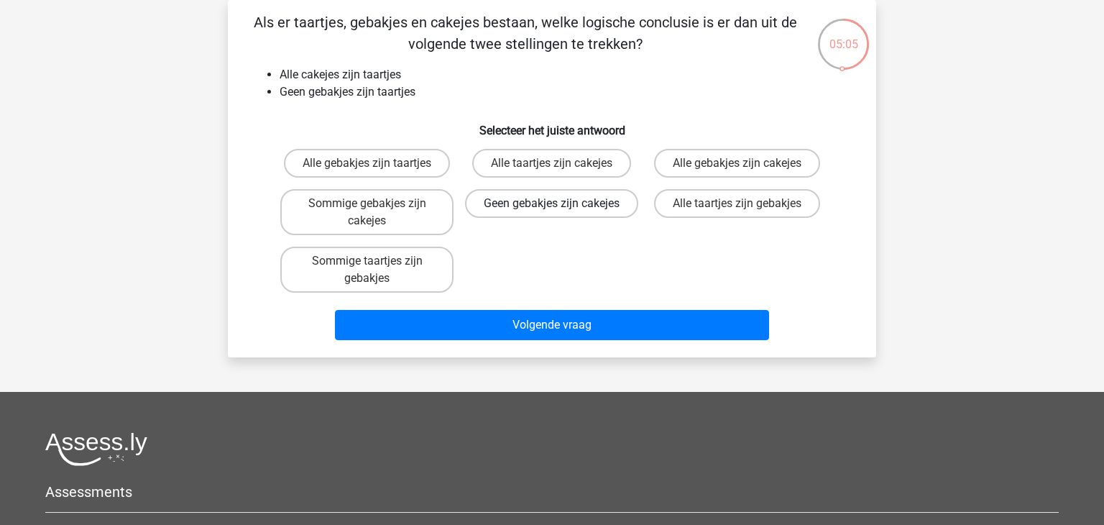
click at [591, 218] on label "Geen gebakjes zijn cakejes" at bounding box center [551, 203] width 173 height 29
click at [561, 213] on input "Geen gebakjes zijn cakejes" at bounding box center [556, 207] width 9 height 9
radio input "true"
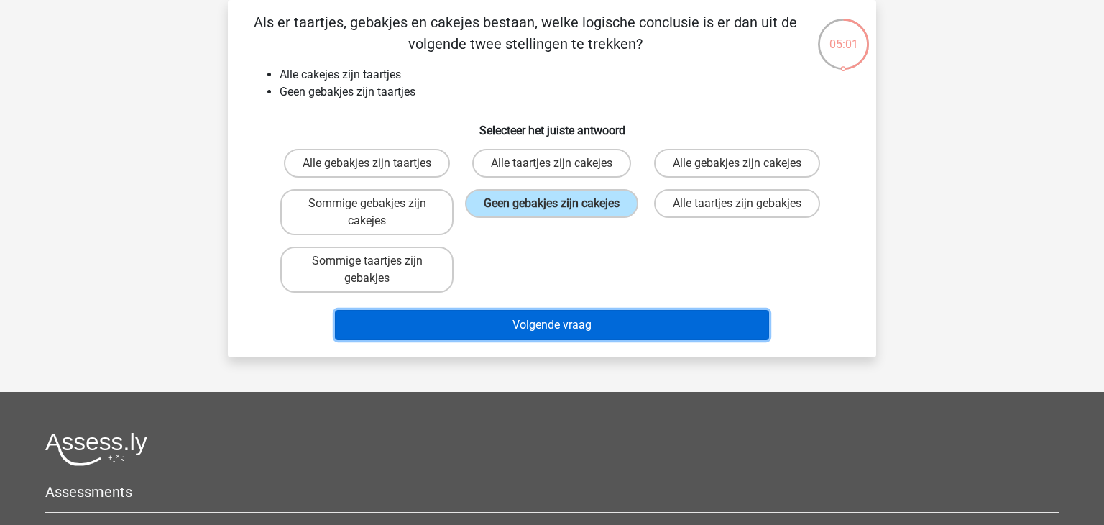
click at [539, 319] on button "Volgende vraag" at bounding box center [552, 325] width 435 height 30
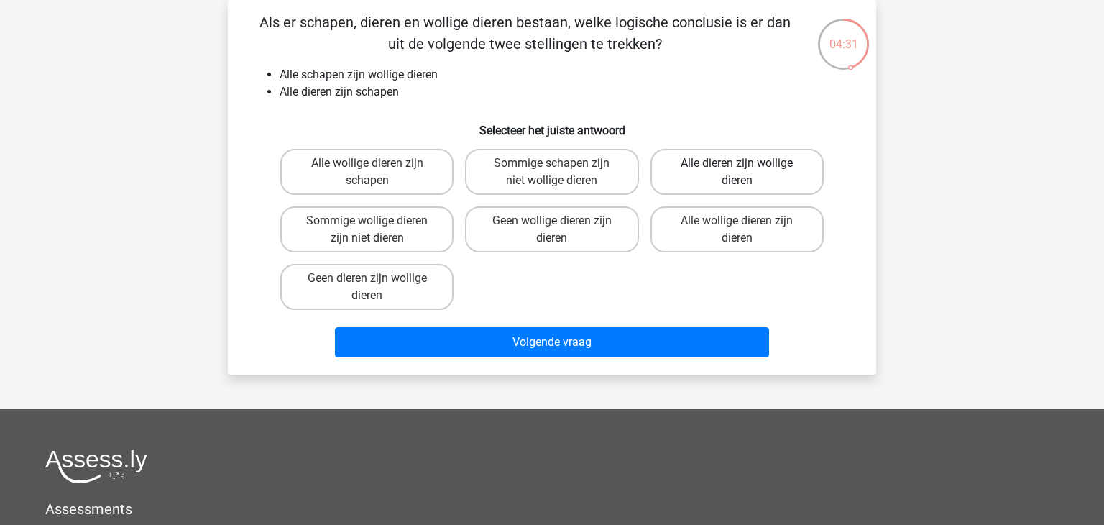
click at [775, 167] on label "Alle dieren zijn wollige dieren" at bounding box center [736, 172] width 173 height 46
click at [746, 167] on input "Alle dieren zijn wollige dieren" at bounding box center [740, 167] width 9 height 9
radio input "true"
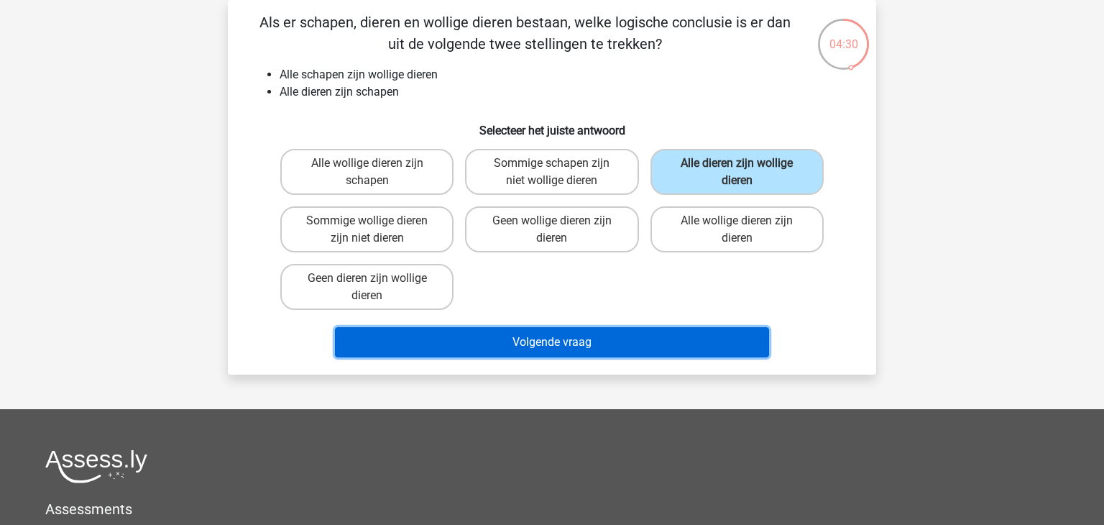
click at [580, 346] on button "Volgende vraag" at bounding box center [552, 342] width 435 height 30
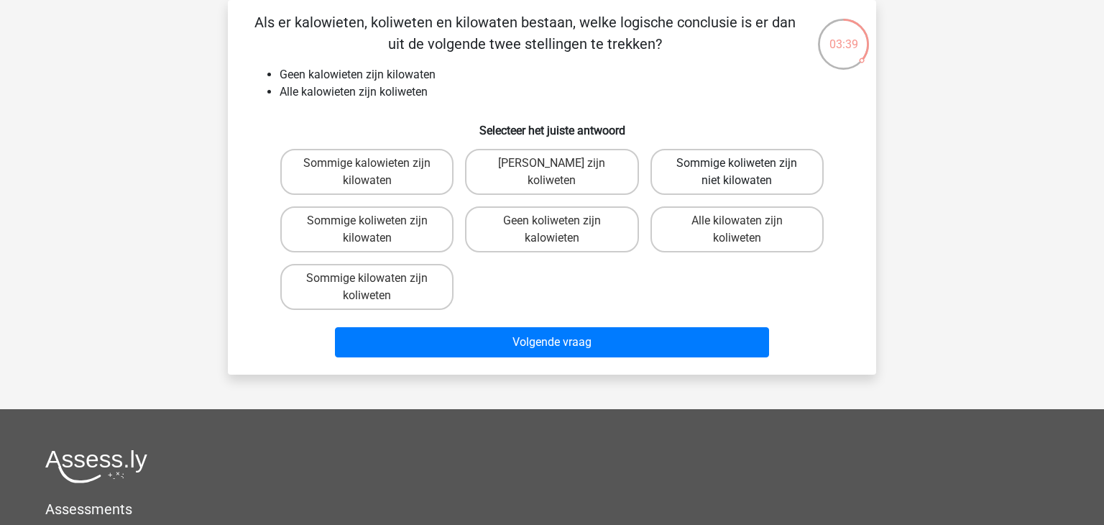
click at [716, 171] on label "Sommige koliweten zijn niet kilowaten" at bounding box center [736, 172] width 173 height 46
click at [736, 171] on input "Sommige koliweten zijn niet kilowaten" at bounding box center [740, 167] width 9 height 9
radio input "true"
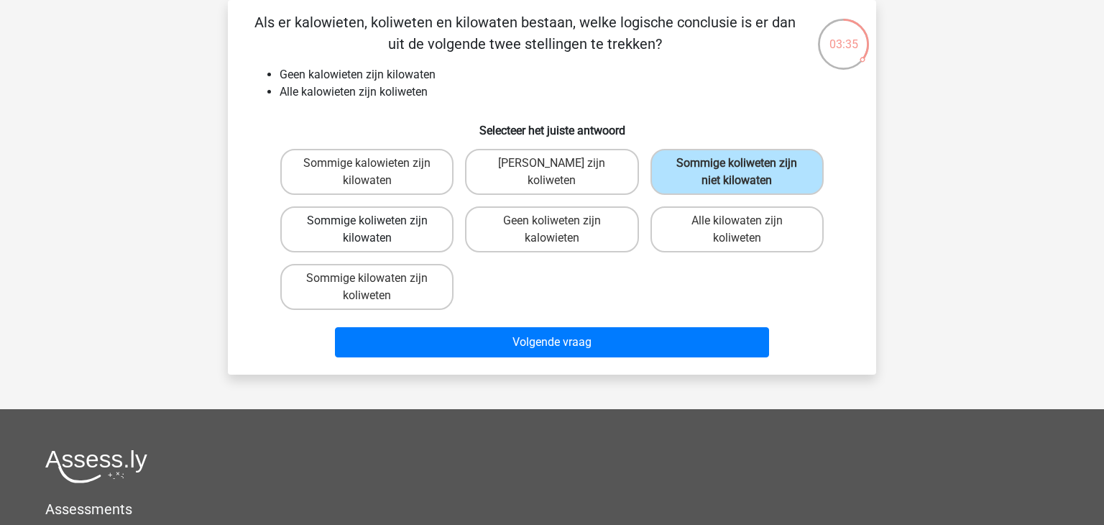
click at [422, 230] on label "Sommige koliweten zijn kilowaten" at bounding box center [366, 229] width 173 height 46
click at [376, 230] on input "Sommige koliweten zijn kilowaten" at bounding box center [371, 225] width 9 height 9
radio input "true"
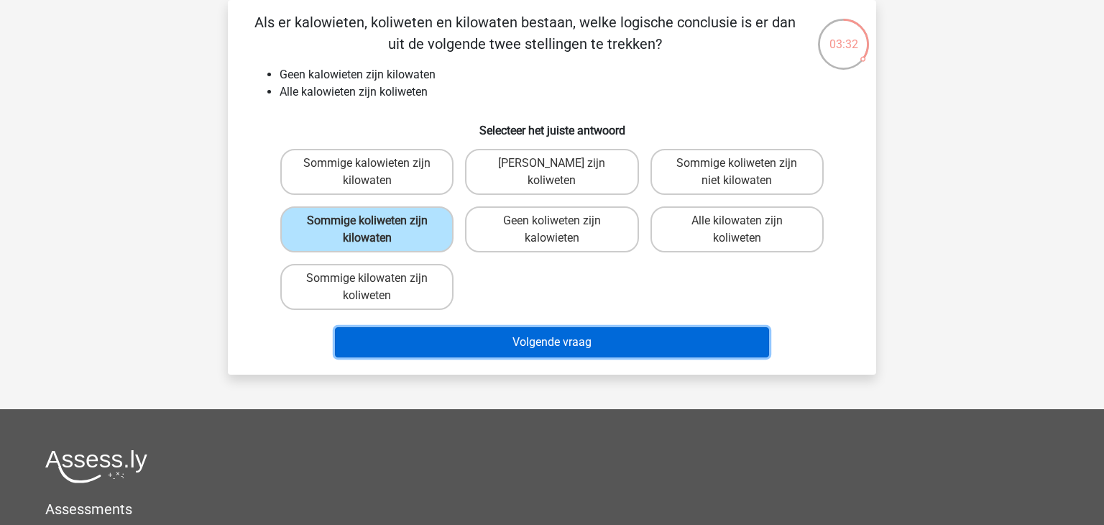
click at [521, 343] on button "Volgende vraag" at bounding box center [552, 342] width 435 height 30
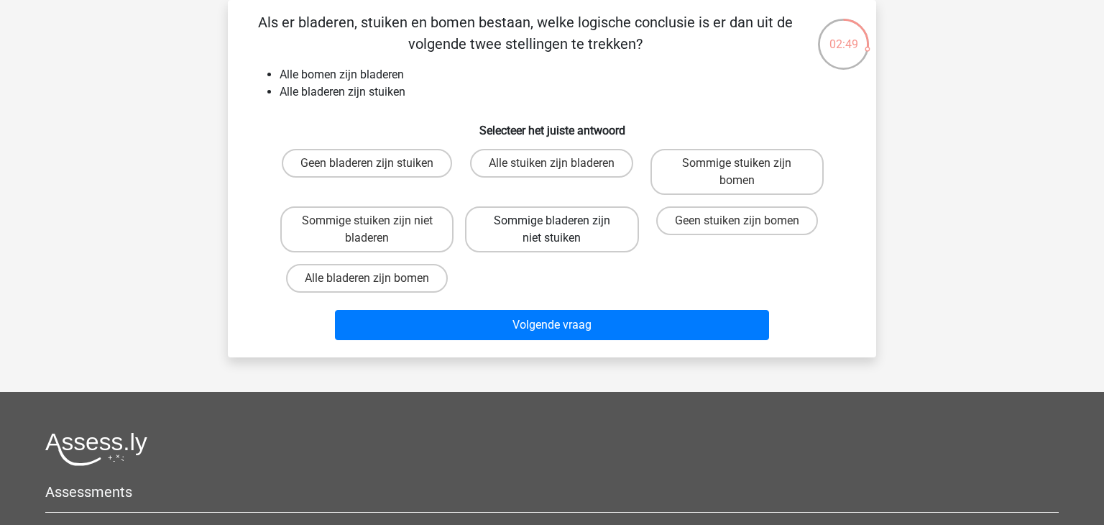
click at [601, 232] on label "Sommige bladeren zijn niet stuiken" at bounding box center [551, 229] width 173 height 46
click at [561, 230] on input "Sommige bladeren zijn niet stuiken" at bounding box center [556, 225] width 9 height 9
radio input "true"
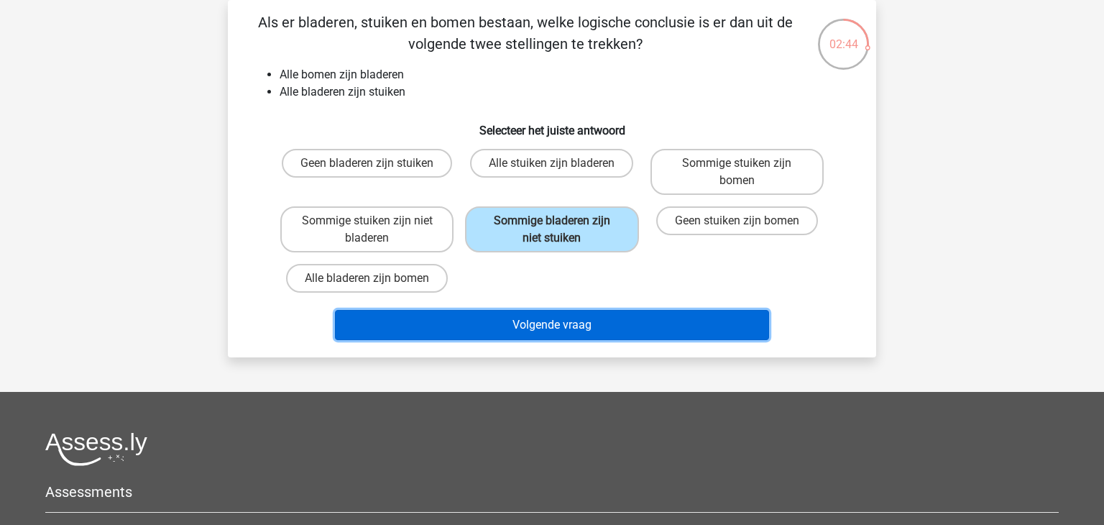
click at [554, 326] on button "Volgende vraag" at bounding box center [552, 325] width 435 height 30
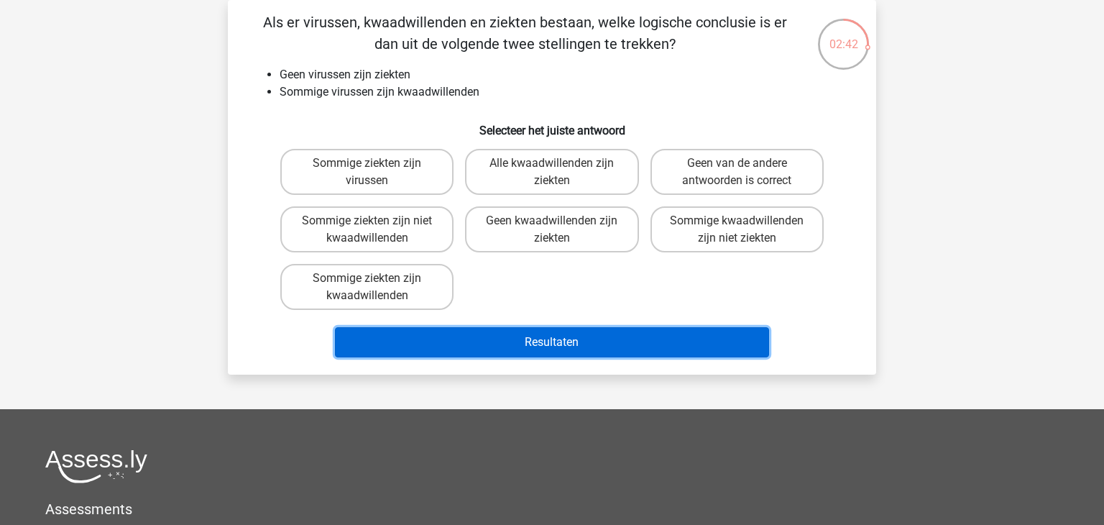
click at [555, 343] on button "Resultaten" at bounding box center [552, 342] width 435 height 30
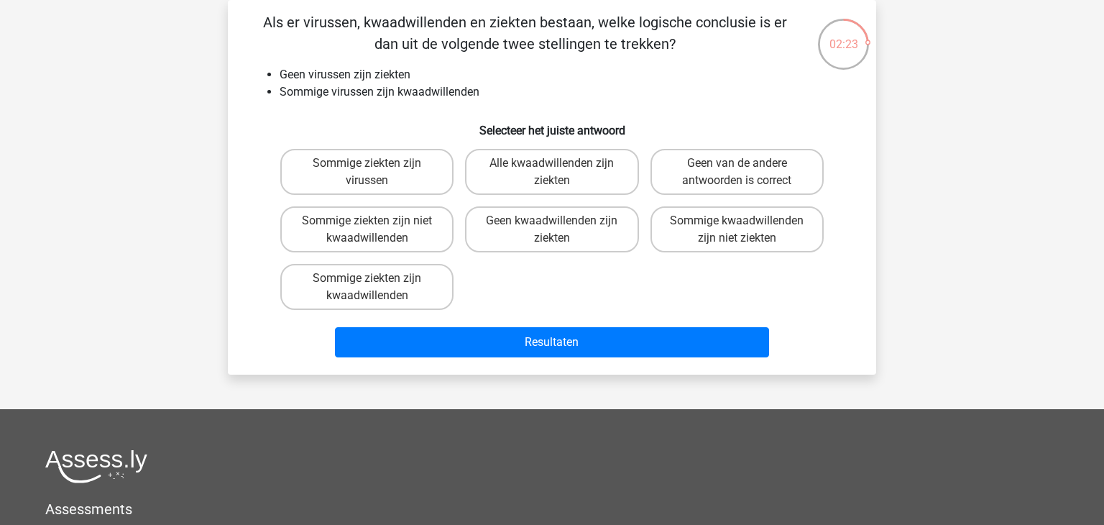
drag, startPoint x: 576, startPoint y: 279, endPoint x: 582, endPoint y: 265, distance: 15.1
click at [580, 274] on div "Sommige ziekten zijn virussen Alle kwaadwillenden zijn ziekten Geen van de ande…" at bounding box center [551, 229] width 555 height 172
click at [415, 220] on label "Sommige ziekten zijn niet kwaadwillenden" at bounding box center [366, 229] width 173 height 46
click at [376, 221] on input "Sommige ziekten zijn niet kwaadwillenden" at bounding box center [371, 225] width 9 height 9
radio input "true"
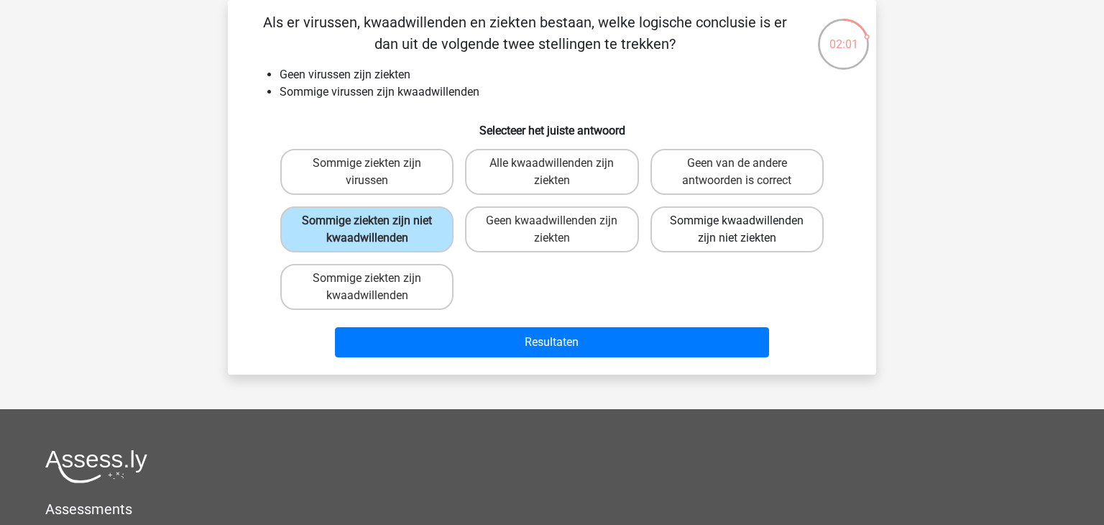
click at [706, 233] on label "Sommige kwaadwillenden zijn niet ziekten" at bounding box center [736, 229] width 173 height 46
click at [736, 230] on input "Sommige kwaadwillenden zijn niet ziekten" at bounding box center [740, 225] width 9 height 9
radio input "true"
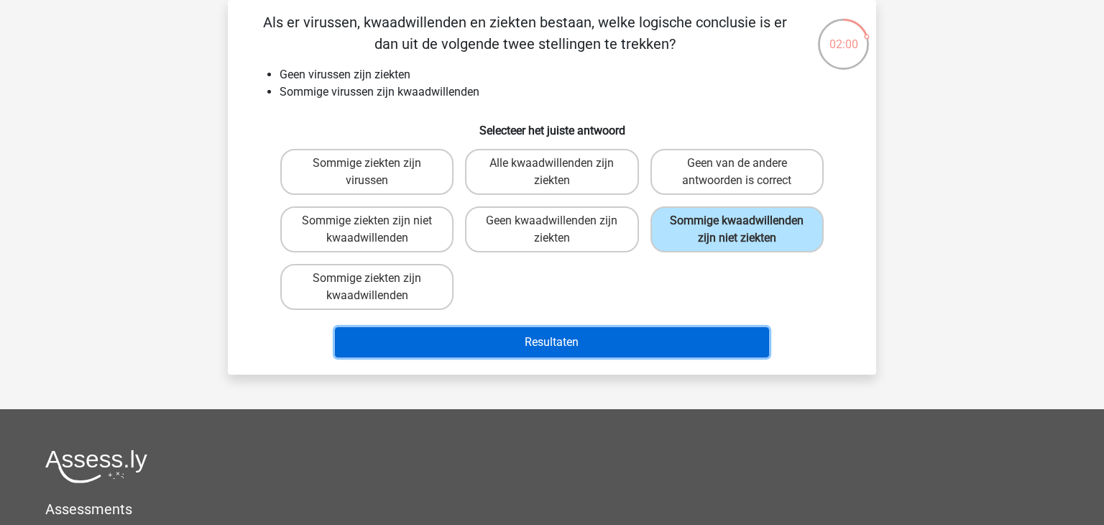
click at [604, 334] on button "Resultaten" at bounding box center [552, 342] width 435 height 30
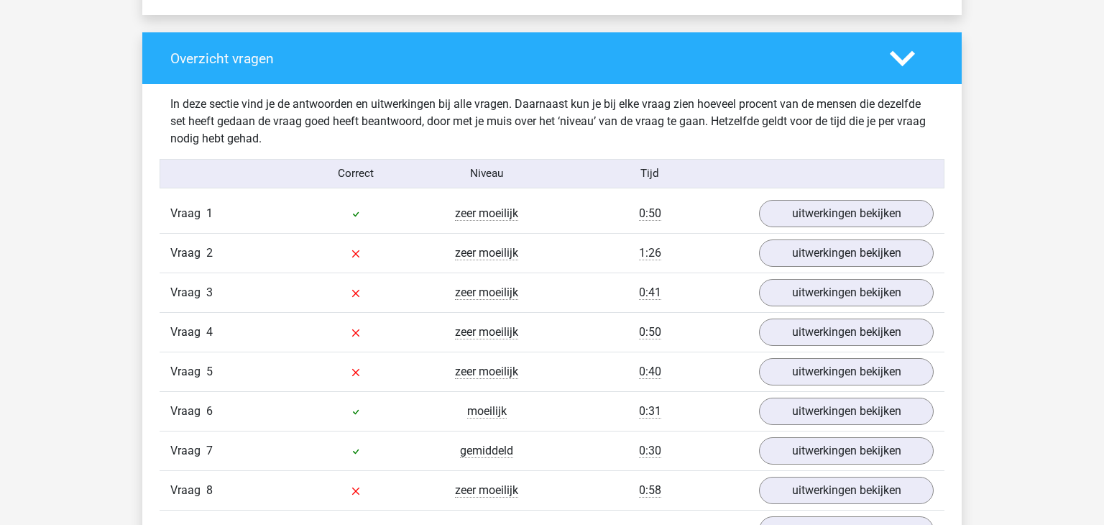
scroll to position [1072, 0]
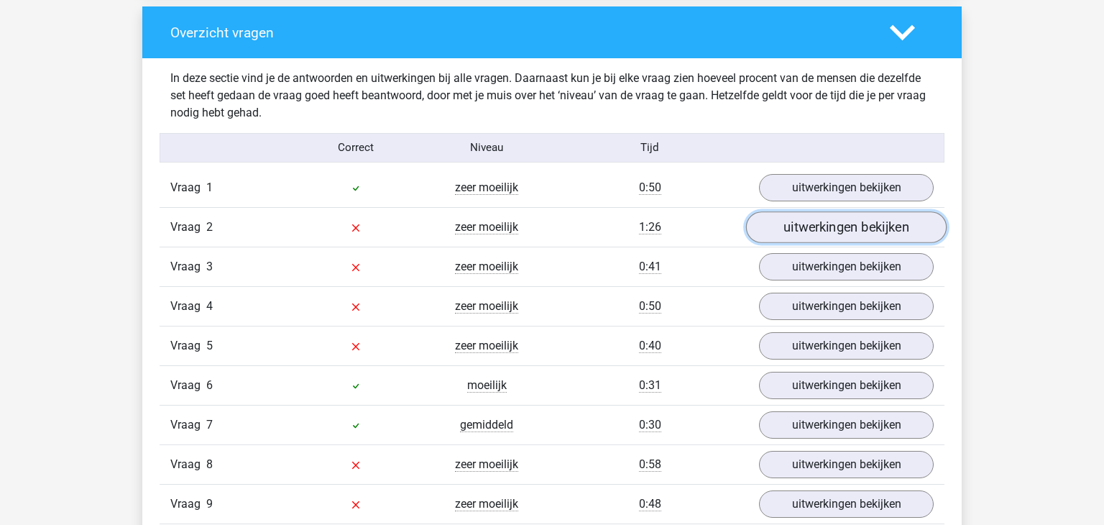
click at [841, 228] on link "uitwerkingen bekijken" at bounding box center [846, 227] width 200 height 32
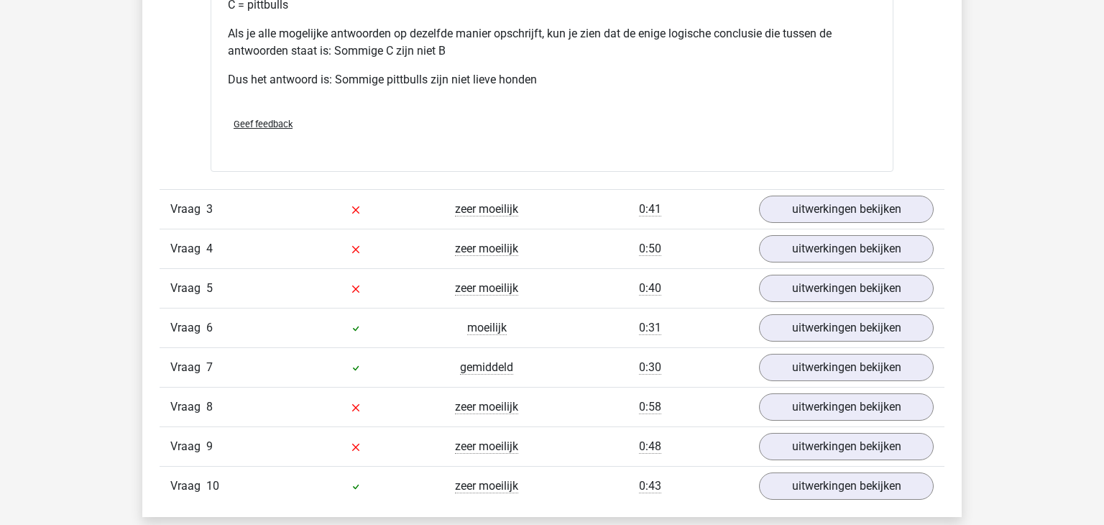
scroll to position [1737, 0]
click at [841, 211] on link "uitwerkingen bekijken" at bounding box center [846, 208] width 200 height 32
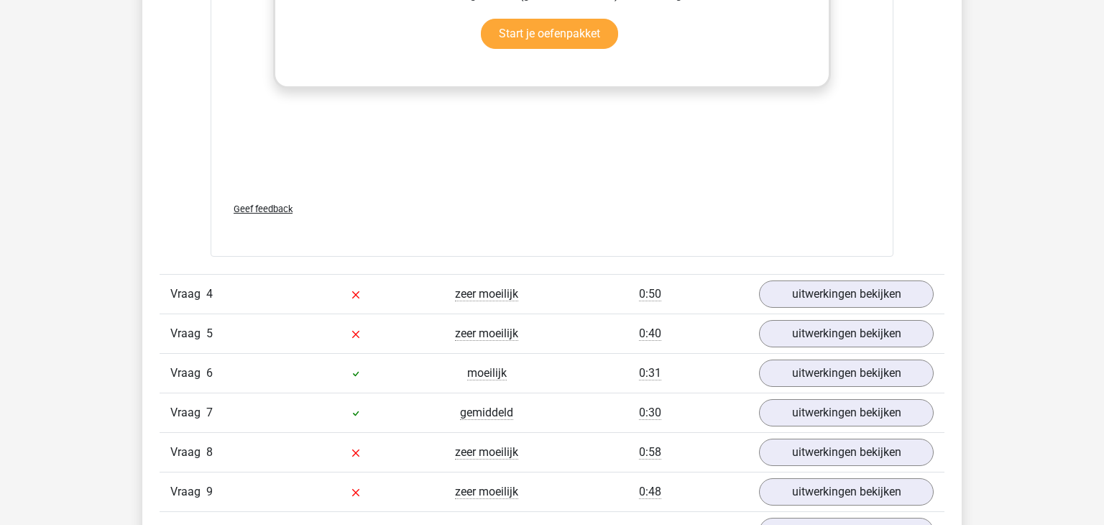
scroll to position [2502, 0]
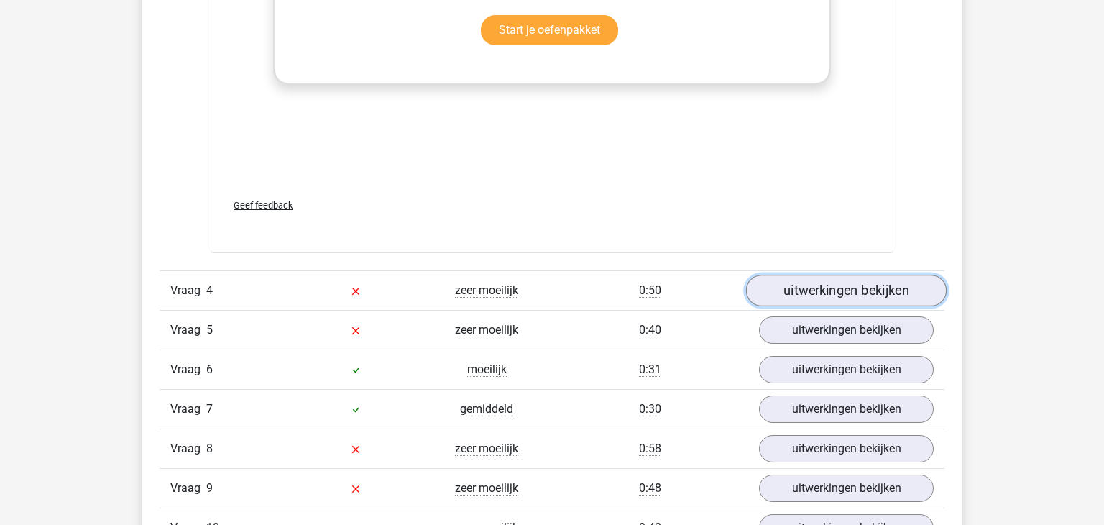
click at [848, 277] on link "uitwerkingen bekijken" at bounding box center [846, 291] width 200 height 32
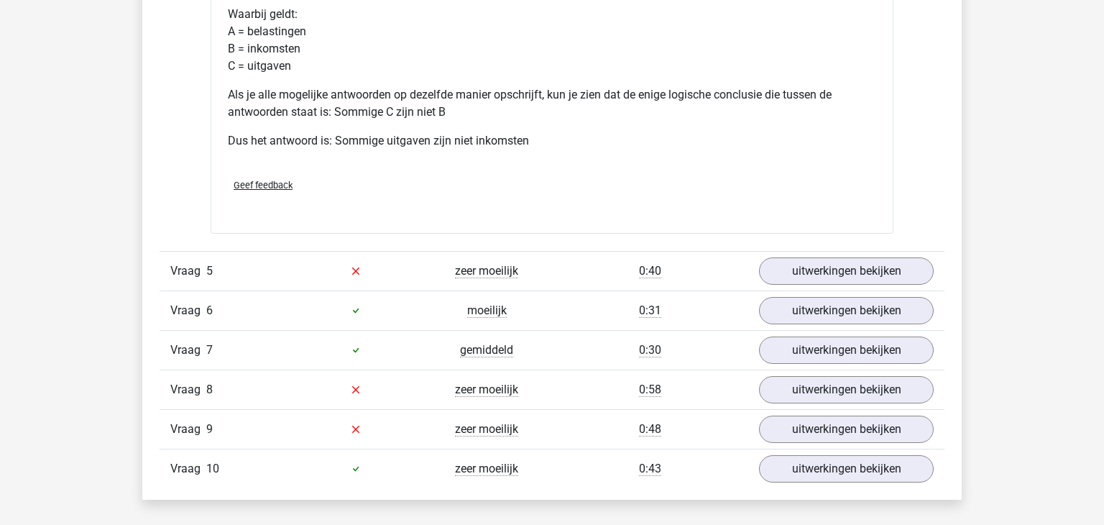
scroll to position [3151, 0]
click at [852, 386] on link "uitwerkingen bekijken" at bounding box center [846, 389] width 200 height 32
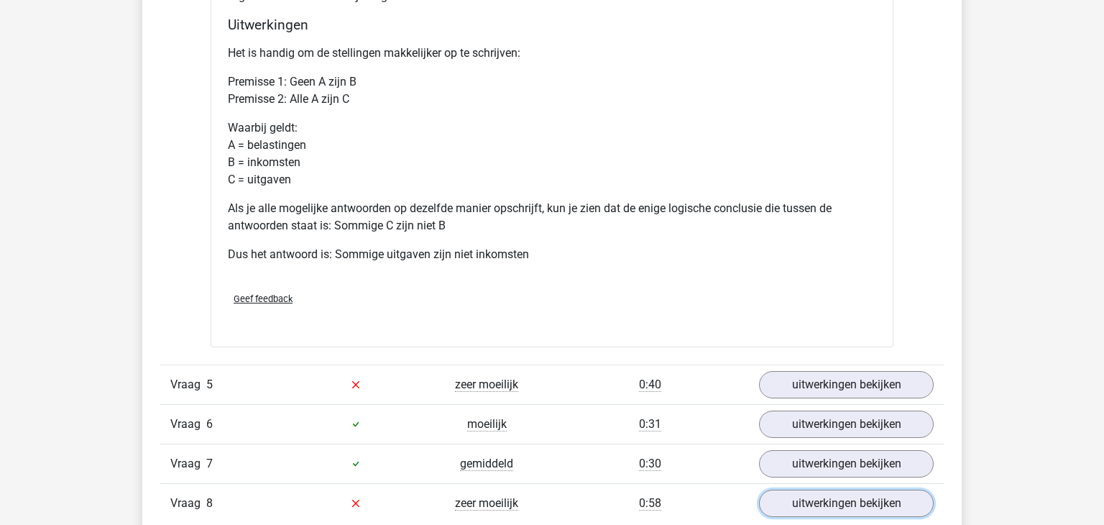
scroll to position [2281, 0]
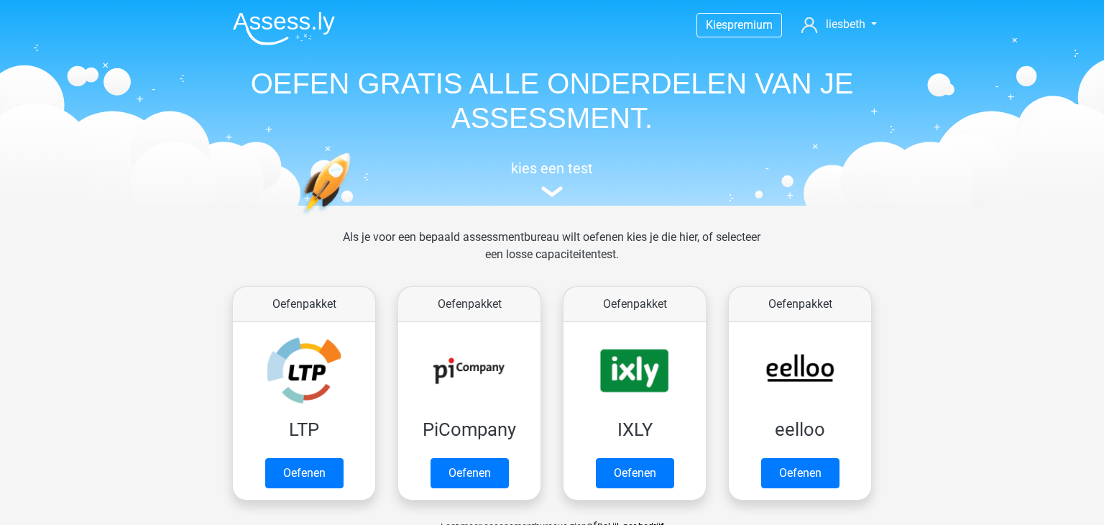
scroll to position [557, 0]
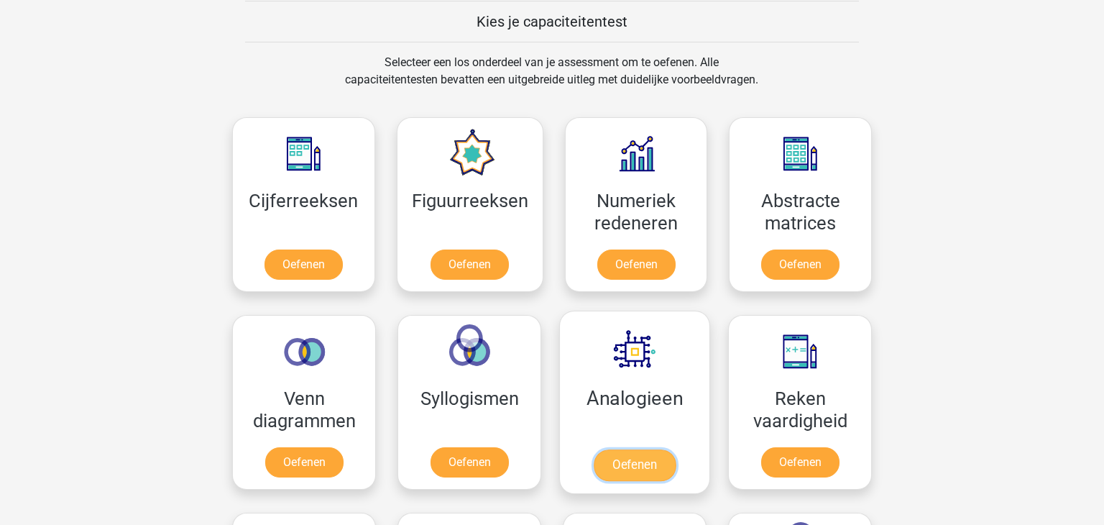
click at [643, 449] on link "Oefenen" at bounding box center [634, 465] width 82 height 32
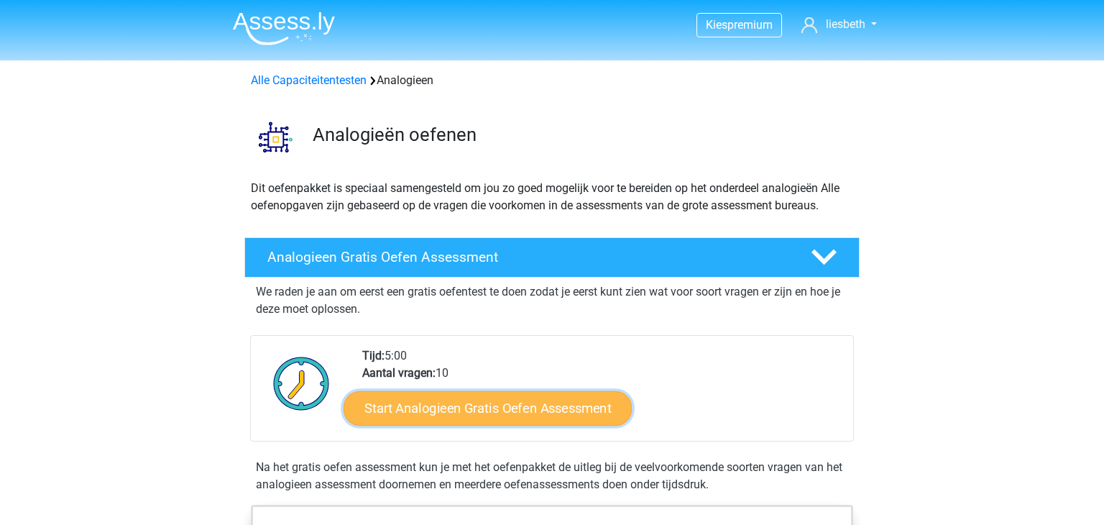
click at [476, 414] on link "Start Analogieen Gratis Oefen Assessment" at bounding box center [487, 407] width 288 height 34
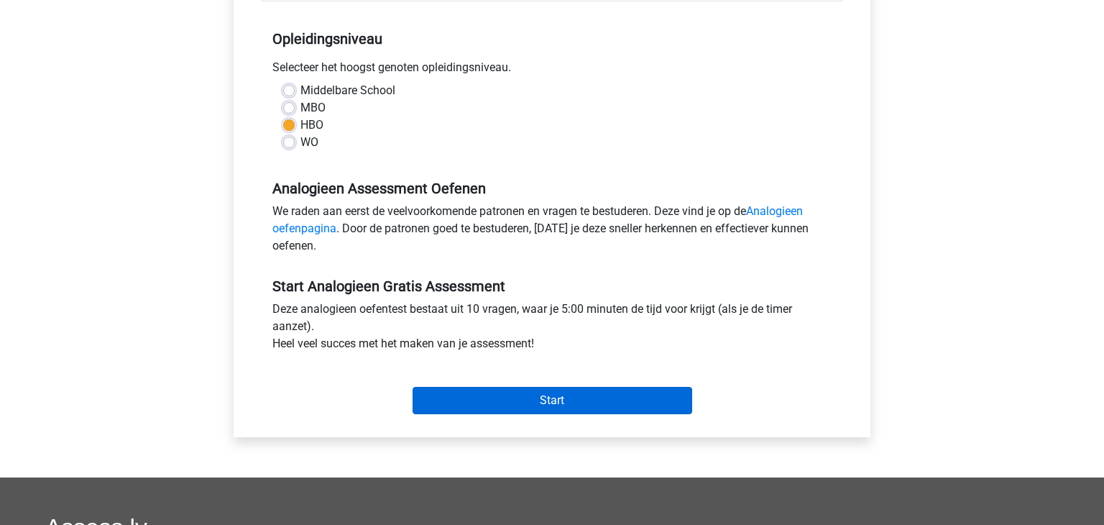
scroll to position [284, 0]
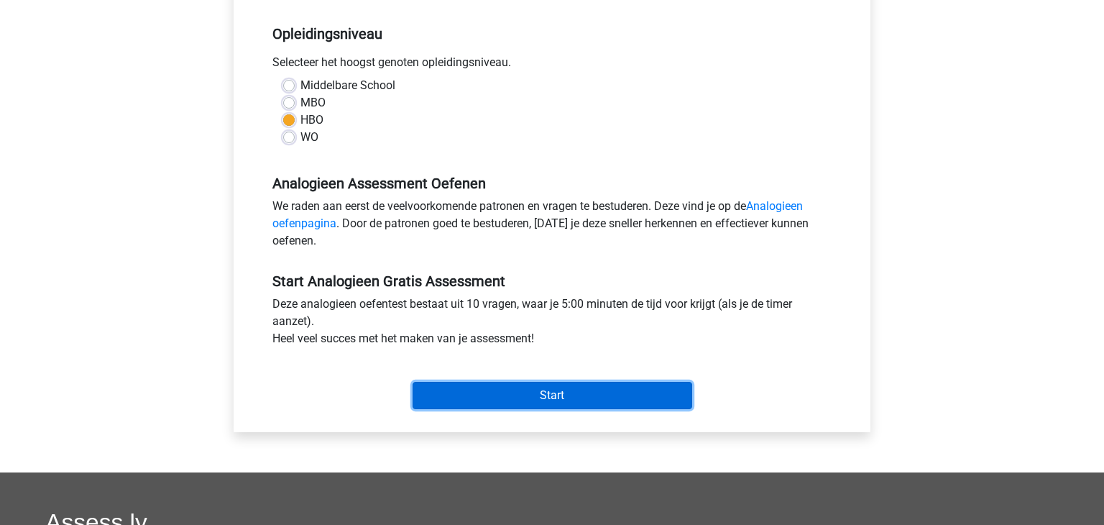
click at [550, 392] on input "Start" at bounding box center [552, 395] width 280 height 27
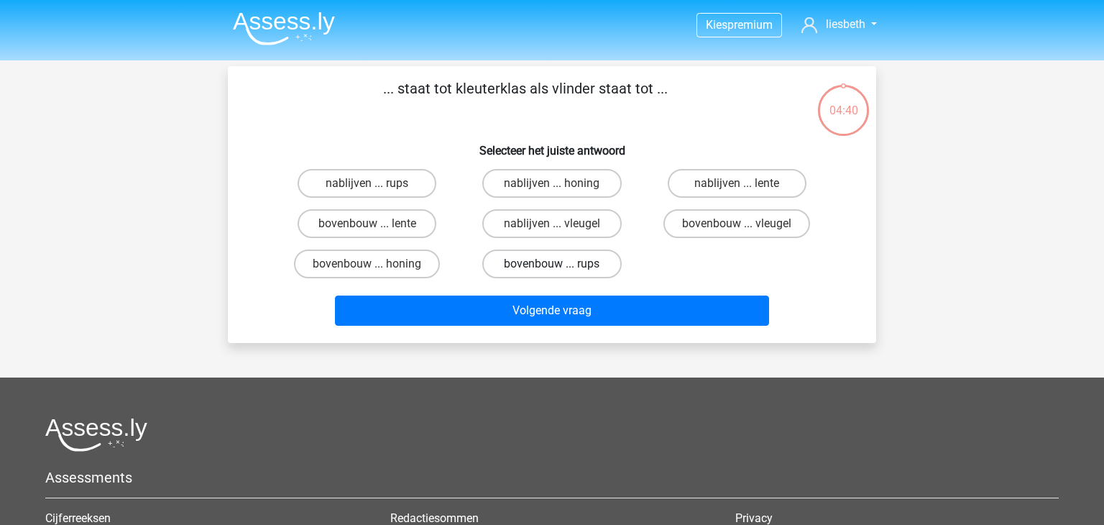
click at [540, 266] on label "bovenbouw ... rups" at bounding box center [551, 263] width 139 height 29
click at [552, 266] on input "bovenbouw ... rups" at bounding box center [556, 268] width 9 height 9
radio input "true"
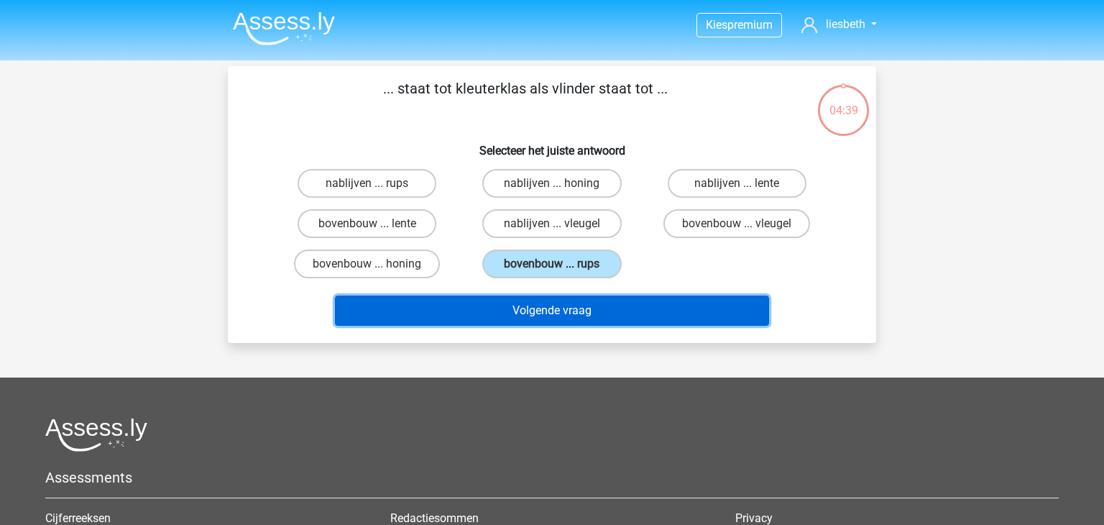
click at [555, 310] on button "Volgende vraag" at bounding box center [552, 310] width 435 height 30
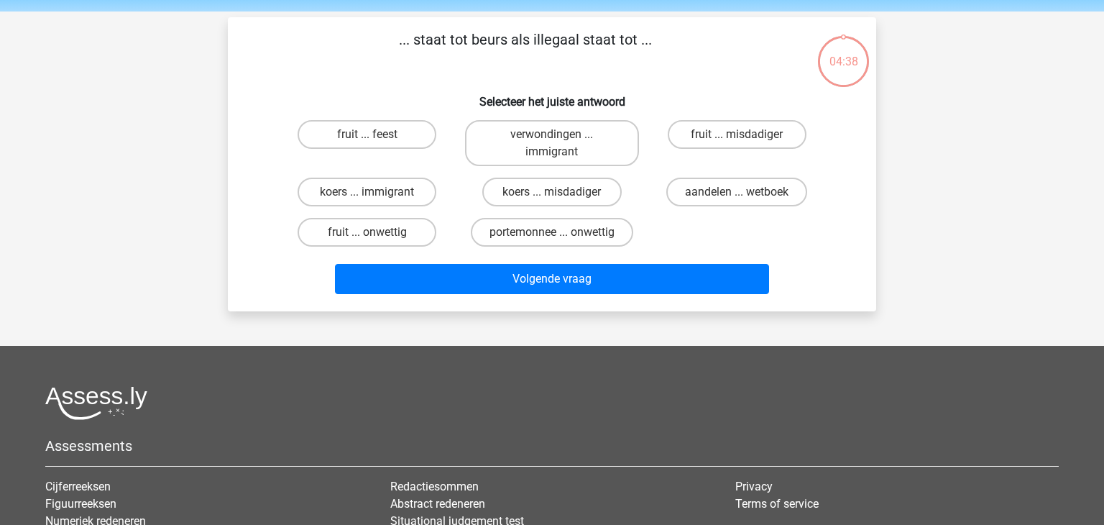
scroll to position [66, 0]
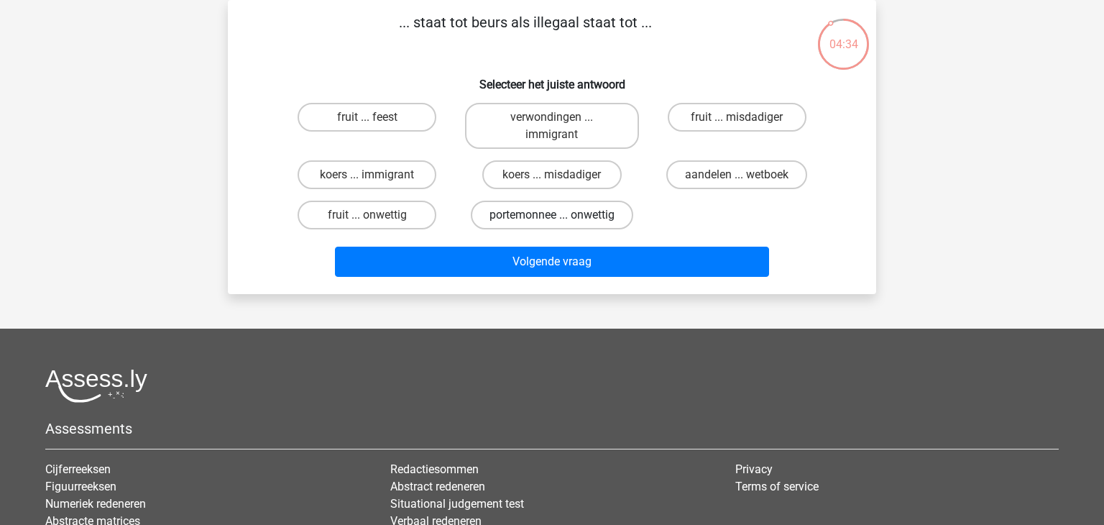
click at [573, 218] on label "portemonnee ... onwettig" at bounding box center [552, 214] width 162 height 29
click at [561, 218] on input "portemonnee ... onwettig" at bounding box center [556, 219] width 9 height 9
radio input "true"
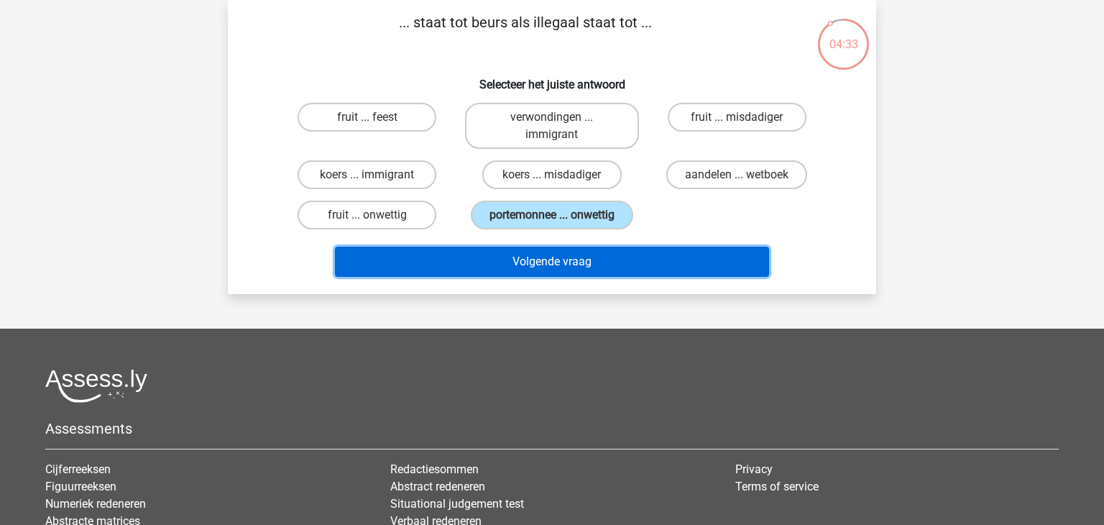
click at [568, 250] on button "Volgende vraag" at bounding box center [552, 261] width 435 height 30
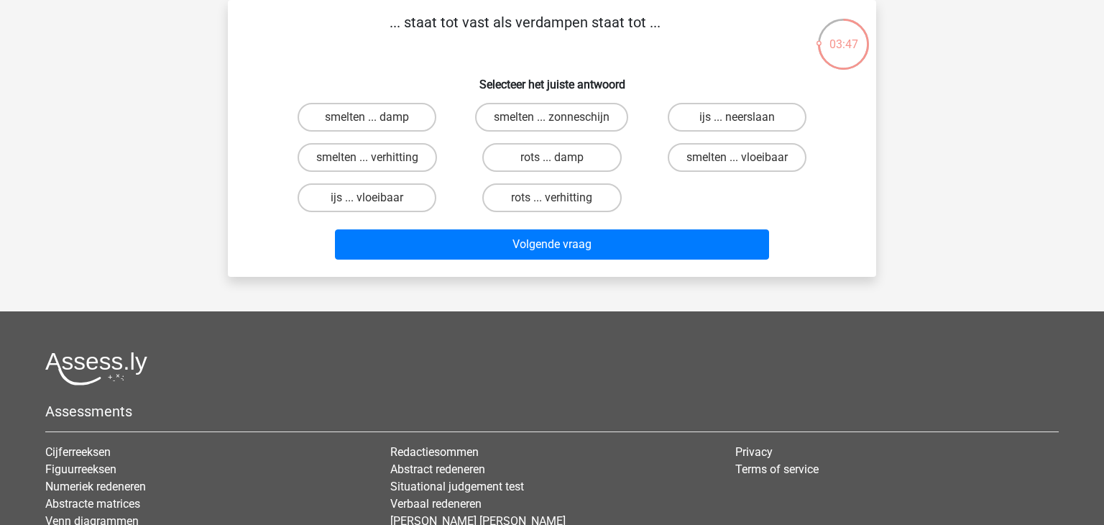
click at [371, 198] on input "ijs ... vloeibaar" at bounding box center [371, 202] width 9 height 9
radio input "true"
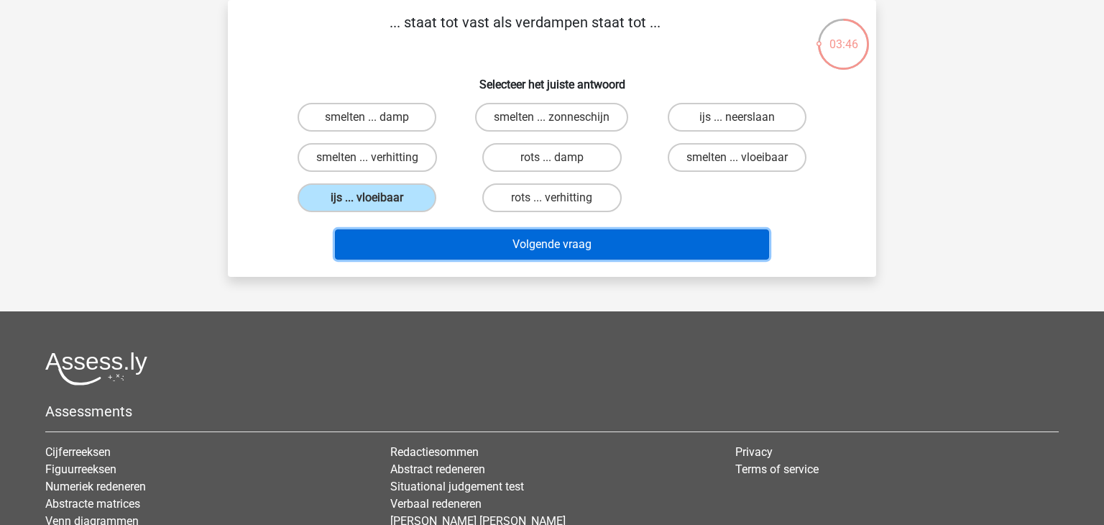
click at [603, 254] on button "Volgende vraag" at bounding box center [552, 244] width 435 height 30
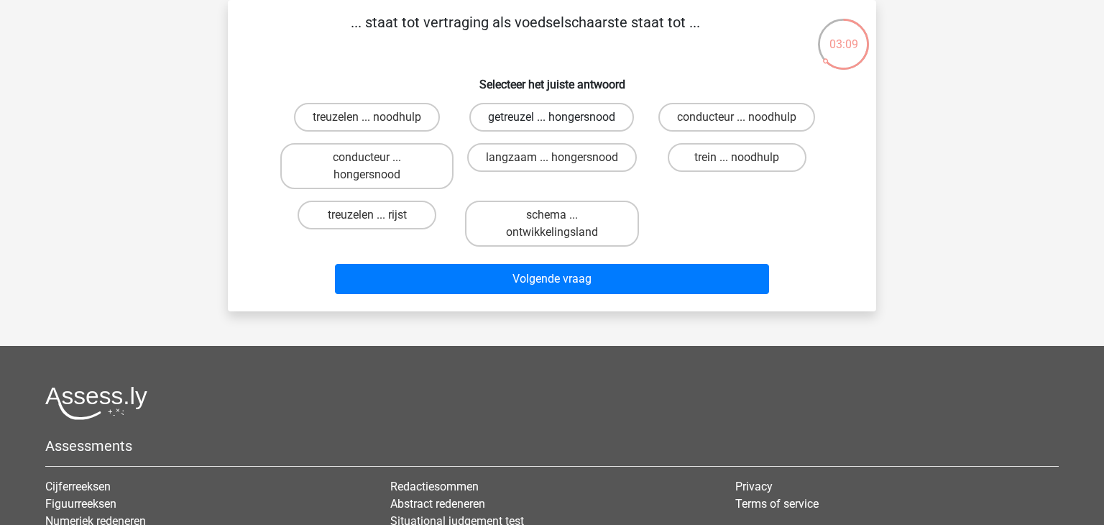
click at [565, 116] on label "getreuzel ... hongersnood" at bounding box center [551, 117] width 165 height 29
click at [561, 117] on input "getreuzel ... hongersnood" at bounding box center [556, 121] width 9 height 9
radio input "true"
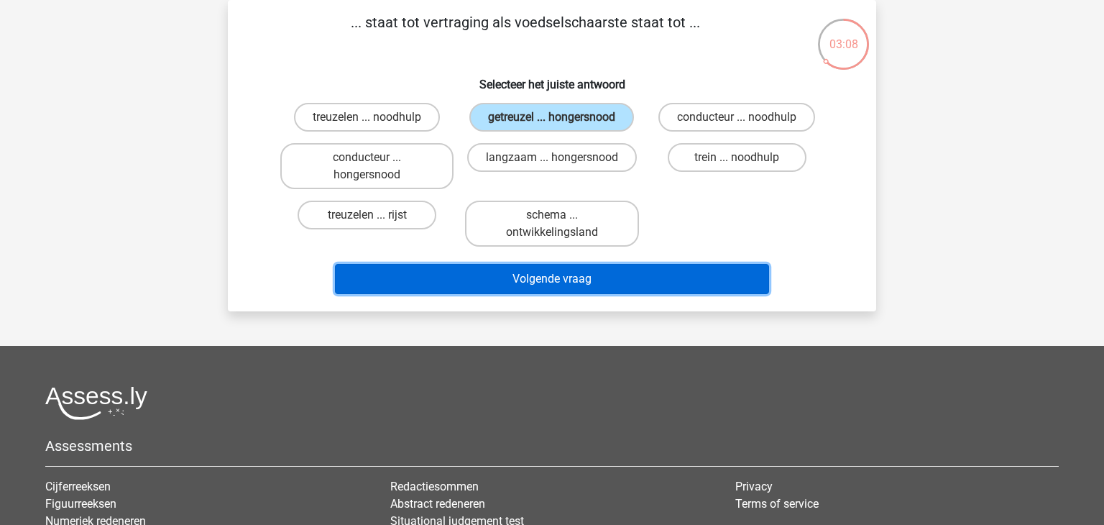
click at [561, 270] on button "Volgende vraag" at bounding box center [552, 279] width 435 height 30
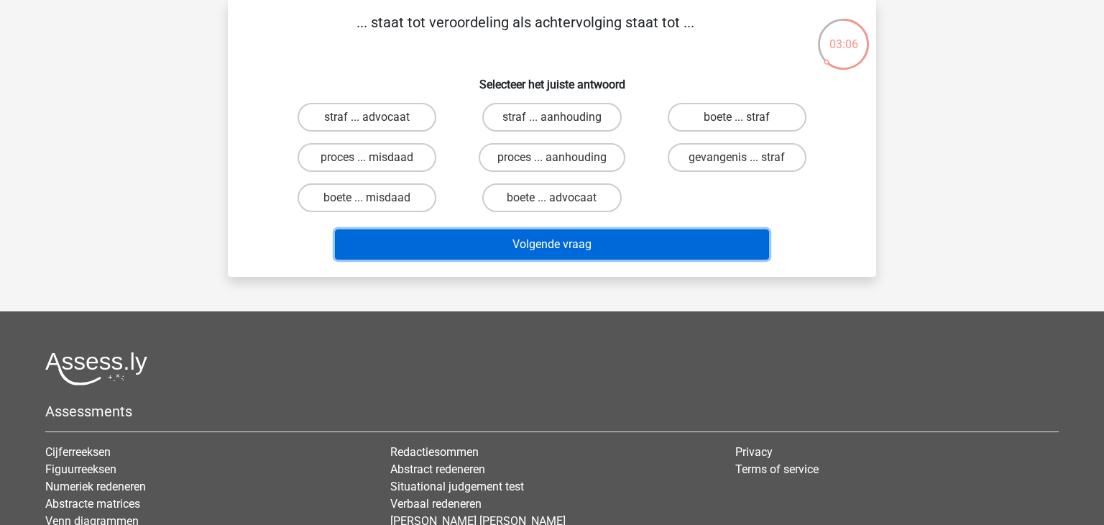
click at [561, 245] on button "Volgende vraag" at bounding box center [552, 244] width 435 height 30
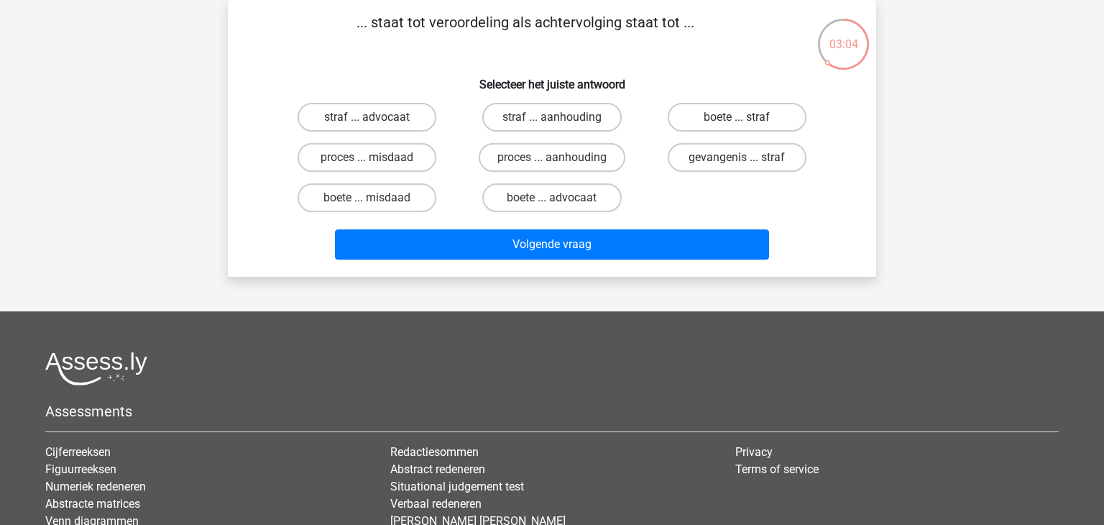
click at [468, 55] on div "... staat tot veroordeling als achtervolging staat tot ... Selecteer het juiste…" at bounding box center [552, 138] width 637 height 254
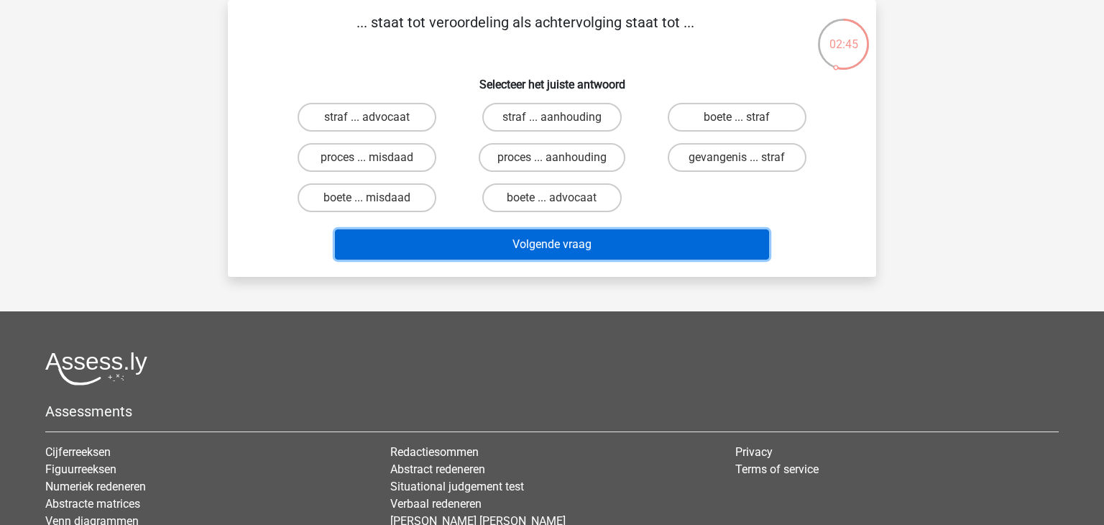
click at [555, 251] on button "Volgende vraag" at bounding box center [552, 244] width 435 height 30
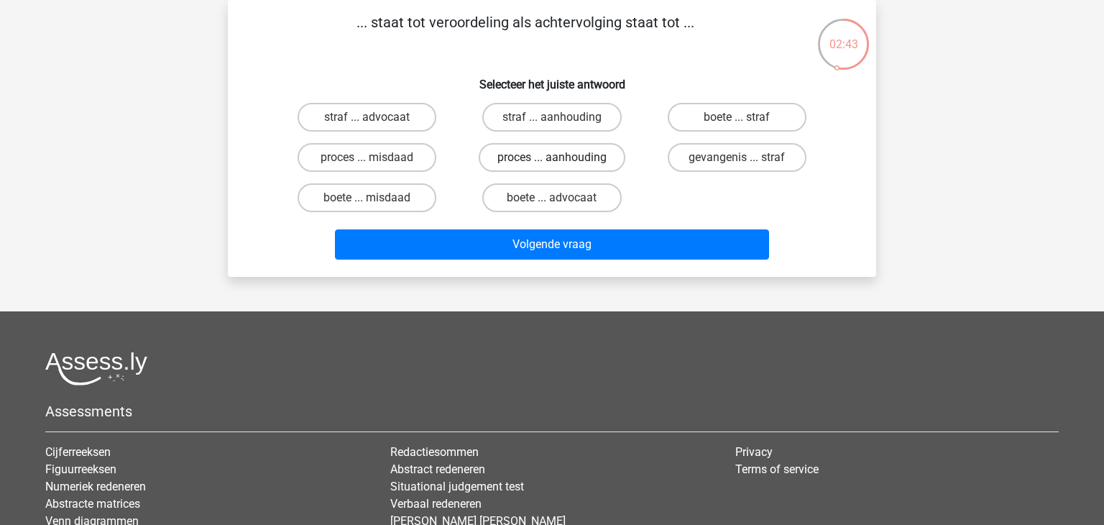
click at [566, 157] on label "proces ... aanhouding" at bounding box center [552, 157] width 147 height 29
click at [561, 157] on input "proces ... aanhouding" at bounding box center [556, 161] width 9 height 9
radio input "true"
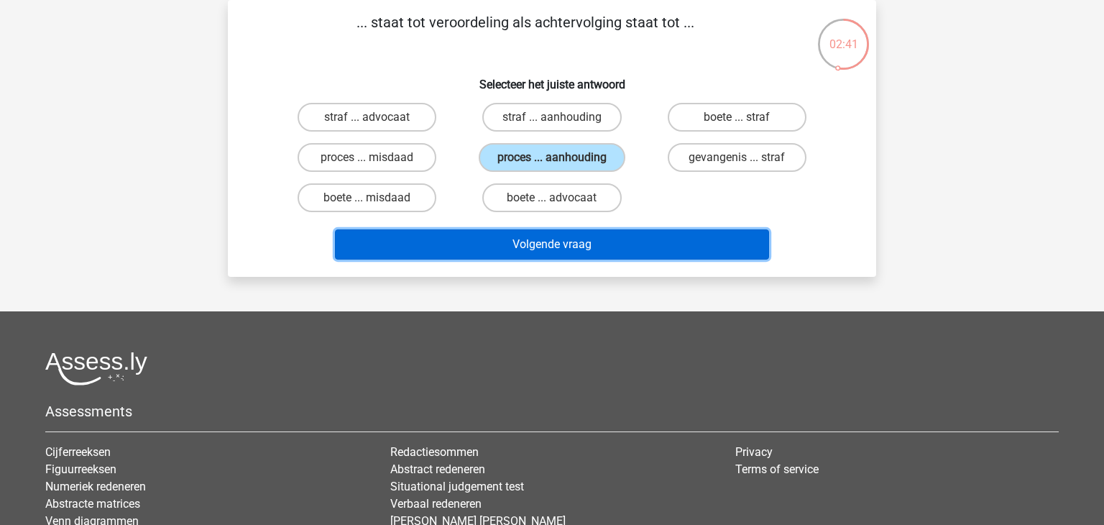
click at [566, 250] on button "Volgende vraag" at bounding box center [552, 244] width 435 height 30
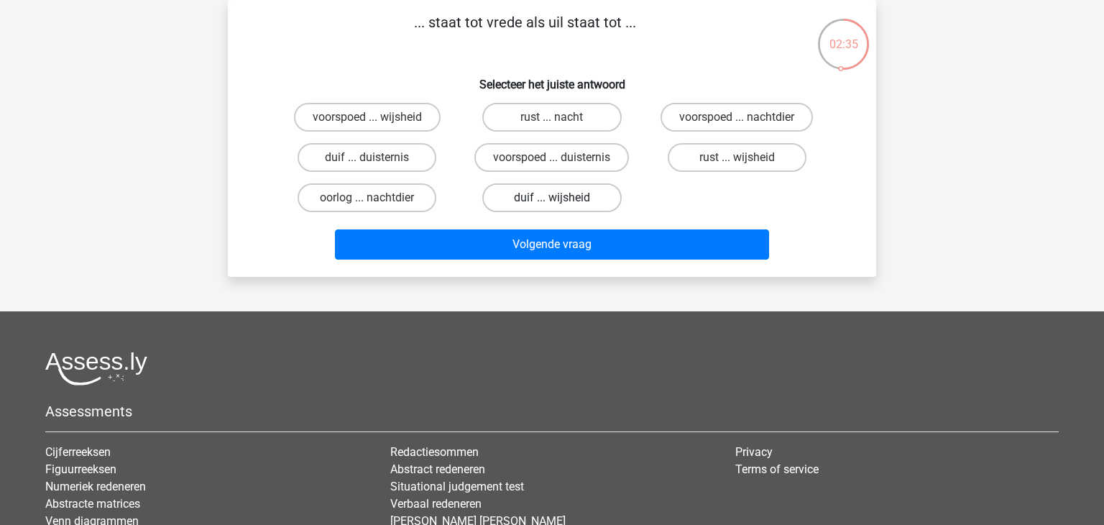
click at [588, 199] on label "duif ... wijsheid" at bounding box center [551, 197] width 139 height 29
click at [561, 199] on input "duif ... wijsheid" at bounding box center [556, 202] width 9 height 9
radio input "true"
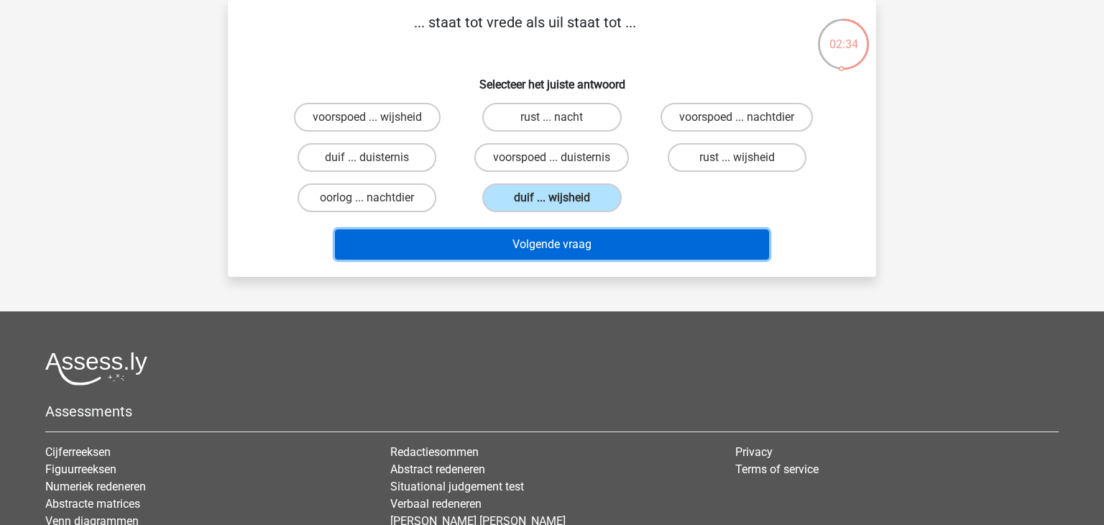
click at [588, 249] on button "Volgende vraag" at bounding box center [552, 244] width 435 height 30
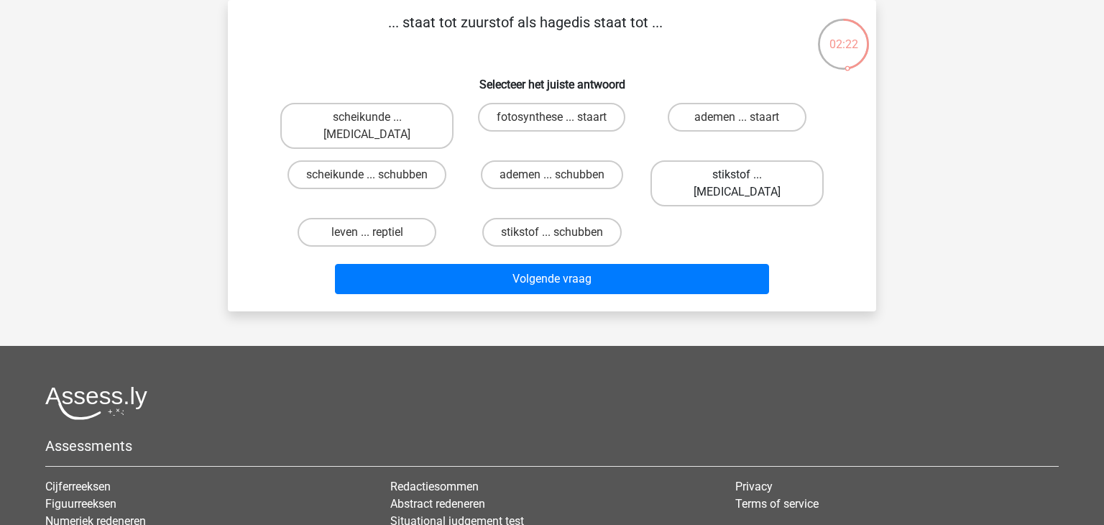
click at [718, 163] on label "stikstof ... krokodil" at bounding box center [736, 183] width 173 height 46
click at [736, 175] on input "stikstof ... krokodil" at bounding box center [740, 179] width 9 height 9
radio input "true"
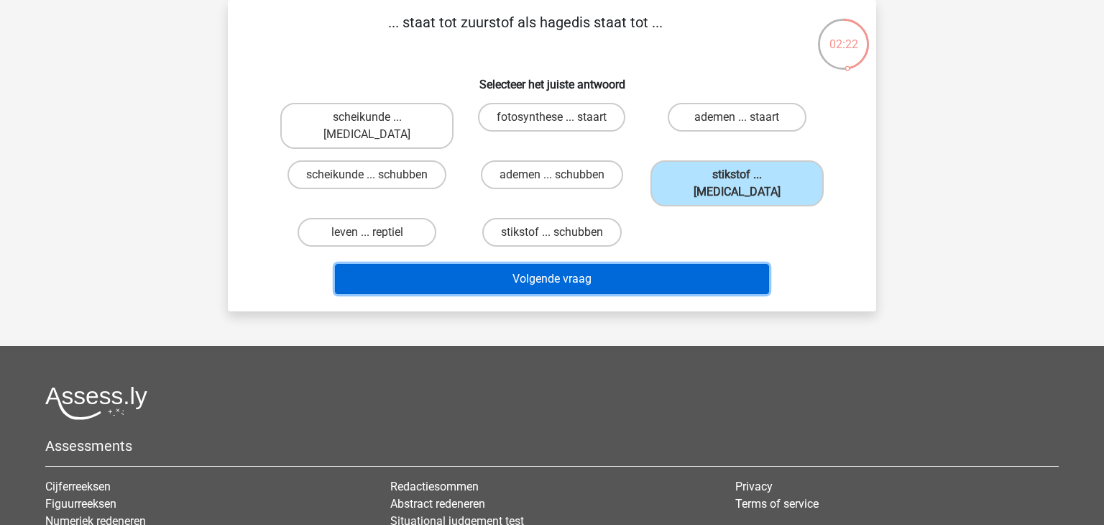
click at [663, 264] on button "Volgende vraag" at bounding box center [552, 279] width 435 height 30
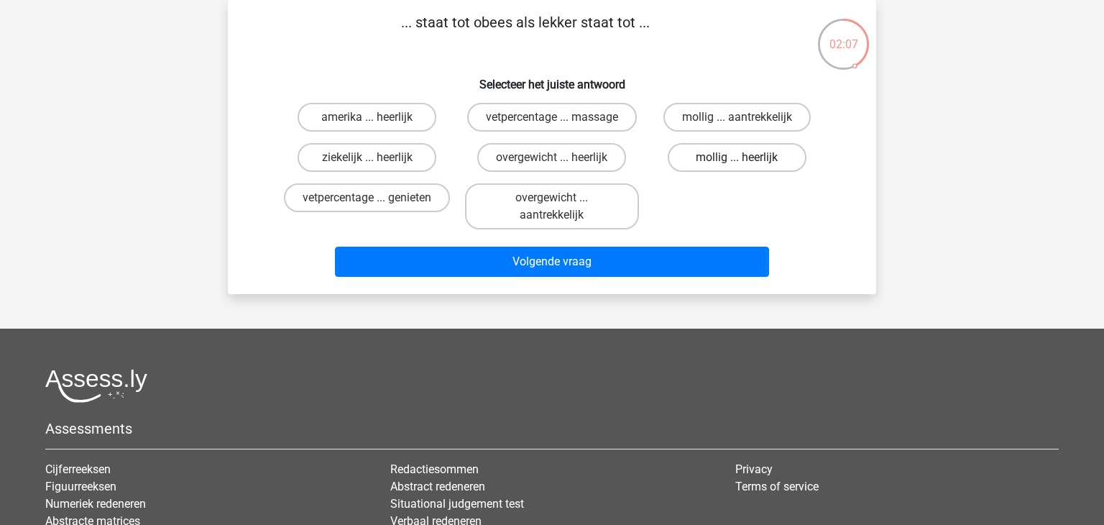
click at [756, 159] on label "mollig ... heerlijk" at bounding box center [736, 157] width 139 height 29
click at [746, 159] on input "mollig ... heerlijk" at bounding box center [740, 161] width 9 height 9
radio input "true"
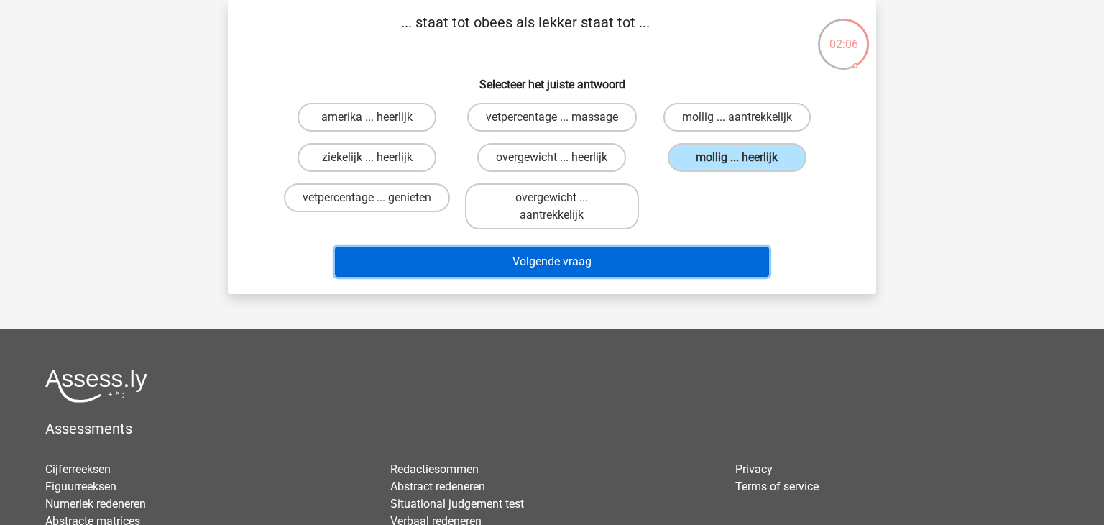
click at [575, 259] on button "Volgende vraag" at bounding box center [552, 261] width 435 height 30
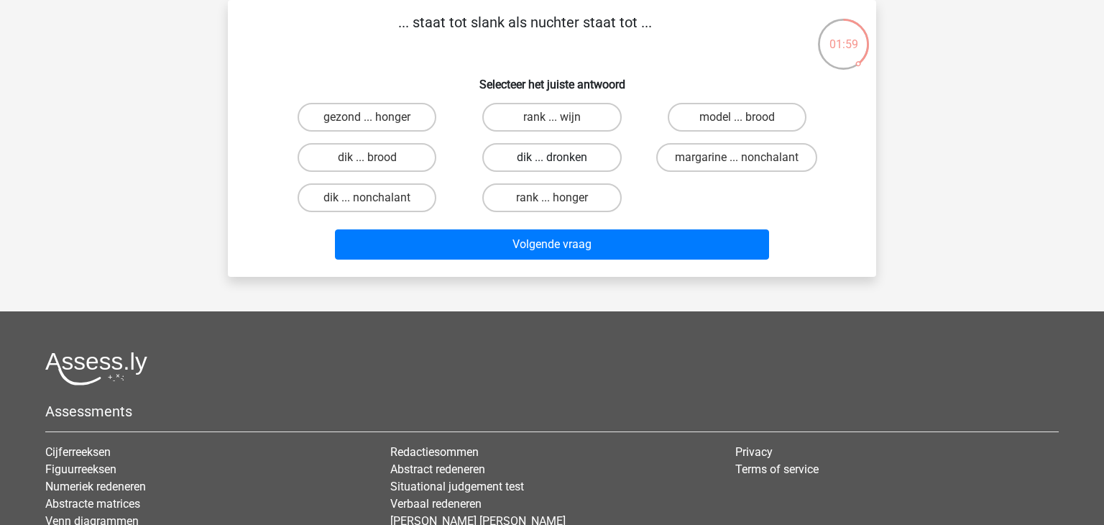
click at [550, 159] on label "dik ... dronken" at bounding box center [551, 157] width 139 height 29
click at [552, 159] on input "dik ... dronken" at bounding box center [556, 161] width 9 height 9
radio input "true"
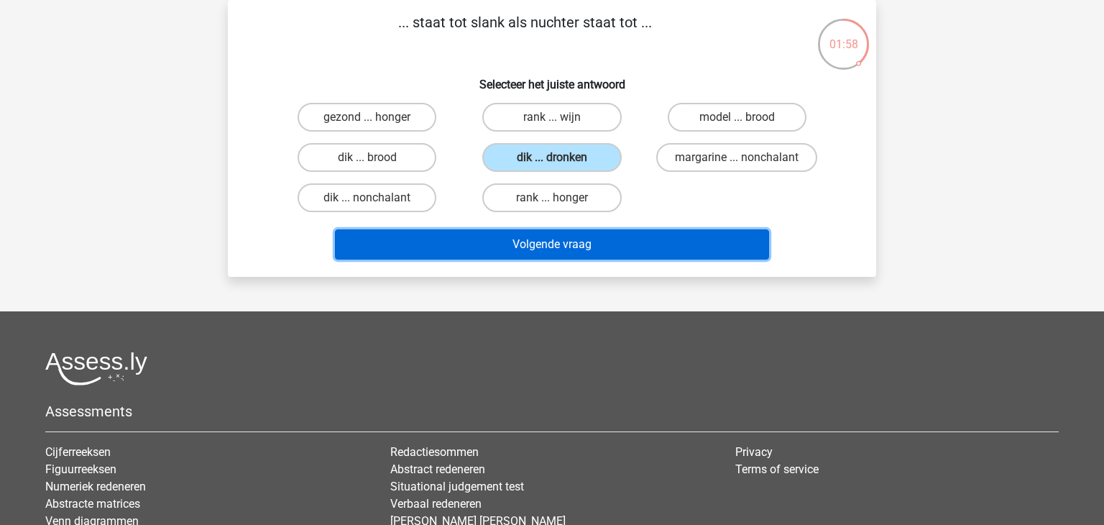
click at [550, 246] on button "Volgende vraag" at bounding box center [552, 244] width 435 height 30
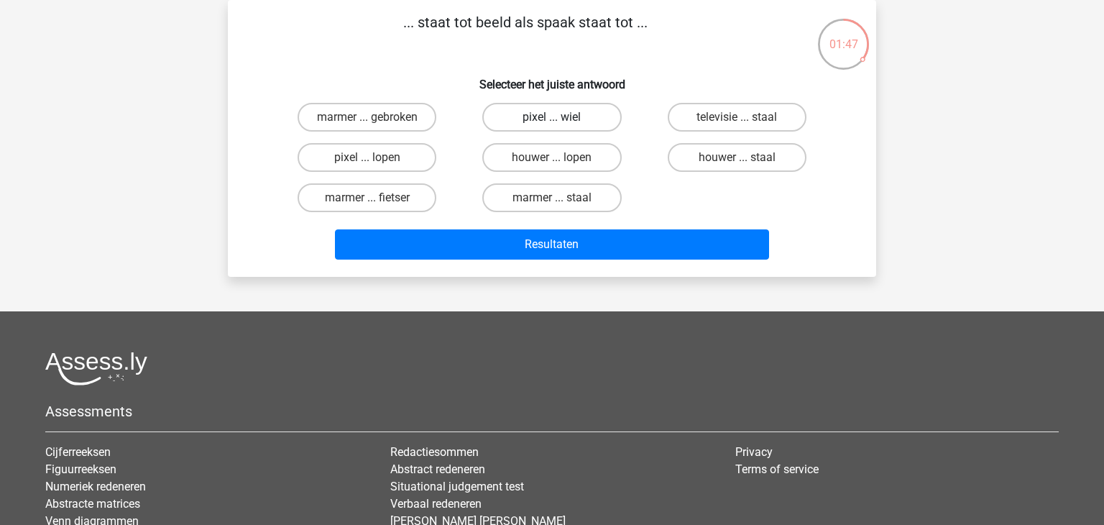
click at [563, 119] on label "pixel ... wiel" at bounding box center [551, 117] width 139 height 29
click at [561, 119] on input "pixel ... wiel" at bounding box center [556, 121] width 9 height 9
radio input "true"
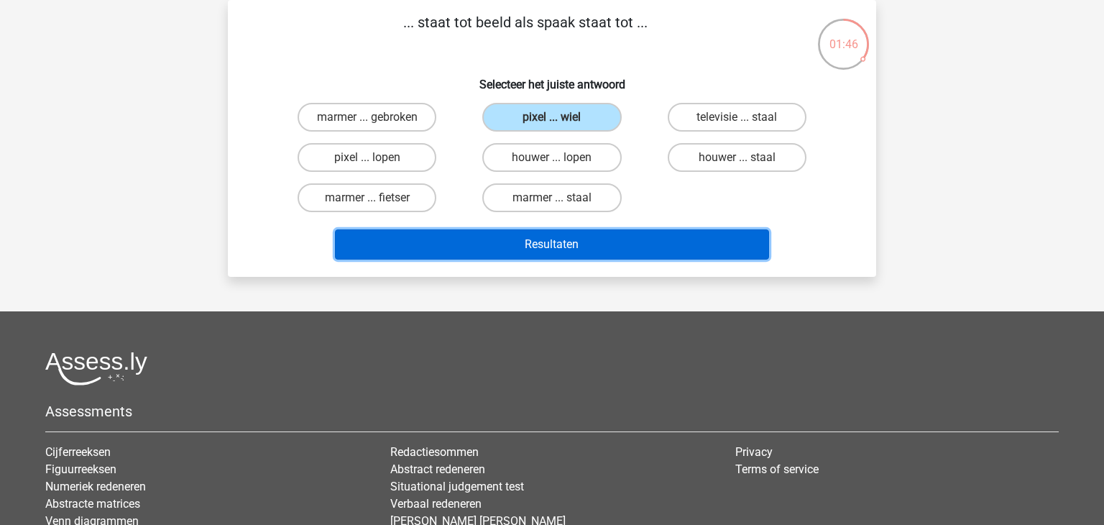
click at [559, 244] on button "Resultaten" at bounding box center [552, 244] width 435 height 30
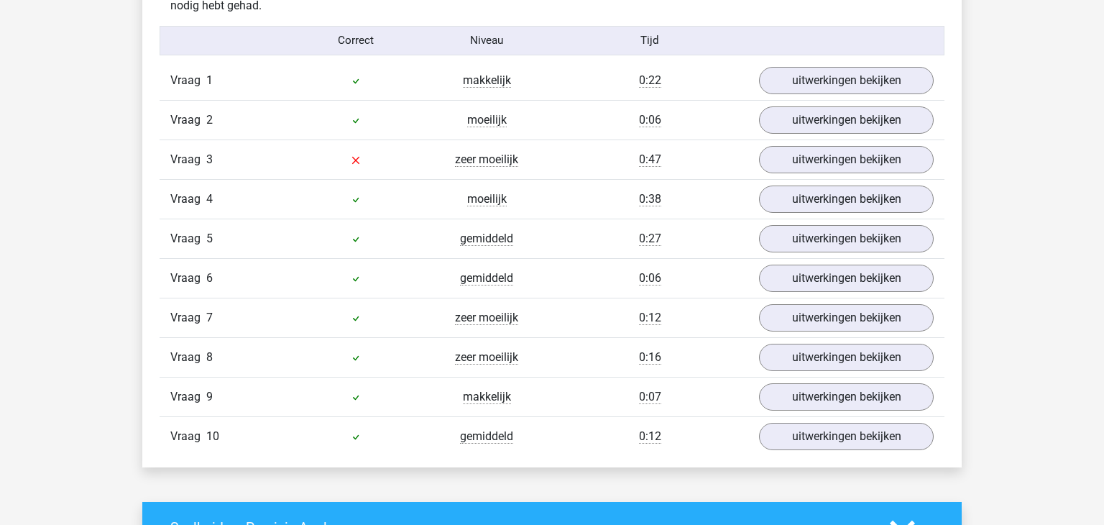
scroll to position [1184, 0]
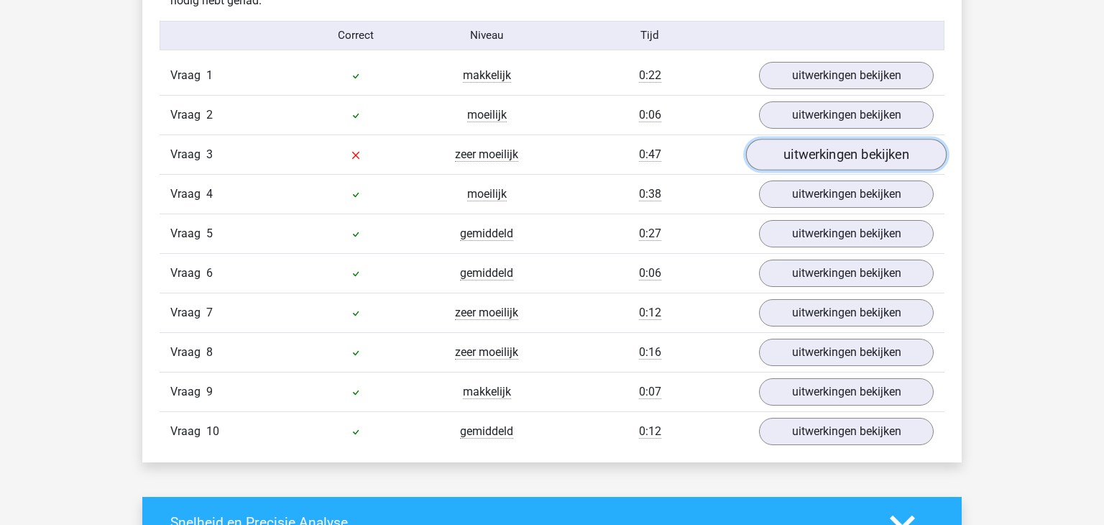
click at [805, 154] on link "uitwerkingen bekijken" at bounding box center [846, 155] width 200 height 32
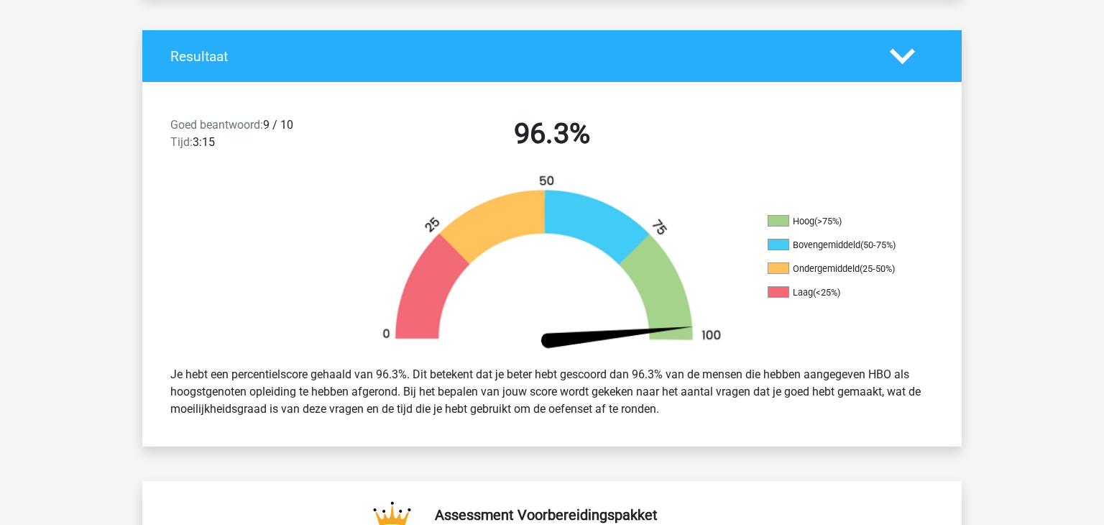
scroll to position [0, 0]
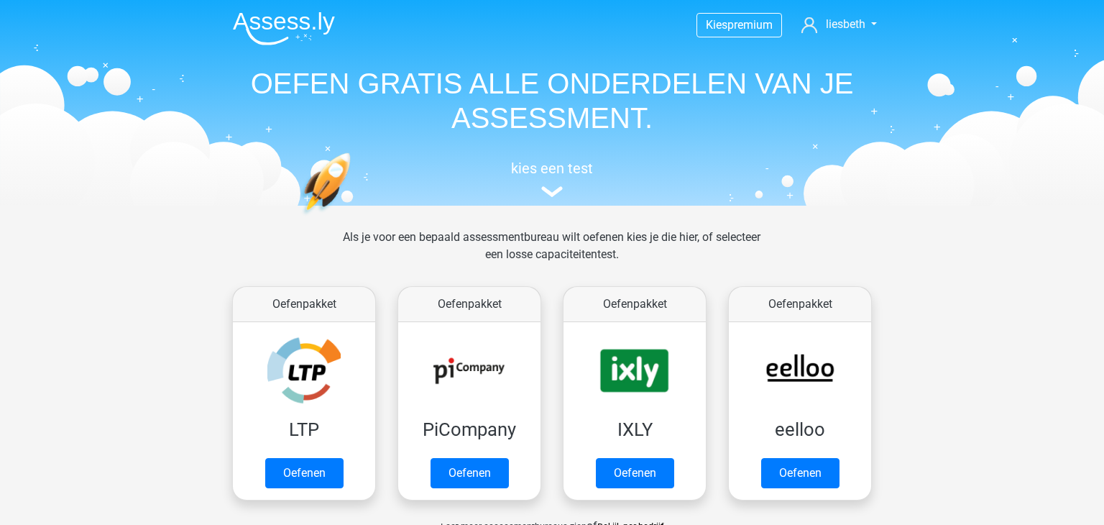
click at [558, 162] on h5 "kies een test" at bounding box center [551, 168] width 661 height 17
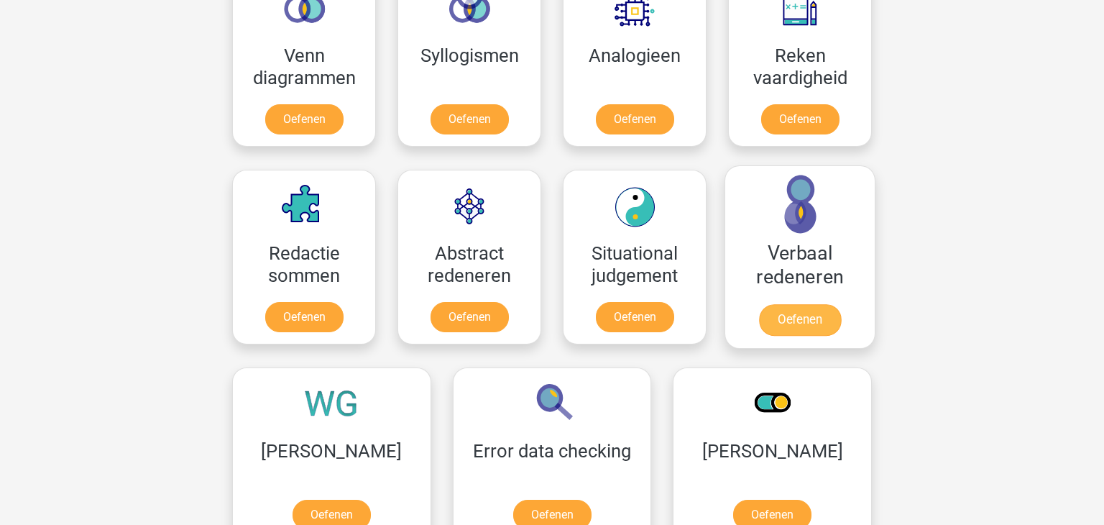
scroll to position [841, 0]
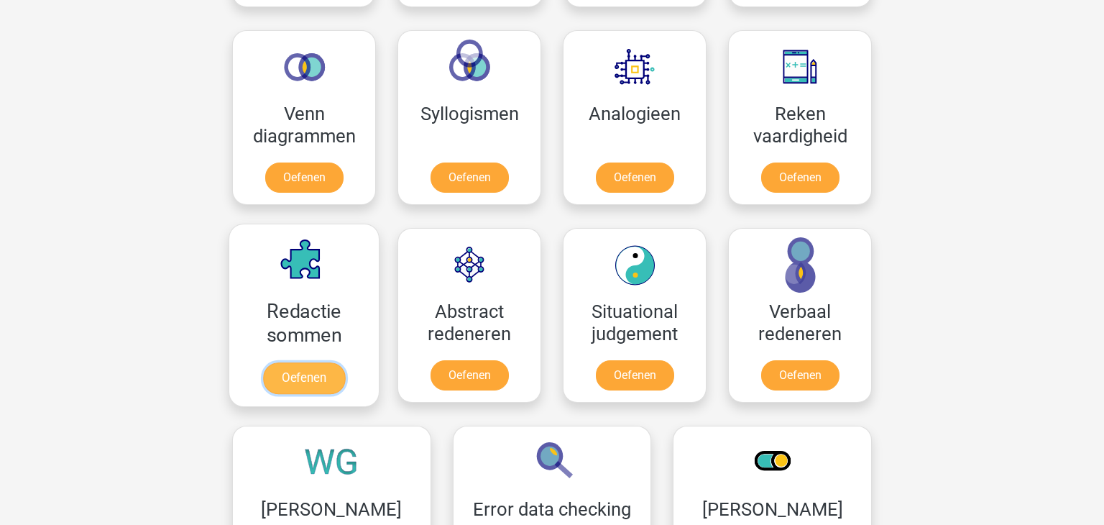
click at [322, 378] on link "Oefenen" at bounding box center [304, 378] width 82 height 32
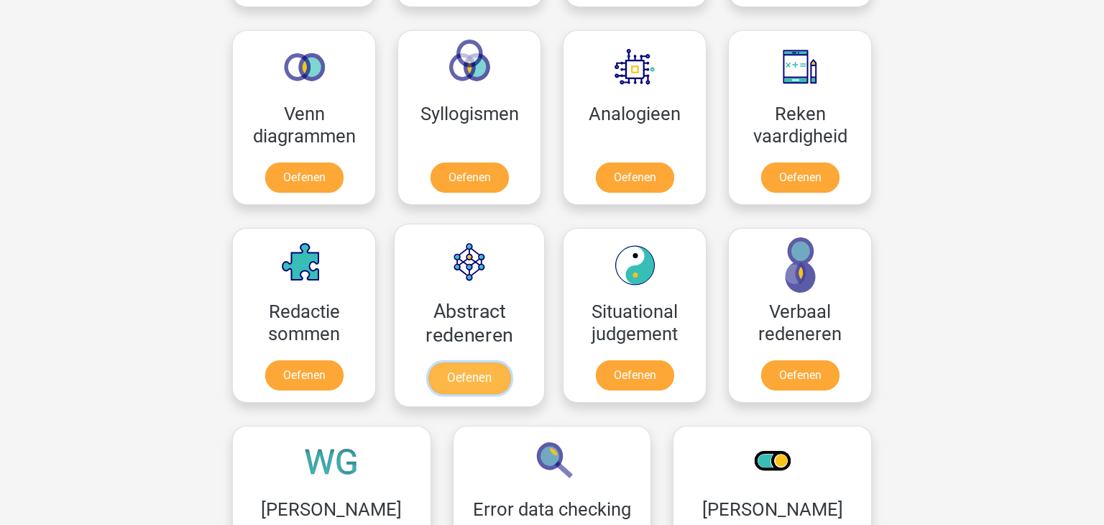
click at [477, 372] on link "Oefenen" at bounding box center [469, 378] width 82 height 32
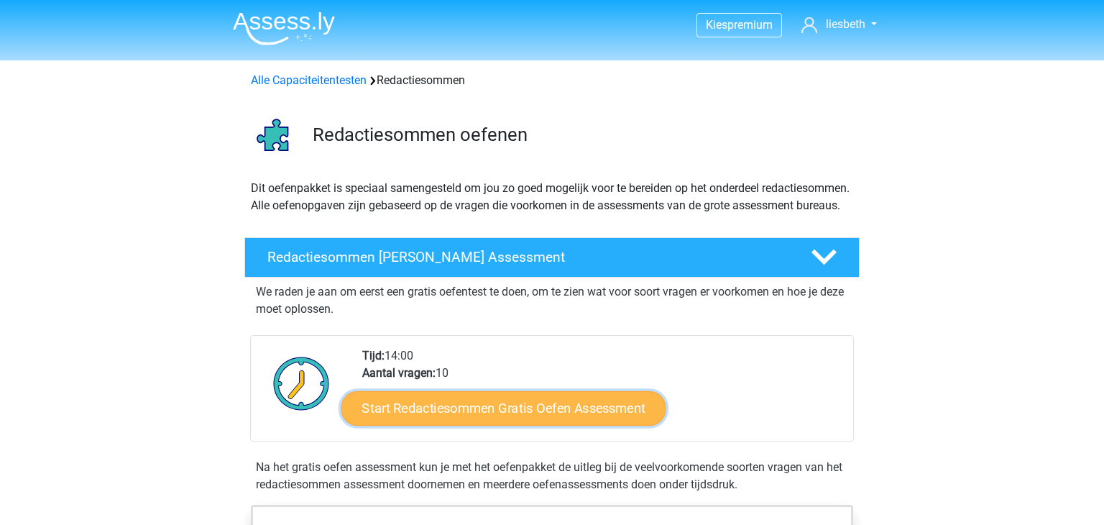
click at [495, 425] on link "Start Redactiesommen Gratis Oefen Assessment" at bounding box center [503, 407] width 325 height 34
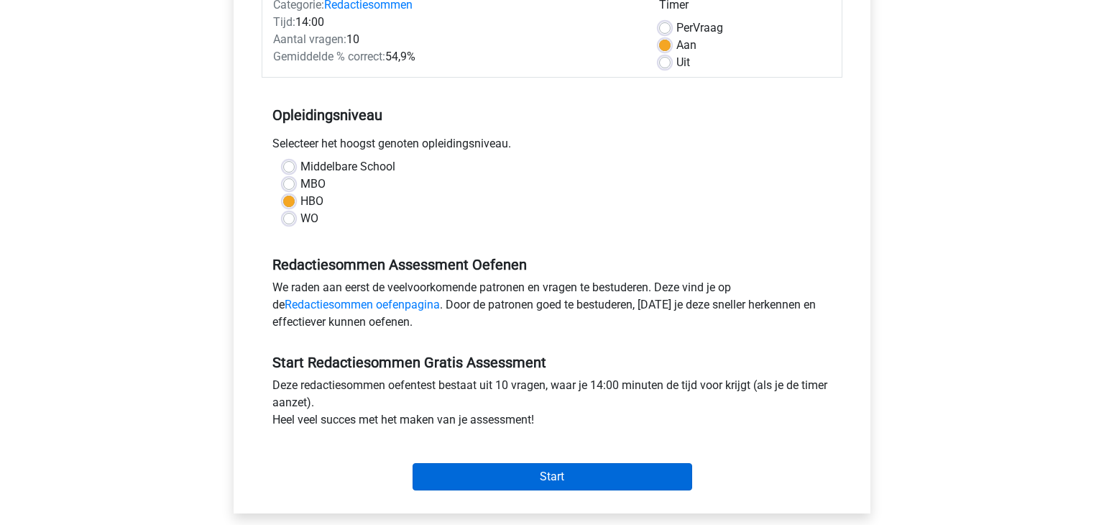
scroll to position [269, 0]
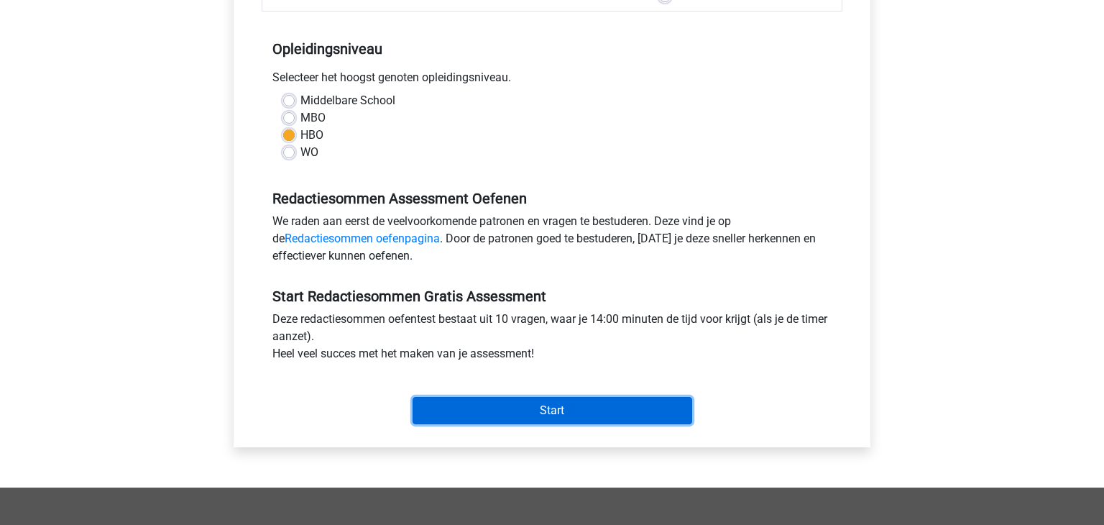
click at [540, 403] on input "Start" at bounding box center [552, 410] width 280 height 27
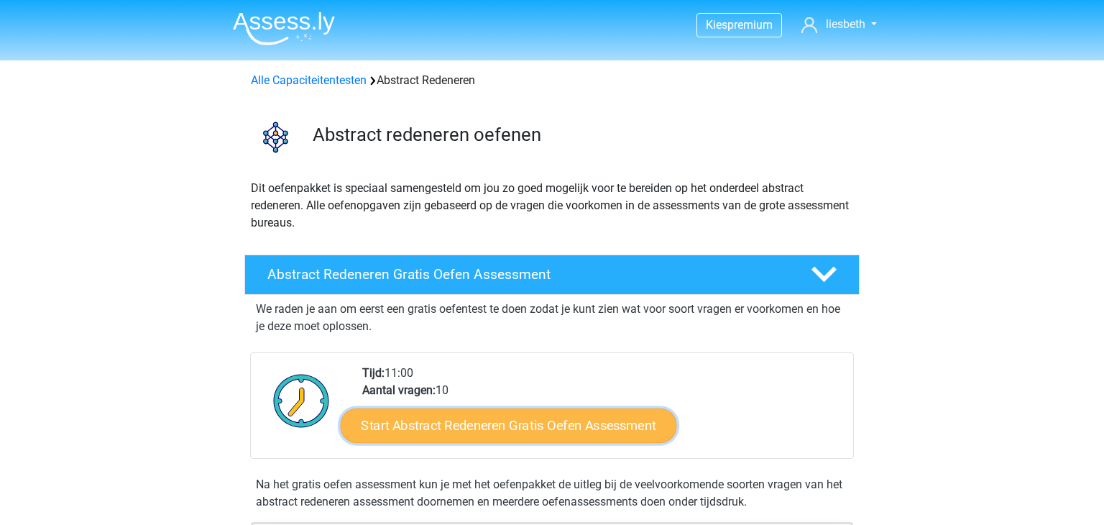
click at [494, 420] on link "Start Abstract Redeneren Gratis Oefen Assessment" at bounding box center [509, 424] width 336 height 34
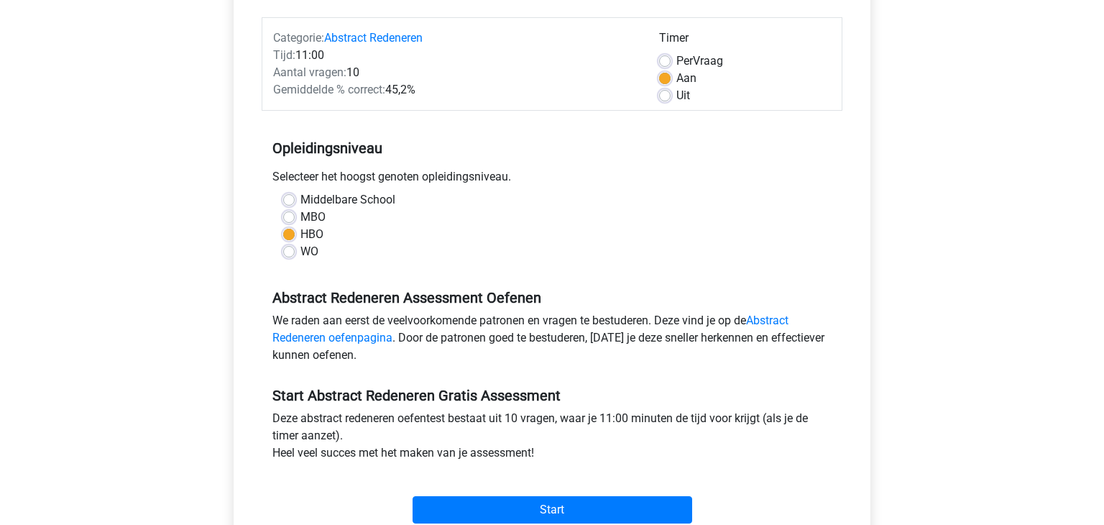
scroll to position [325, 0]
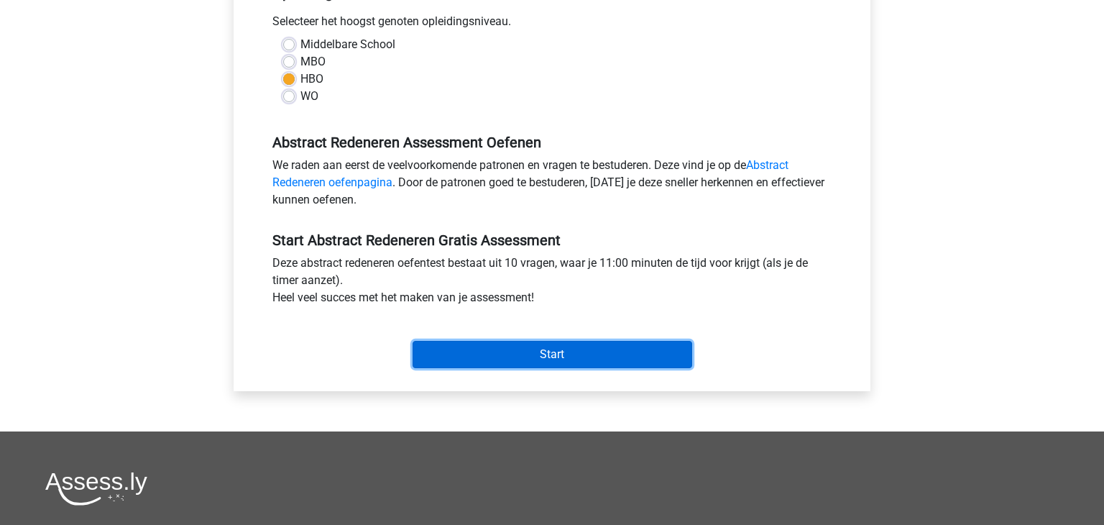
click at [558, 360] on input "Start" at bounding box center [552, 354] width 280 height 27
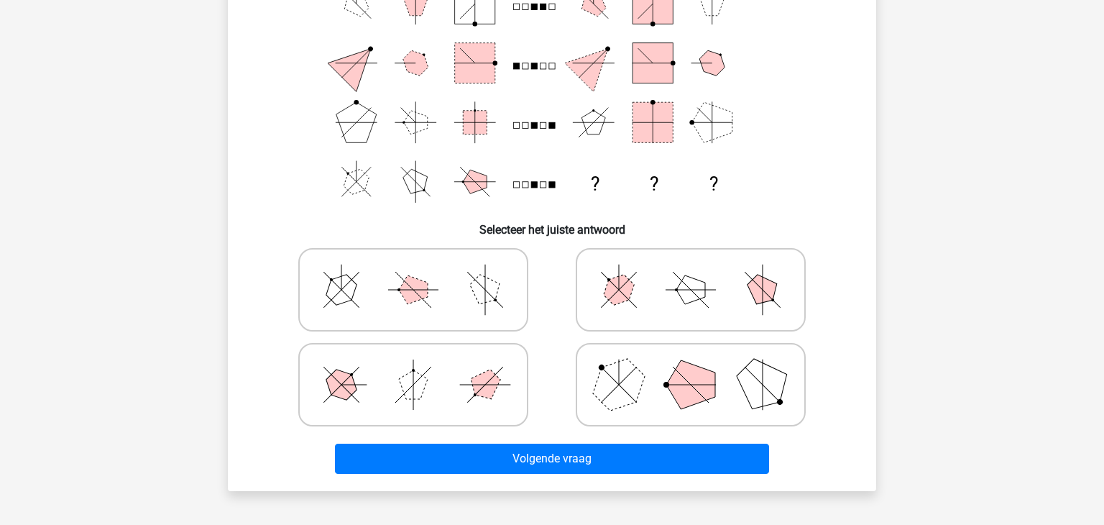
scroll to position [161, 0]
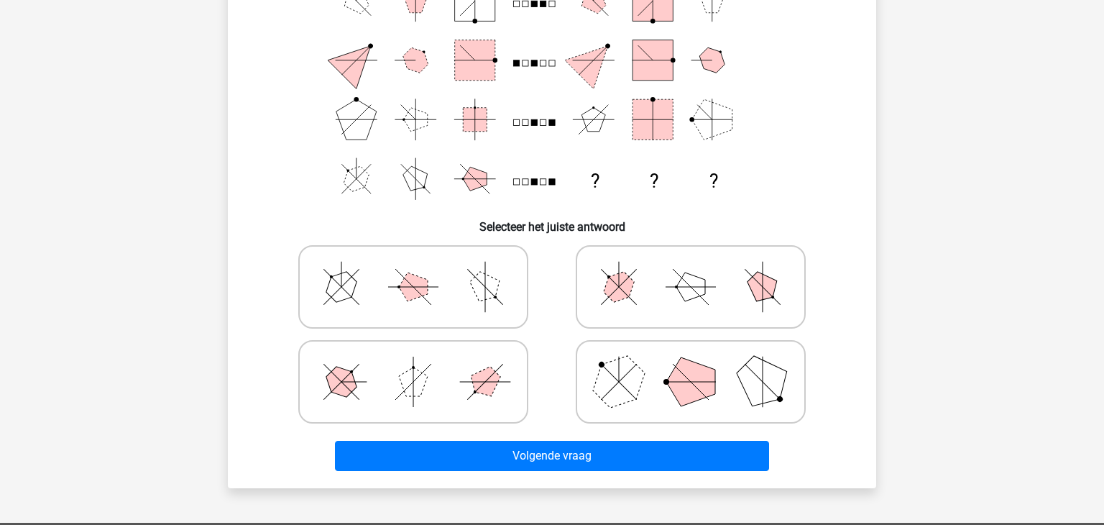
click at [696, 395] on polygon at bounding box center [690, 381] width 49 height 49
click at [696, 364] on input "radio" at bounding box center [694, 358] width 9 height 9
radio input "true"
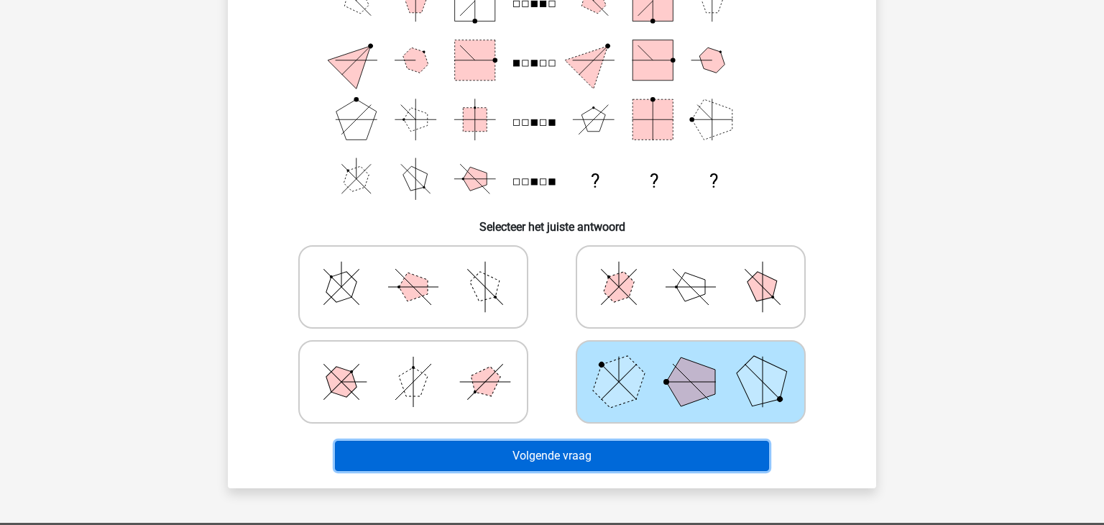
click at [609, 456] on button "Volgende vraag" at bounding box center [552, 455] width 435 height 30
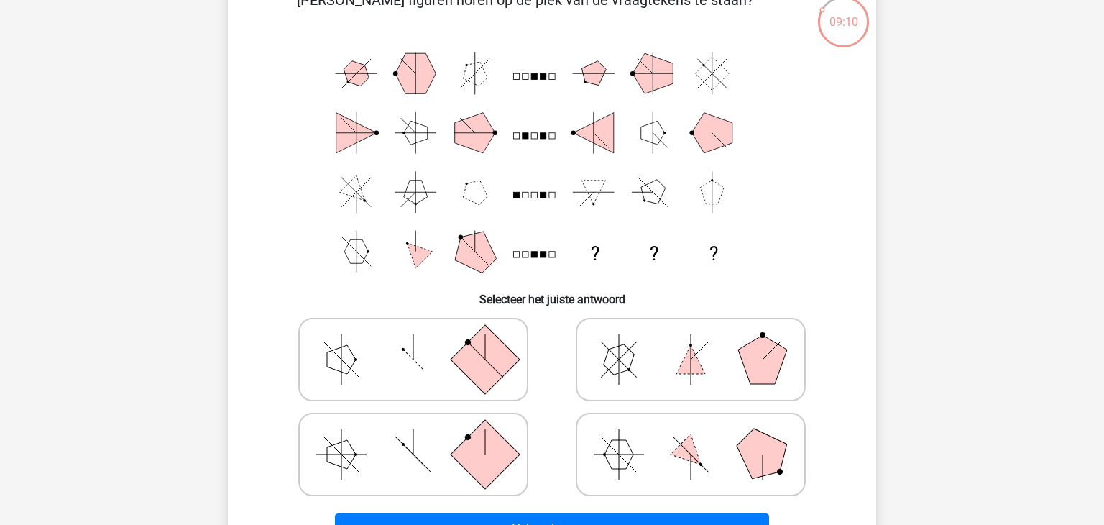
scroll to position [81, 0]
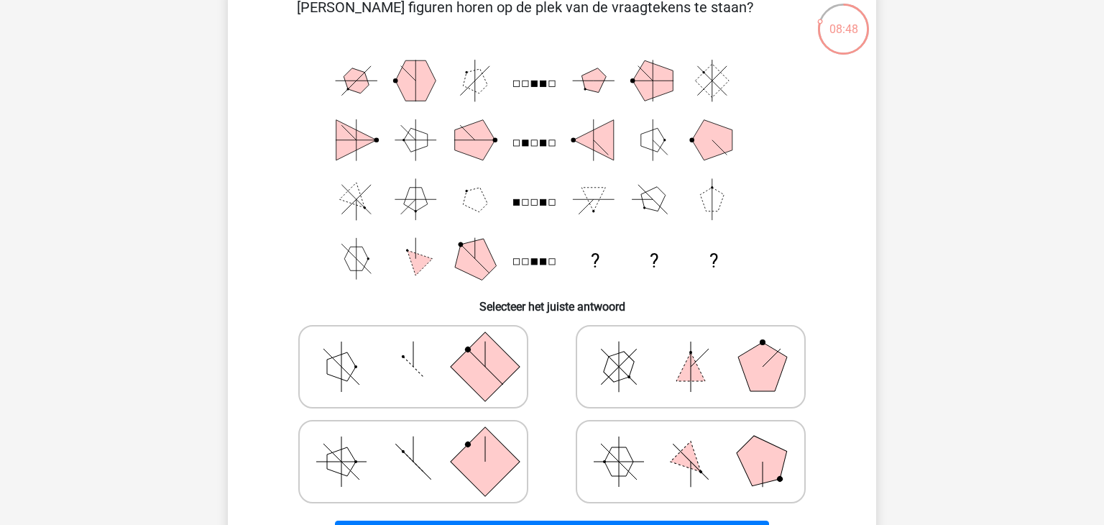
click at [713, 460] on icon at bounding box center [691, 461] width 216 height 72
click at [700, 443] on input "radio" at bounding box center [694, 438] width 9 height 9
radio input "true"
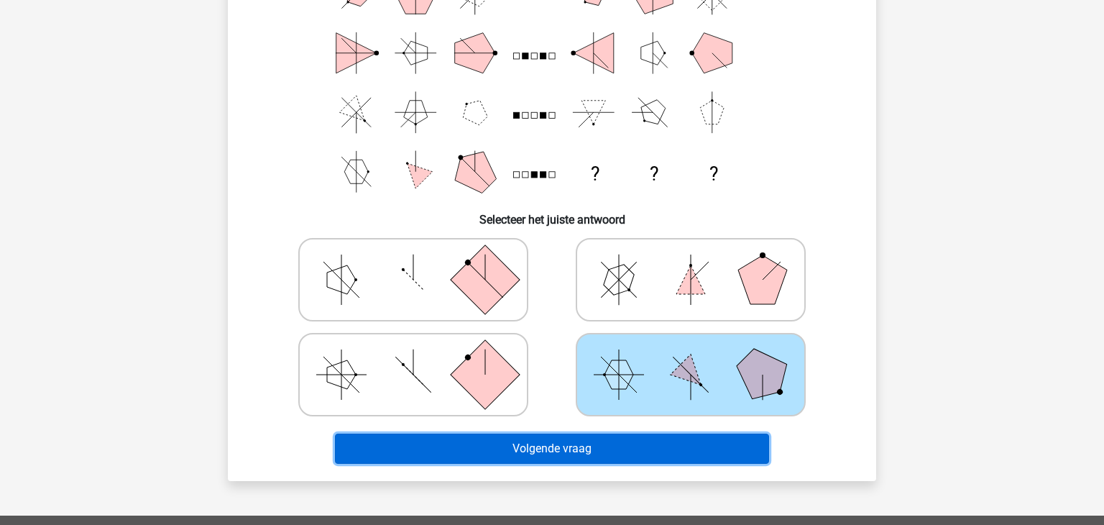
click at [650, 445] on button "Volgende vraag" at bounding box center [552, 448] width 435 height 30
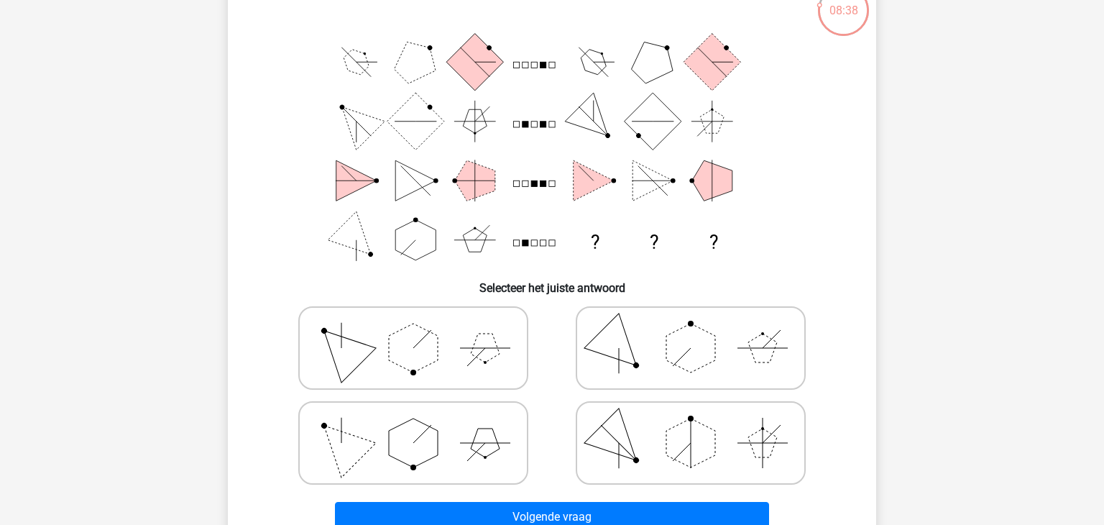
scroll to position [99, 0]
click at [354, 359] on polygon at bounding box center [341, 348] width 69 height 69
click at [413, 331] on input "radio" at bounding box center [417, 325] width 9 height 9
radio input "true"
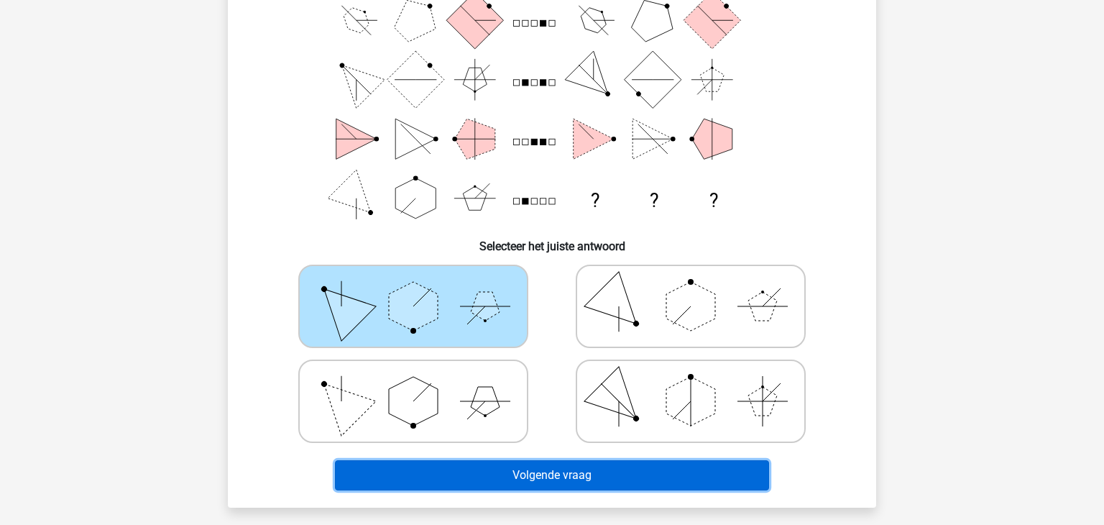
click at [588, 477] on button "Volgende vraag" at bounding box center [552, 475] width 435 height 30
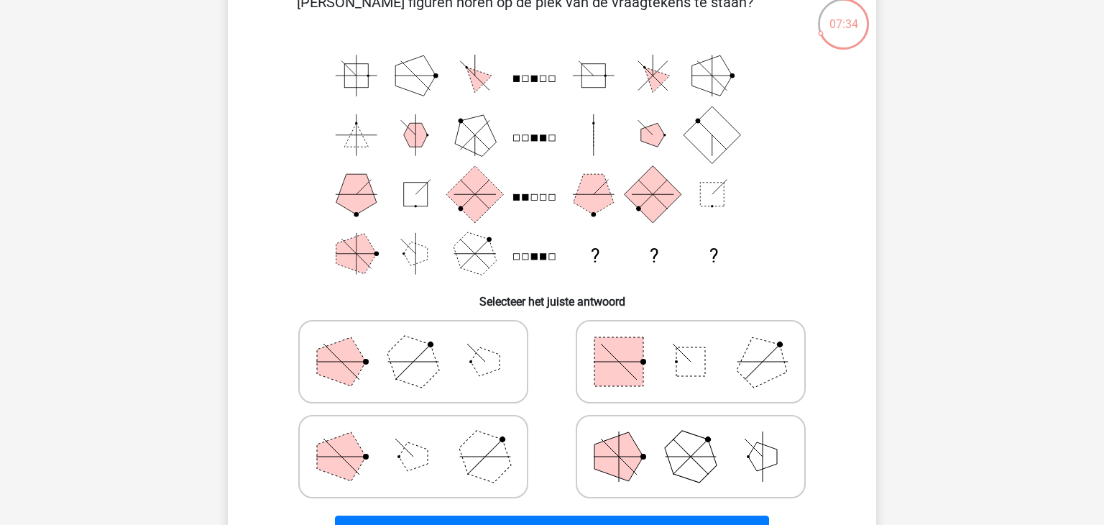
scroll to position [88, 0]
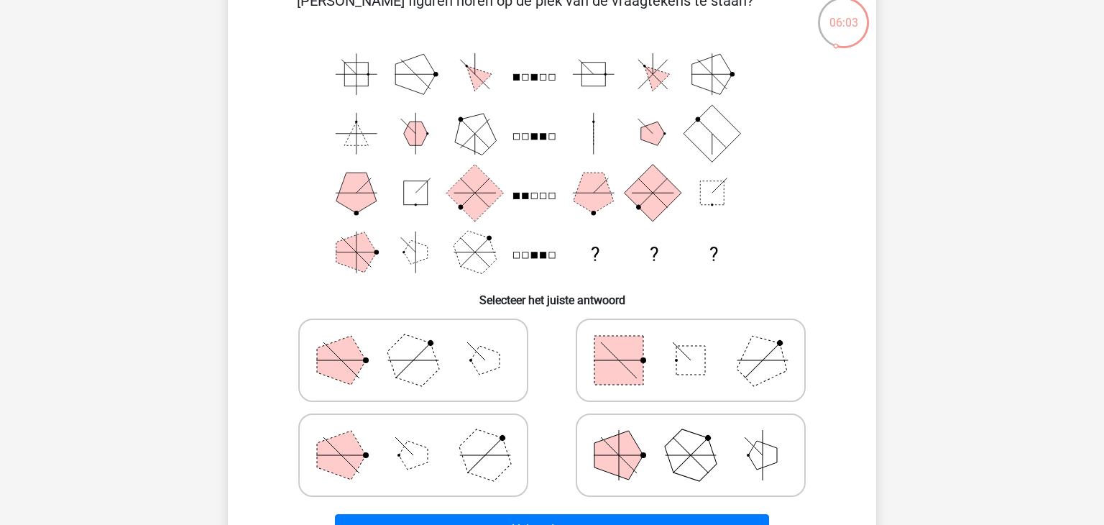
click at [631, 463] on polygon at bounding box center [618, 454] width 49 height 49
click at [690, 437] on input "radio" at bounding box center [694, 432] width 9 height 9
radio input "true"
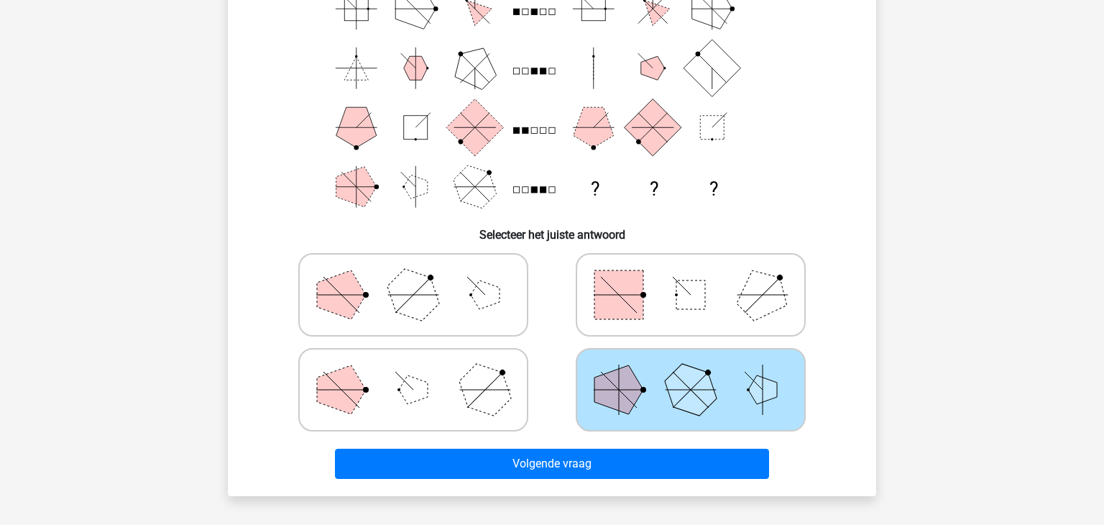
scroll to position [159, 0]
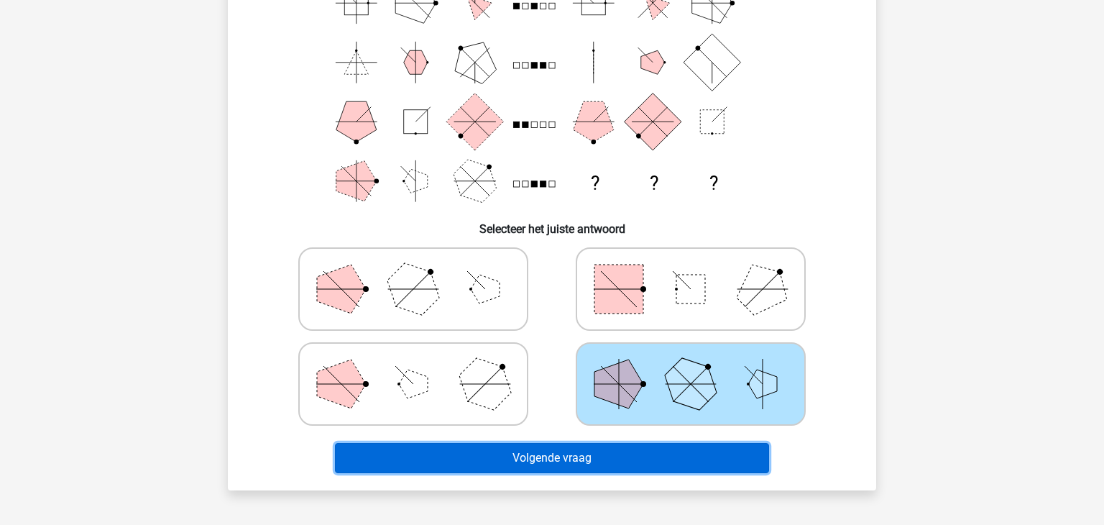
click at [558, 469] on button "Volgende vraag" at bounding box center [552, 458] width 435 height 30
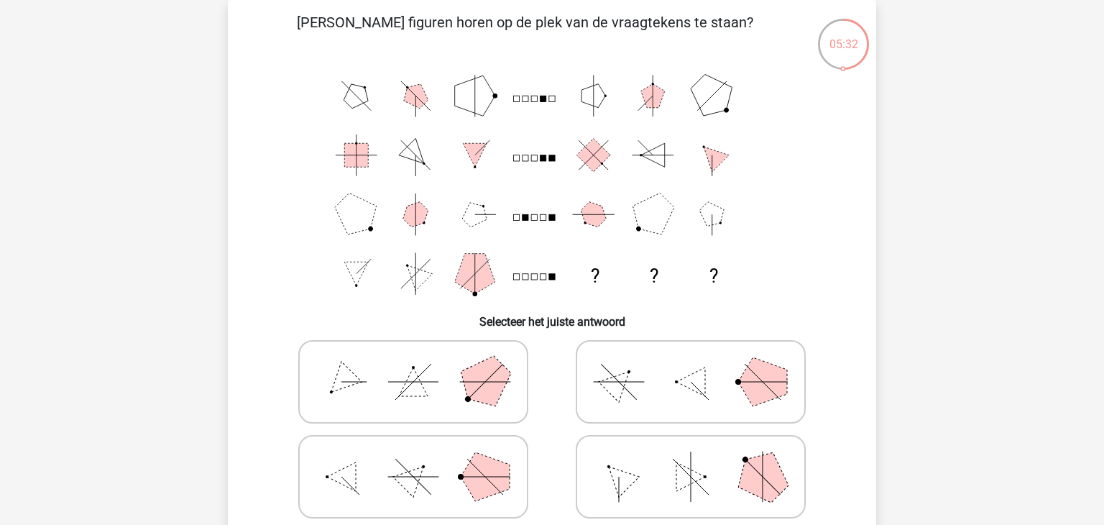
scroll to position [68, 0]
click at [614, 390] on polygon at bounding box center [619, 380] width 41 height 41
click at [690, 362] on input "radio" at bounding box center [694, 357] width 9 height 9
radio input "true"
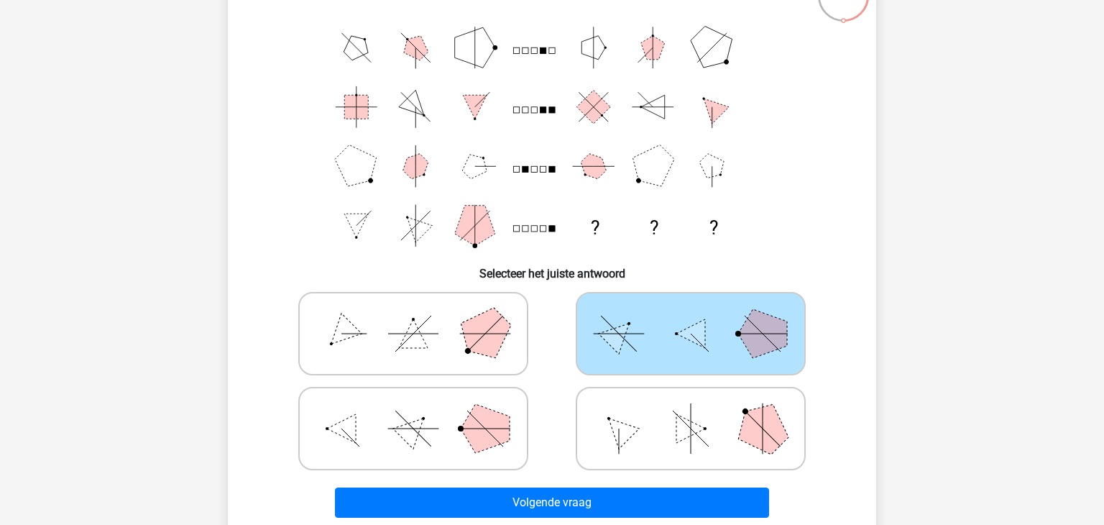
scroll to position [138, 0]
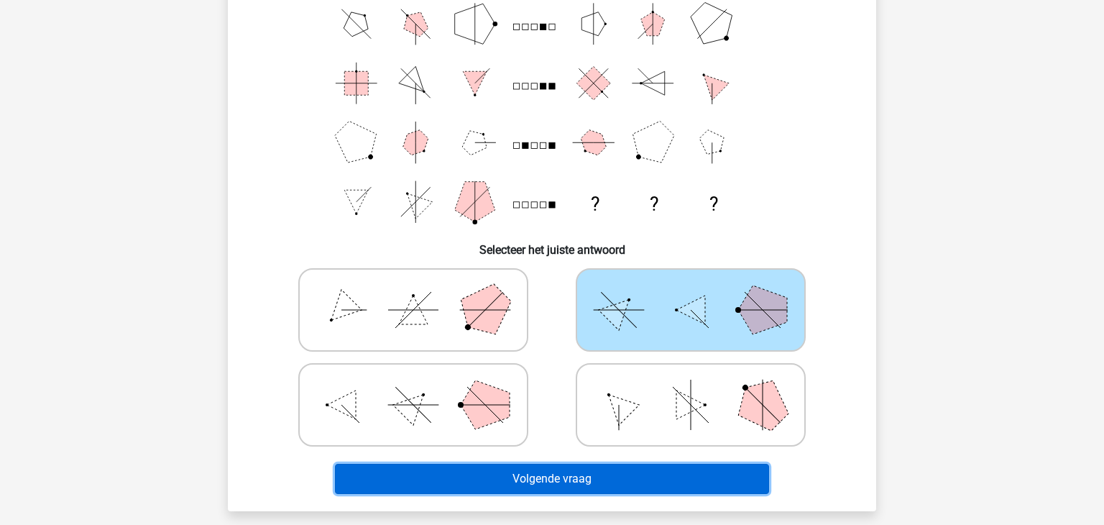
click at [619, 476] on button "Volgende vraag" at bounding box center [552, 478] width 435 height 30
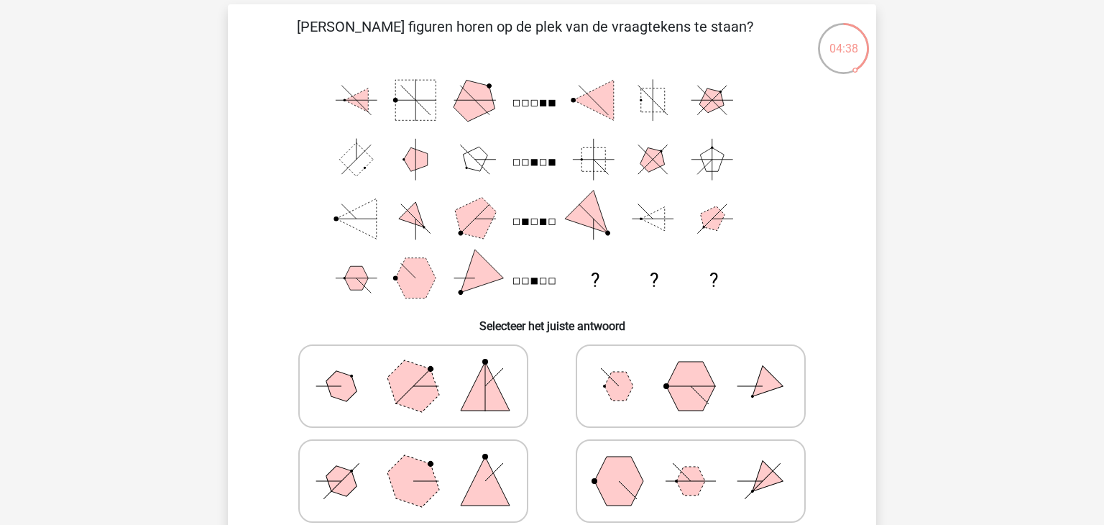
scroll to position [64, 0]
click at [630, 481] on polygon at bounding box center [618, 478] width 49 height 49
click at [690, 461] on input "radio" at bounding box center [694, 455] width 9 height 9
radio input "true"
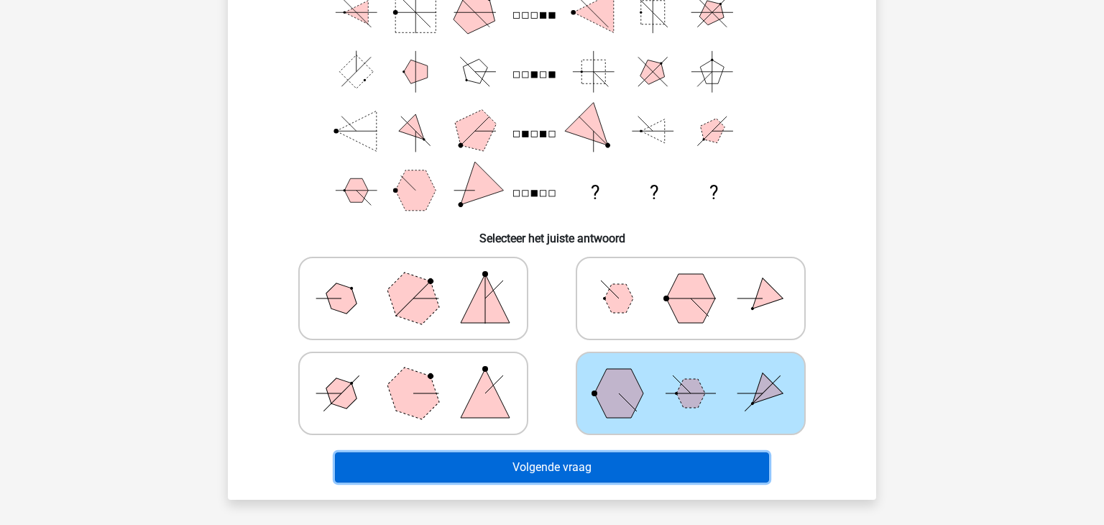
click at [629, 464] on button "Volgende vraag" at bounding box center [552, 467] width 435 height 30
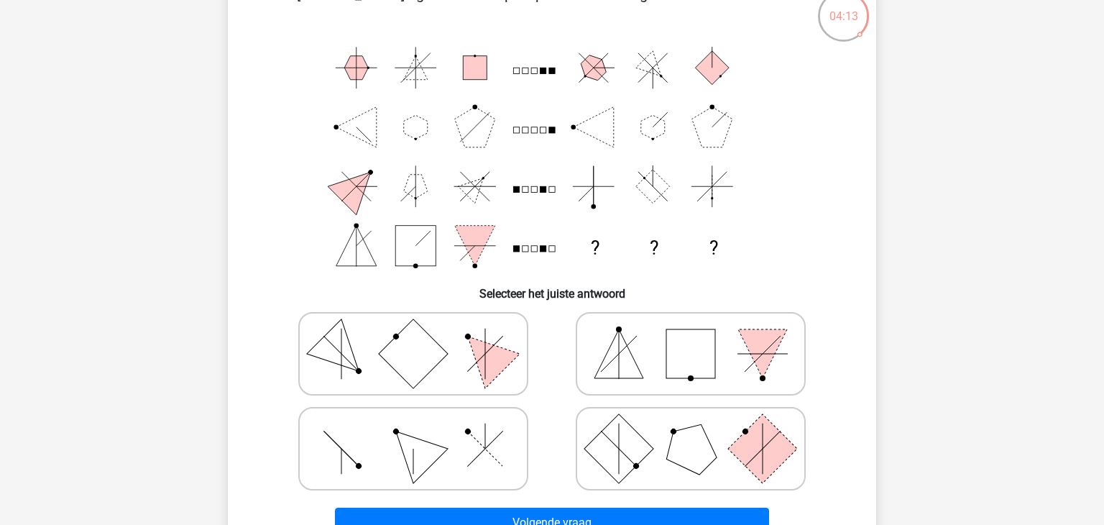
scroll to position [95, 0]
click at [454, 361] on icon at bounding box center [413, 353] width 216 height 72
click at [422, 335] on input "radio" at bounding box center [417, 329] width 9 height 9
radio input "true"
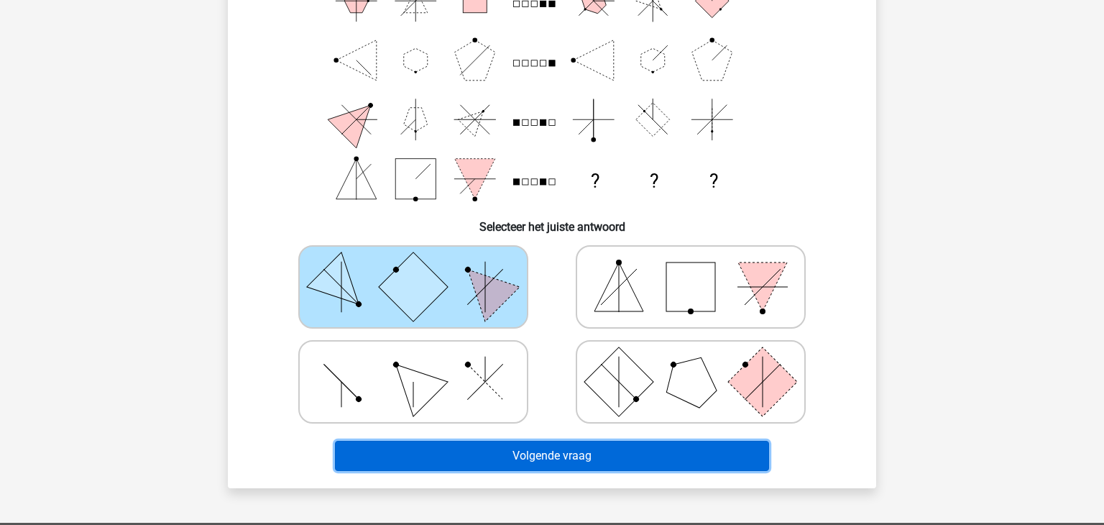
click at [545, 454] on button "Volgende vraag" at bounding box center [552, 455] width 435 height 30
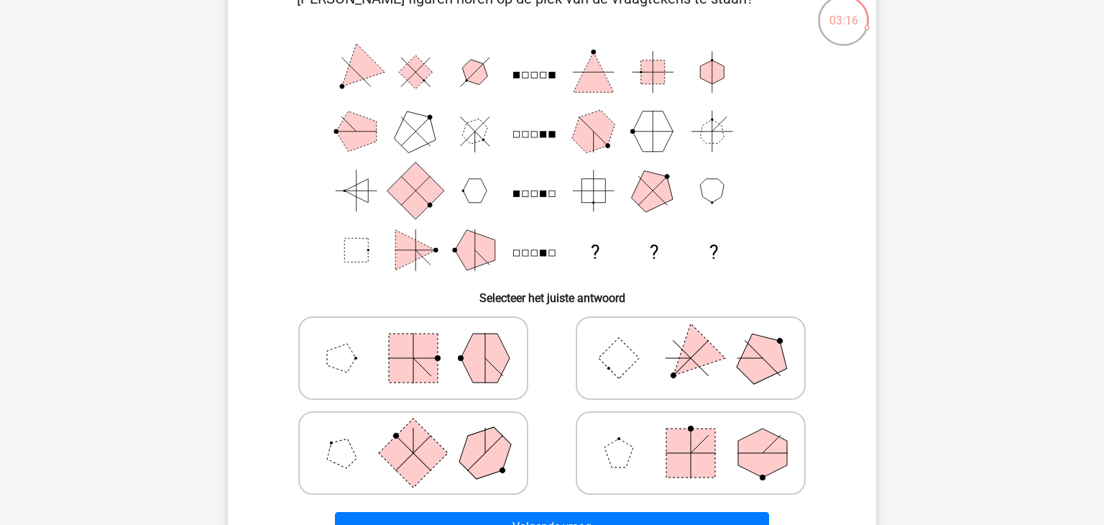
scroll to position [91, 0]
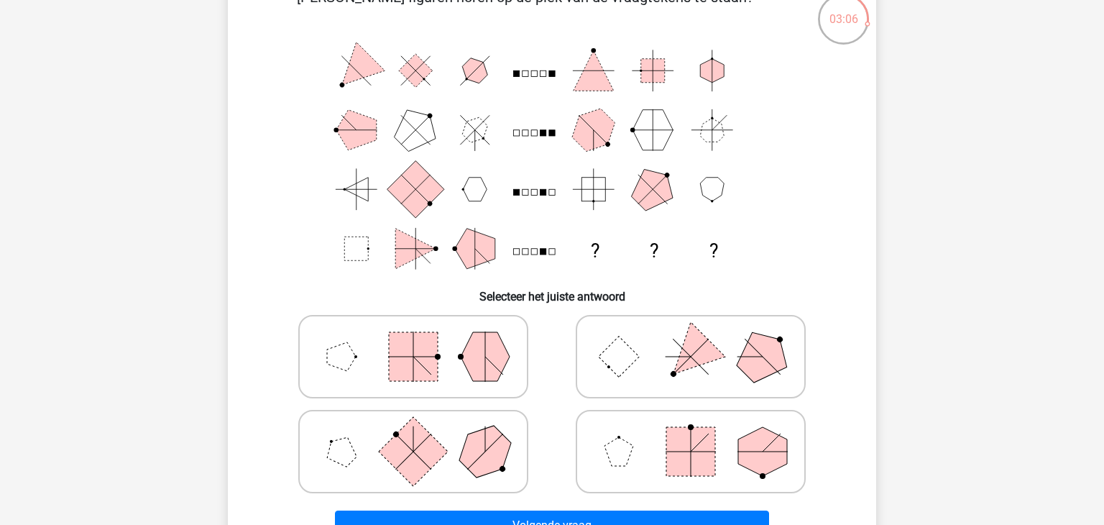
click at [745, 360] on polygon at bounding box center [762, 356] width 69 height 69
click at [700, 338] on input "radio" at bounding box center [694, 333] width 9 height 9
radio input "true"
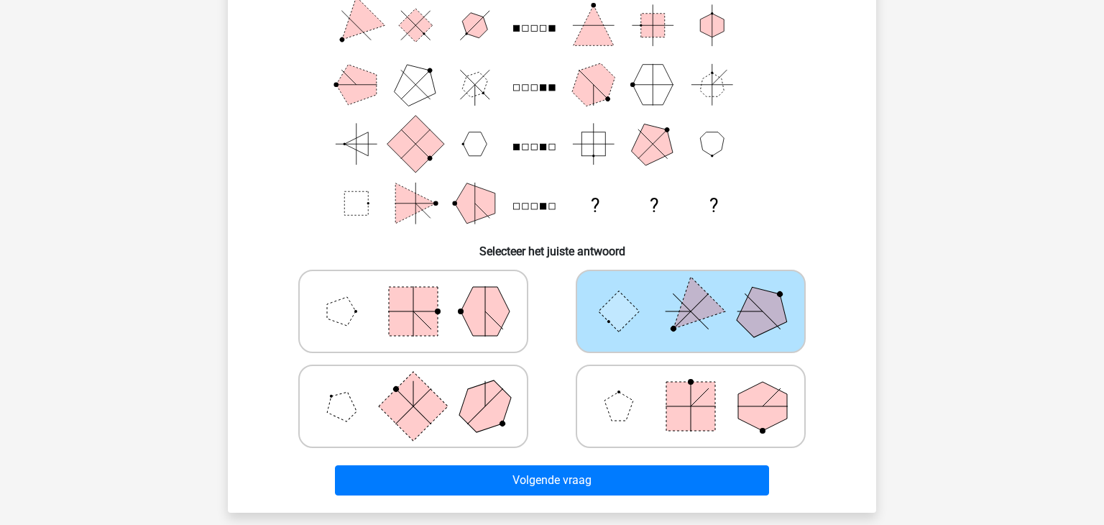
scroll to position [170, 0]
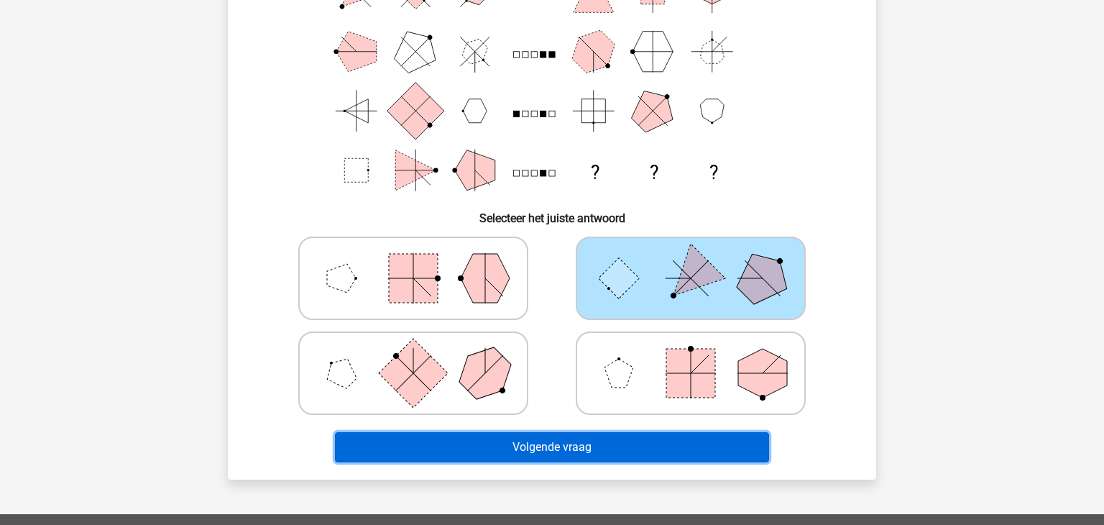
click at [568, 451] on button "Volgende vraag" at bounding box center [552, 447] width 435 height 30
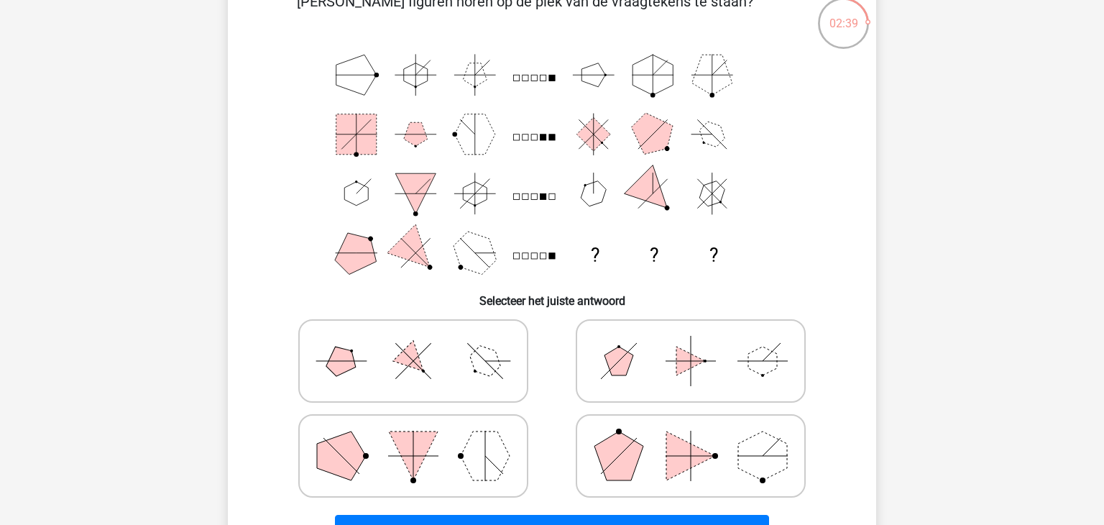
scroll to position [88, 0]
click at [455, 446] on icon at bounding box center [413, 455] width 216 height 72
click at [422, 437] on input "radio" at bounding box center [417, 432] width 9 height 9
radio input "true"
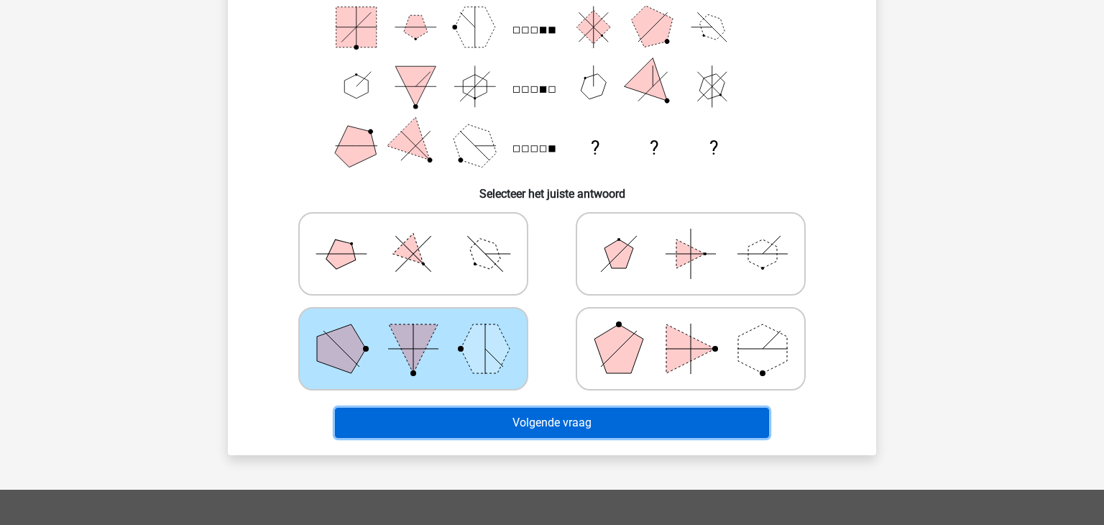
click at [540, 433] on button "Volgende vraag" at bounding box center [552, 422] width 435 height 30
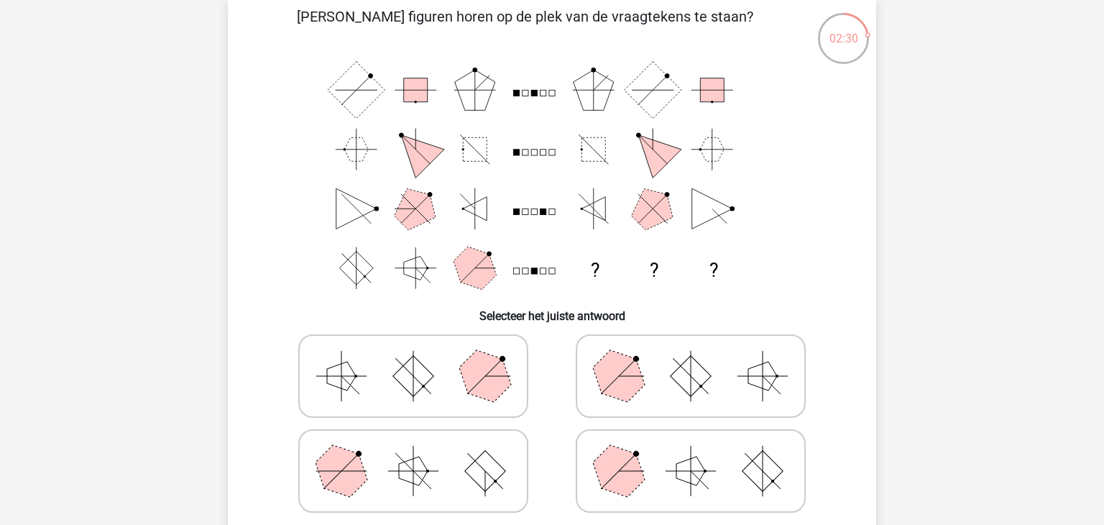
scroll to position [73, 0]
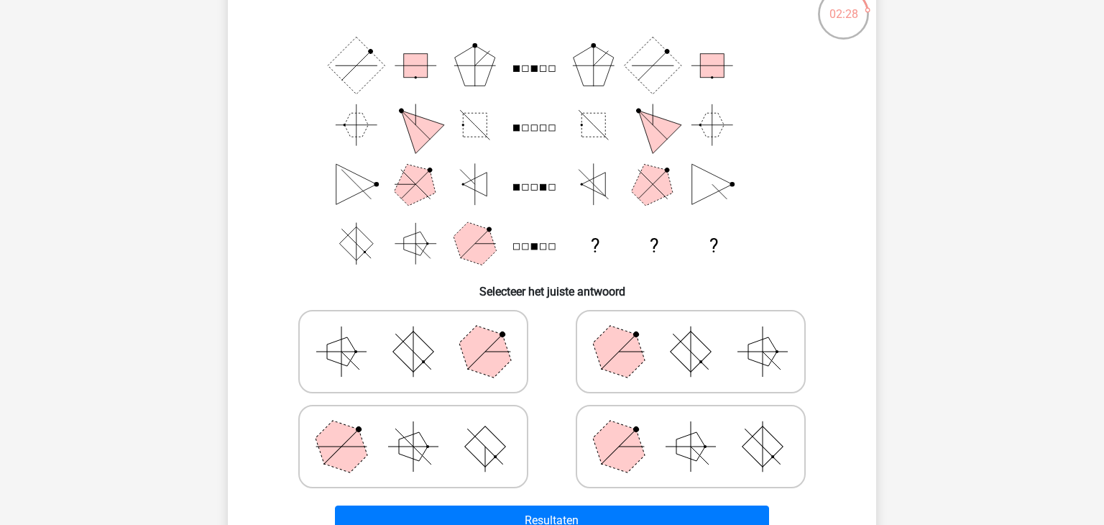
click at [683, 328] on icon at bounding box center [691, 351] width 216 height 72
click at [690, 328] on input "radio" at bounding box center [694, 328] width 9 height 9
radio input "true"
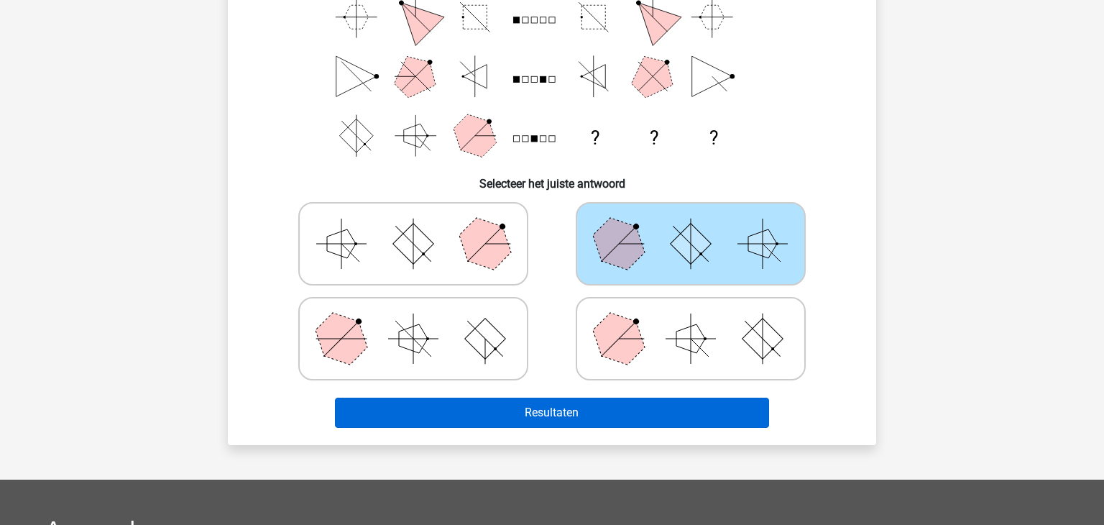
scroll to position [213, 0]
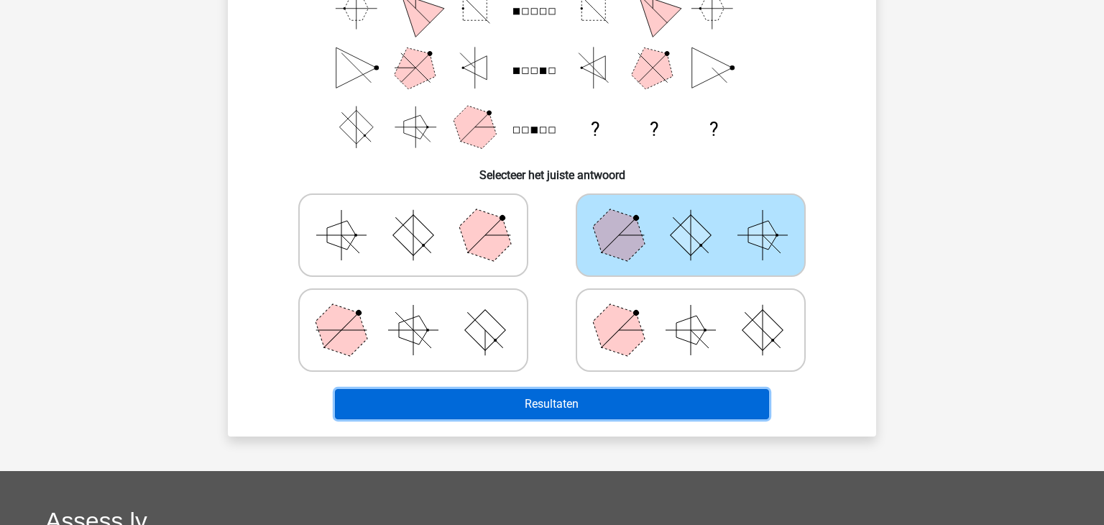
click at [601, 410] on button "Resultaten" at bounding box center [552, 404] width 435 height 30
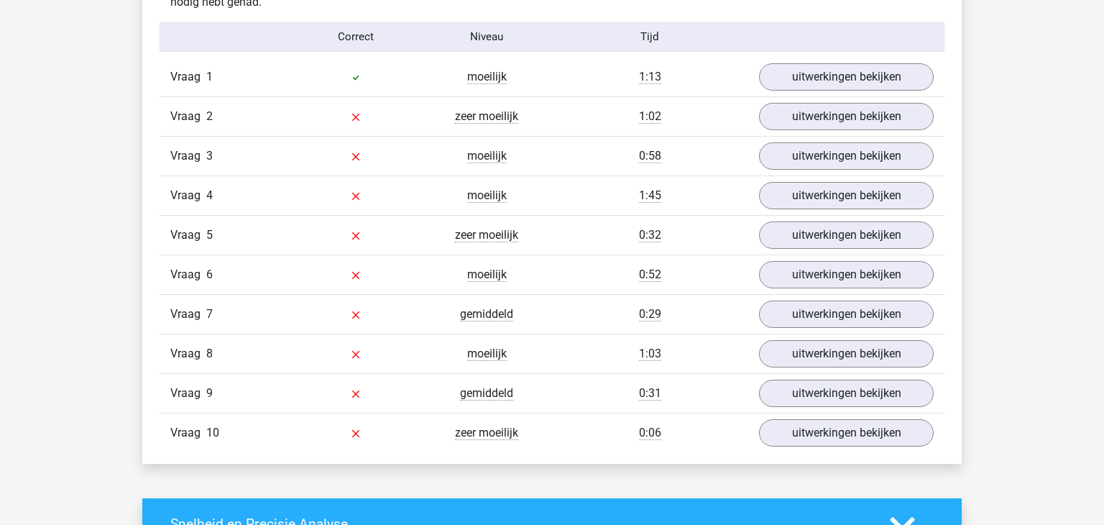
scroll to position [1124, 0]
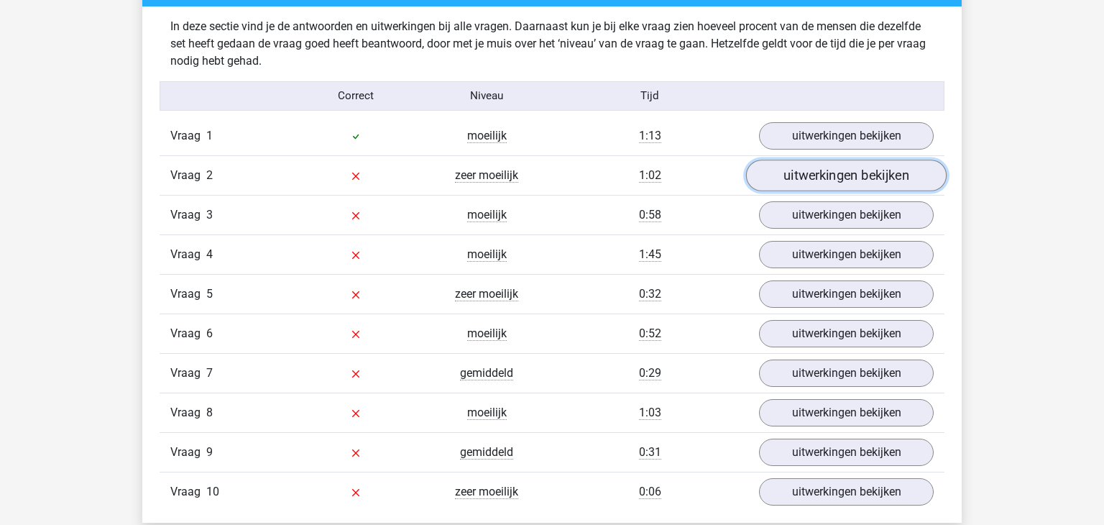
click at [836, 172] on link "uitwerkingen bekijken" at bounding box center [846, 176] width 200 height 32
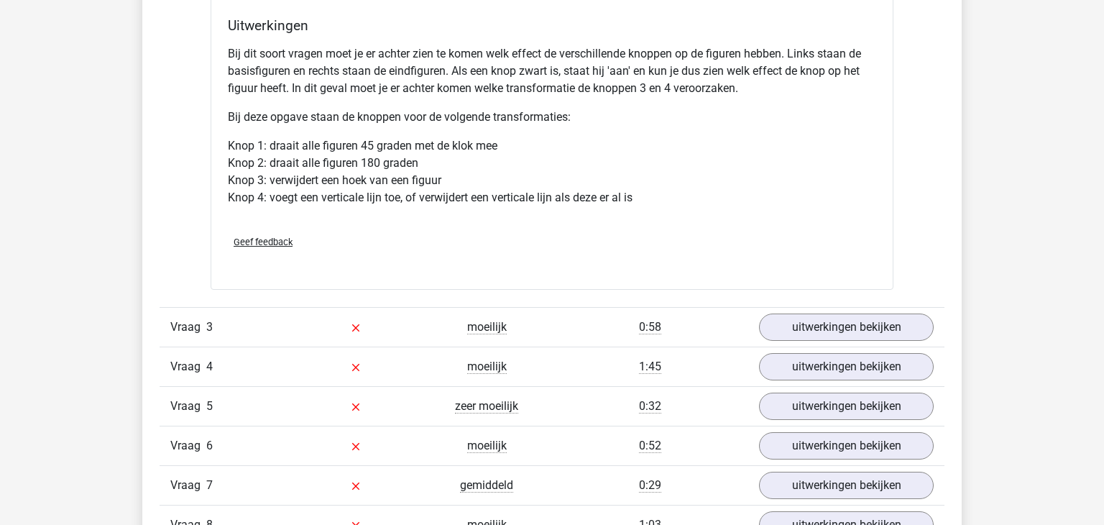
scroll to position [1873, 0]
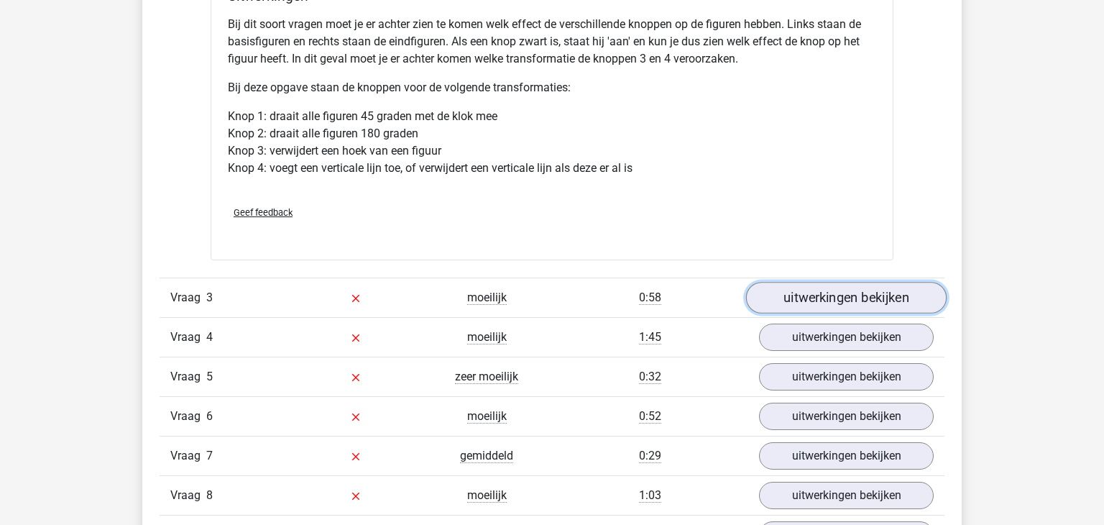
click at [840, 303] on link "uitwerkingen bekijken" at bounding box center [846, 298] width 200 height 32
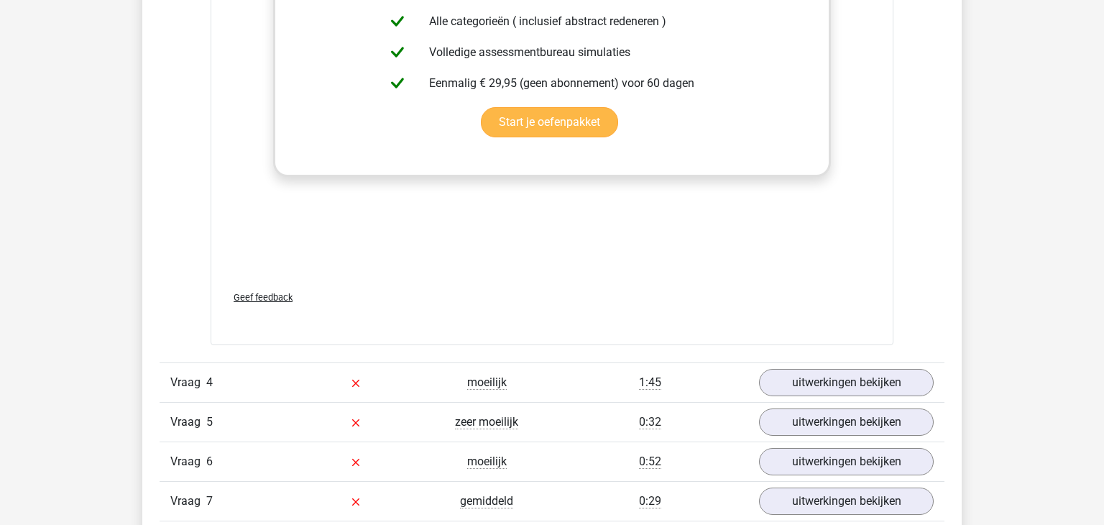
scroll to position [2962, 0]
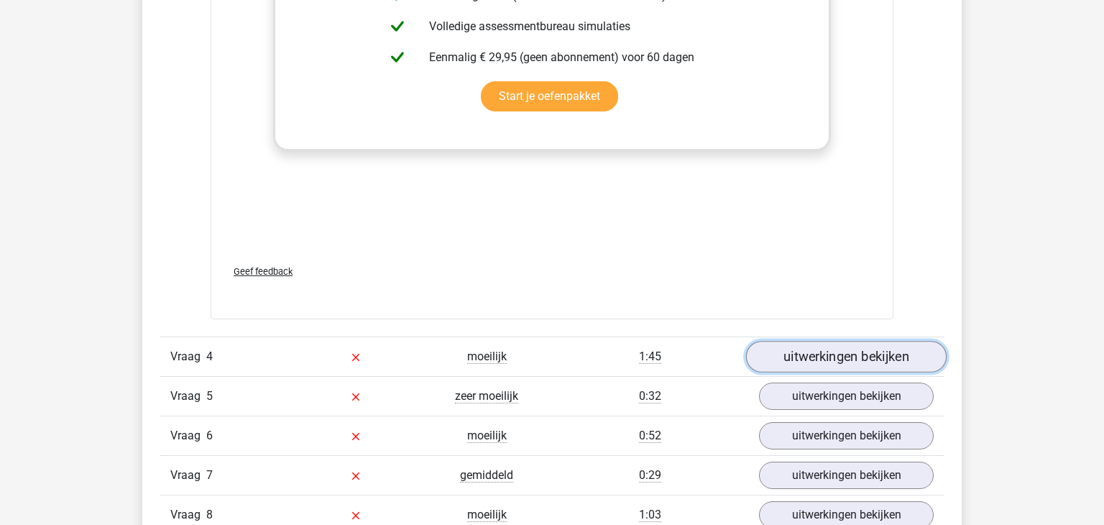
click at [823, 351] on link "uitwerkingen bekijken" at bounding box center [846, 357] width 200 height 32
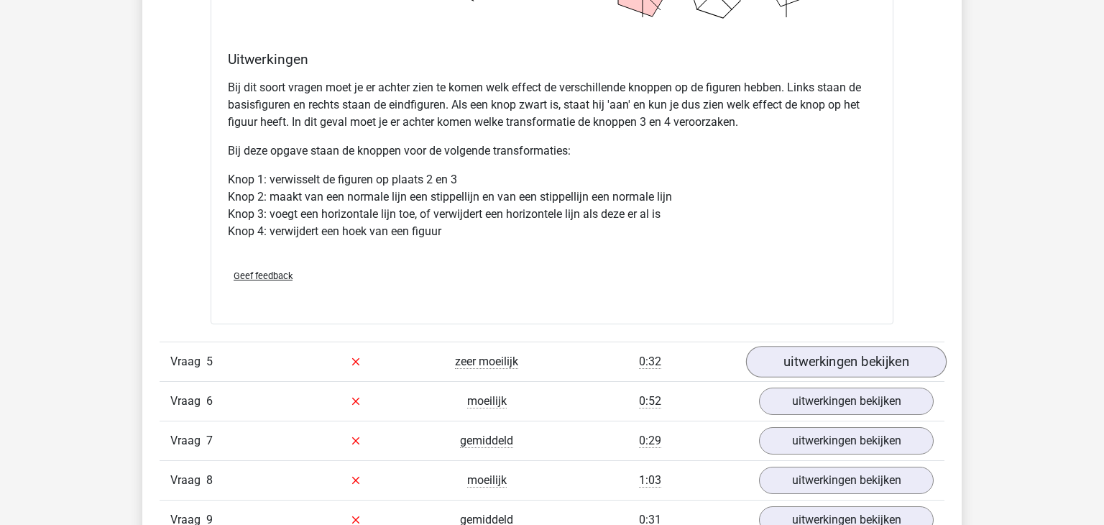
scroll to position [3848, 0]
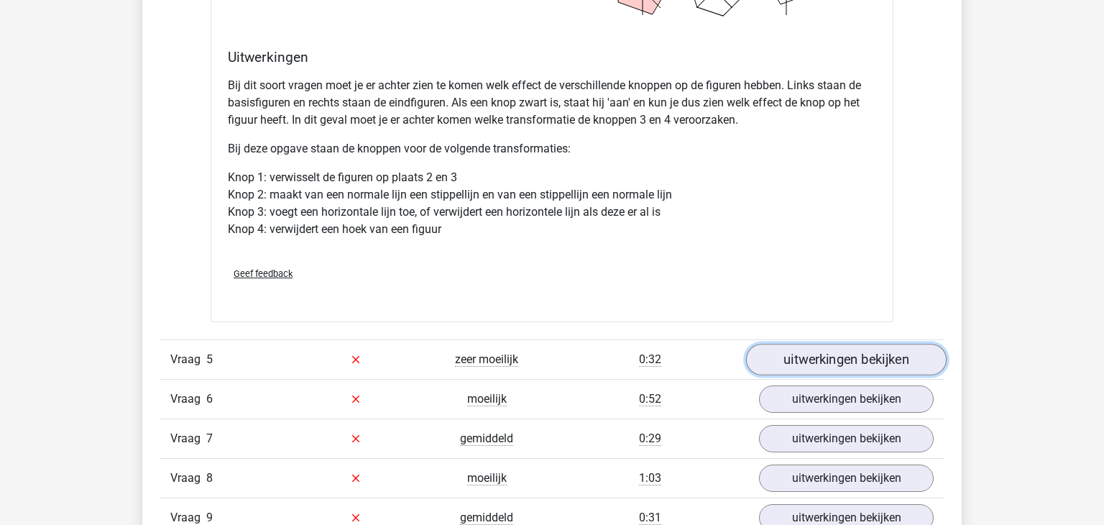
click at [818, 349] on link "uitwerkingen bekijken" at bounding box center [846, 359] width 200 height 32
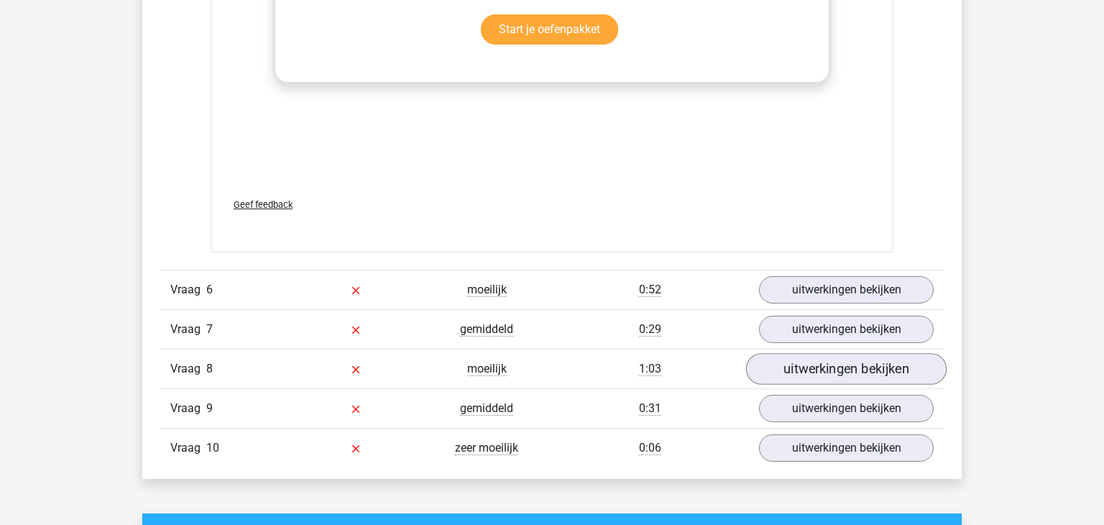
scroll to position [5076, 0]
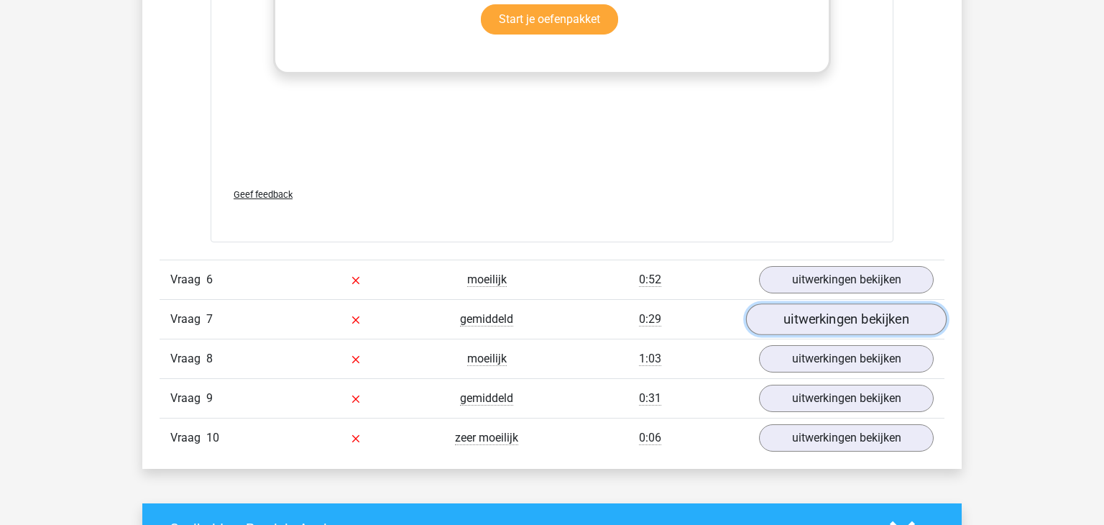
click at [846, 320] on link "uitwerkingen bekijken" at bounding box center [846, 319] width 200 height 32
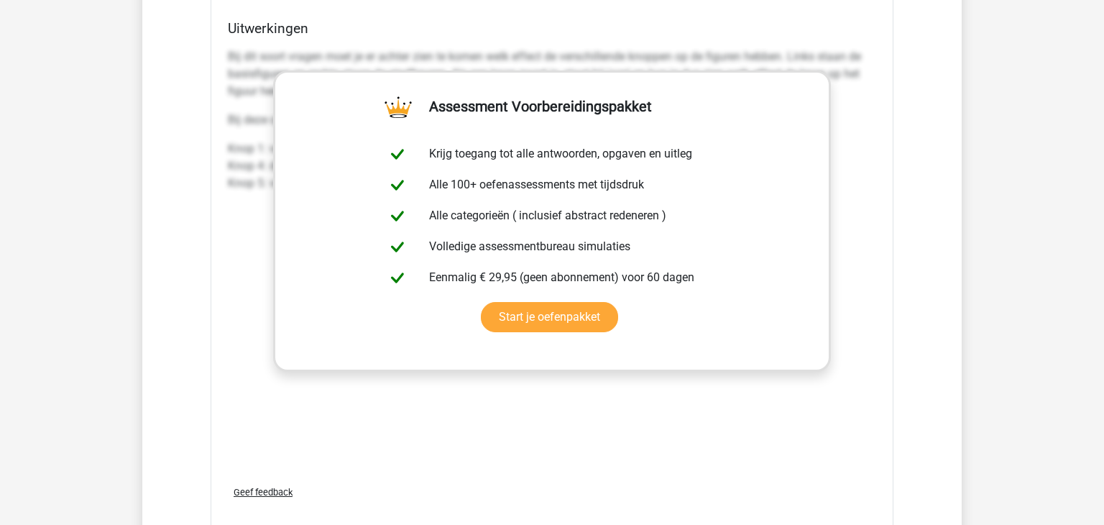
scroll to position [5557, 0]
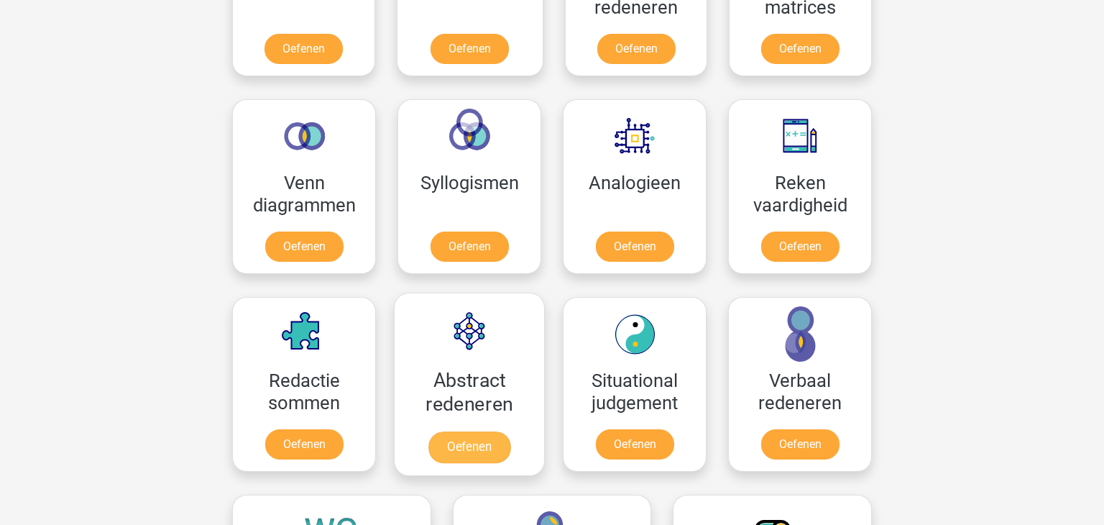
scroll to position [773, 0]
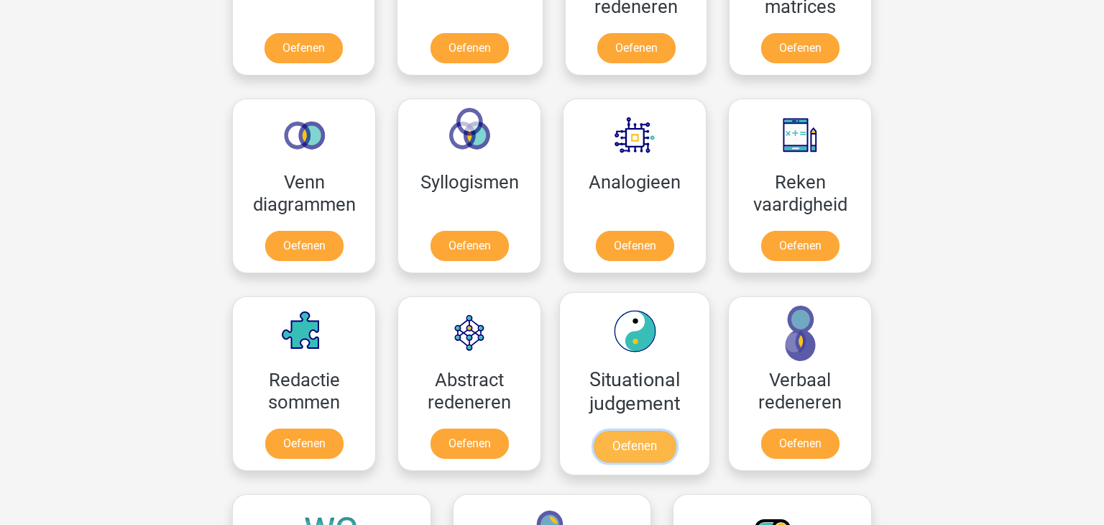
click at [660, 430] on link "Oefenen" at bounding box center [634, 446] width 82 height 32
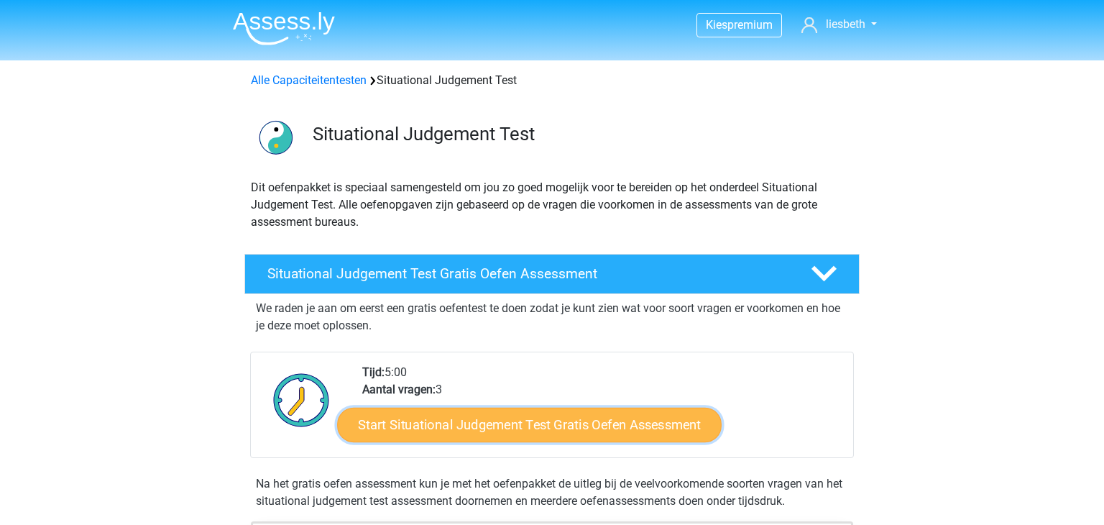
click at [492, 420] on link "Start Situational Judgement Test Gratis Oefen Assessment" at bounding box center [529, 424] width 384 height 34
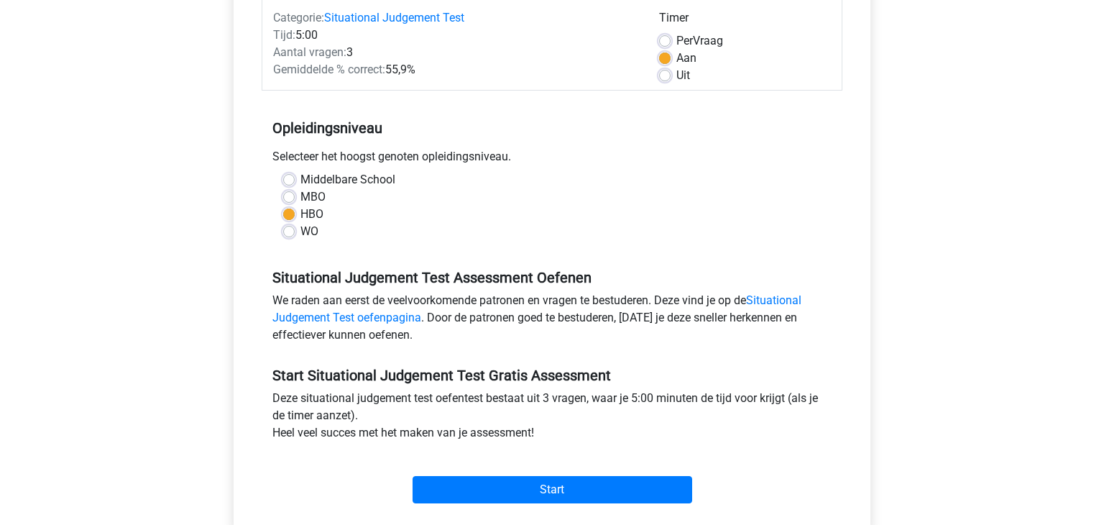
scroll to position [206, 0]
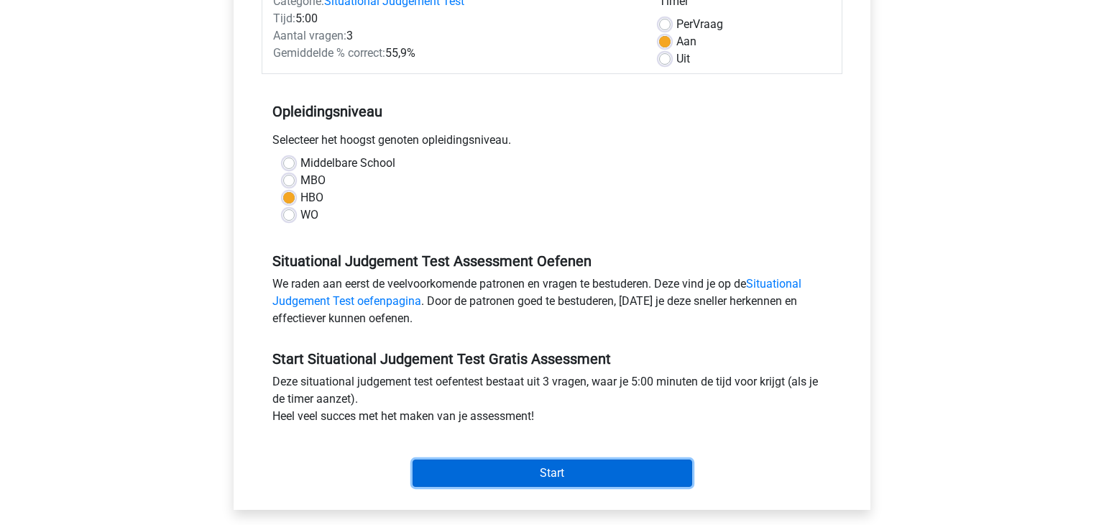
click at [538, 468] on input "Start" at bounding box center [552, 472] width 280 height 27
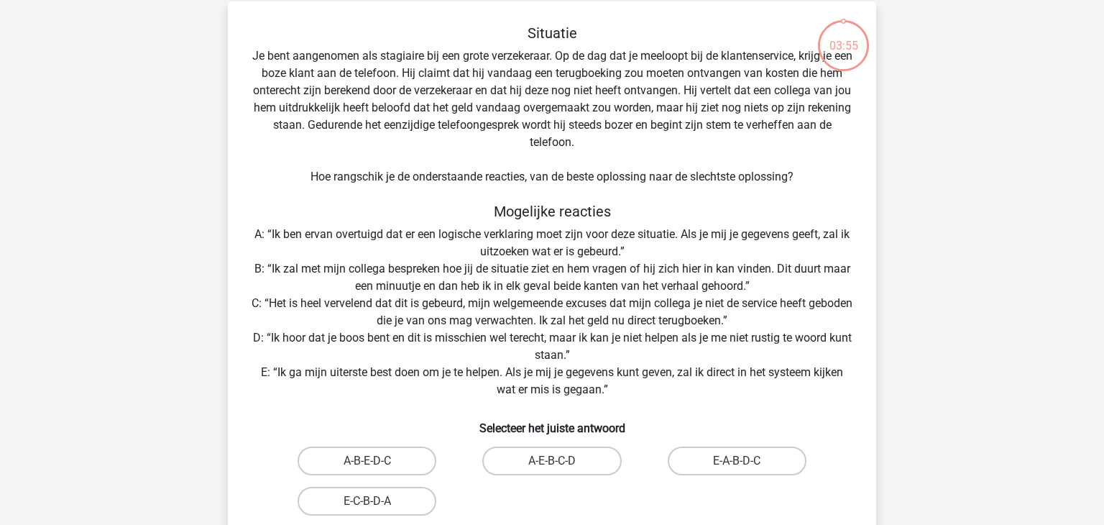
scroll to position [72, 0]
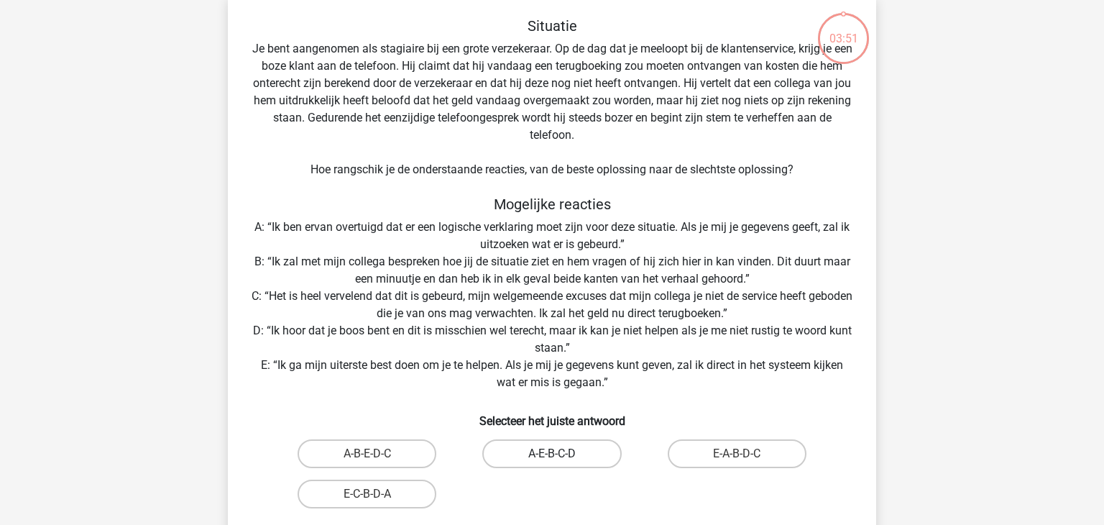
click at [564, 457] on label "A-E-B-C-D" at bounding box center [551, 453] width 139 height 29
click at [561, 457] on input "A-E-B-C-D" at bounding box center [556, 457] width 9 height 9
radio input "true"
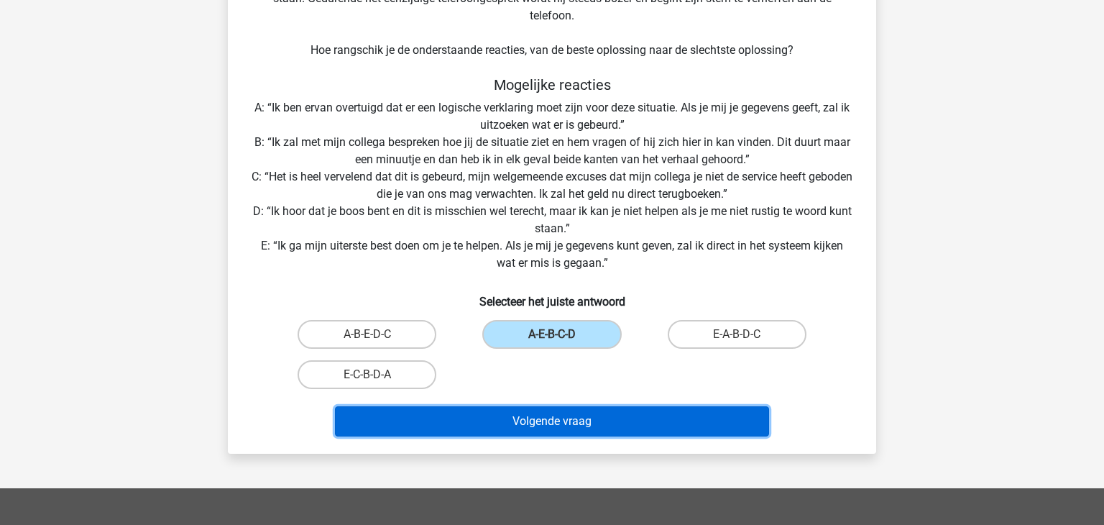
click at [581, 417] on button "Volgende vraag" at bounding box center [552, 421] width 435 height 30
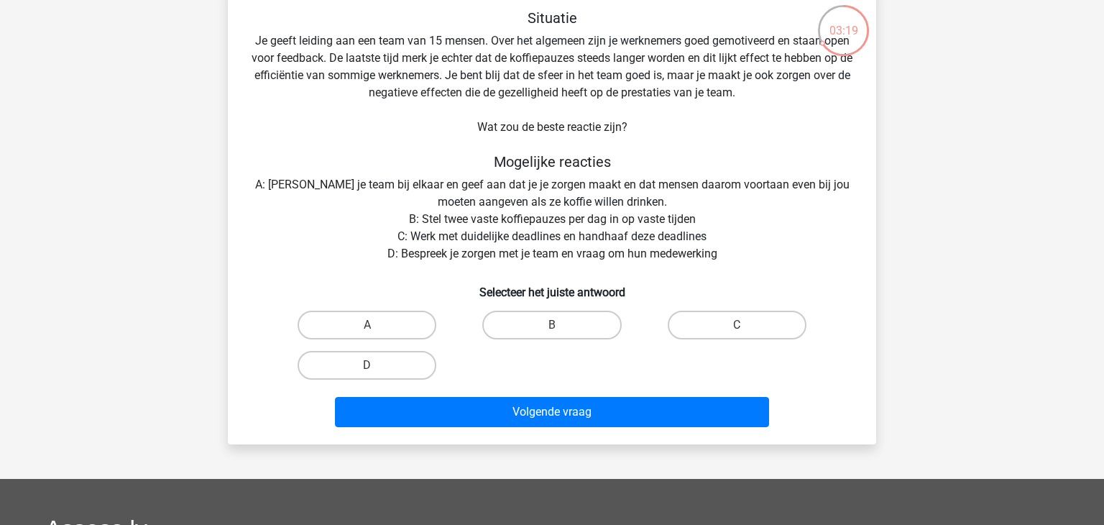
scroll to position [80, 0]
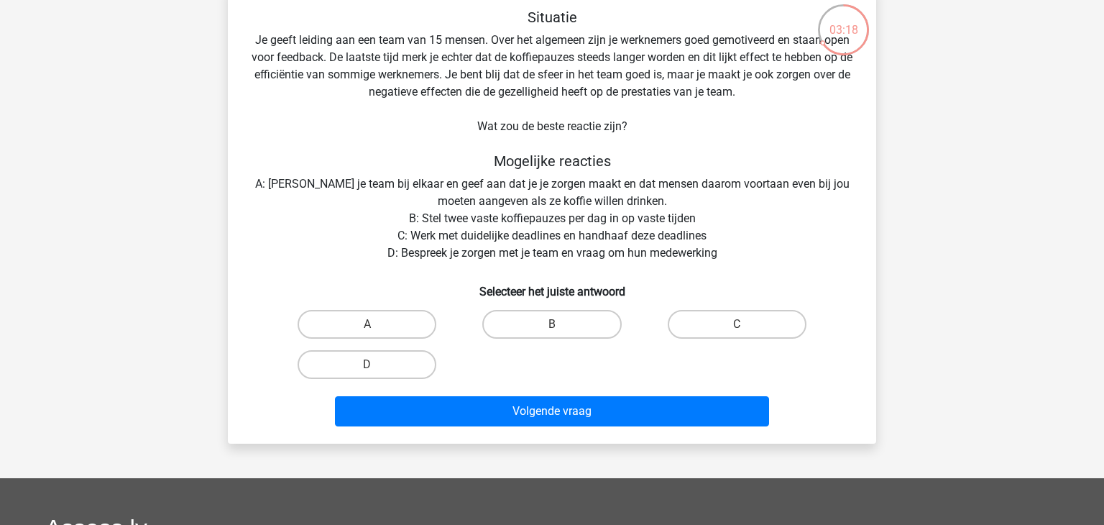
click at [371, 368] on input "D" at bounding box center [371, 368] width 9 height 9
radio input "true"
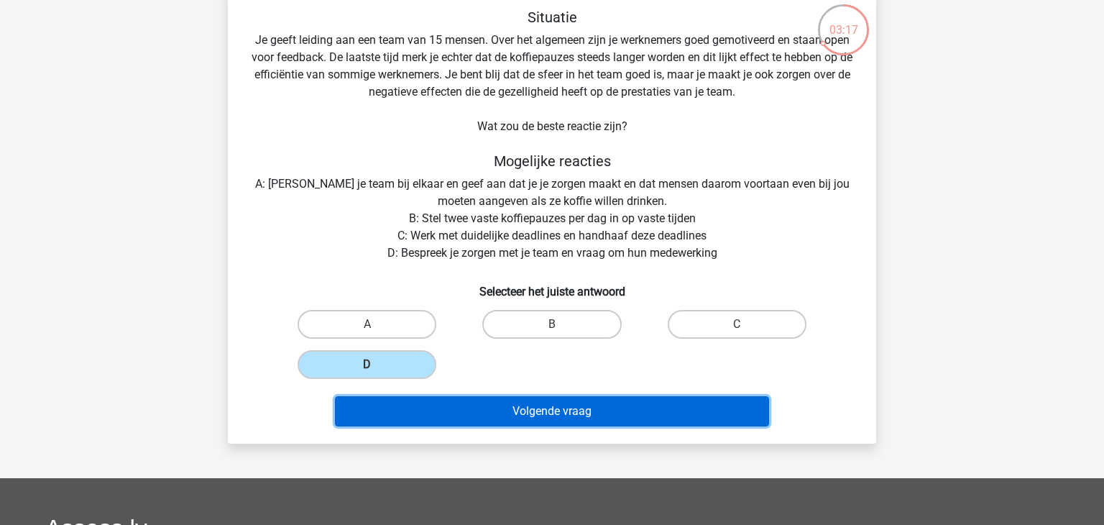
click at [519, 416] on button "Volgende vraag" at bounding box center [552, 411] width 435 height 30
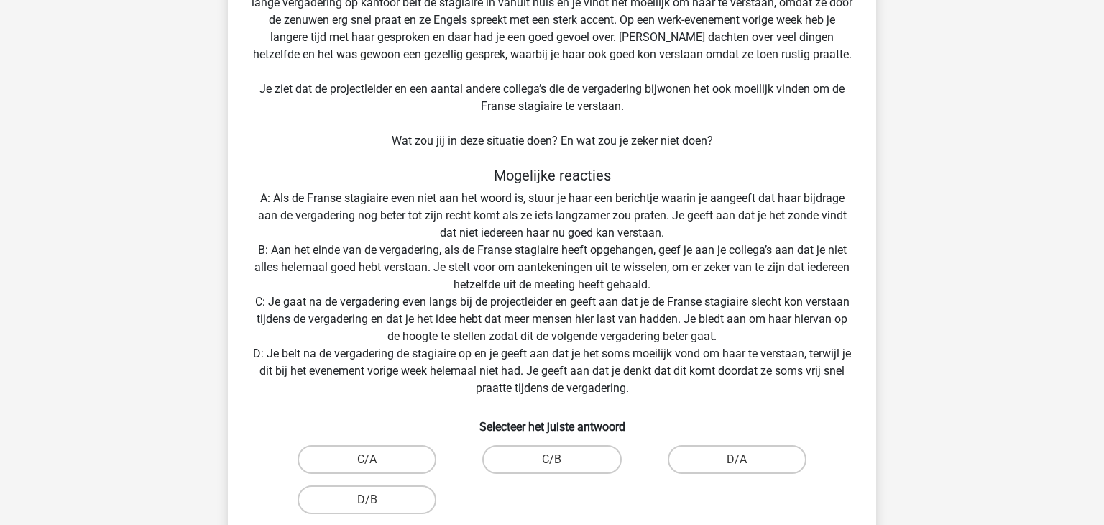
scroll to position [142, 0]
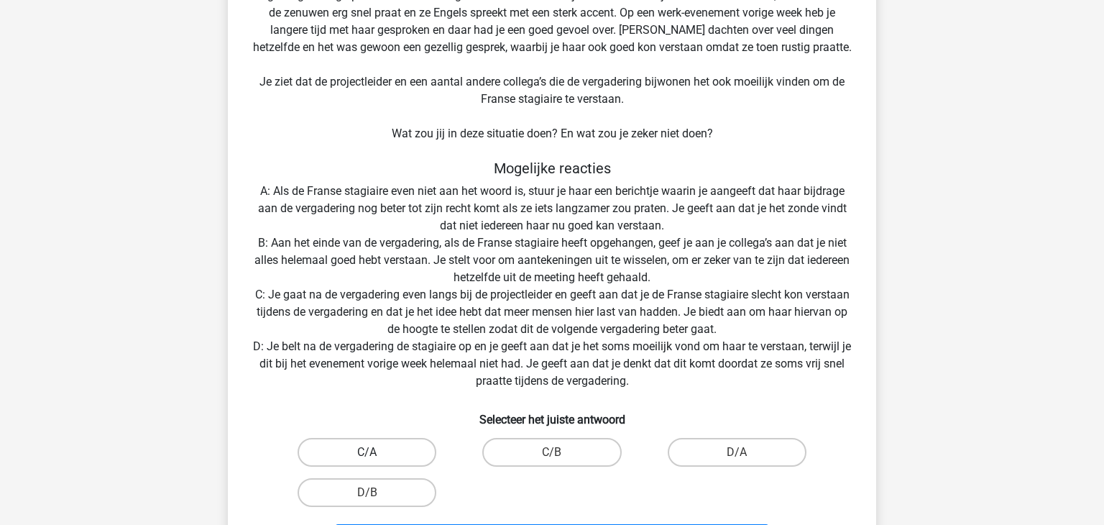
click at [383, 453] on label "C/A" at bounding box center [366, 452] width 139 height 29
click at [376, 453] on input "C/A" at bounding box center [371, 456] width 9 height 9
radio input "true"
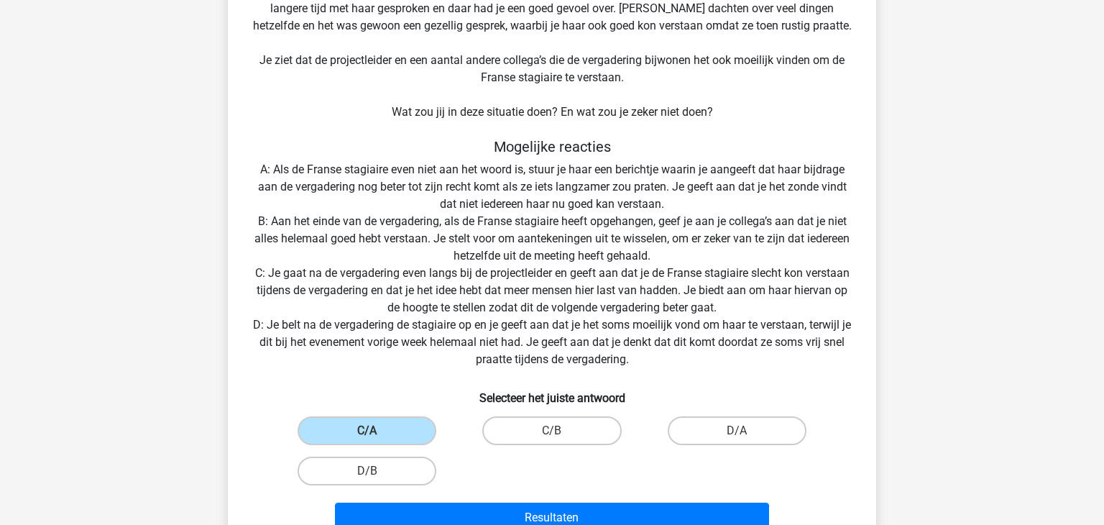
scroll to position [276, 0]
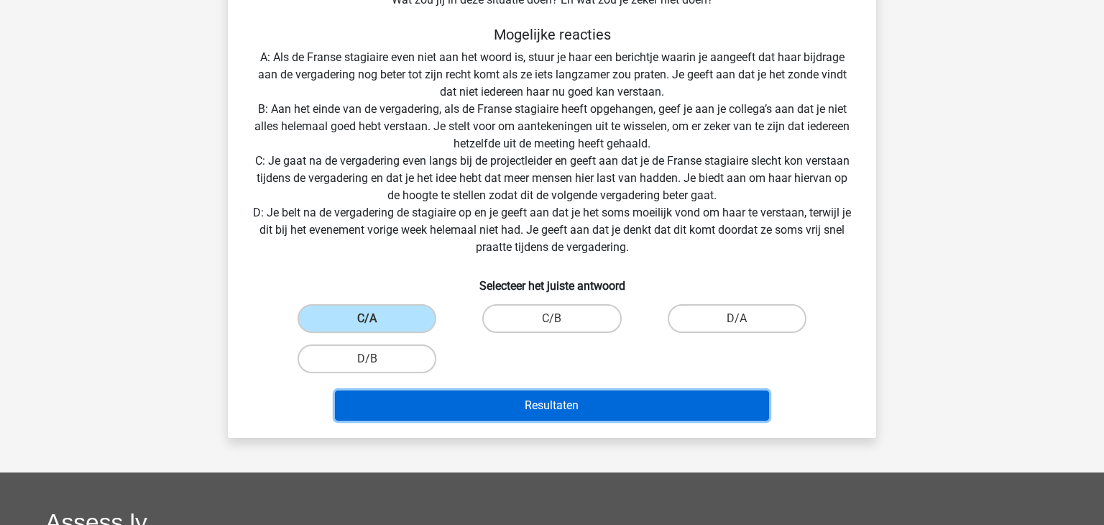
click at [597, 412] on button "Resultaten" at bounding box center [552, 405] width 435 height 30
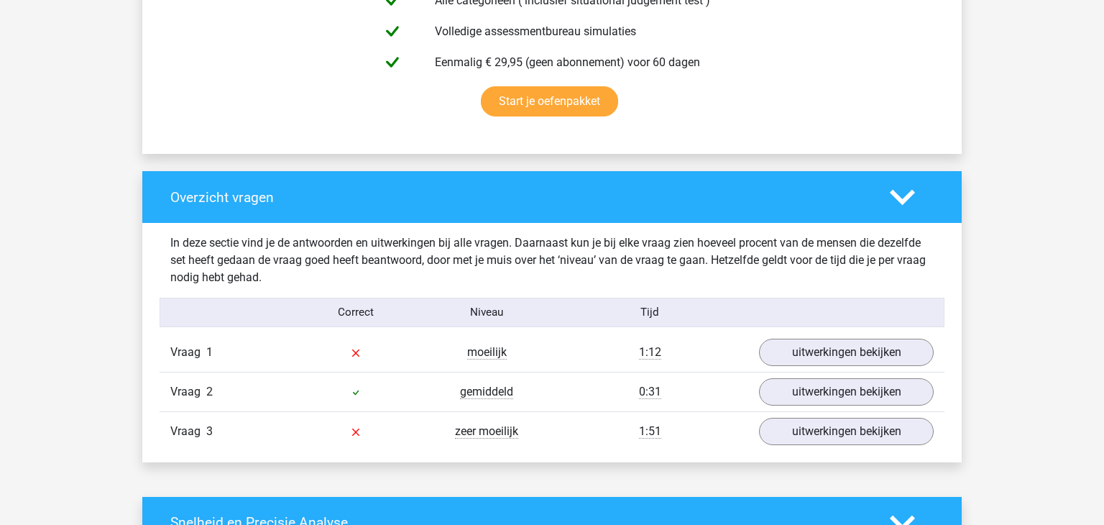
scroll to position [983, 0]
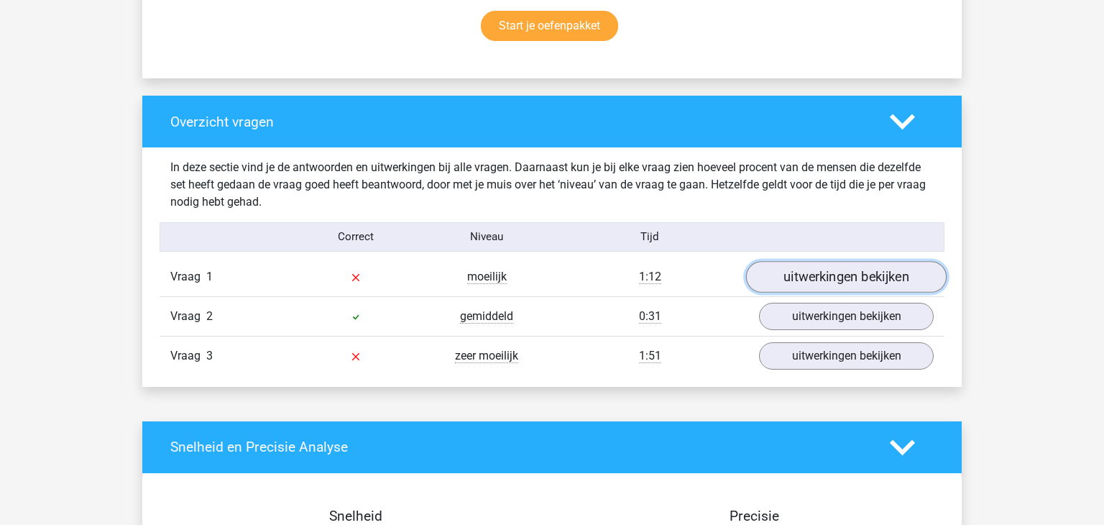
click at [844, 278] on link "uitwerkingen bekijken" at bounding box center [846, 277] width 200 height 32
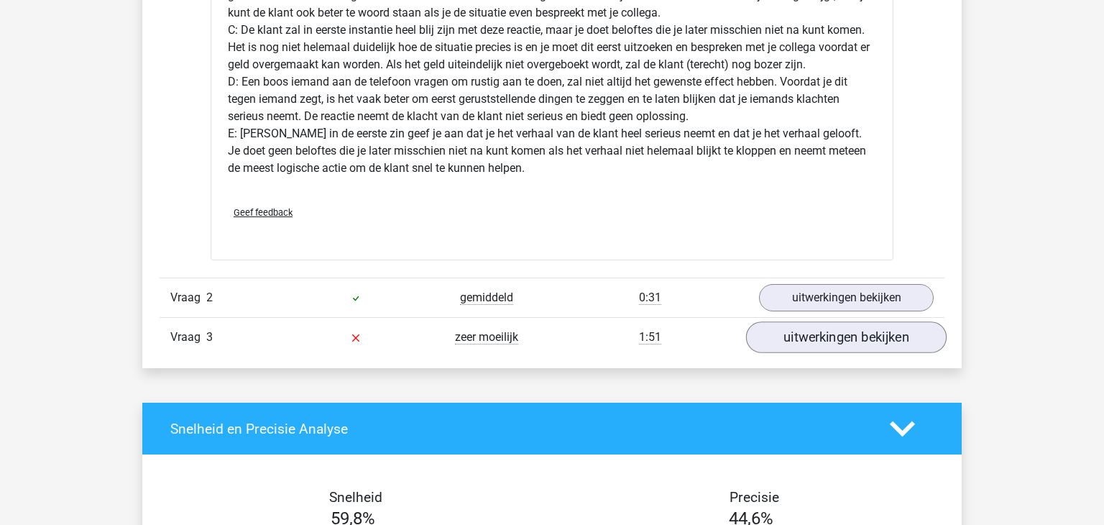
scroll to position [1897, 0]
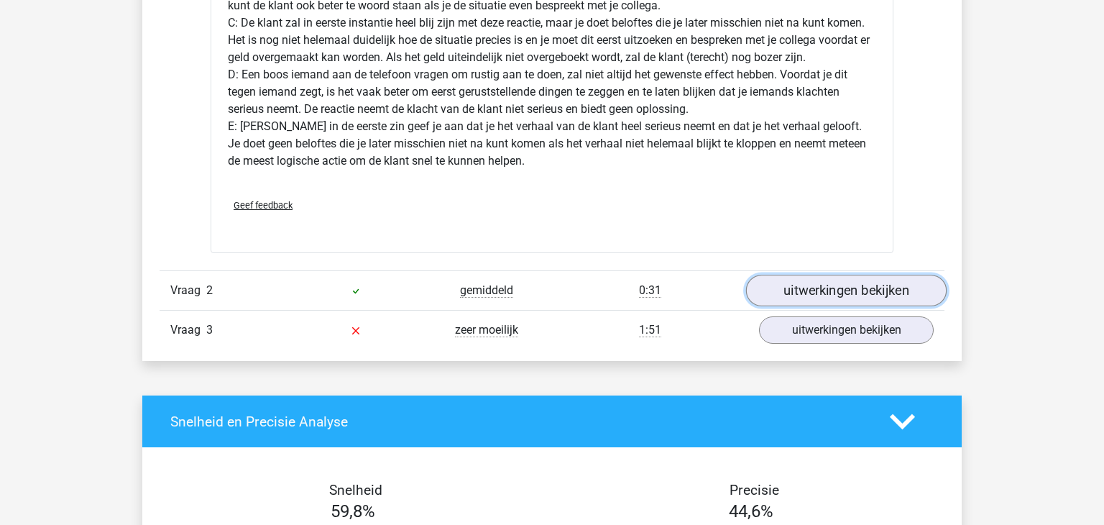
click at [859, 295] on link "uitwerkingen bekijken" at bounding box center [846, 290] width 200 height 32
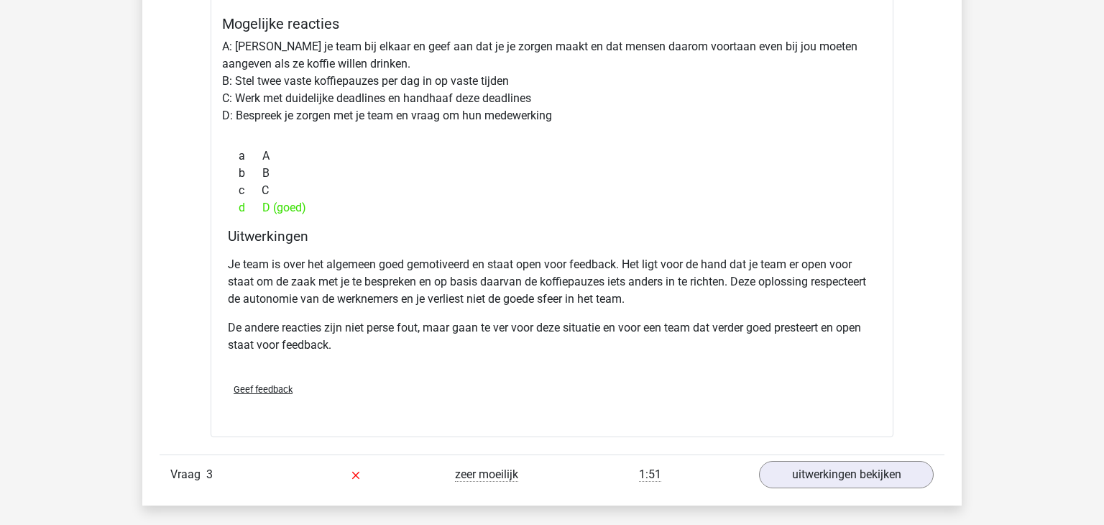
scroll to position [2377, 0]
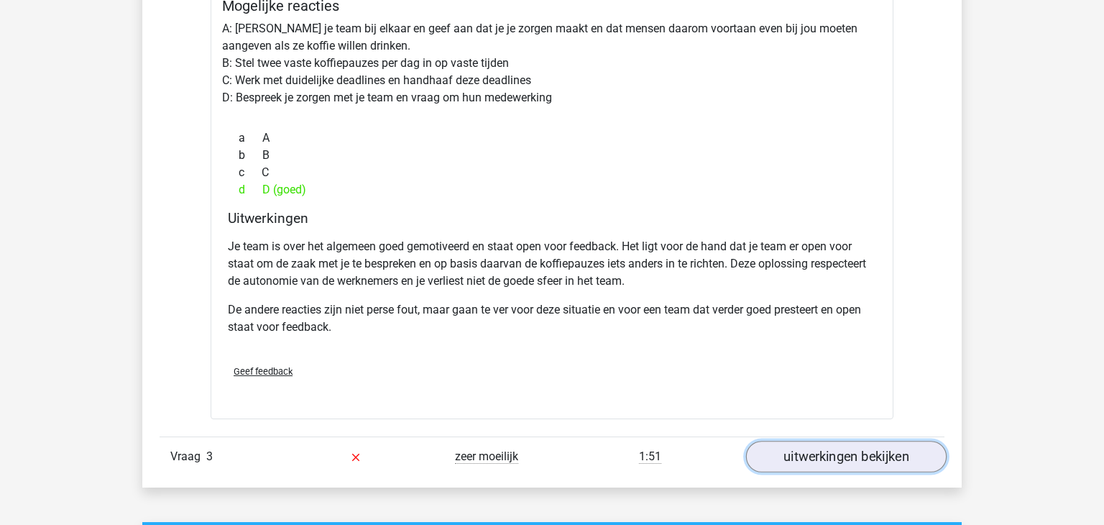
click at [836, 453] on link "uitwerkingen bekijken" at bounding box center [846, 457] width 200 height 32
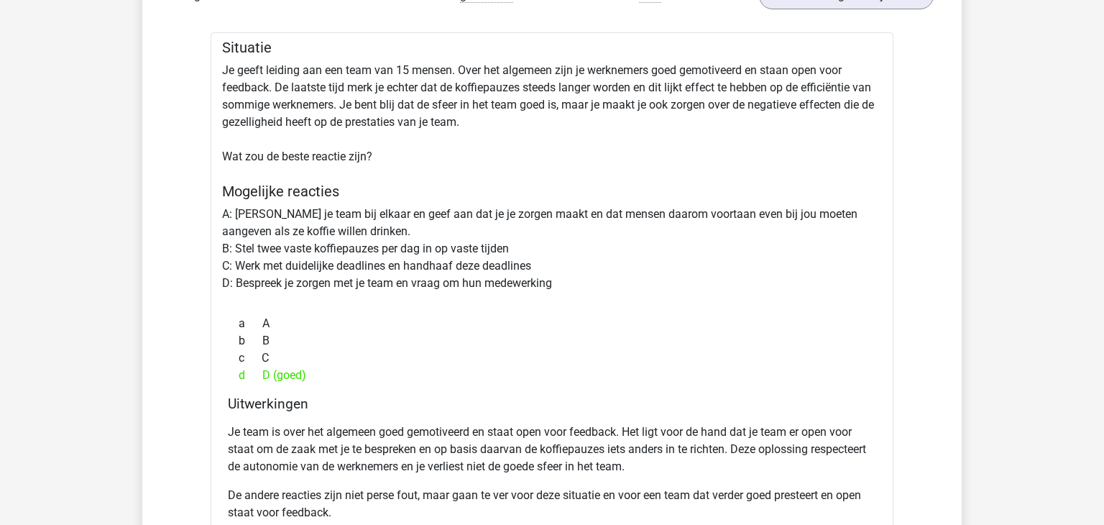
scroll to position [1670, 0]
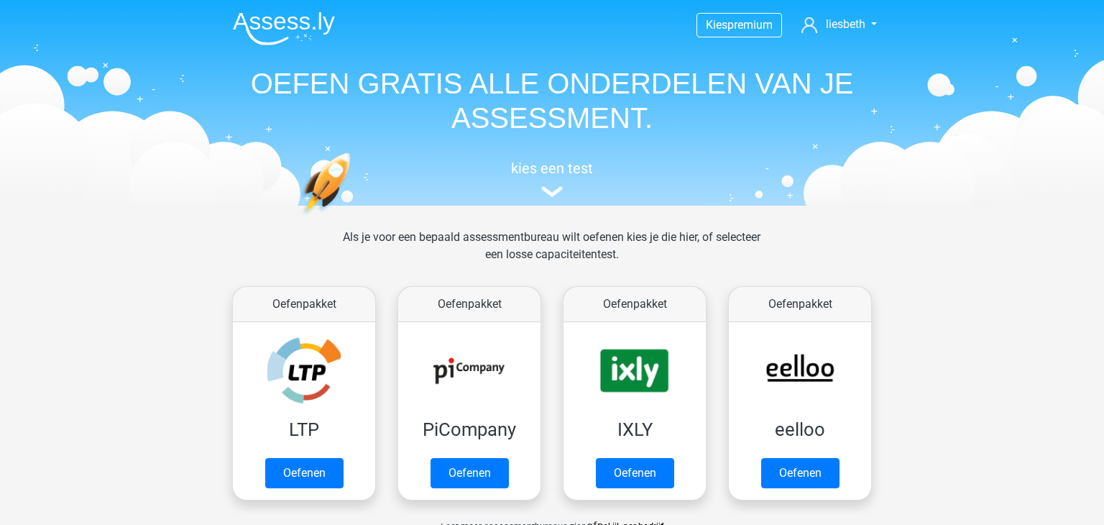
click at [576, 170] on h5 "kies een test" at bounding box center [551, 168] width 661 height 17
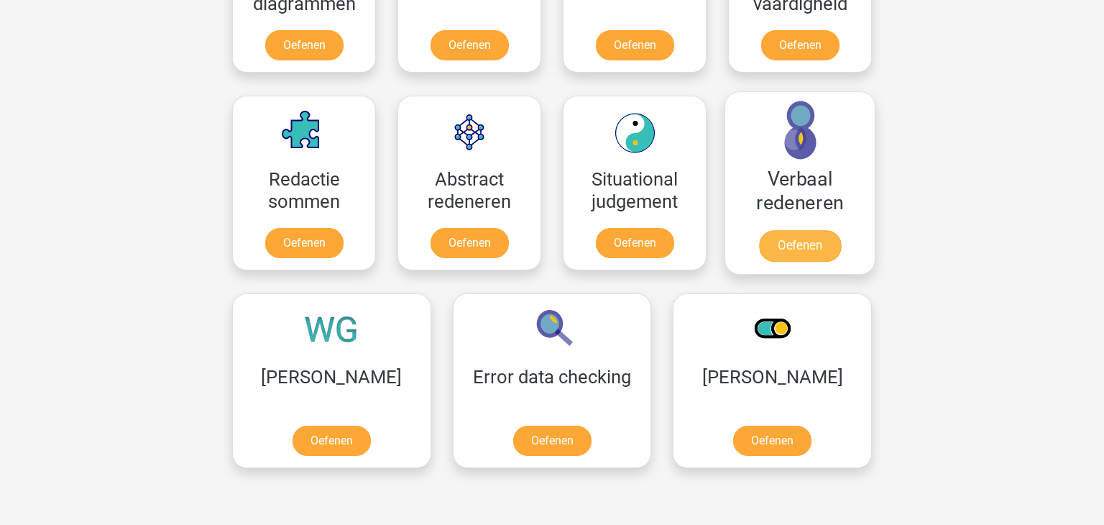
scroll to position [976, 0]
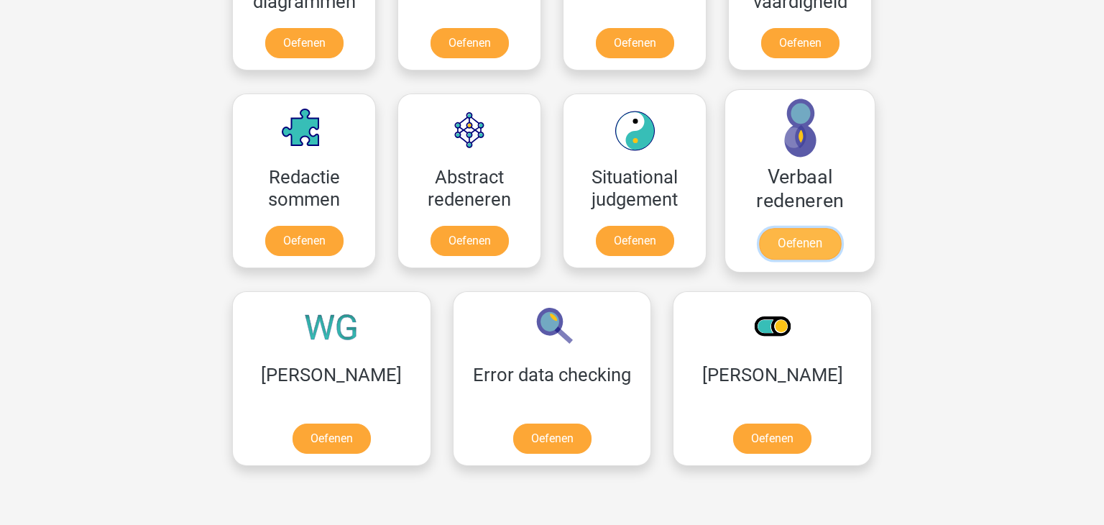
click at [833, 228] on link "Oefenen" at bounding box center [800, 244] width 82 height 32
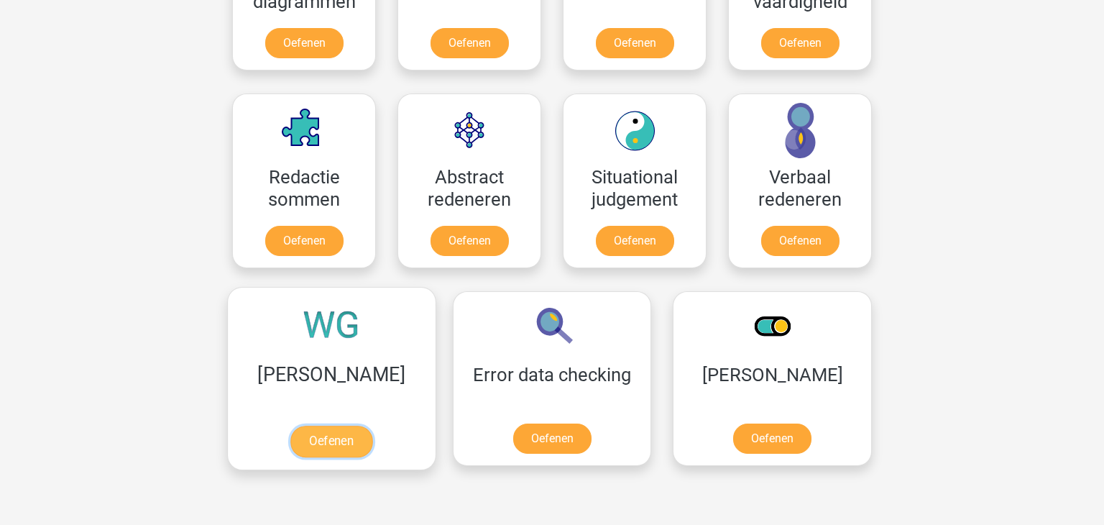
click at [303, 425] on link "Oefenen" at bounding box center [331, 441] width 82 height 32
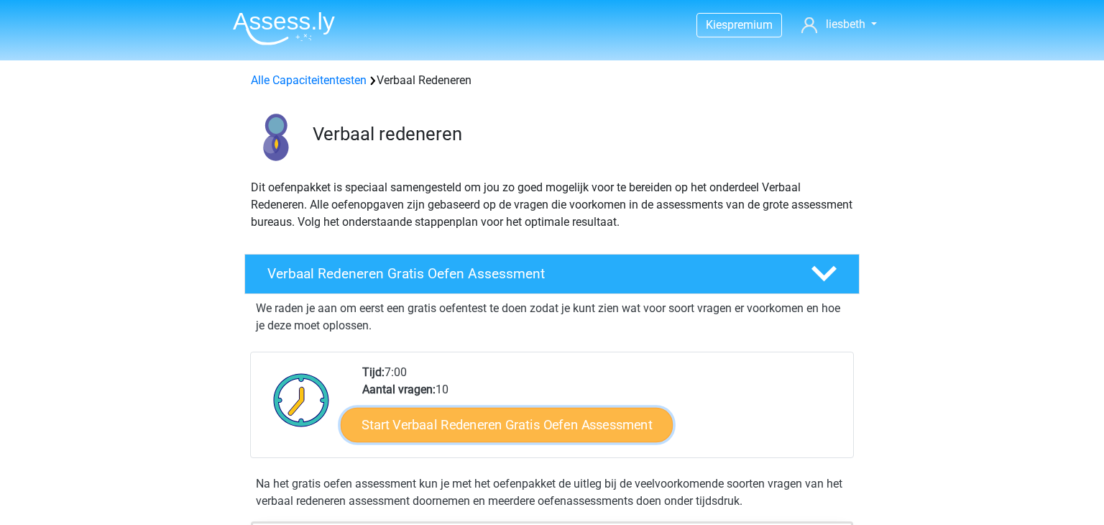
click at [491, 430] on link "Start Verbaal Redeneren Gratis Oefen Assessment" at bounding box center [507, 424] width 332 height 34
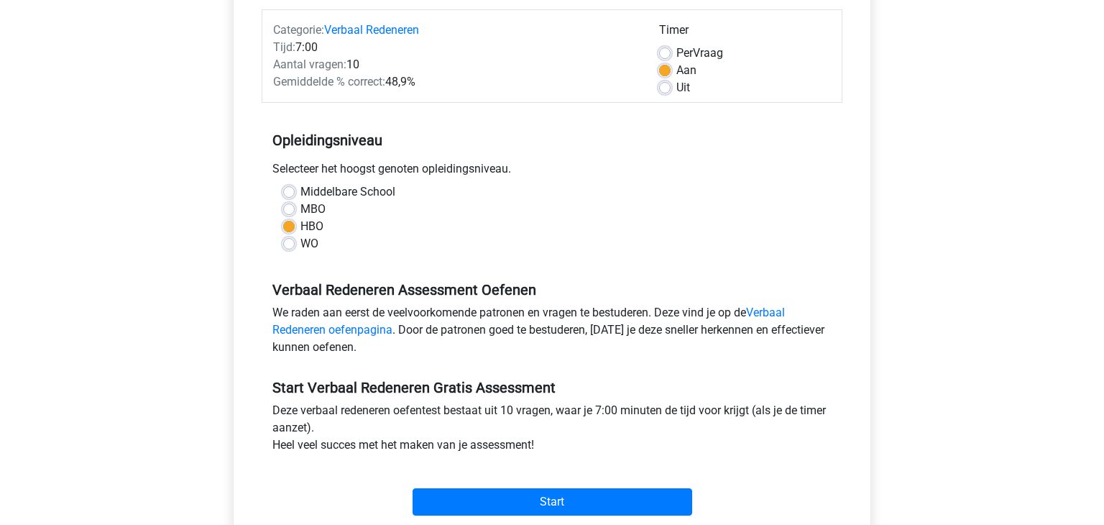
scroll to position [207, 0]
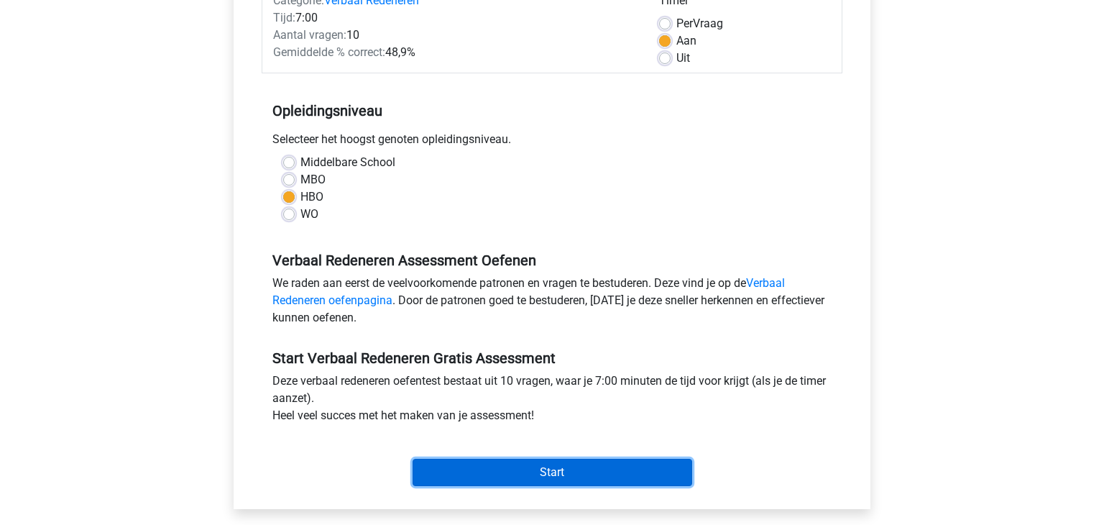
click at [543, 464] on input "Start" at bounding box center [552, 471] width 280 height 27
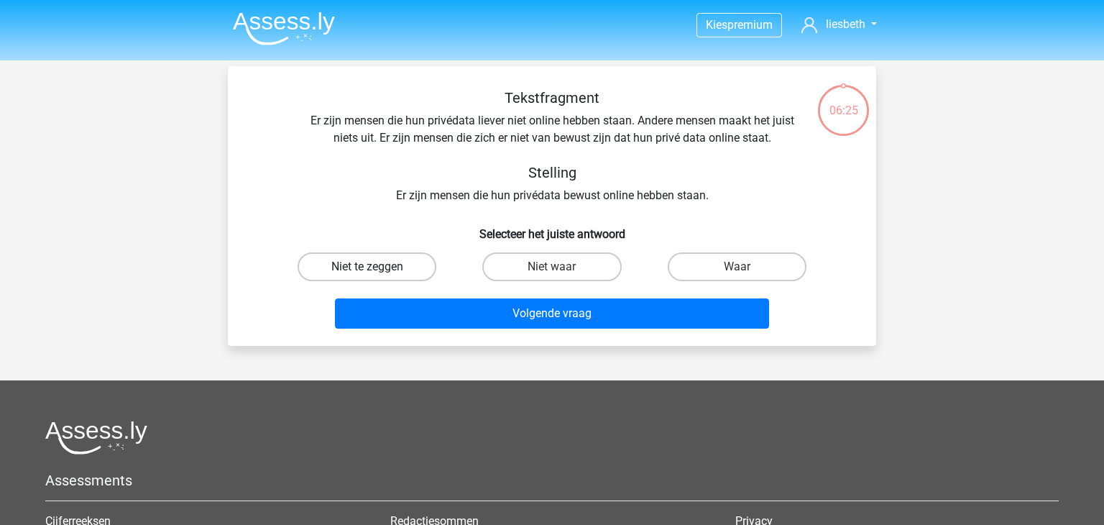
click at [389, 270] on label "Niet te zeggen" at bounding box center [366, 266] width 139 height 29
click at [376, 270] on input "Niet te zeggen" at bounding box center [371, 271] width 9 height 9
radio input "true"
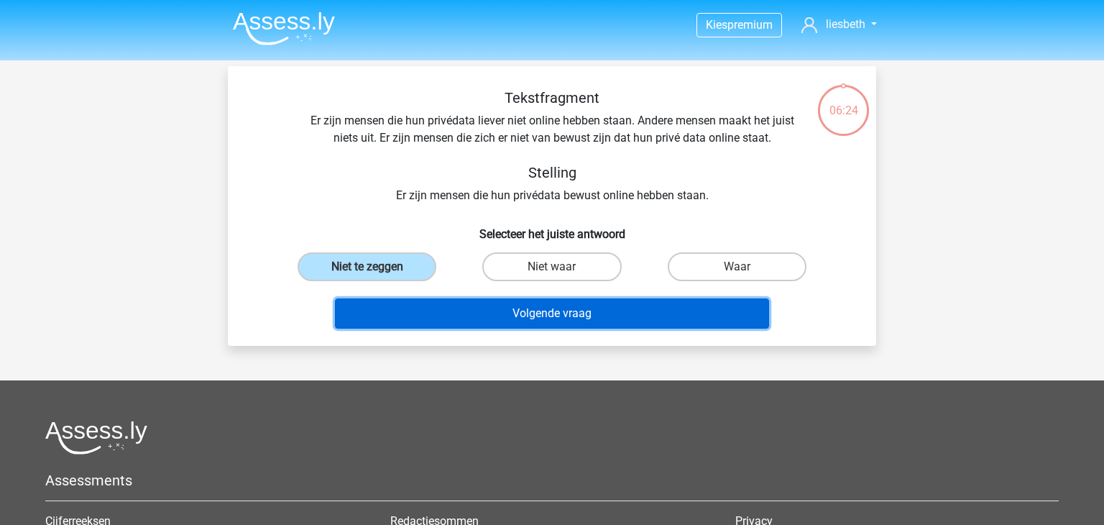
click at [603, 310] on button "Volgende vraag" at bounding box center [552, 313] width 435 height 30
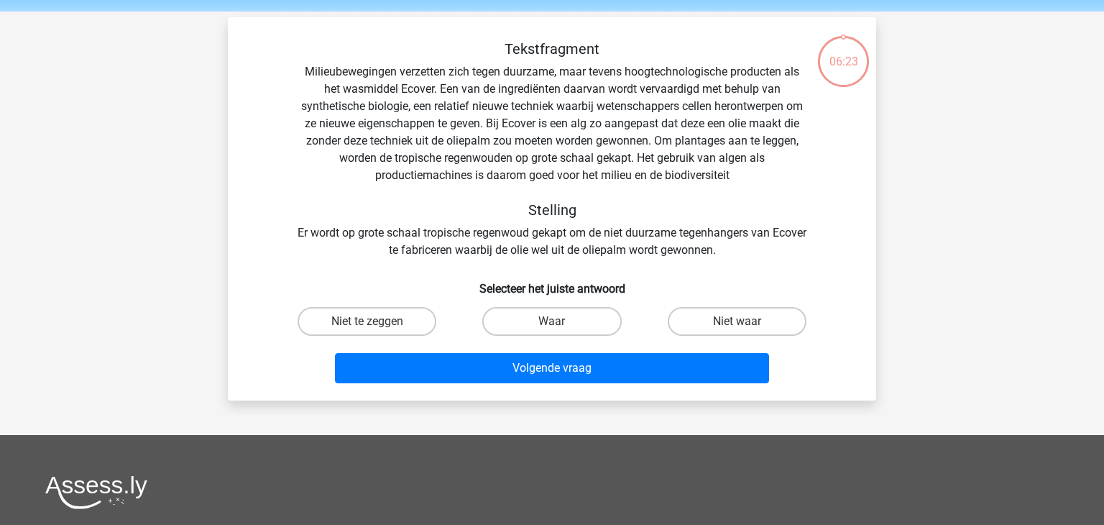
scroll to position [66, 0]
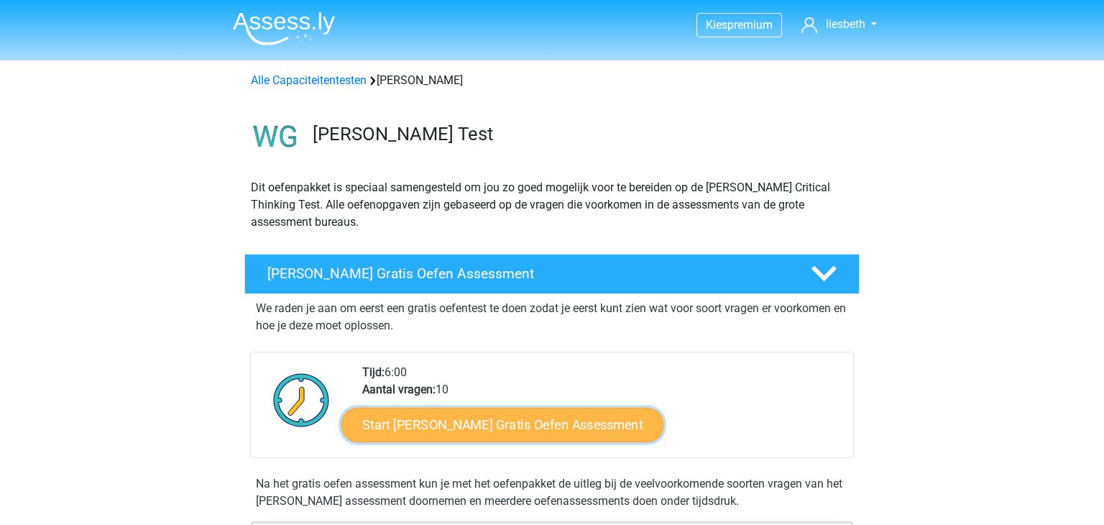
click at [498, 426] on link "Start Watson Glaser Gratis Oefen Assessment" at bounding box center [502, 424] width 323 height 34
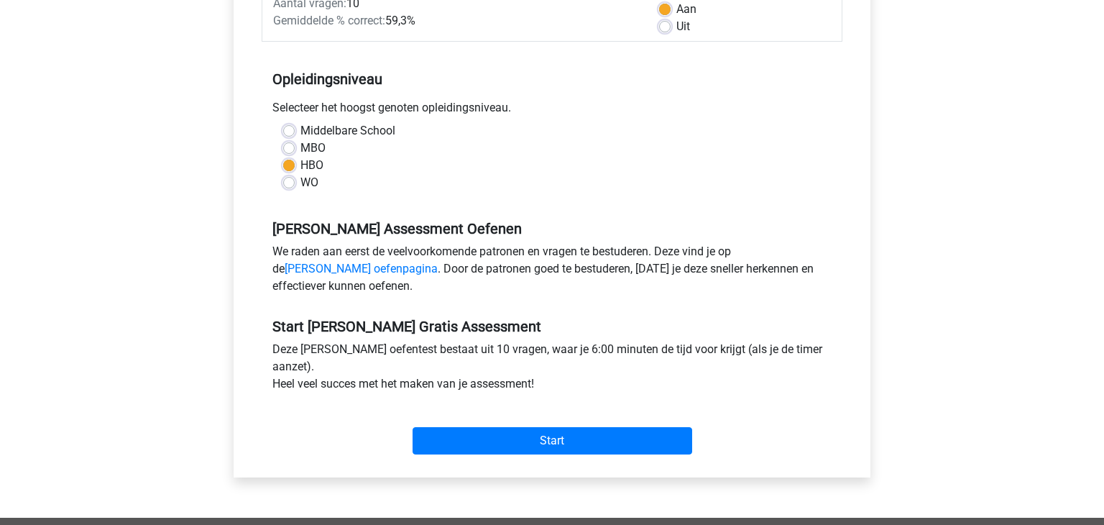
scroll to position [241, 0]
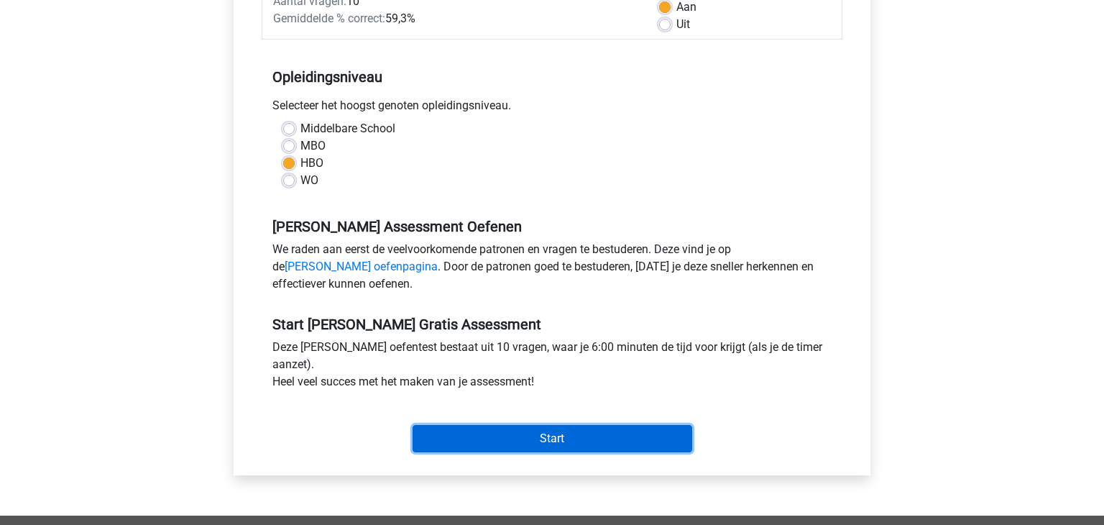
click at [542, 441] on input "Start" at bounding box center [552, 438] width 280 height 27
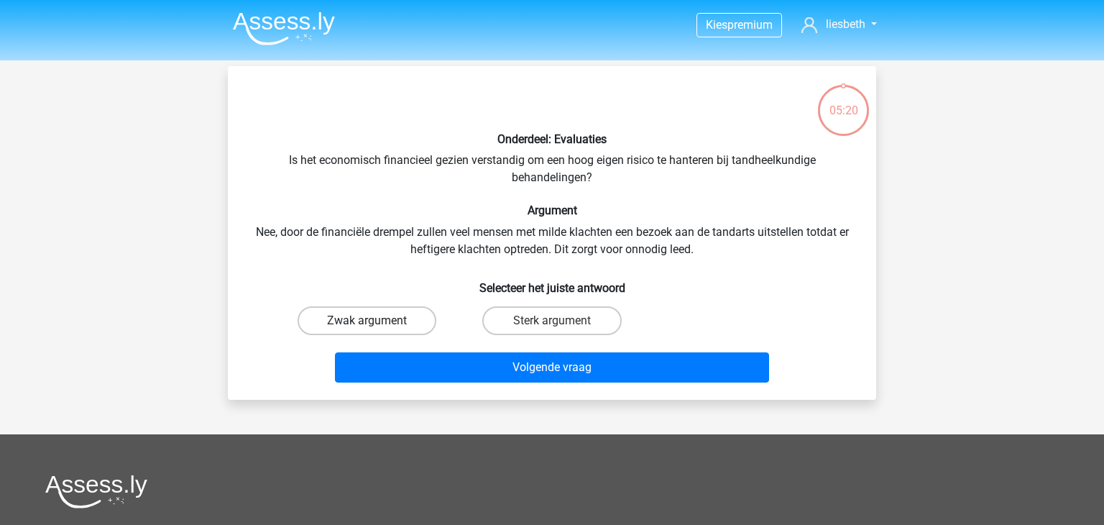
click at [399, 320] on label "Zwak argument" at bounding box center [366, 320] width 139 height 29
click at [376, 320] on input "Zwak argument" at bounding box center [371, 324] width 9 height 9
radio input "true"
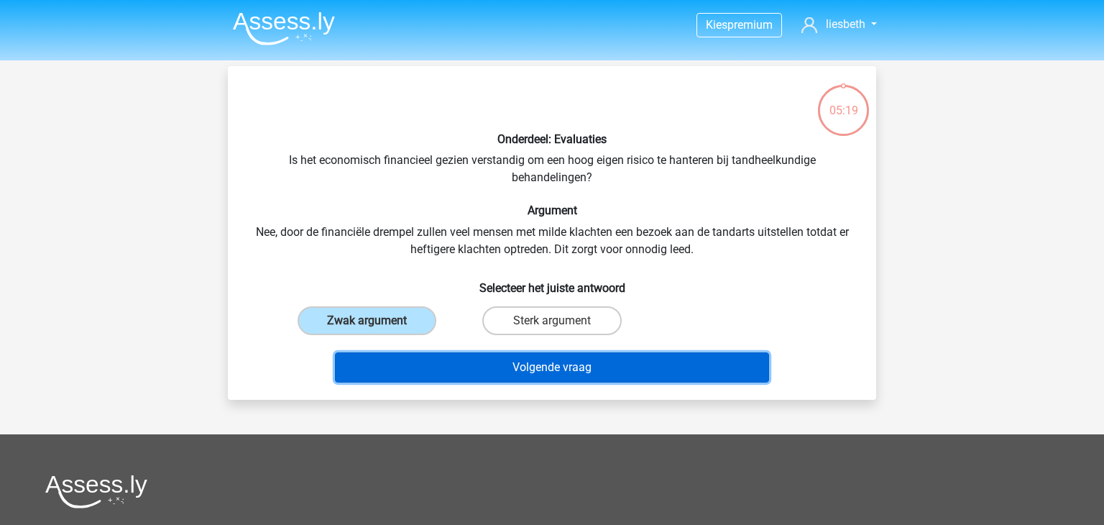
click at [539, 366] on button "Volgende vraag" at bounding box center [552, 367] width 435 height 30
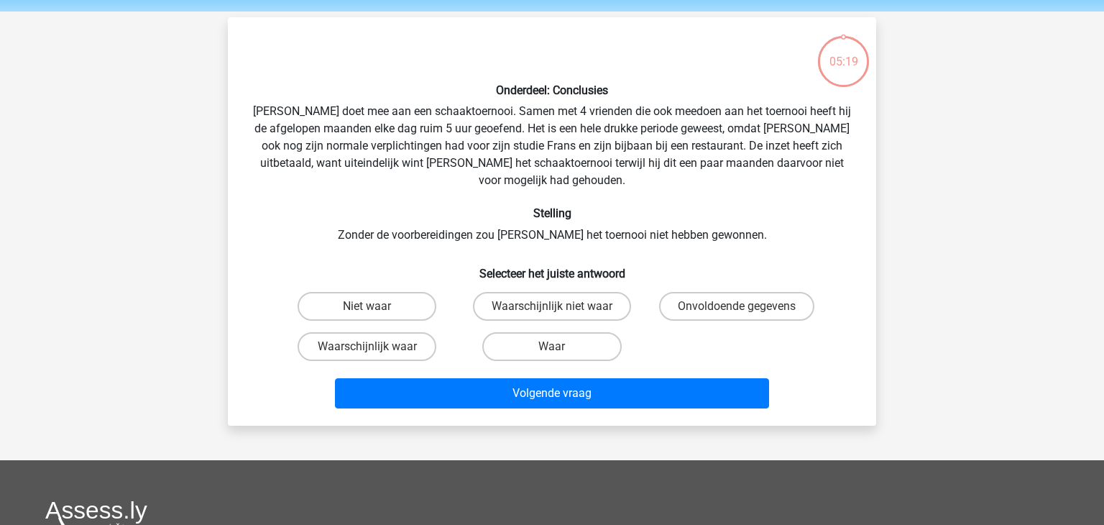
scroll to position [66, 0]
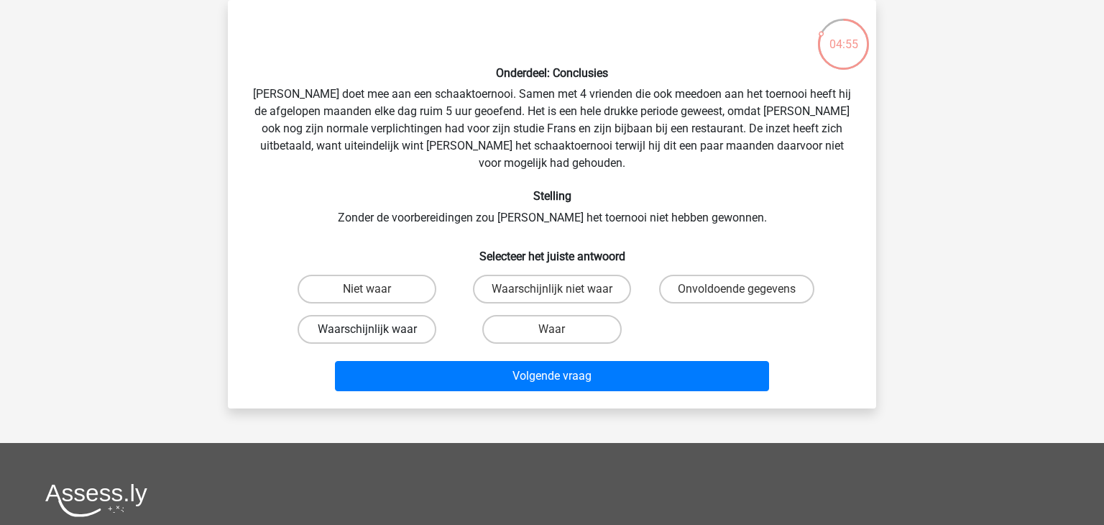
click at [386, 315] on label "Waarschijnlijk waar" at bounding box center [366, 329] width 139 height 29
click at [376, 329] on input "Waarschijnlijk waar" at bounding box center [371, 333] width 9 height 9
radio input "true"
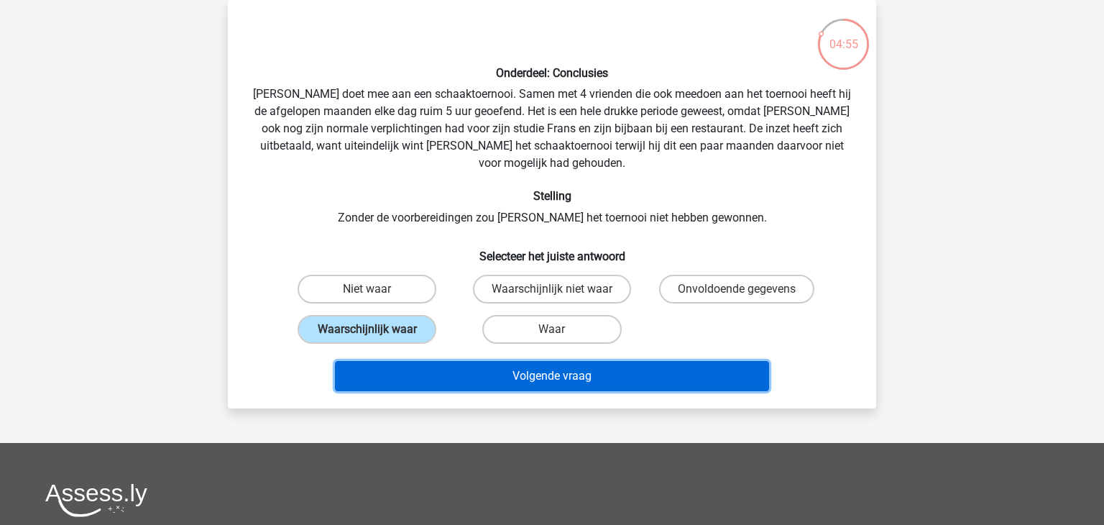
click at [558, 361] on button "Volgende vraag" at bounding box center [552, 376] width 435 height 30
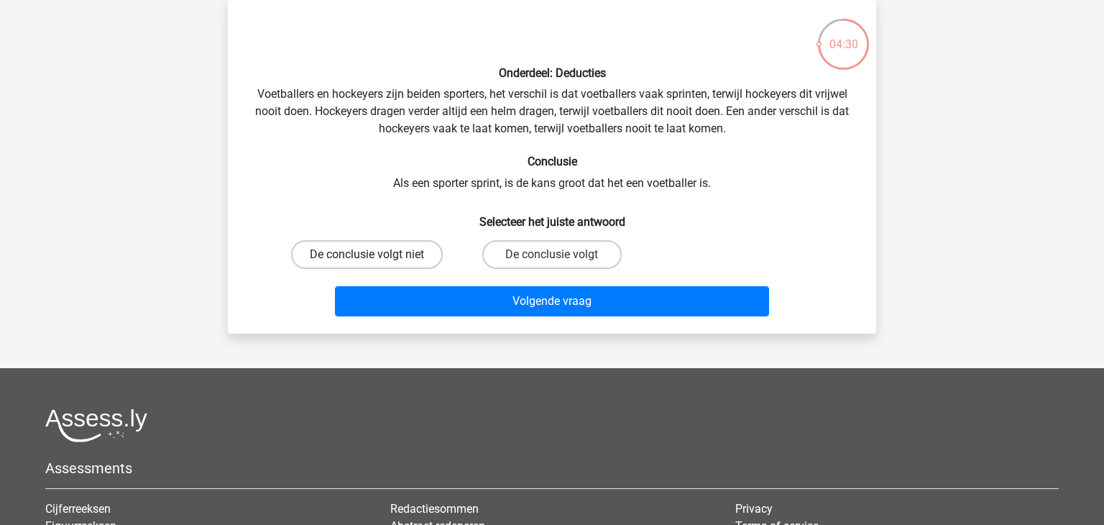
click at [364, 252] on label "De conclusie volgt niet" at bounding box center [367, 254] width 152 height 29
click at [367, 254] on input "De conclusie volgt niet" at bounding box center [371, 258] width 9 height 9
radio input "true"
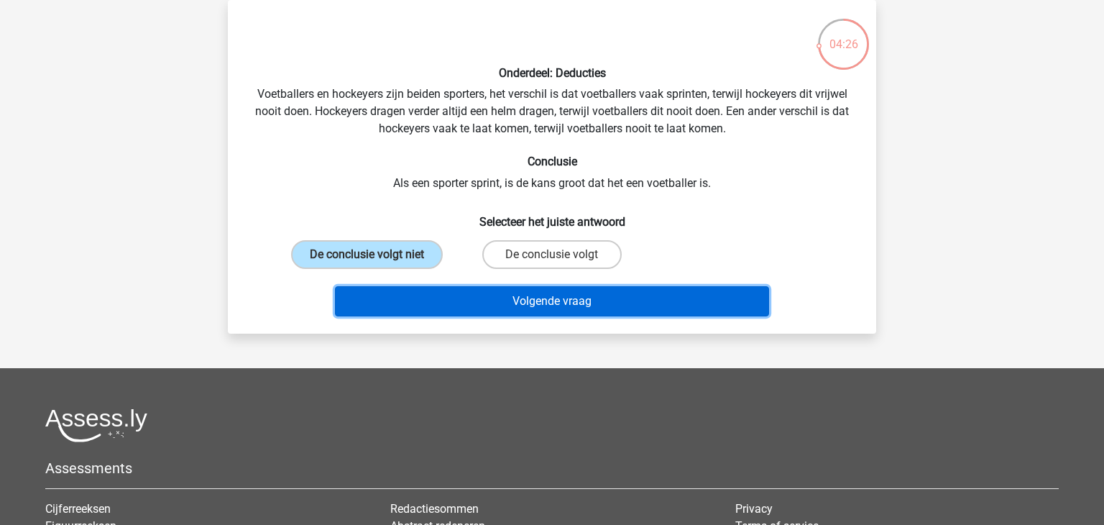
click at [550, 301] on button "Volgende vraag" at bounding box center [552, 301] width 435 height 30
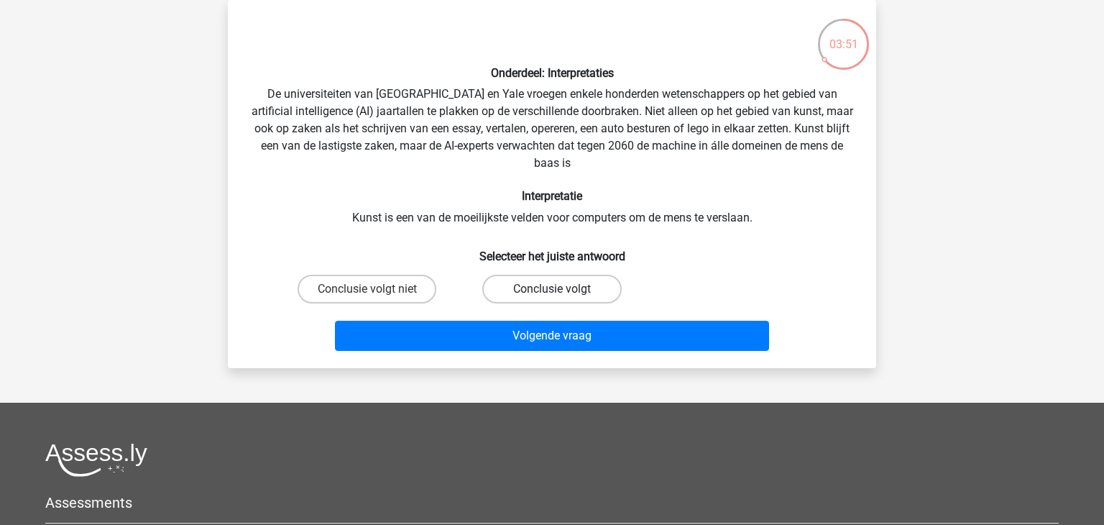
click at [542, 291] on label "Conclusie volgt" at bounding box center [551, 288] width 139 height 29
click at [552, 291] on input "Conclusie volgt" at bounding box center [556, 293] width 9 height 9
radio input "true"
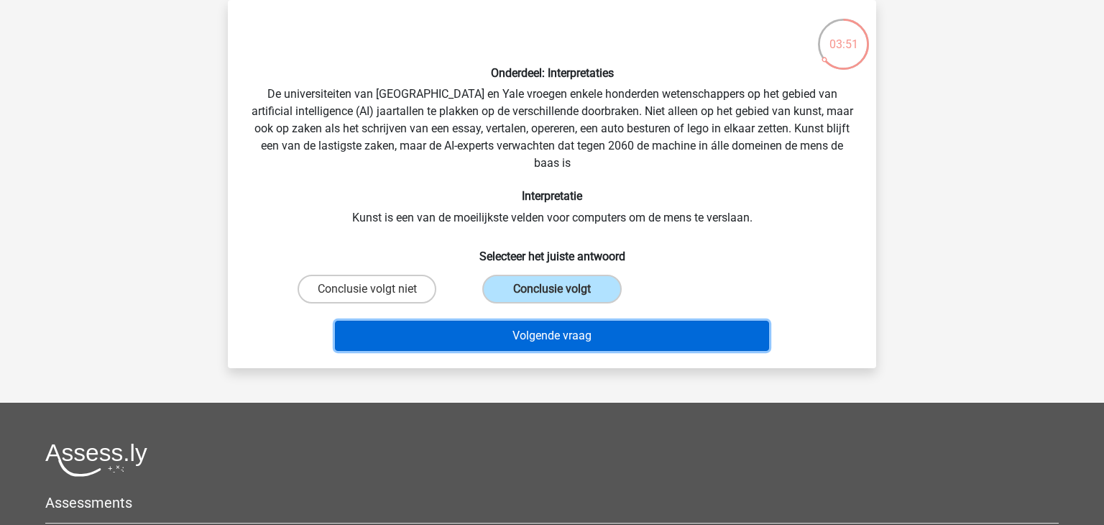
click at [568, 335] on button "Volgende vraag" at bounding box center [552, 335] width 435 height 30
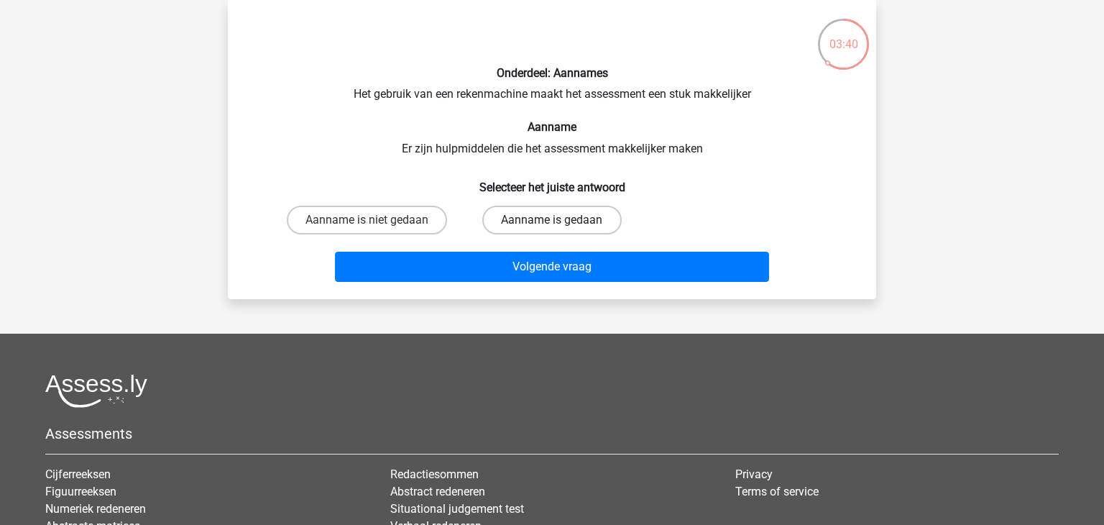
click at [582, 223] on label "Aanname is gedaan" at bounding box center [551, 219] width 139 height 29
click at [561, 223] on input "Aanname is gedaan" at bounding box center [556, 224] width 9 height 9
radio input "true"
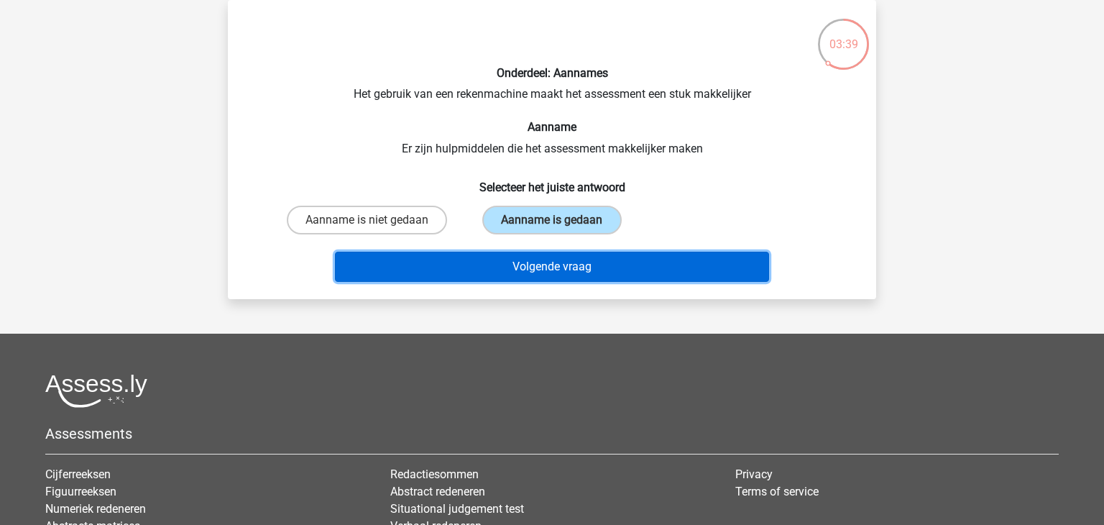
click at [579, 267] on button "Volgende vraag" at bounding box center [552, 266] width 435 height 30
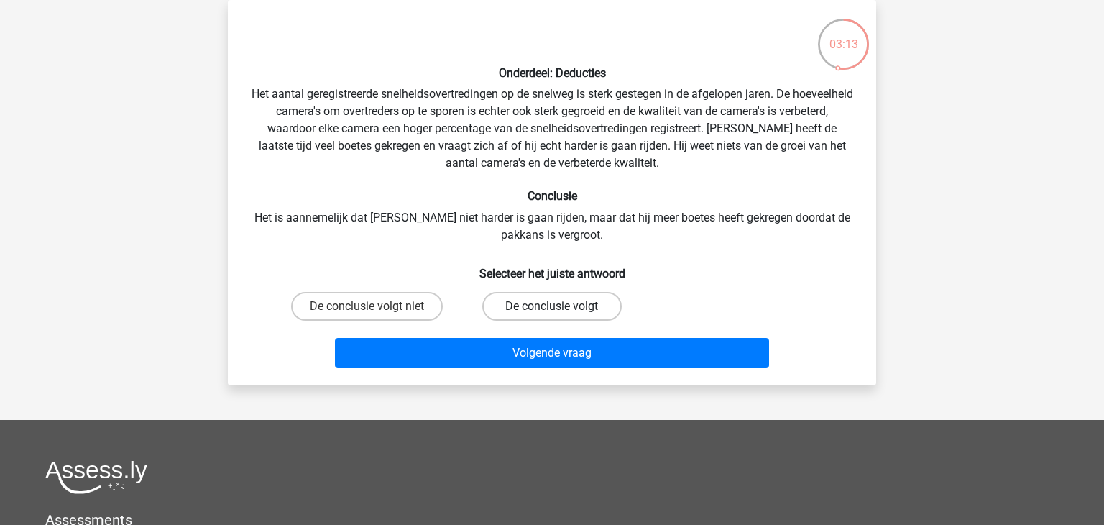
click at [540, 305] on label "De conclusie volgt" at bounding box center [551, 306] width 139 height 29
click at [552, 306] on input "De conclusie volgt" at bounding box center [556, 310] width 9 height 9
radio input "true"
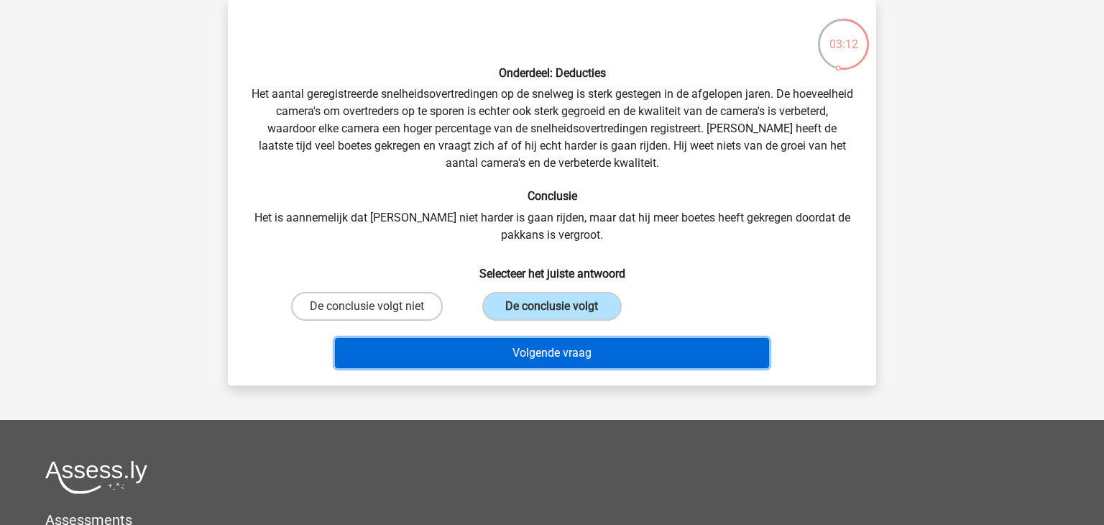
click at [561, 363] on button "Volgende vraag" at bounding box center [552, 353] width 435 height 30
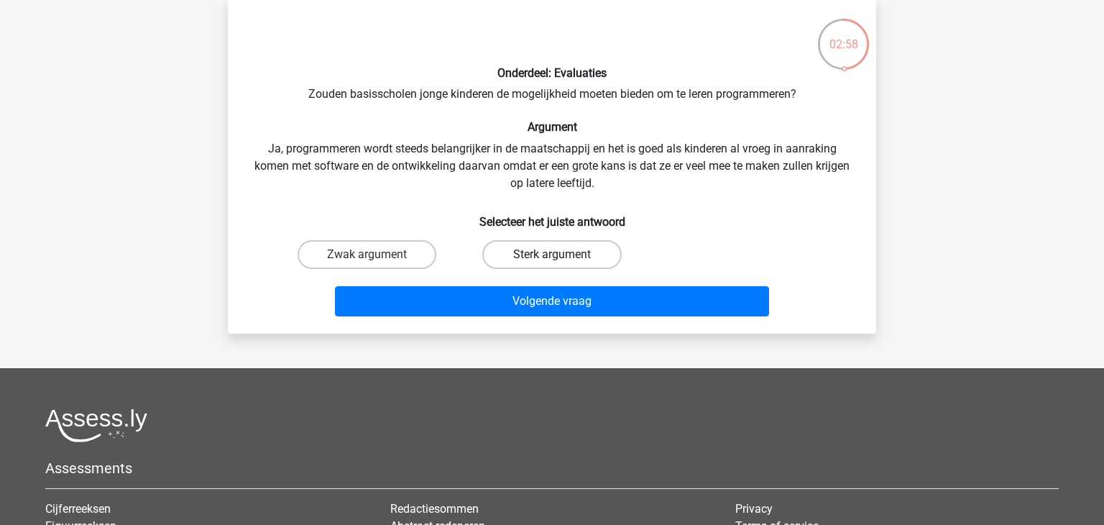
click at [517, 250] on label "Sterk argument" at bounding box center [551, 254] width 139 height 29
click at [552, 254] on input "Sterk argument" at bounding box center [556, 258] width 9 height 9
radio input "true"
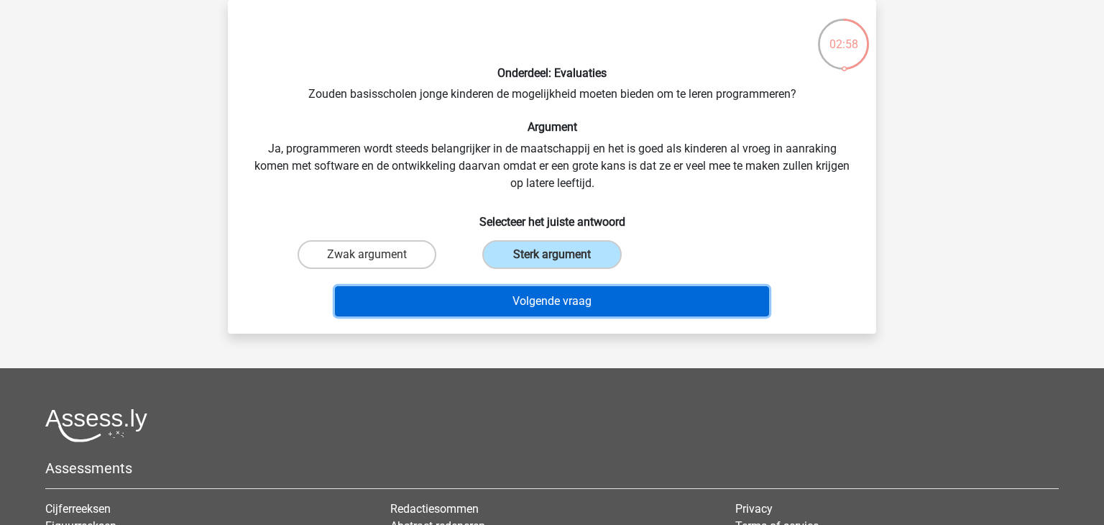
click at [560, 306] on button "Volgende vraag" at bounding box center [552, 301] width 435 height 30
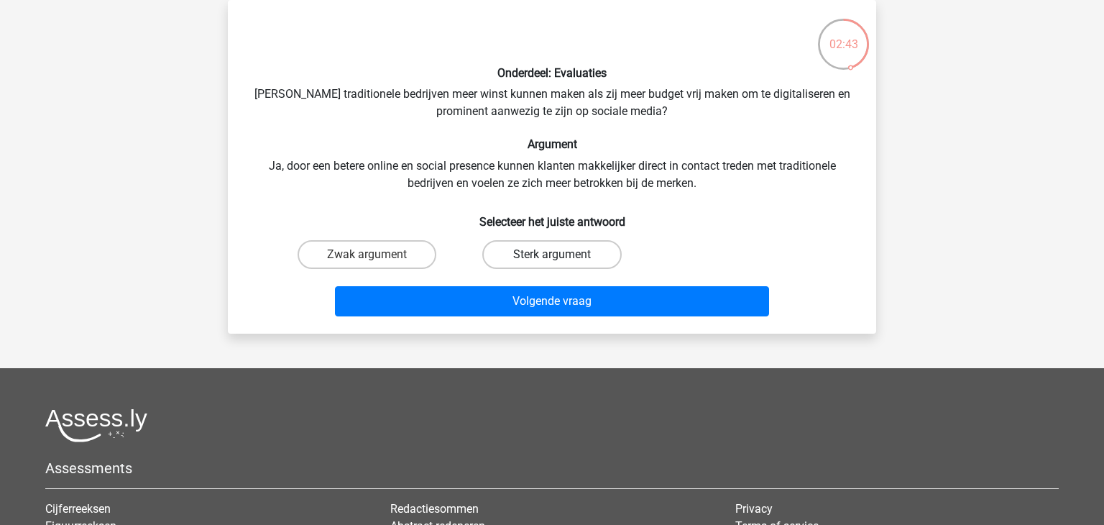
click at [591, 246] on label "Sterk argument" at bounding box center [551, 254] width 139 height 29
click at [561, 254] on input "Sterk argument" at bounding box center [556, 258] width 9 height 9
radio input "true"
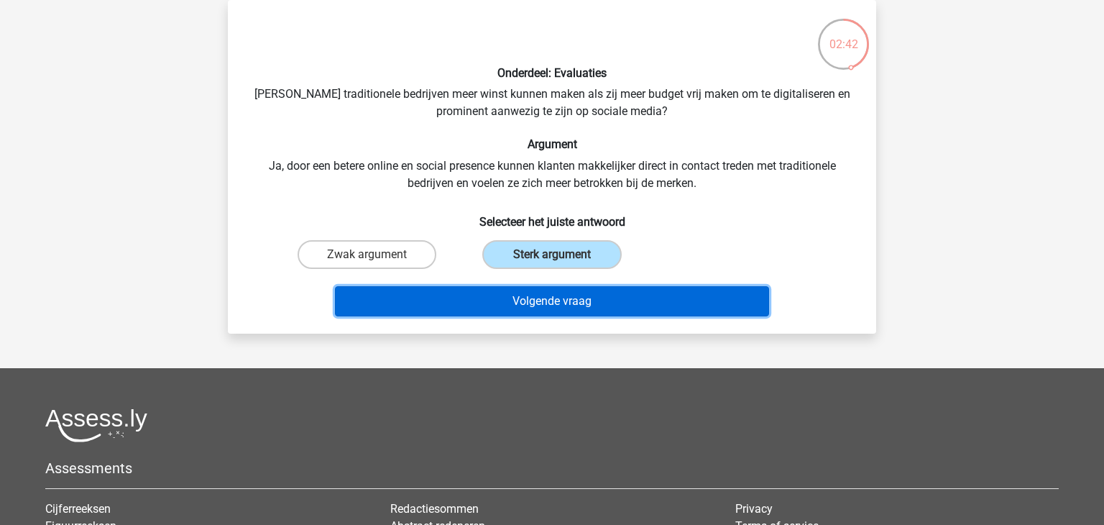
click at [568, 314] on button "Volgende vraag" at bounding box center [552, 301] width 435 height 30
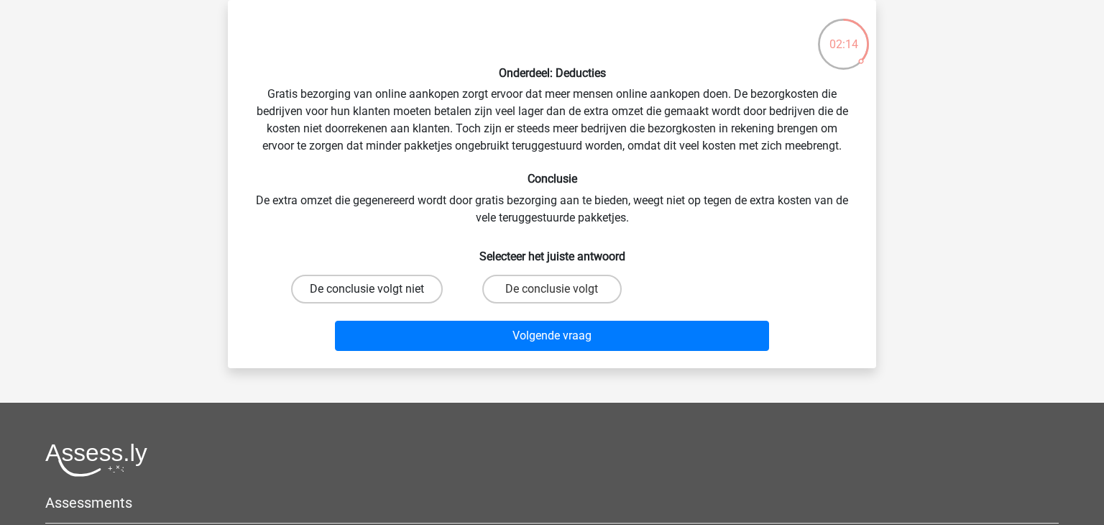
click at [324, 295] on label "De conclusie volgt niet" at bounding box center [367, 288] width 152 height 29
click at [367, 295] on input "De conclusie volgt niet" at bounding box center [371, 293] width 9 height 9
radio input "true"
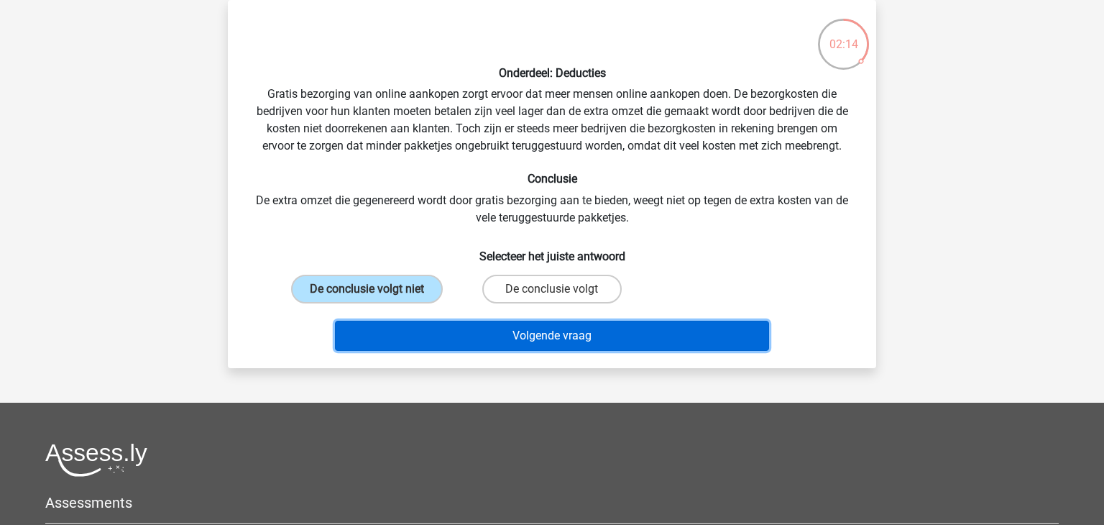
click at [542, 328] on button "Volgende vraag" at bounding box center [552, 335] width 435 height 30
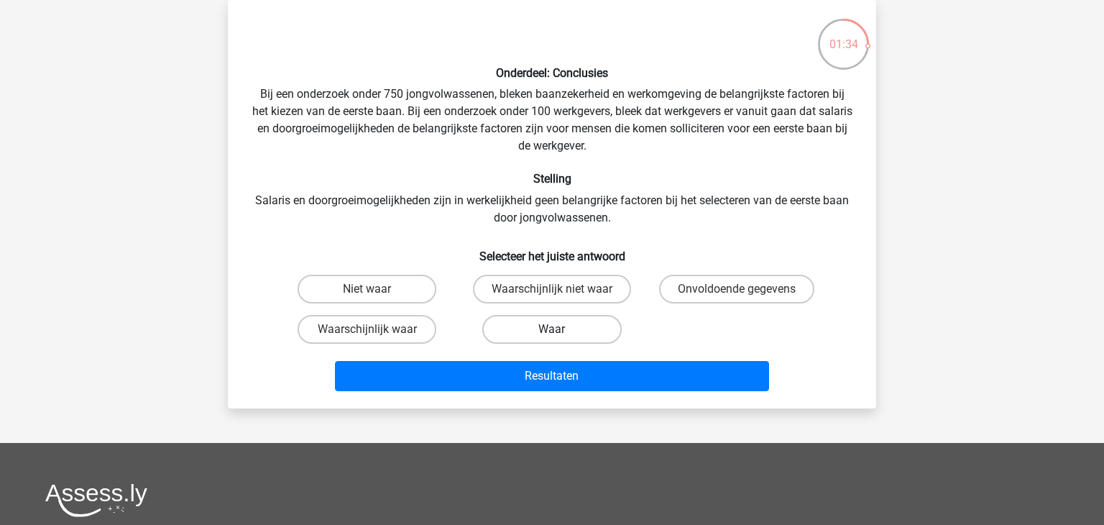
click at [566, 325] on label "Waar" at bounding box center [551, 329] width 139 height 29
click at [561, 329] on input "Waar" at bounding box center [556, 333] width 9 height 9
radio input "true"
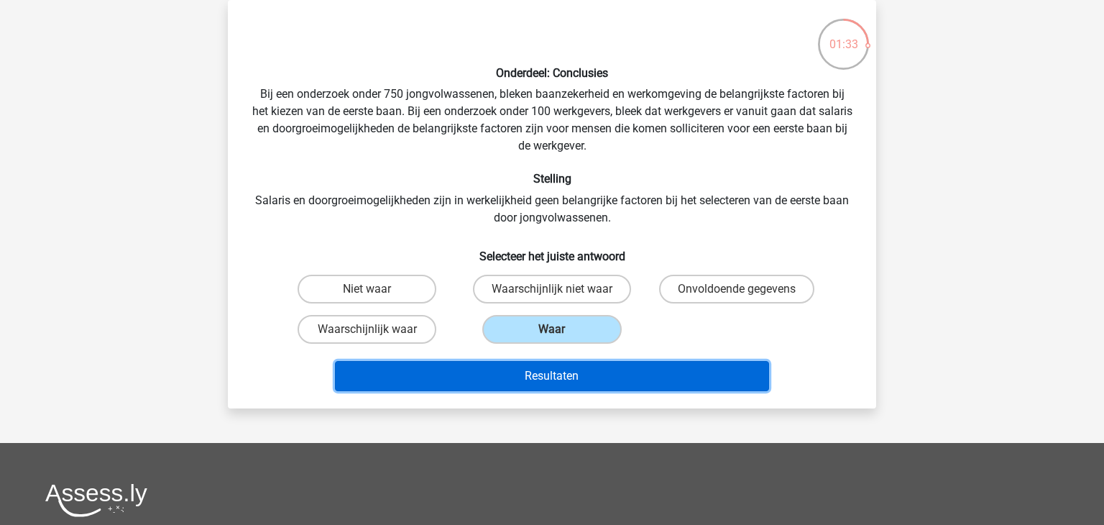
click at [584, 376] on button "Resultaten" at bounding box center [552, 376] width 435 height 30
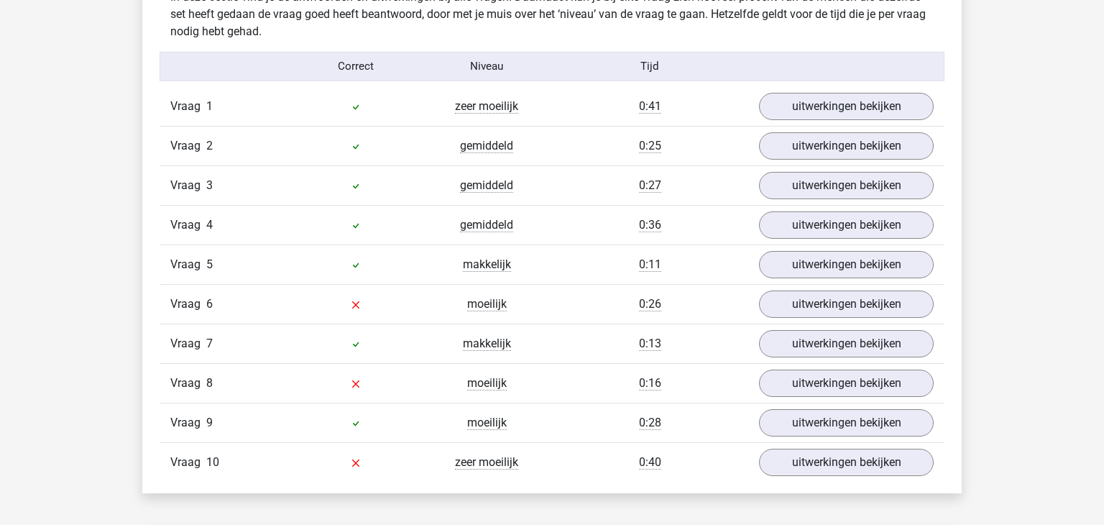
scroll to position [1180, 0]
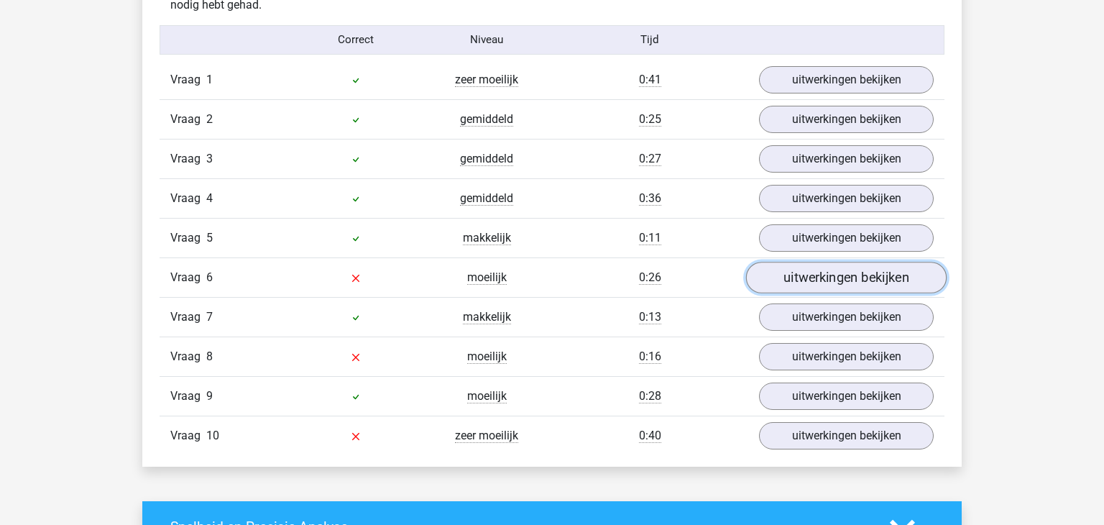
click at [818, 274] on link "uitwerkingen bekijken" at bounding box center [846, 278] width 200 height 32
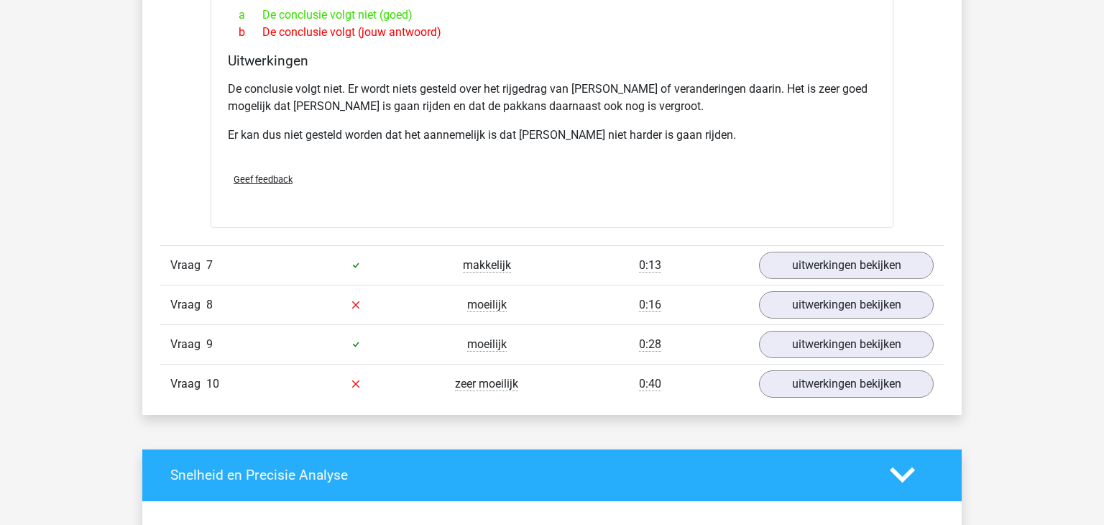
scroll to position [1696, 0]
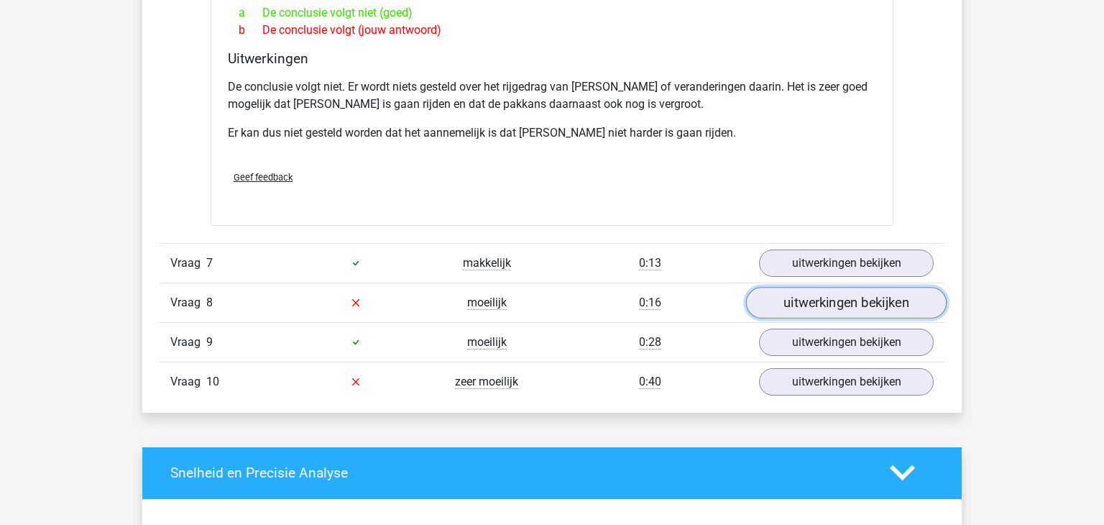
click at [834, 287] on link "uitwerkingen bekijken" at bounding box center [846, 303] width 200 height 32
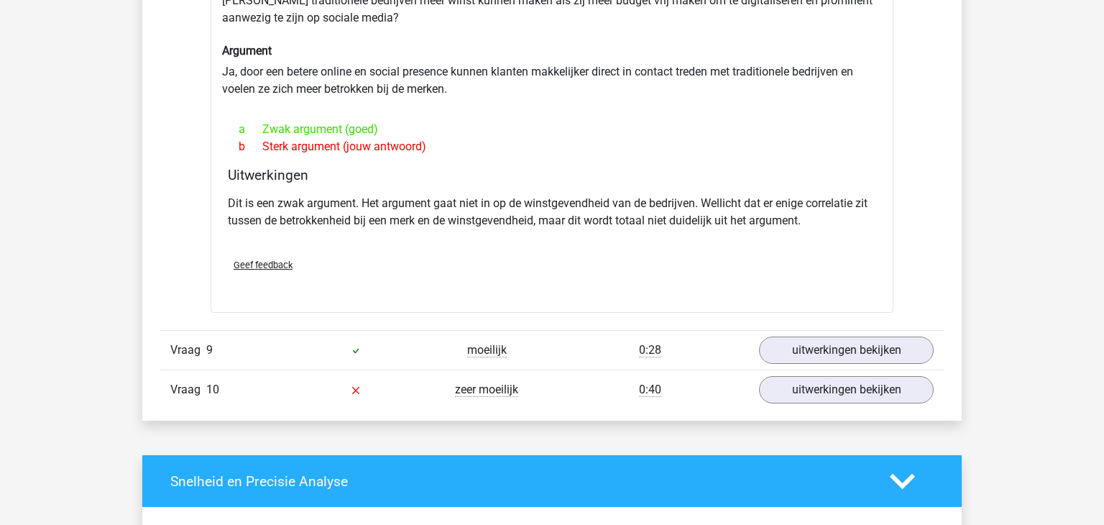
scroll to position [2069, 0]
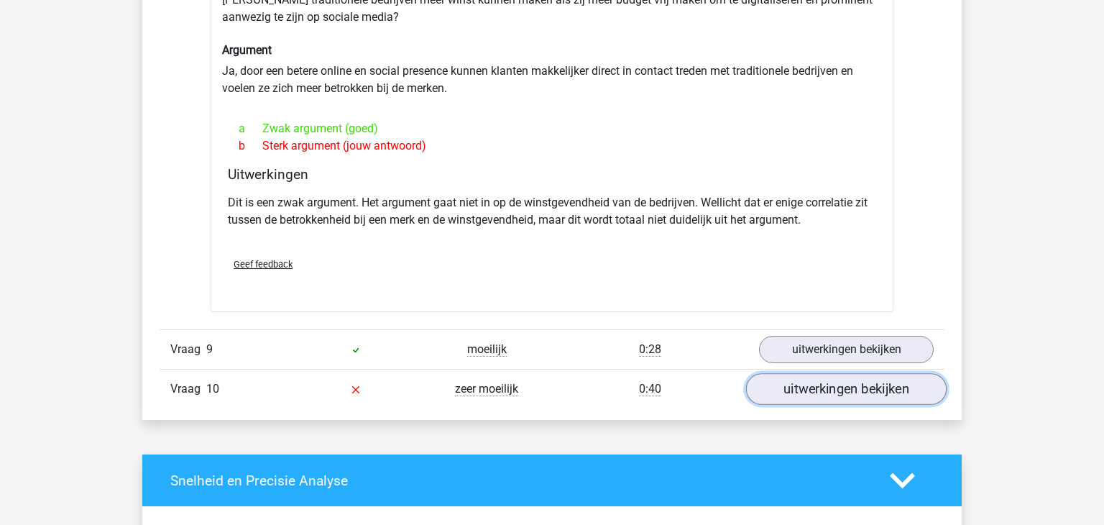
click at [839, 373] on link "uitwerkingen bekijken" at bounding box center [846, 389] width 200 height 32
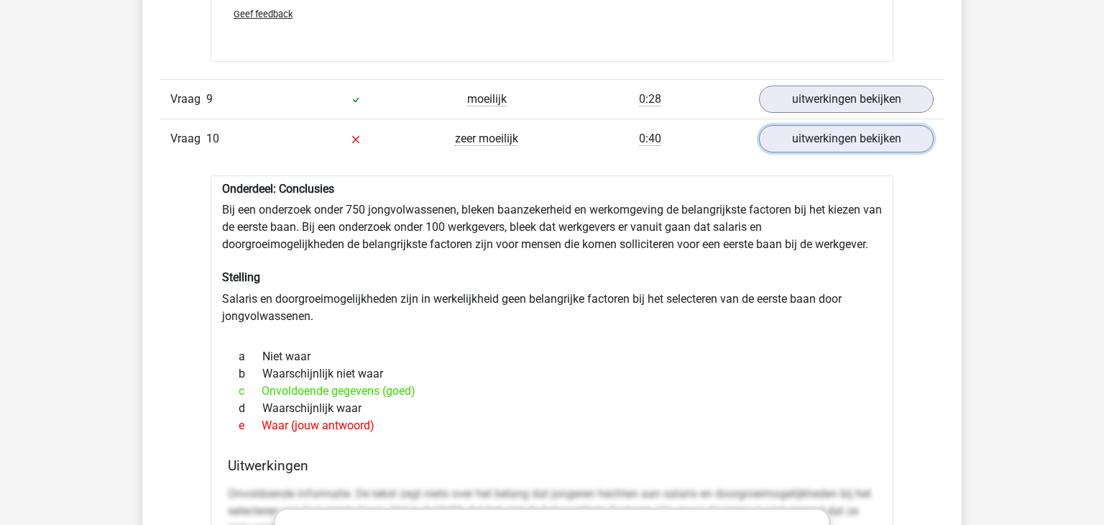
scroll to position [1917, 0]
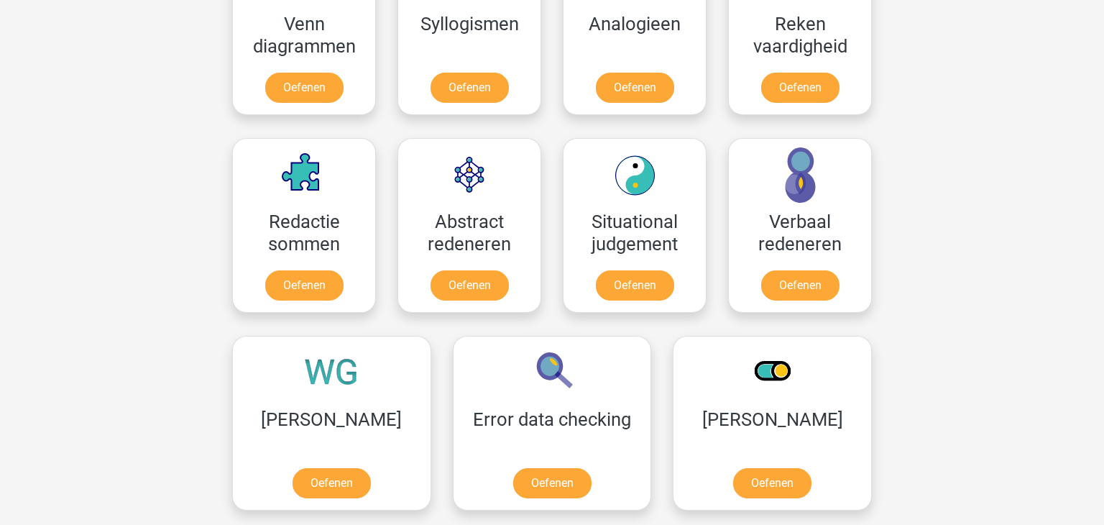
scroll to position [948, 0]
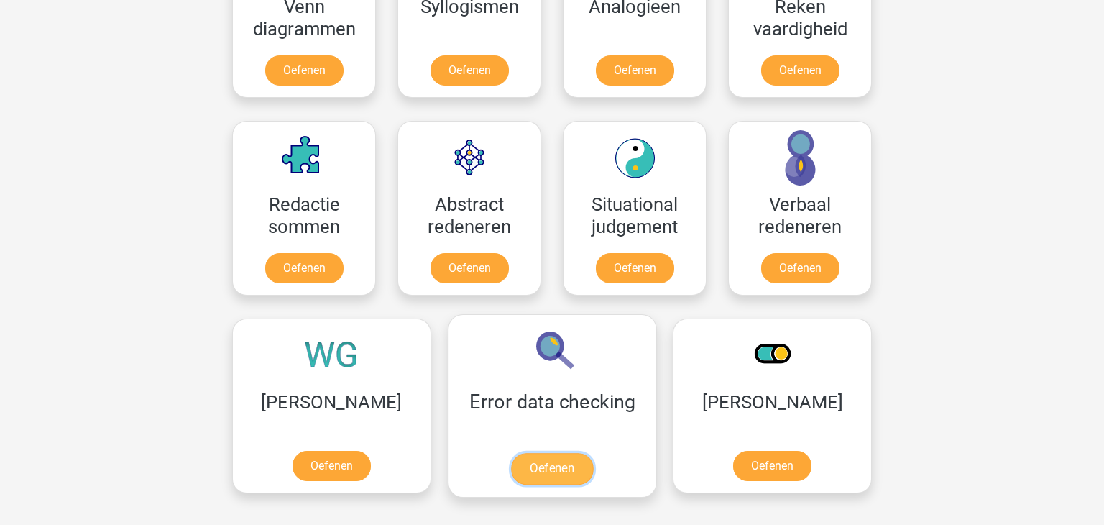
click at [511, 453] on link "Oefenen" at bounding box center [552, 469] width 82 height 32
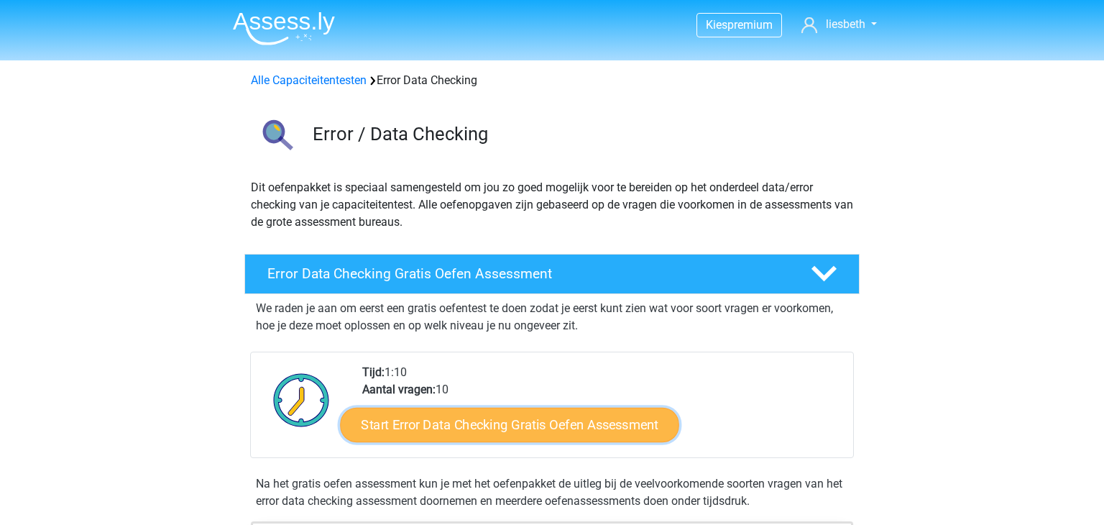
click at [481, 431] on link "Start Error Data Checking Gratis Oefen Assessment" at bounding box center [510, 424] width 339 height 34
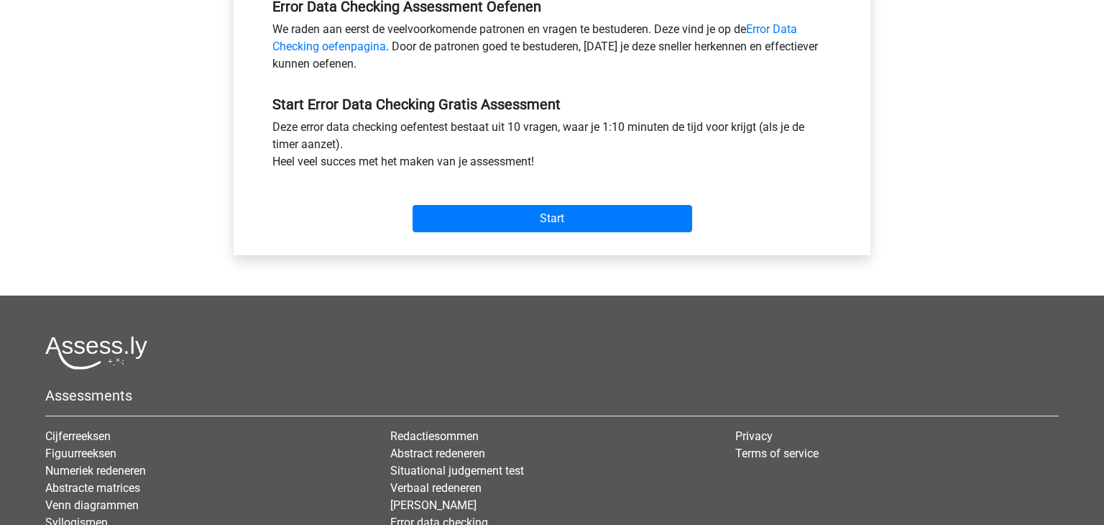
scroll to position [473, 0]
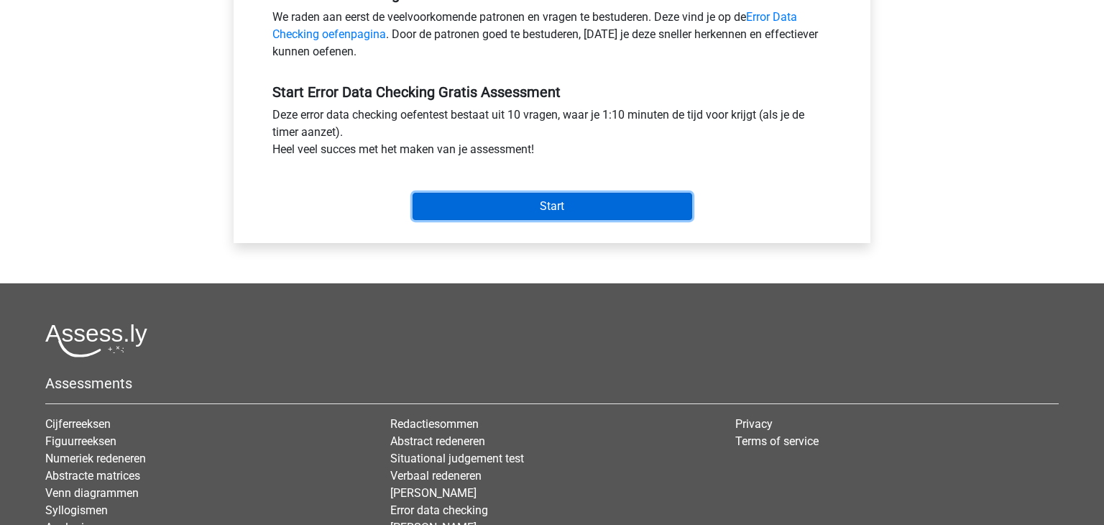
click at [569, 203] on input "Start" at bounding box center [552, 206] width 280 height 27
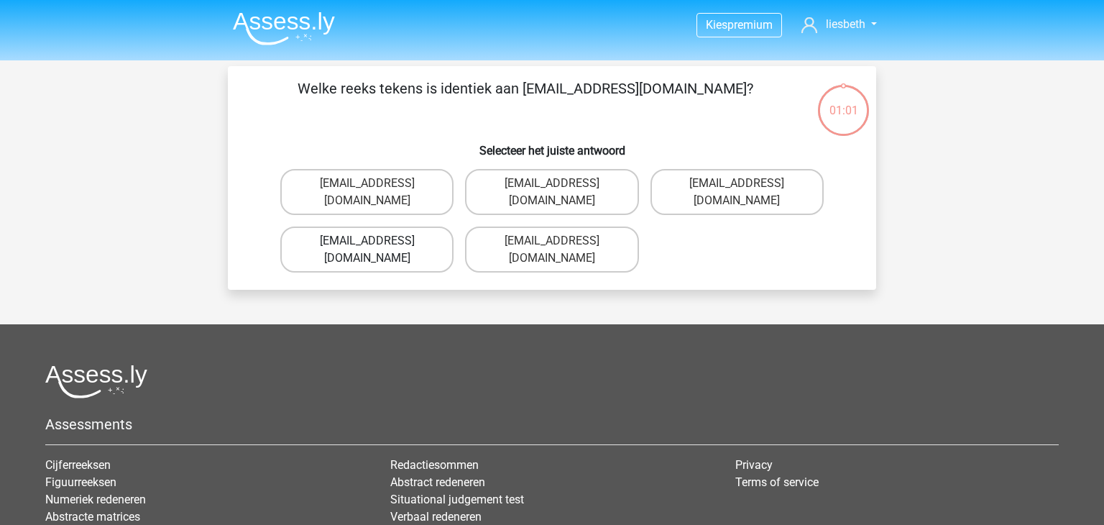
click at [412, 226] on label "[EMAIL_ADDRESS][DOMAIN_NAME]" at bounding box center [366, 249] width 173 height 46
click at [376, 241] on input "[EMAIL_ADDRESS][DOMAIN_NAME]" at bounding box center [371, 245] width 9 height 9
radio input "true"
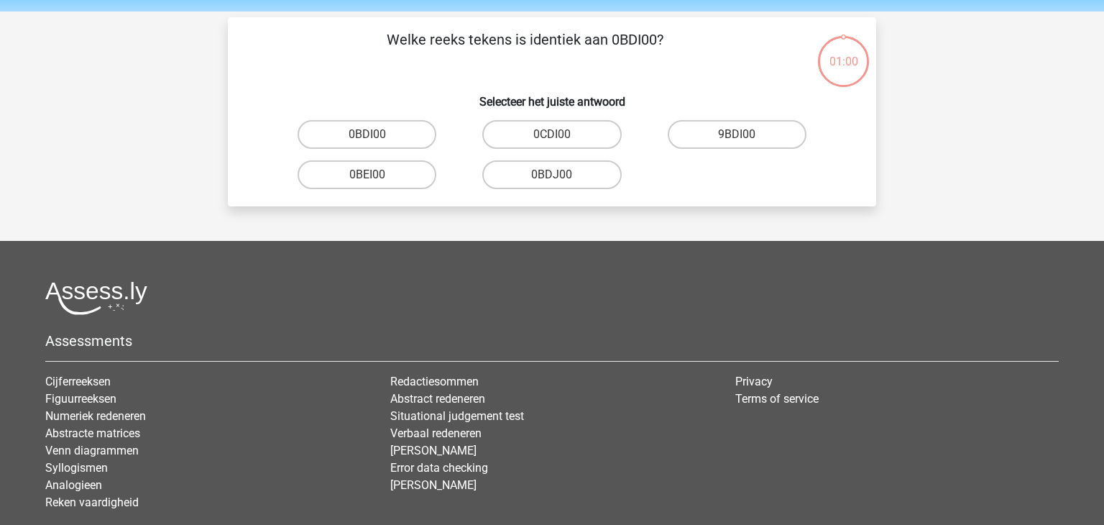
scroll to position [66, 0]
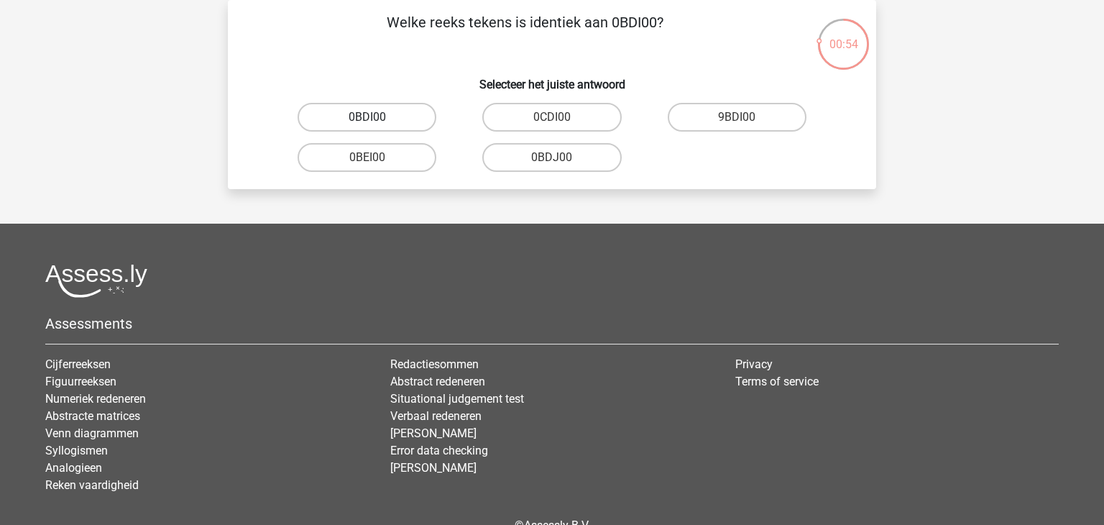
click at [392, 117] on label "0BDI00" at bounding box center [366, 117] width 139 height 29
click at [376, 117] on input "0BDI00" at bounding box center [371, 121] width 9 height 9
radio input "true"
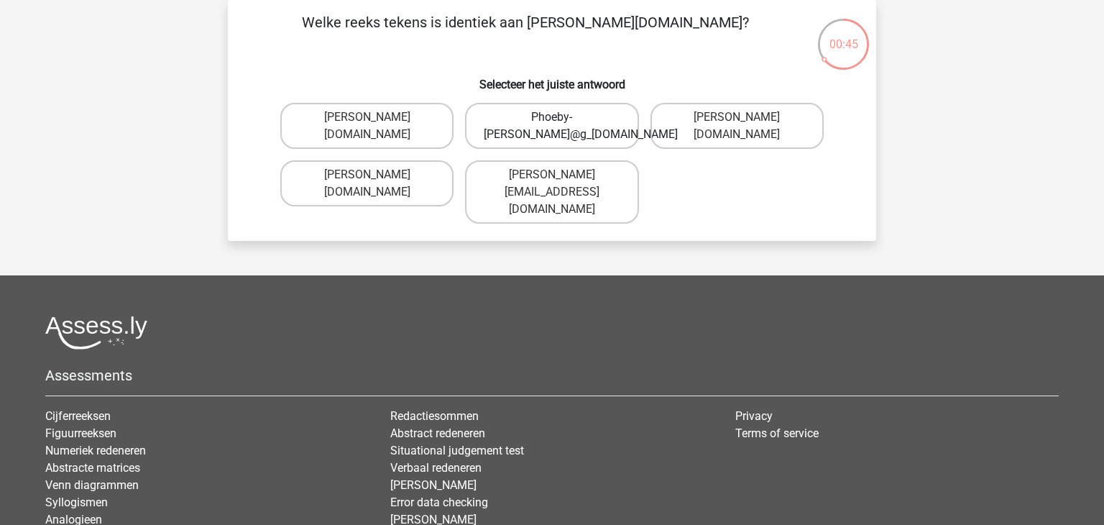
click at [601, 130] on label "Phoeby-[PERSON_NAME]@g_[DOMAIN_NAME]" at bounding box center [551, 126] width 173 height 46
click at [561, 126] on input "Phoeby-[PERSON_NAME]@g_[DOMAIN_NAME]" at bounding box center [556, 121] width 9 height 9
radio input "true"
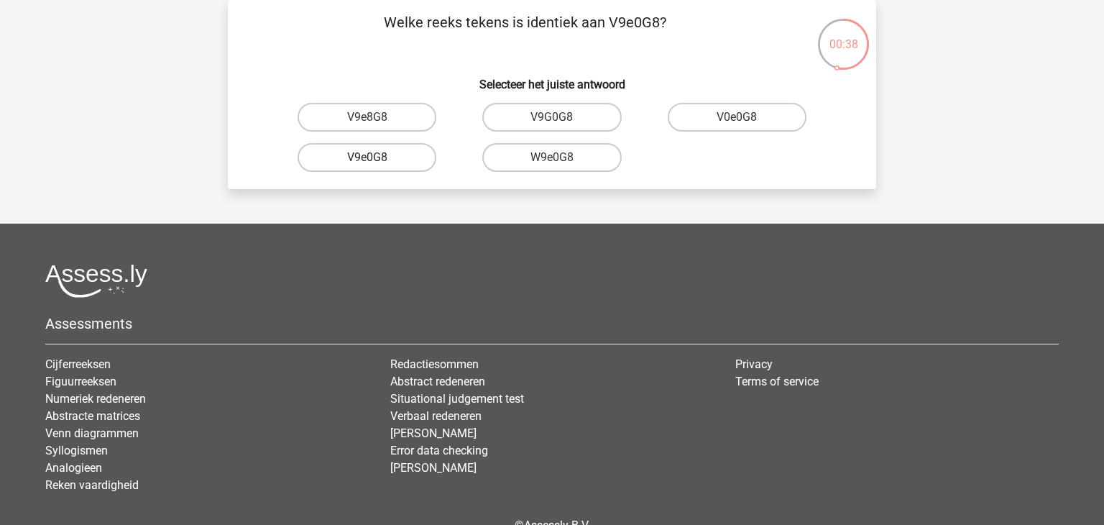
click at [401, 159] on label "V9e0G8" at bounding box center [366, 157] width 139 height 29
click at [376, 159] on input "V9e0G8" at bounding box center [371, 161] width 9 height 9
radio input "true"
click at [576, 121] on label "91051S" at bounding box center [551, 117] width 139 height 29
click at [561, 121] on input "91051S" at bounding box center [556, 121] width 9 height 9
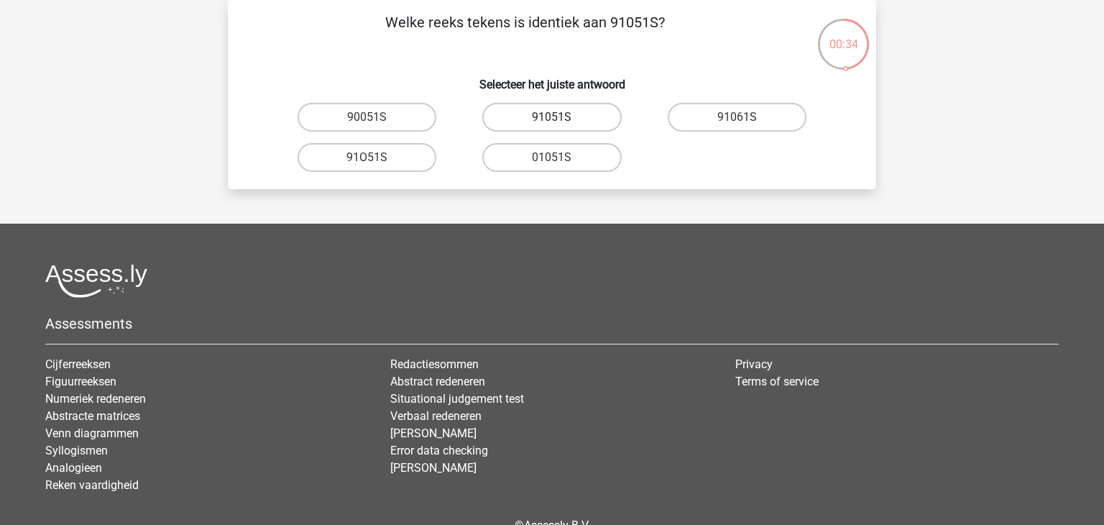
radio input "true"
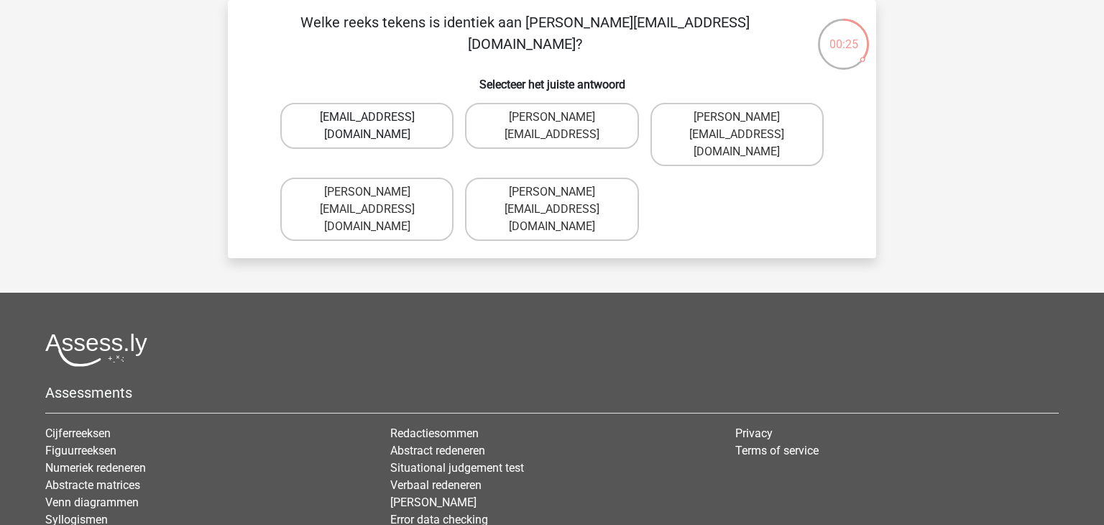
click at [421, 121] on label "[EMAIL_ADDRESS][DOMAIN_NAME]" at bounding box center [366, 126] width 173 height 46
click at [376, 121] on input "[EMAIL_ADDRESS][DOMAIN_NAME]" at bounding box center [371, 121] width 9 height 9
radio input "true"
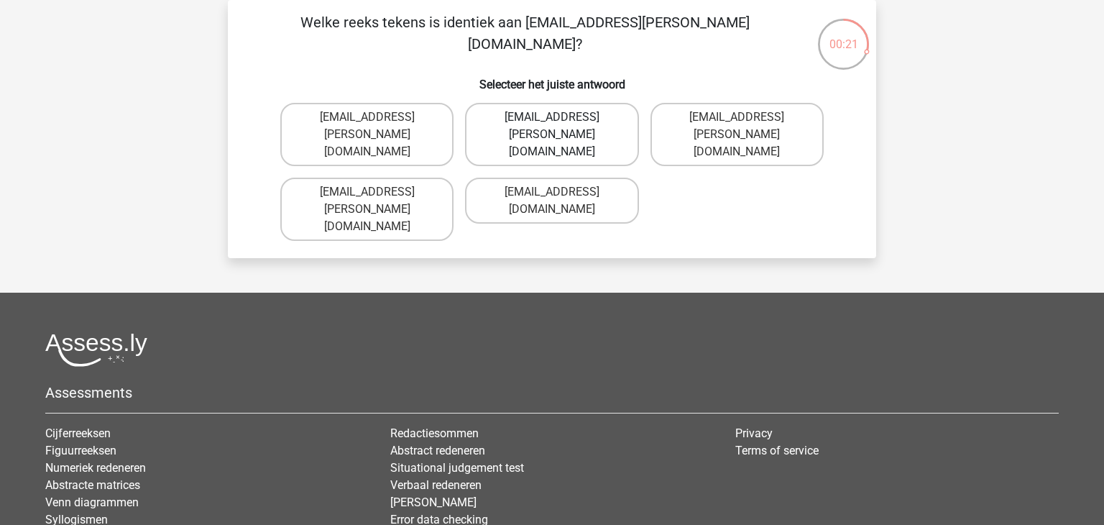
click at [534, 133] on label "[EMAIL_ADDRESS][PERSON_NAME][DOMAIN_NAME]" at bounding box center [551, 134] width 173 height 63
click at [552, 126] on input "[EMAIL_ADDRESS][PERSON_NAME][DOMAIN_NAME]" at bounding box center [556, 121] width 9 height 9
radio input "true"
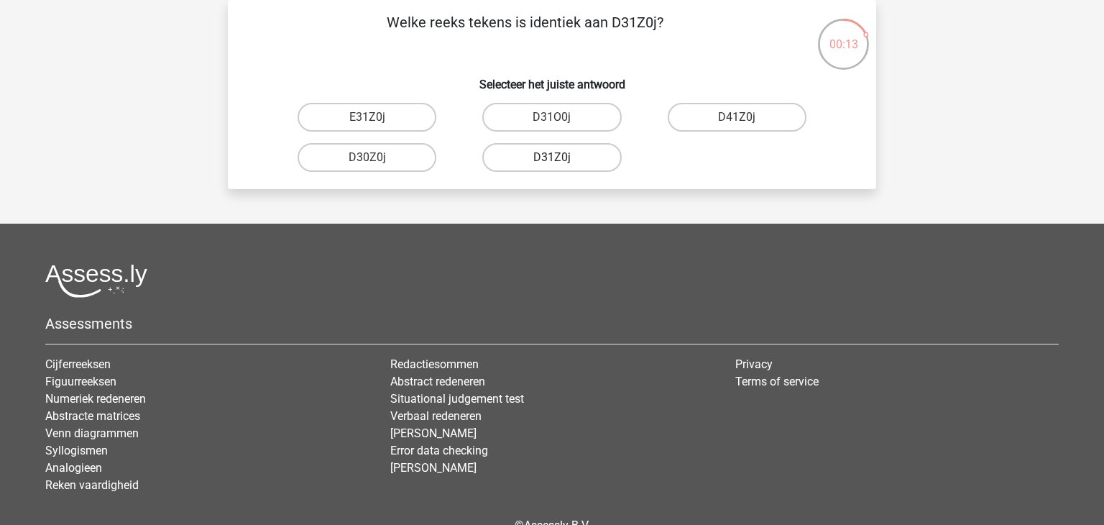
click at [578, 159] on label "D31Z0j" at bounding box center [551, 157] width 139 height 29
click at [561, 159] on input "D31Z0j" at bounding box center [556, 161] width 9 height 9
radio input "true"
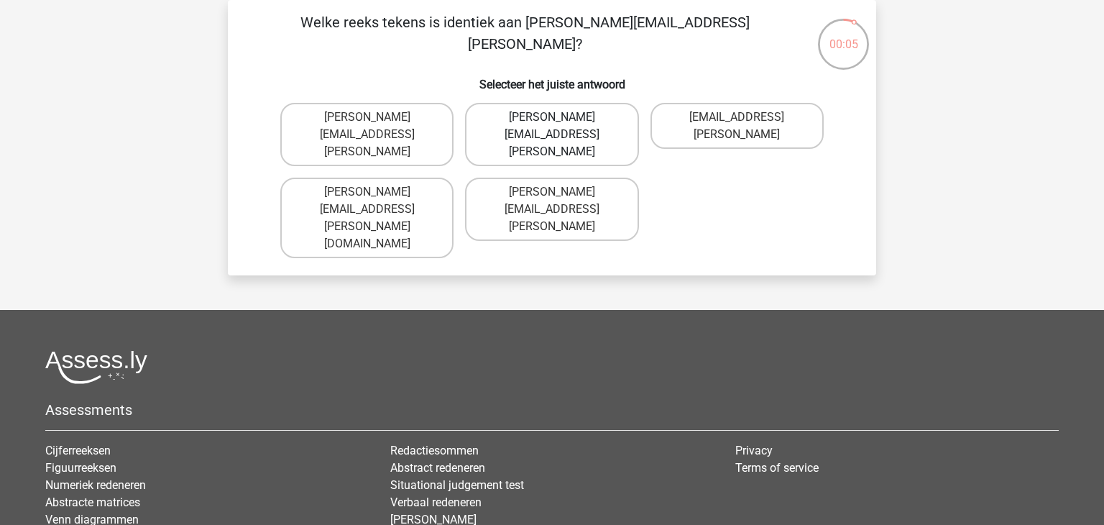
click at [593, 114] on label "[PERSON_NAME][EMAIL_ADDRESS][PERSON_NAME]" at bounding box center [551, 134] width 173 height 63
click at [561, 117] on input "[PERSON_NAME][EMAIL_ADDRESS][PERSON_NAME]" at bounding box center [556, 121] width 9 height 9
radio input "true"
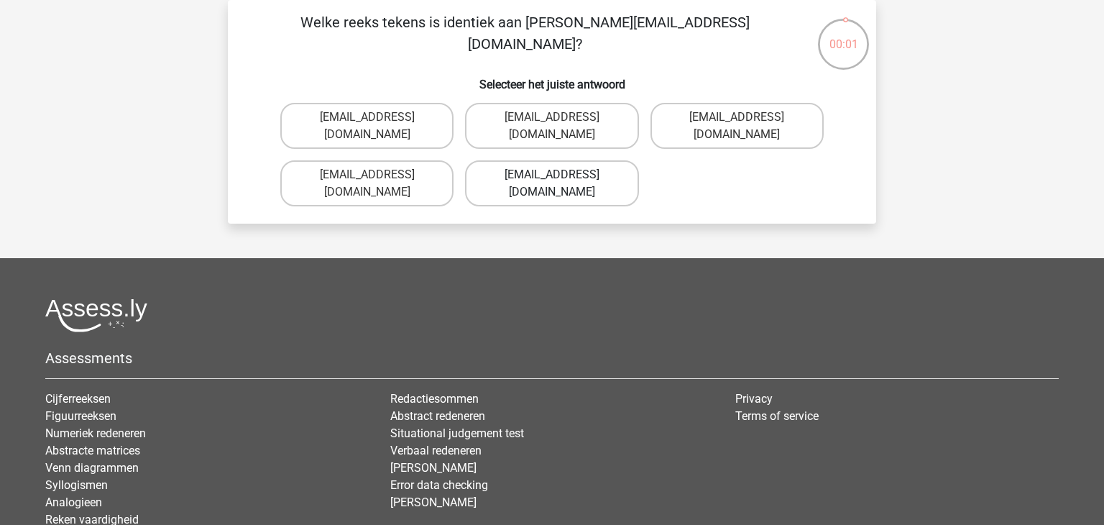
click at [532, 170] on label "[EMAIL_ADDRESS][DOMAIN_NAME]" at bounding box center [551, 183] width 173 height 46
click at [552, 175] on input "[EMAIL_ADDRESS][DOMAIN_NAME]" at bounding box center [556, 179] width 9 height 9
radio input "true"
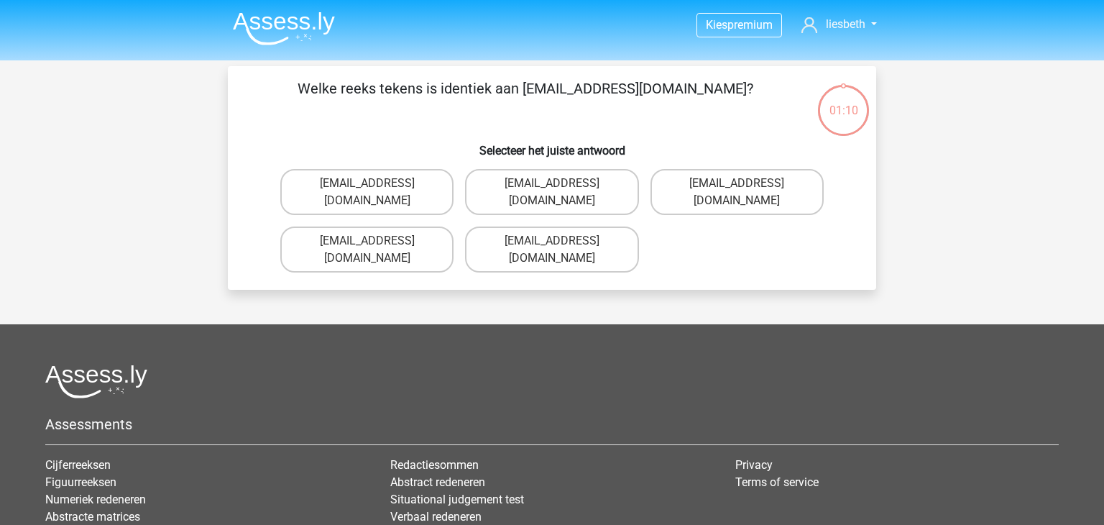
scroll to position [66, 0]
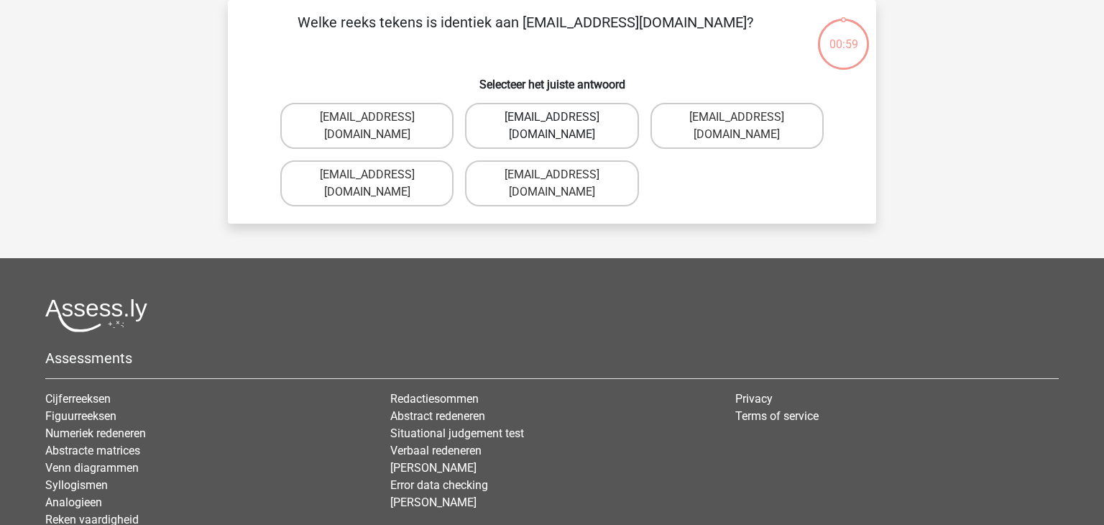
click at [578, 114] on label "[EMAIL_ADDRESS][DOMAIN_NAME]" at bounding box center [551, 126] width 173 height 46
click at [561, 117] on input "[EMAIL_ADDRESS][DOMAIN_NAME]" at bounding box center [556, 121] width 9 height 9
radio input "true"
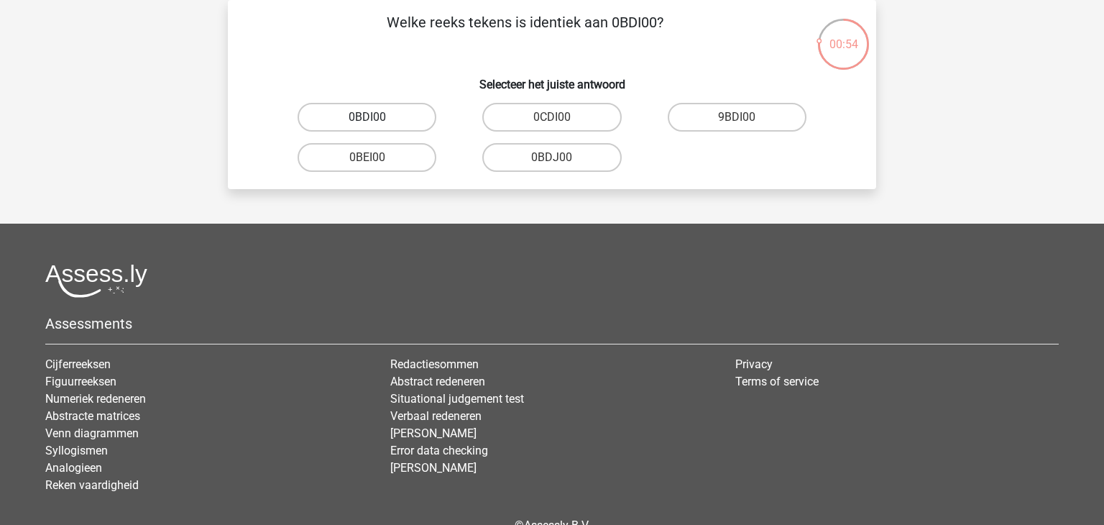
click at [394, 118] on label "0BDI00" at bounding box center [366, 117] width 139 height 29
click at [376, 118] on input "0BDI00" at bounding box center [371, 121] width 9 height 9
radio input "true"
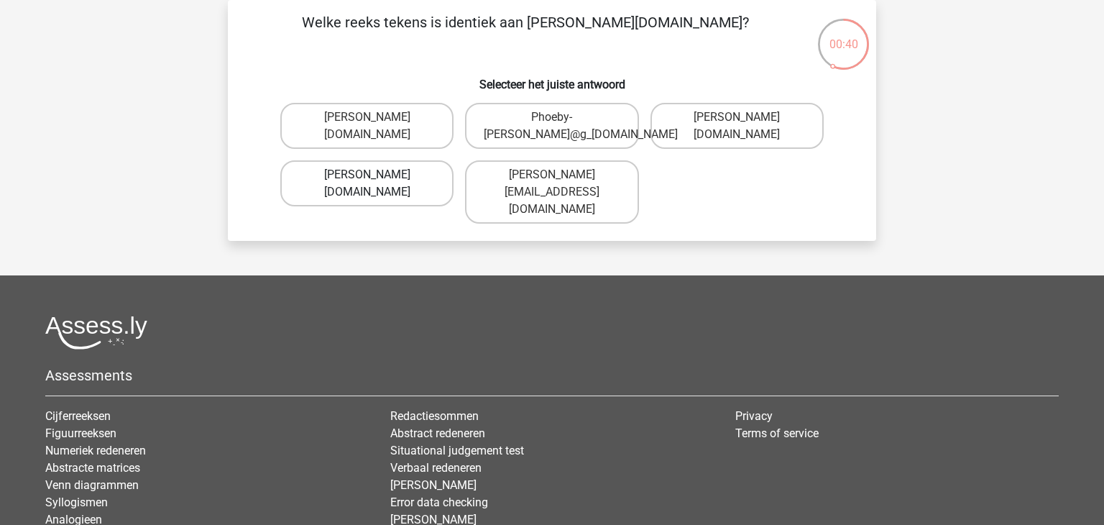
click at [422, 188] on label "[PERSON_NAME][DOMAIN_NAME]" at bounding box center [366, 183] width 173 height 46
click at [376, 184] on input "[PERSON_NAME][DOMAIN_NAME]" at bounding box center [371, 179] width 9 height 9
radio input "true"
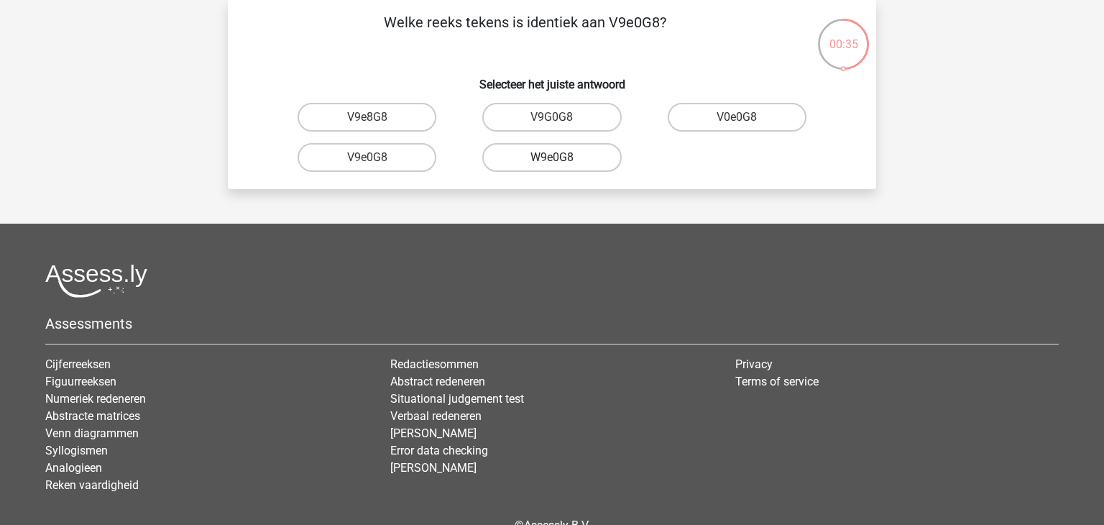
click at [579, 162] on label "W9e0G8" at bounding box center [551, 157] width 139 height 29
click at [561, 162] on input "W9e0G8" at bounding box center [556, 161] width 9 height 9
radio input "true"
click at [584, 117] on label "91051S" at bounding box center [551, 117] width 139 height 29
click at [561, 117] on input "91051S" at bounding box center [556, 121] width 9 height 9
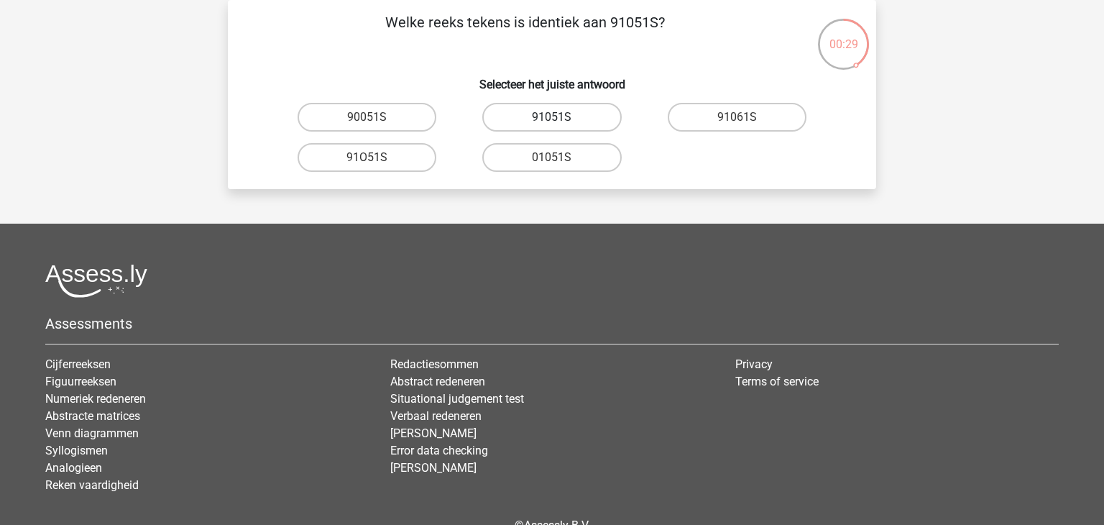
radio input "true"
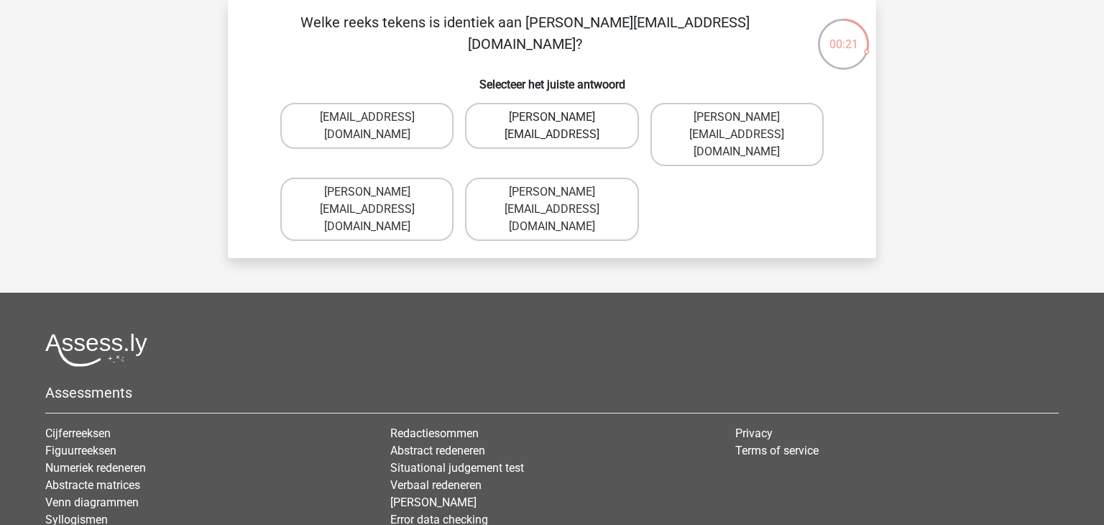
click at [565, 122] on label "[PERSON_NAME][EMAIL_ADDRESS]" at bounding box center [551, 126] width 173 height 46
click at [561, 122] on input "[PERSON_NAME][EMAIL_ADDRESS]" at bounding box center [556, 121] width 9 height 9
radio input "true"
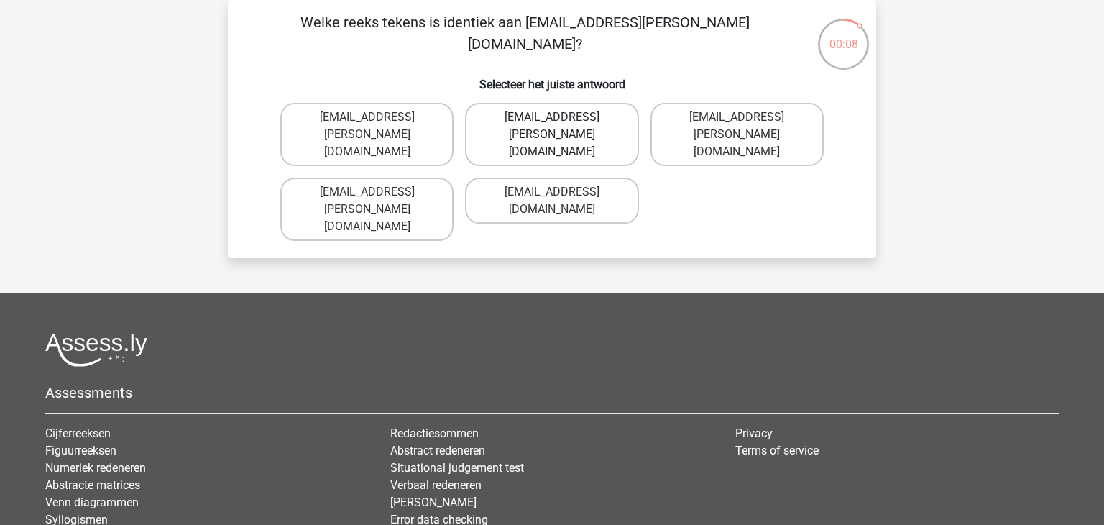
click at [601, 128] on label "Ava-Carroll@mailme.uk.com" at bounding box center [551, 134] width 173 height 63
click at [561, 126] on input "Ava-Carroll@mailme.uk.com" at bounding box center [556, 121] width 9 height 9
radio input "true"
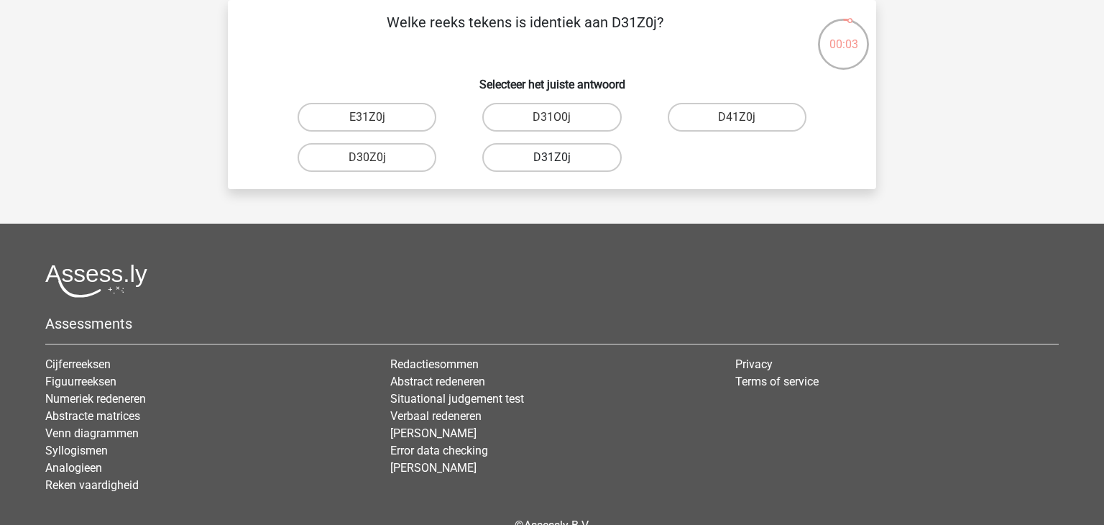
click at [576, 157] on label "D31Z0j" at bounding box center [551, 157] width 139 height 29
click at [561, 157] on input "D31Z0j" at bounding box center [556, 161] width 9 height 9
radio input "true"
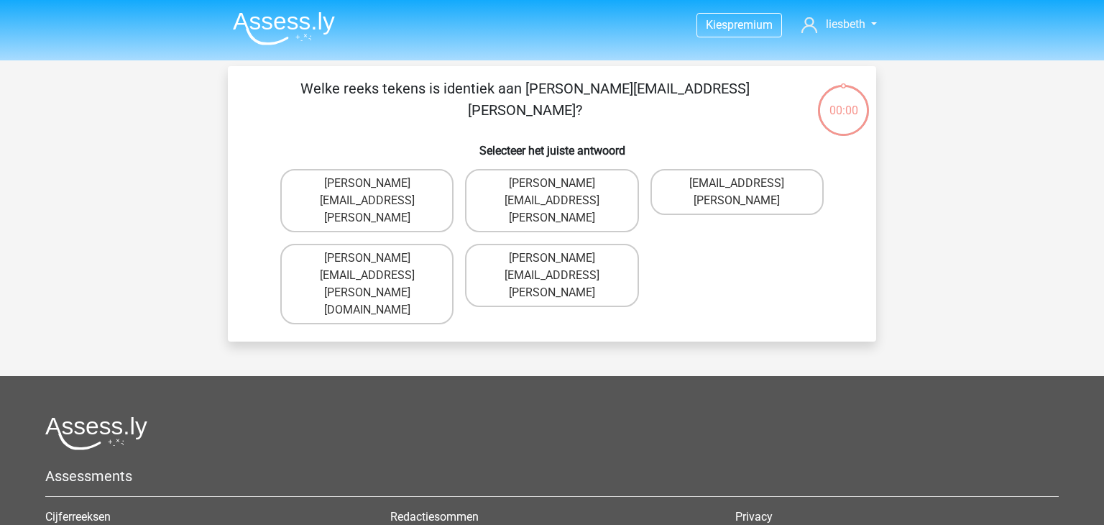
scroll to position [66, 0]
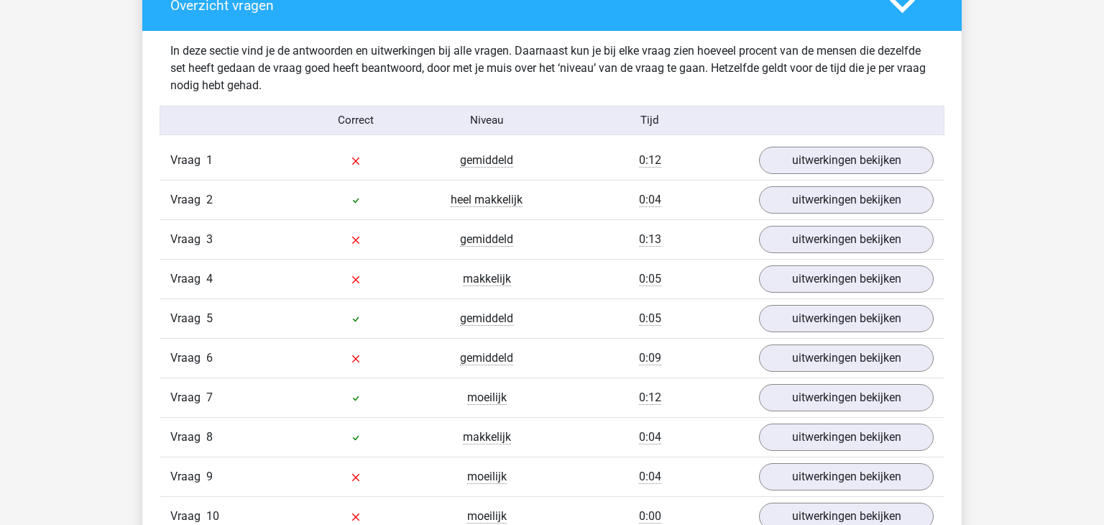
scroll to position [1100, 0]
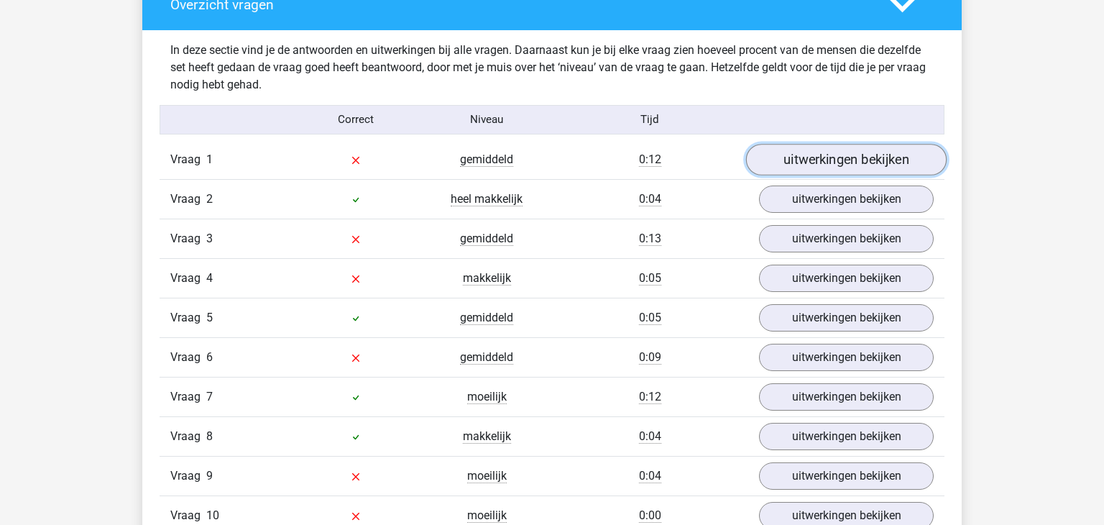
click at [833, 168] on link "uitwerkingen bekijken" at bounding box center [846, 160] width 200 height 32
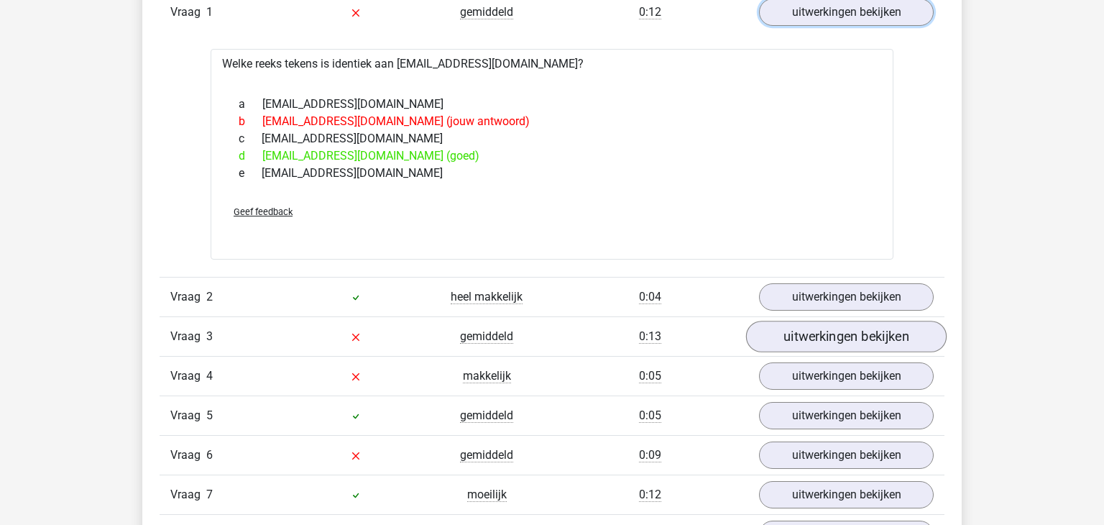
scroll to position [1252, 0]
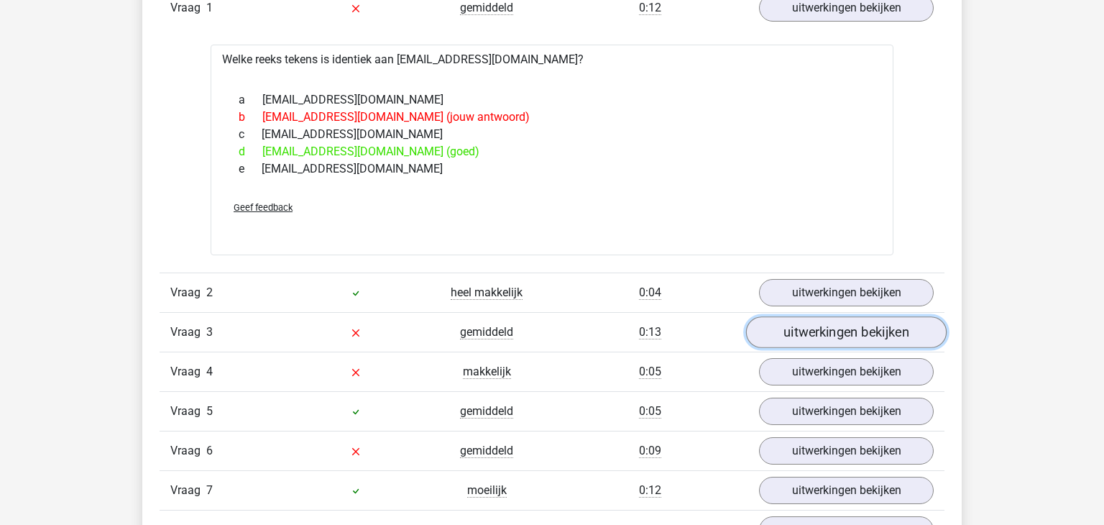
click at [884, 330] on link "uitwerkingen bekijken" at bounding box center [846, 332] width 200 height 32
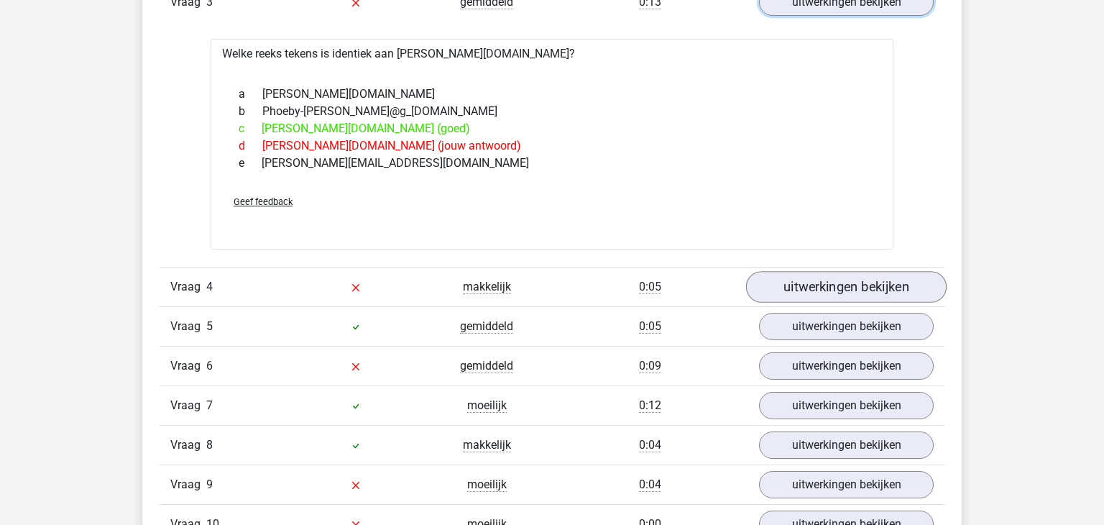
scroll to position [1586, 0]
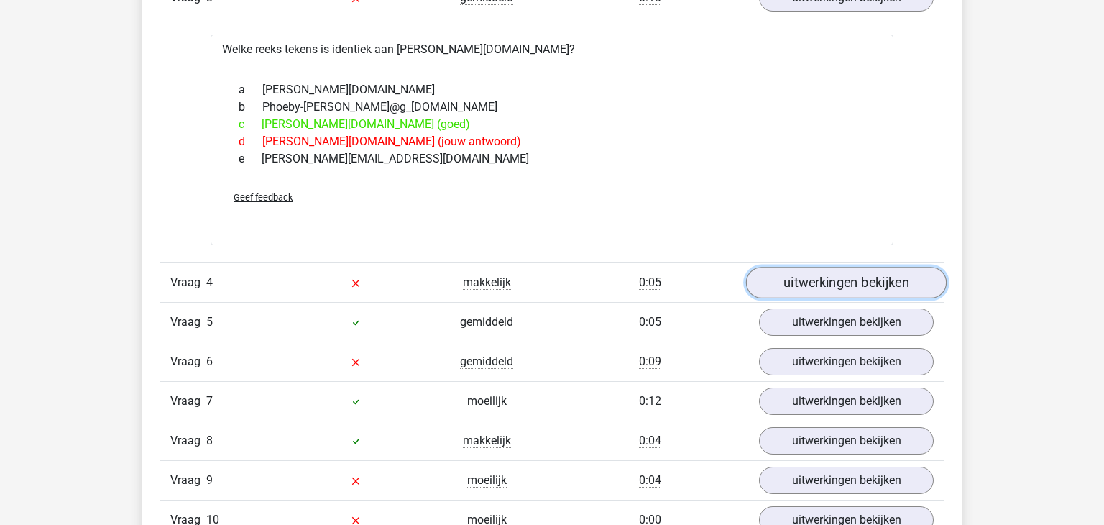
click at [873, 282] on link "uitwerkingen bekijken" at bounding box center [846, 283] width 200 height 32
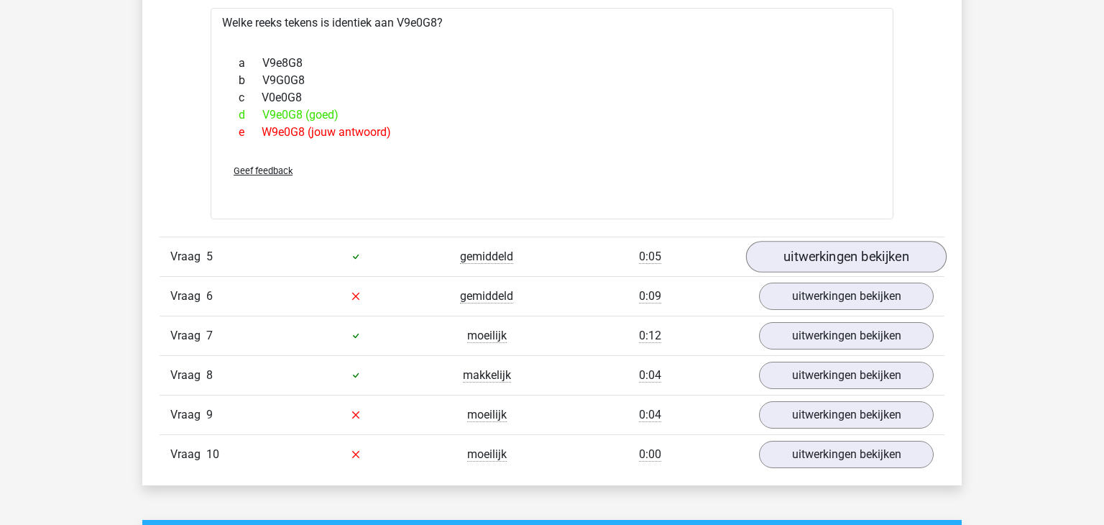
scroll to position [1905, 0]
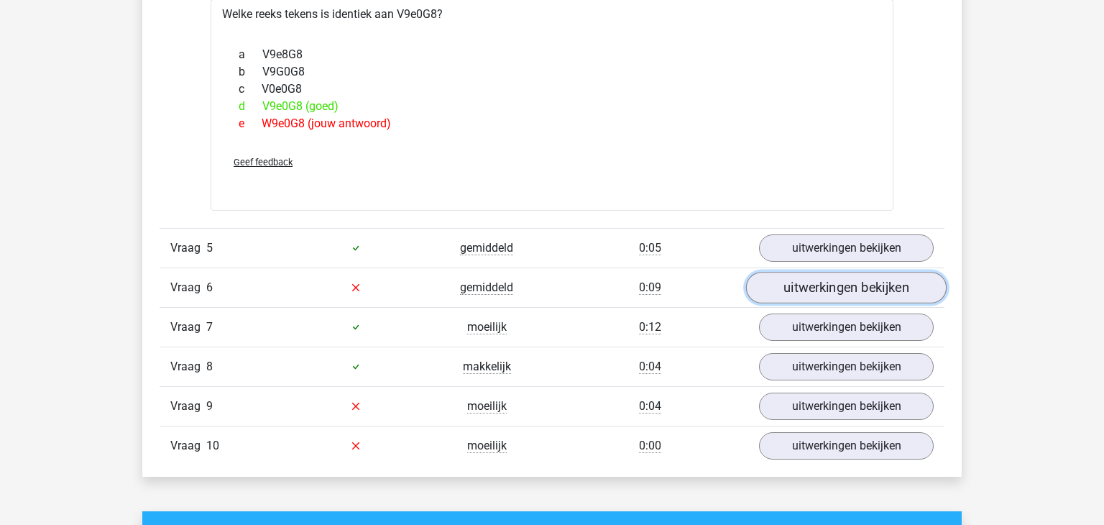
click at [880, 274] on link "uitwerkingen bekijken" at bounding box center [846, 288] width 200 height 32
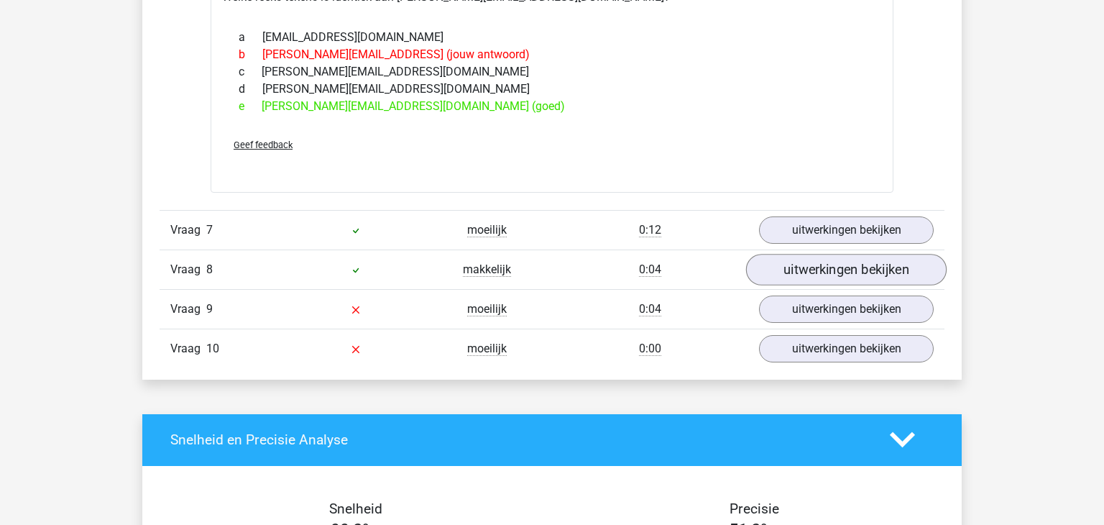
scroll to position [2249, 0]
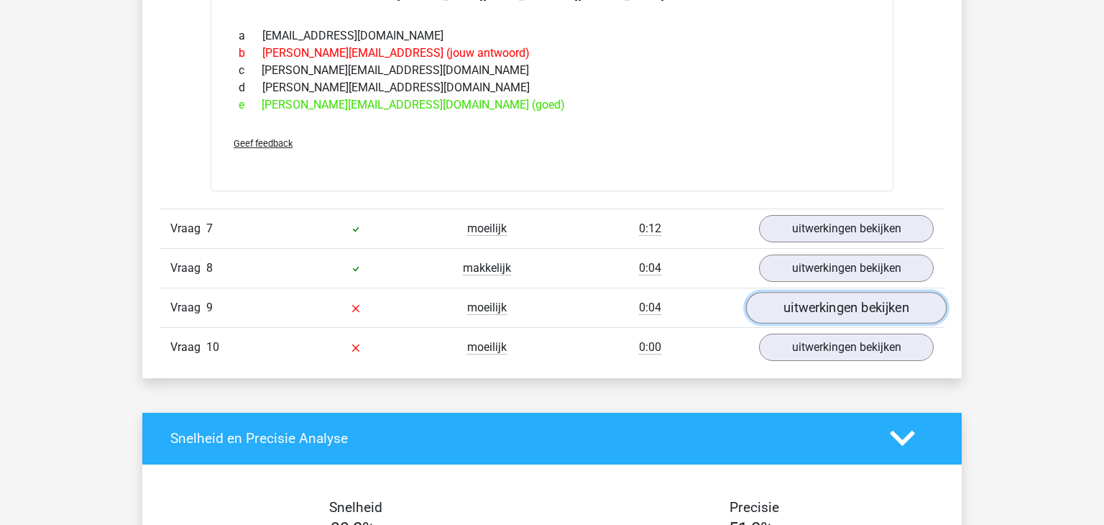
click at [835, 297] on link "uitwerkingen bekijken" at bounding box center [846, 308] width 200 height 32
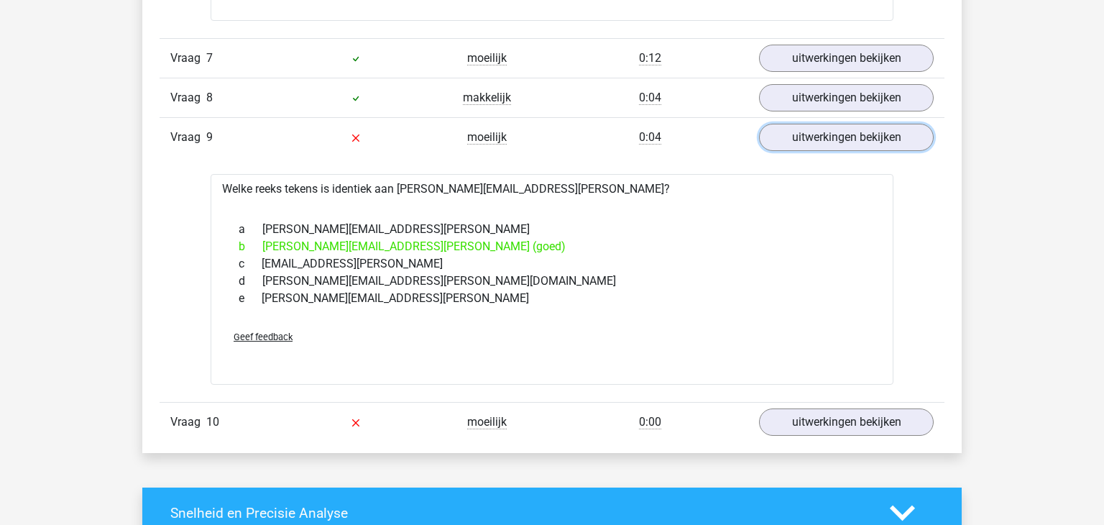
scroll to position [2437, 0]
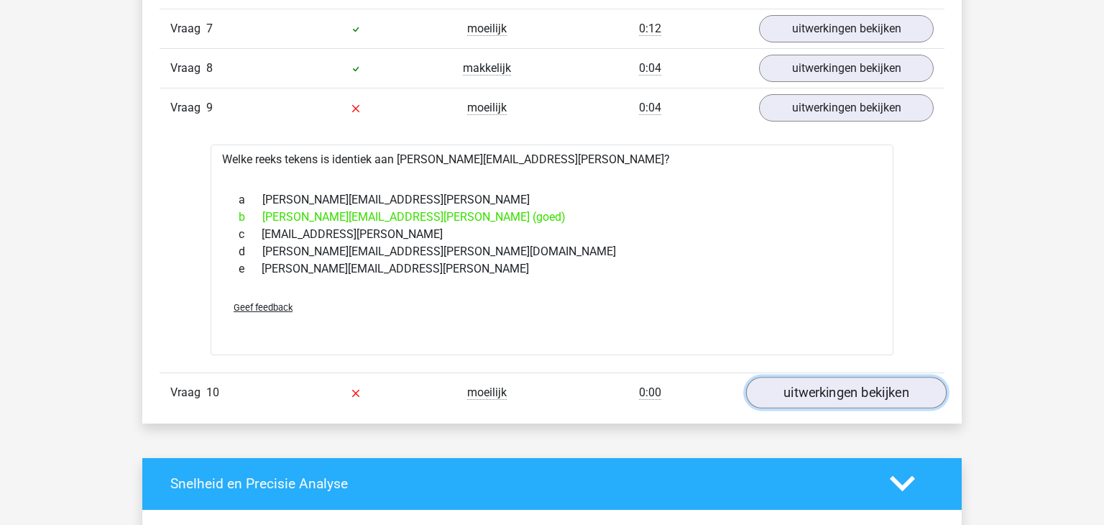
click at [841, 399] on link "uitwerkingen bekijken" at bounding box center [846, 392] width 200 height 32
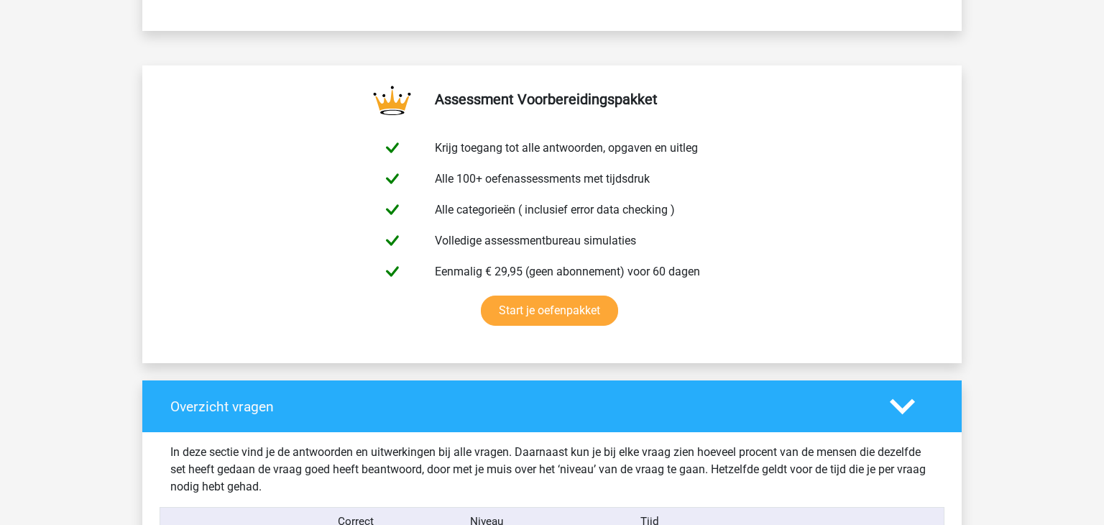
scroll to position [695, 0]
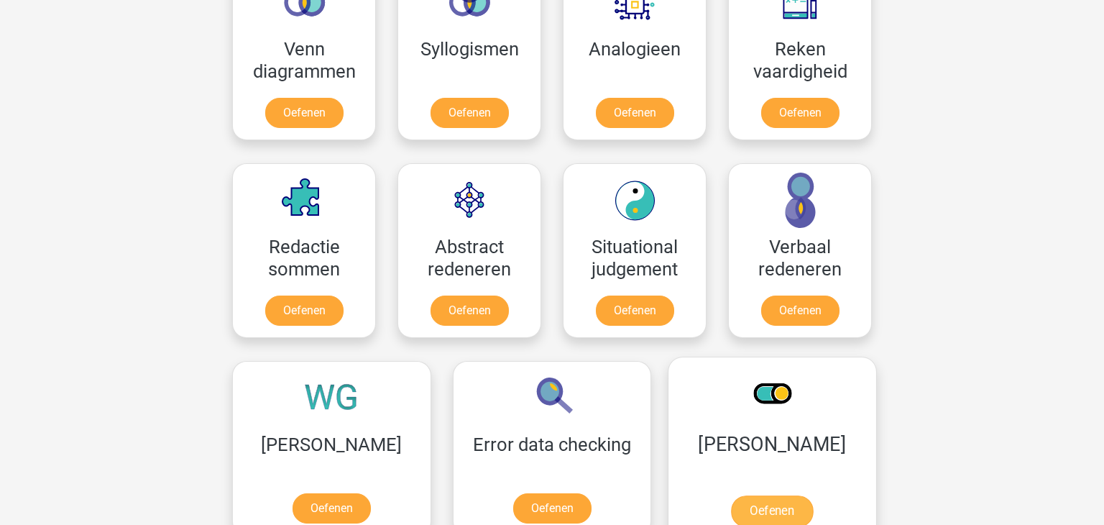
scroll to position [1043, 0]
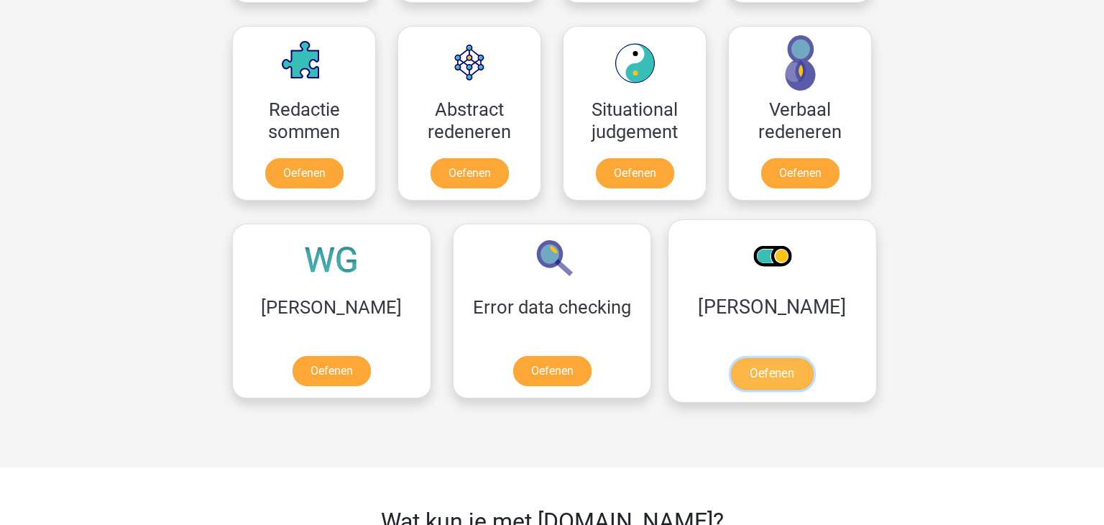
click at [731, 374] on link "Oefenen" at bounding box center [772, 374] width 82 height 32
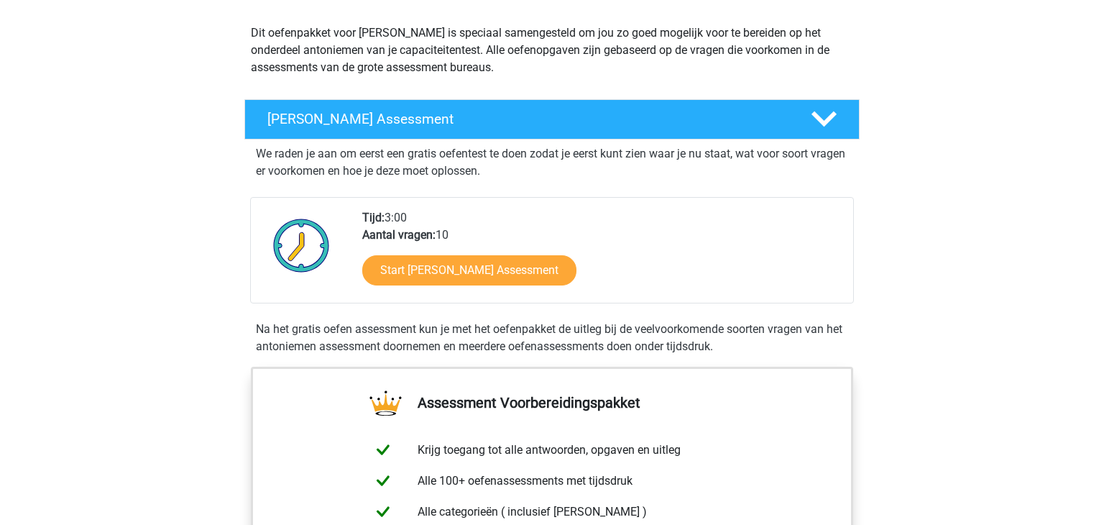
scroll to position [172, 0]
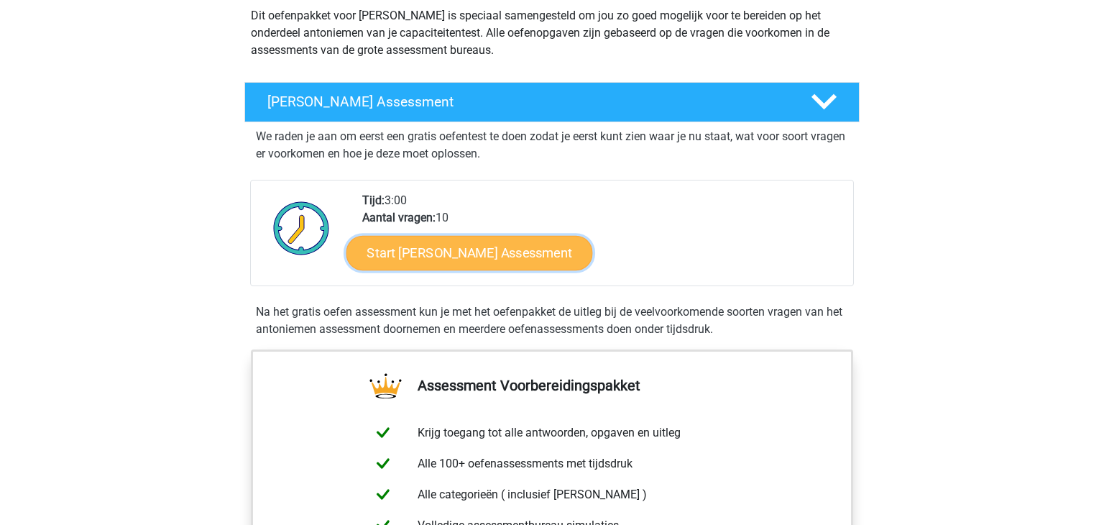
click at [519, 246] on link "Start [PERSON_NAME] Assessment" at bounding box center [469, 252] width 246 height 34
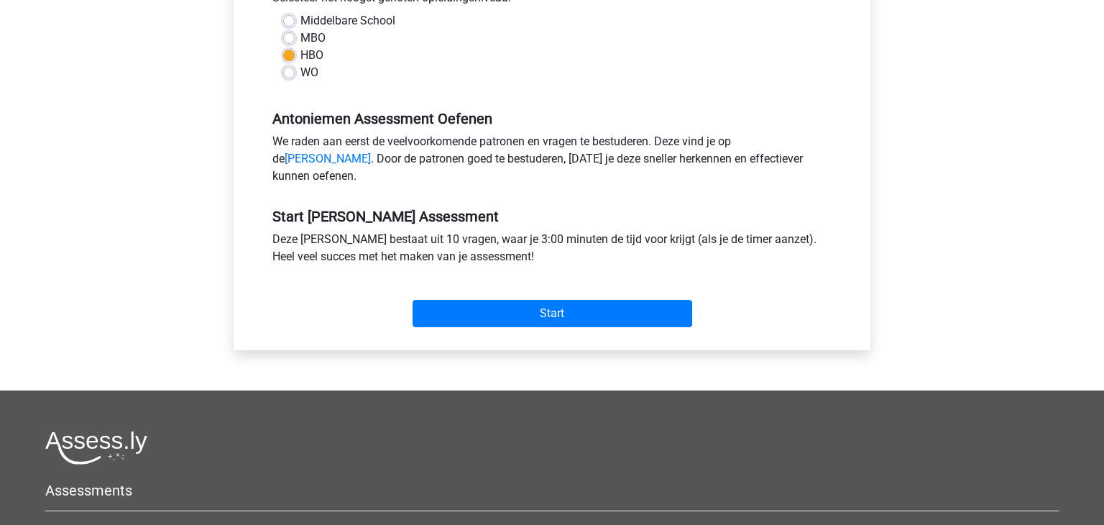
scroll to position [394, 0]
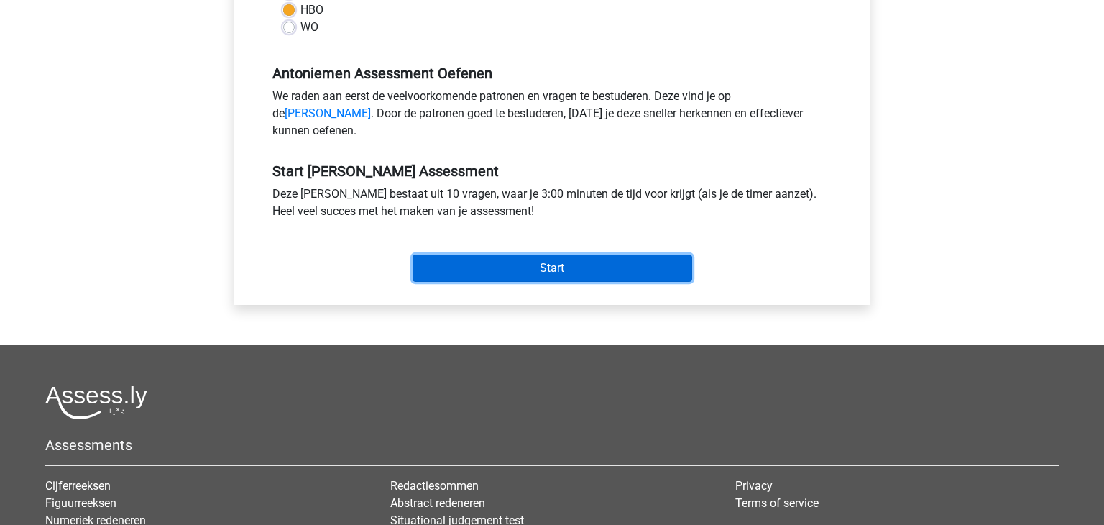
click at [573, 280] on input "Start" at bounding box center [552, 267] width 280 height 27
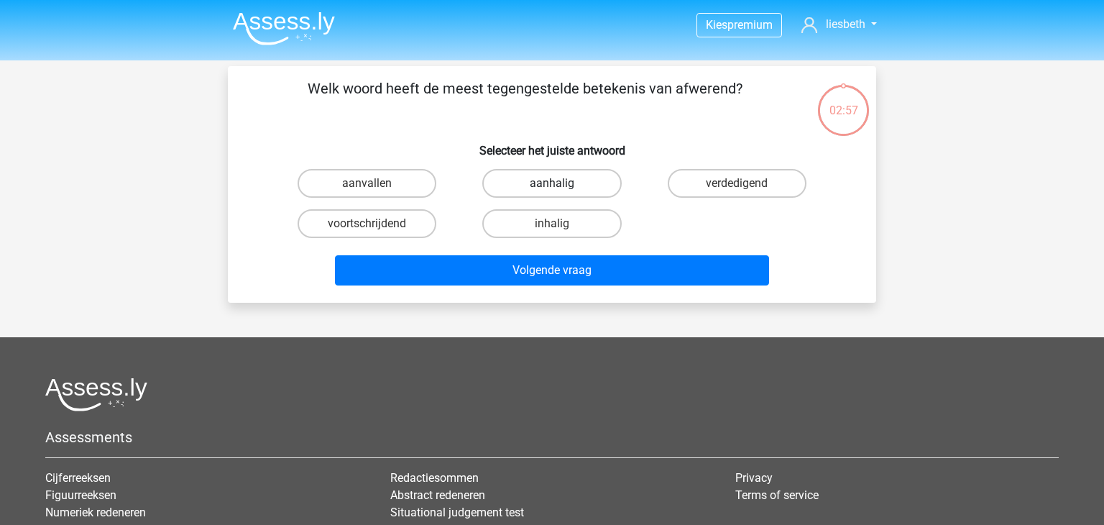
click at [577, 180] on label "aanhalig" at bounding box center [551, 183] width 139 height 29
click at [561, 183] on input "aanhalig" at bounding box center [556, 187] width 9 height 9
radio input "true"
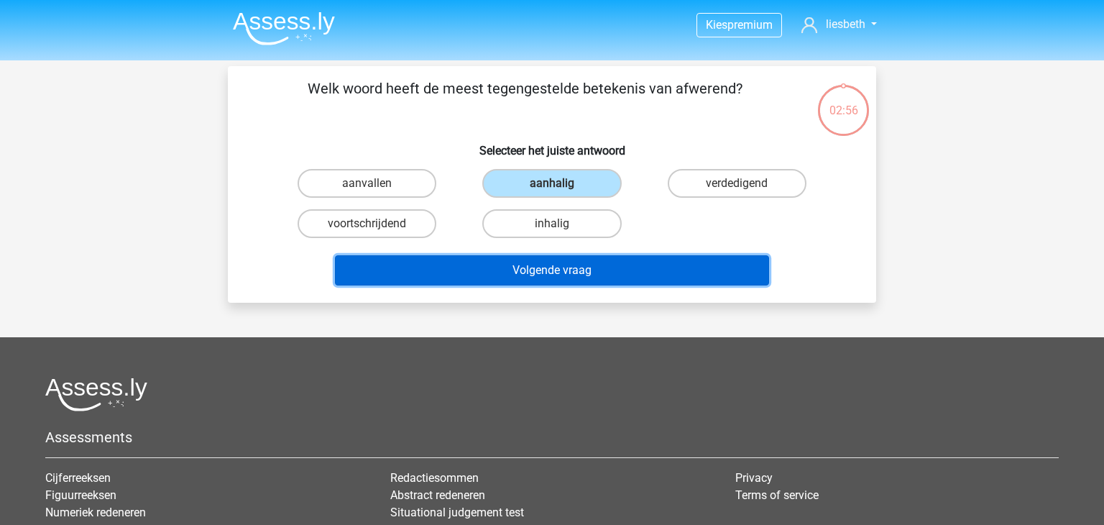
click at [566, 262] on button "Volgende vraag" at bounding box center [552, 270] width 435 height 30
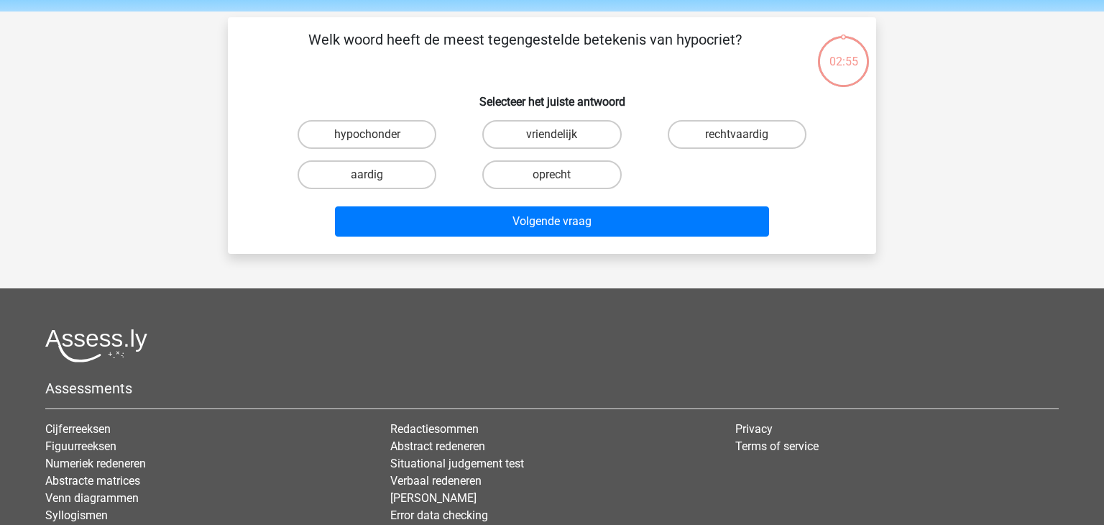
scroll to position [66, 0]
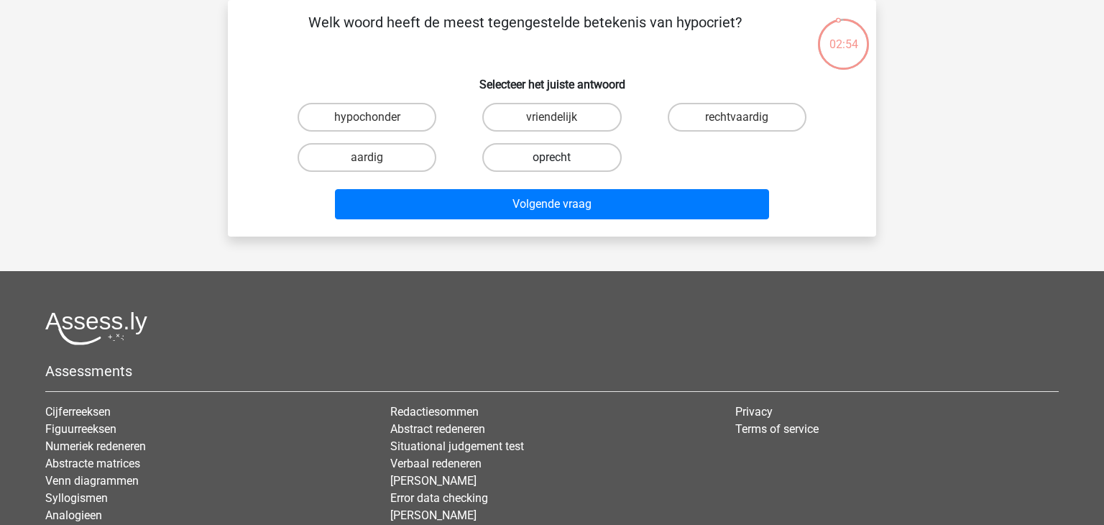
click at [568, 157] on label "oprecht" at bounding box center [551, 157] width 139 height 29
click at [561, 157] on input "oprecht" at bounding box center [556, 161] width 9 height 9
radio input "true"
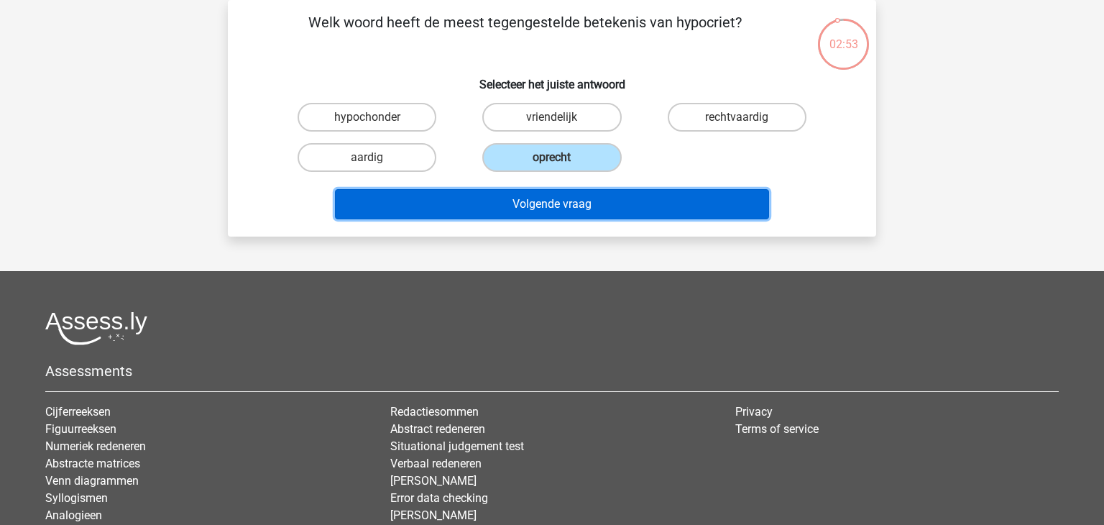
click at [569, 212] on button "Volgende vraag" at bounding box center [552, 204] width 435 height 30
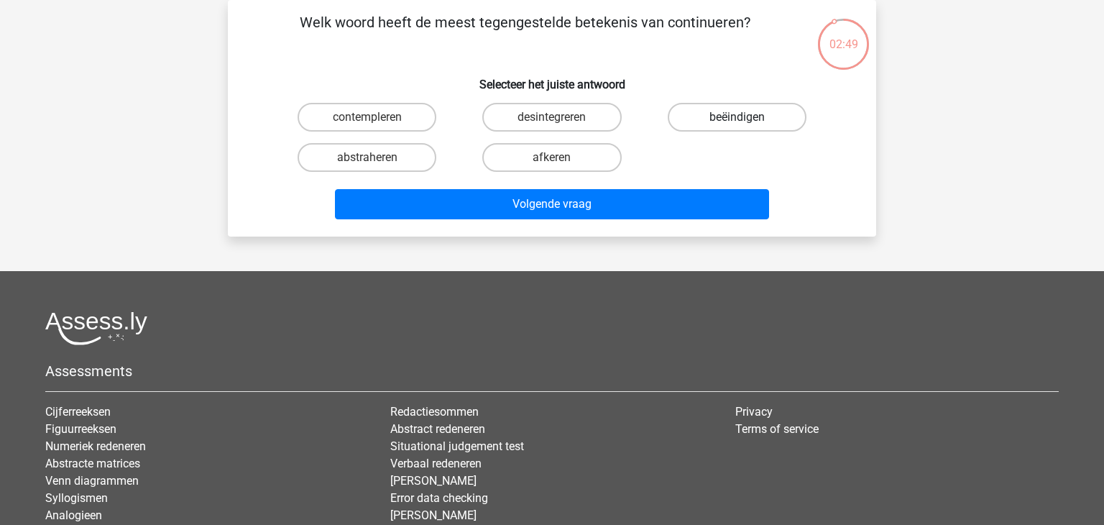
click at [730, 118] on label "beëindigen" at bounding box center [736, 117] width 139 height 29
click at [736, 118] on input "beëindigen" at bounding box center [740, 121] width 9 height 9
radio input "true"
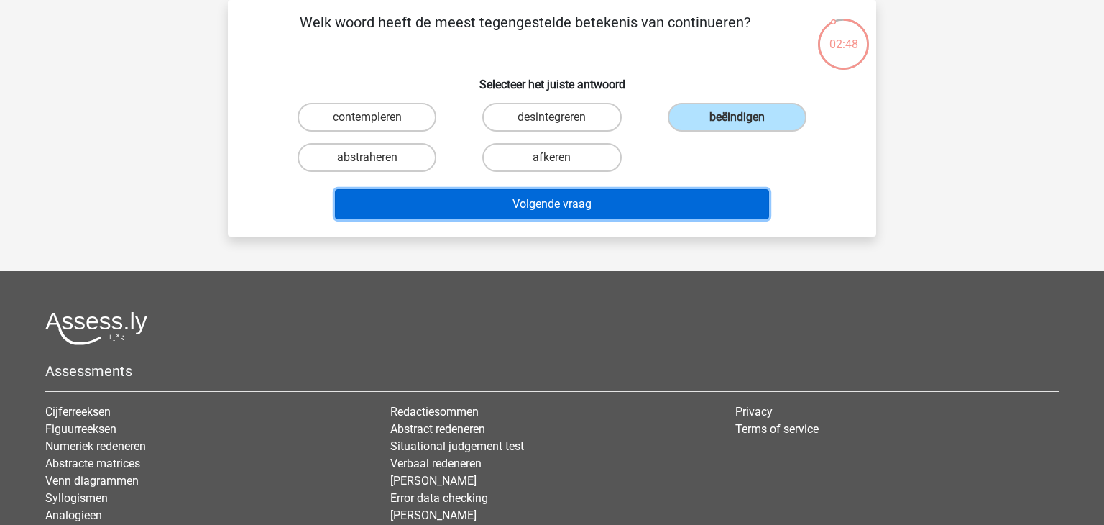
click at [574, 203] on button "Volgende vraag" at bounding box center [552, 204] width 435 height 30
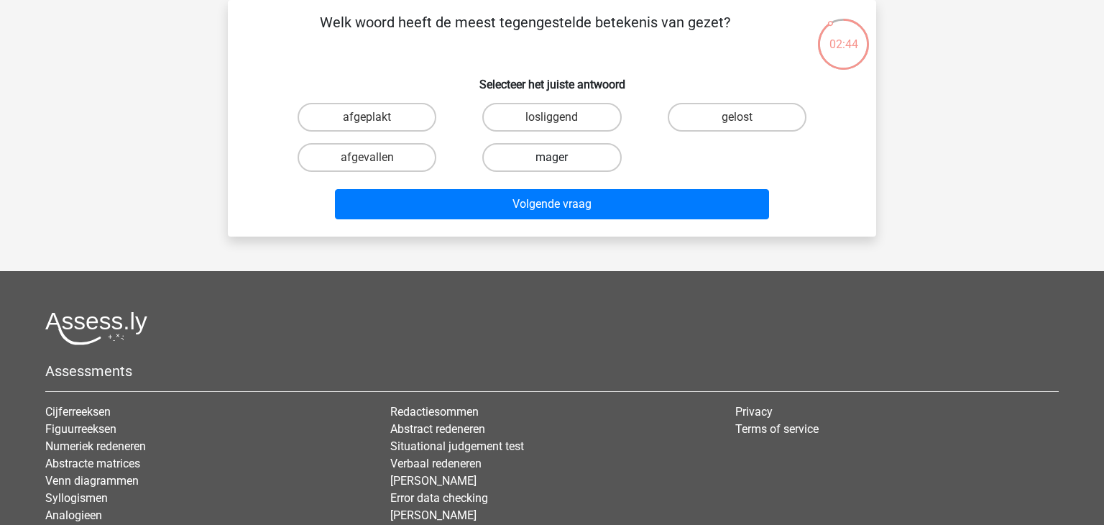
click at [566, 158] on label "mager" at bounding box center [551, 157] width 139 height 29
click at [561, 158] on input "mager" at bounding box center [556, 161] width 9 height 9
radio input "true"
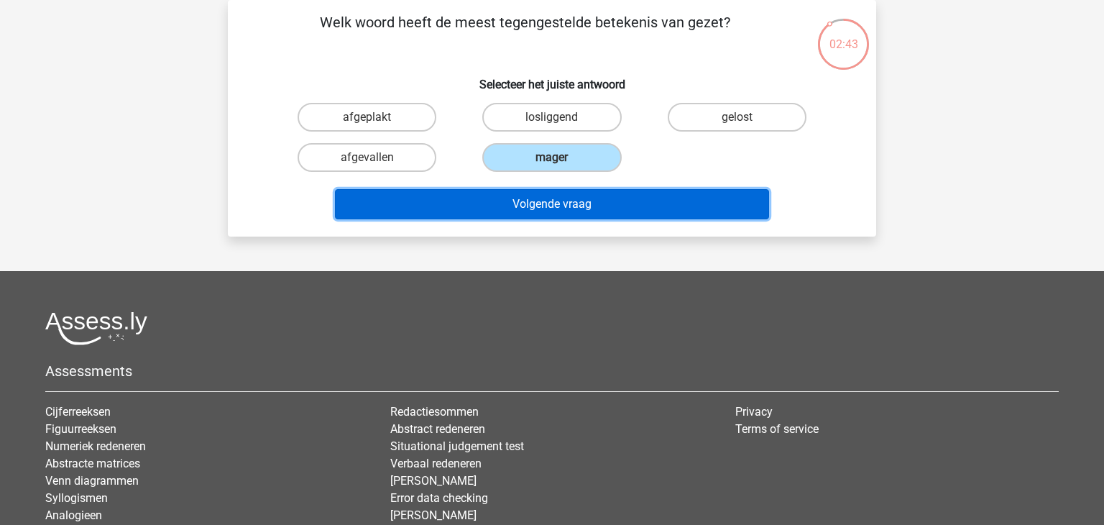
click at [548, 208] on button "Volgende vraag" at bounding box center [552, 204] width 435 height 30
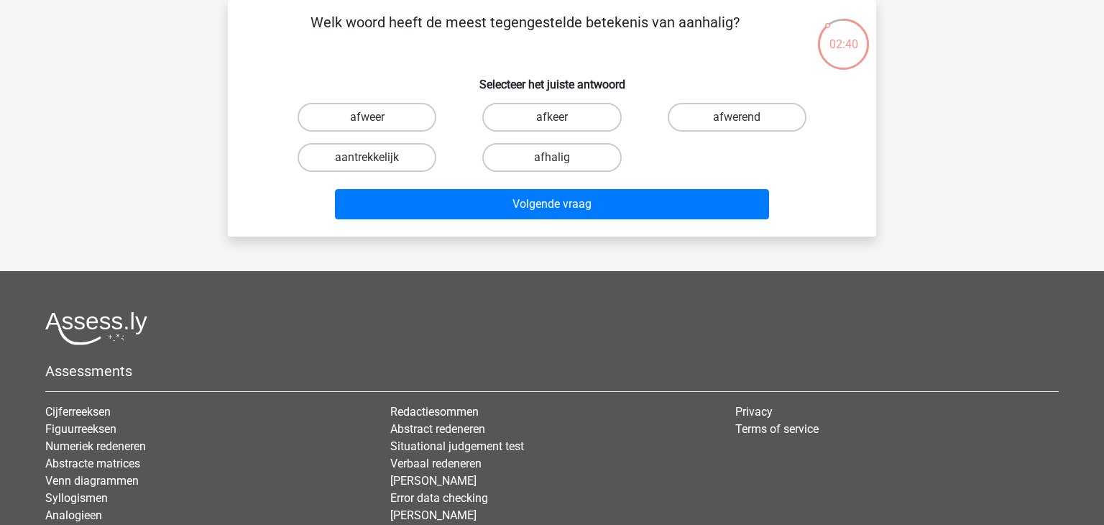
click at [736, 119] on input "afwerend" at bounding box center [740, 121] width 9 height 9
radio input "true"
click at [530, 222] on div "Volgende vraag" at bounding box center [551, 207] width 555 height 36
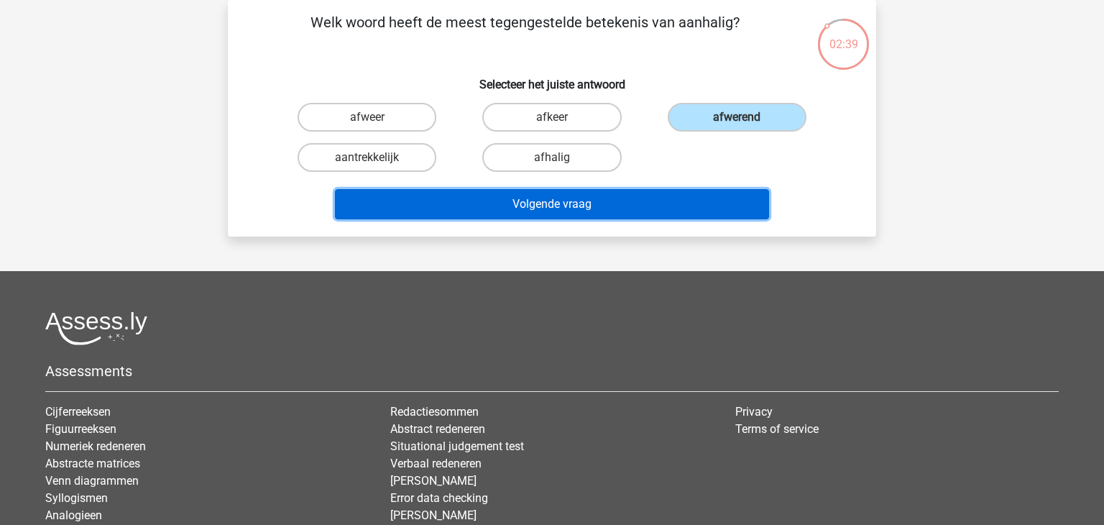
click at [532, 204] on button "Volgende vraag" at bounding box center [552, 204] width 435 height 30
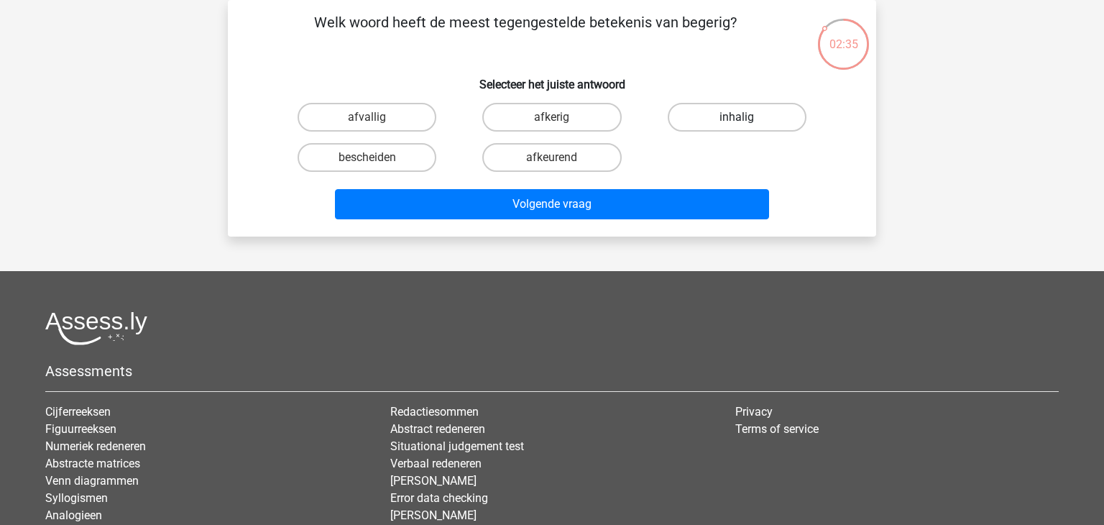
click at [729, 114] on label "inhalig" at bounding box center [736, 117] width 139 height 29
click at [736, 117] on input "inhalig" at bounding box center [740, 121] width 9 height 9
radio input "true"
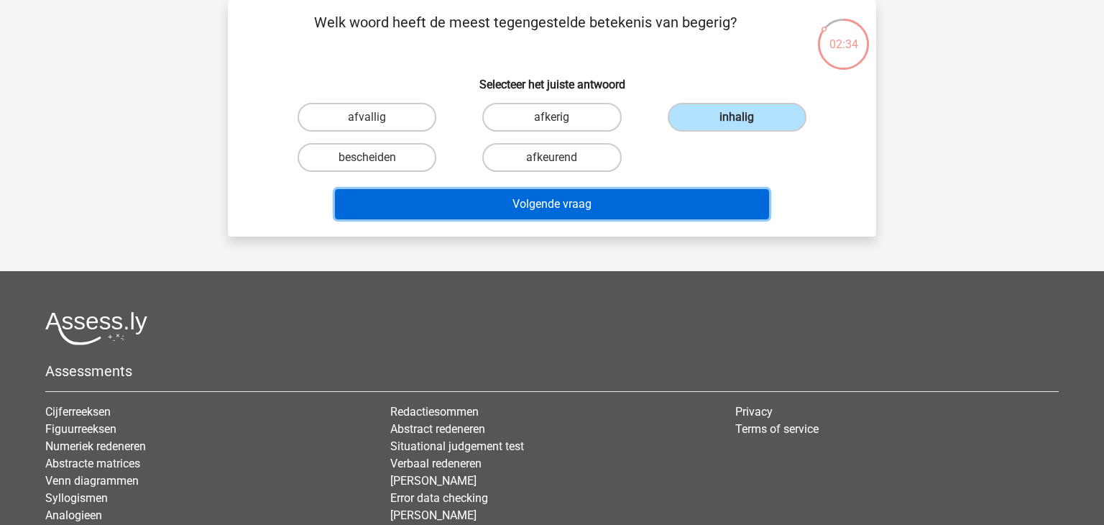
click at [550, 208] on button "Volgende vraag" at bounding box center [552, 204] width 435 height 30
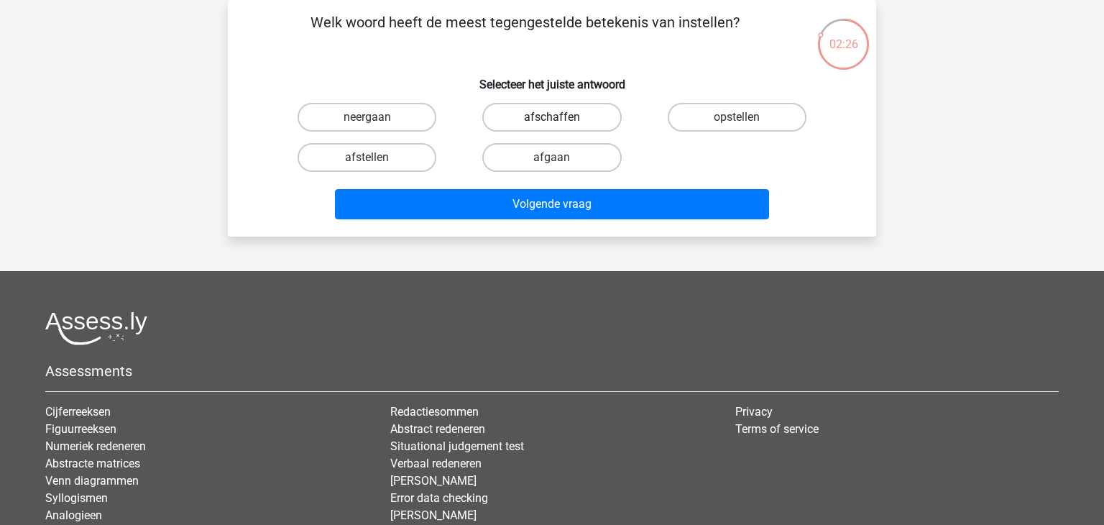
click at [554, 116] on label "afschaffen" at bounding box center [551, 117] width 139 height 29
click at [554, 117] on input "afschaffen" at bounding box center [556, 121] width 9 height 9
radio input "true"
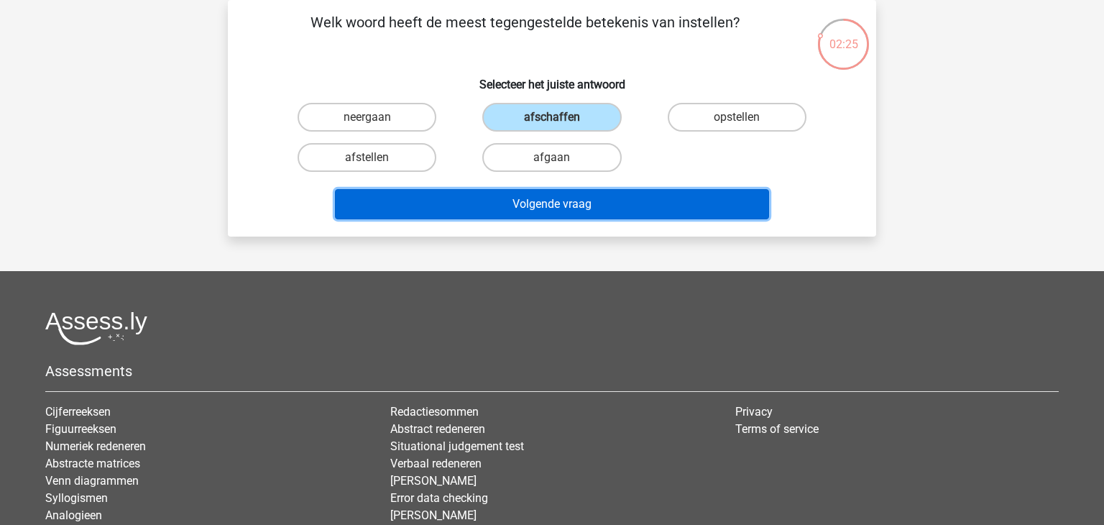
click at [550, 193] on button "Volgende vraag" at bounding box center [552, 204] width 435 height 30
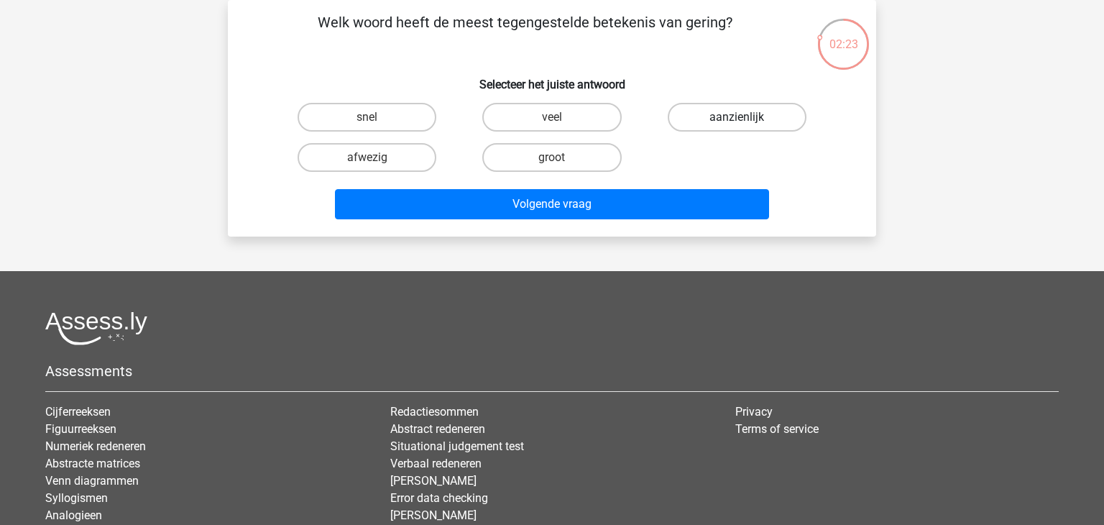
click at [729, 114] on label "aanzienlijk" at bounding box center [736, 117] width 139 height 29
click at [736, 117] on input "aanzienlijk" at bounding box center [740, 121] width 9 height 9
radio input "true"
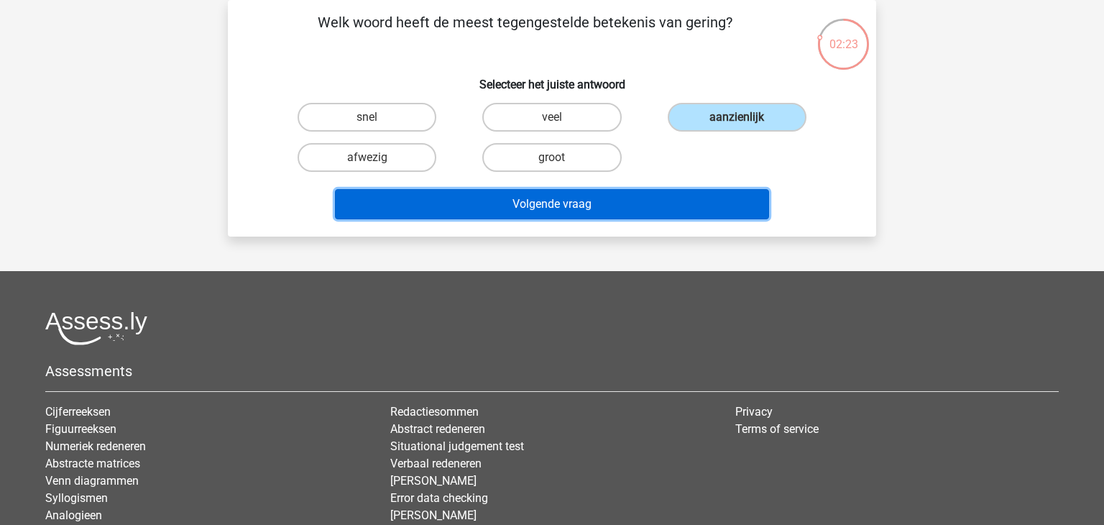
click at [588, 215] on button "Volgende vraag" at bounding box center [552, 204] width 435 height 30
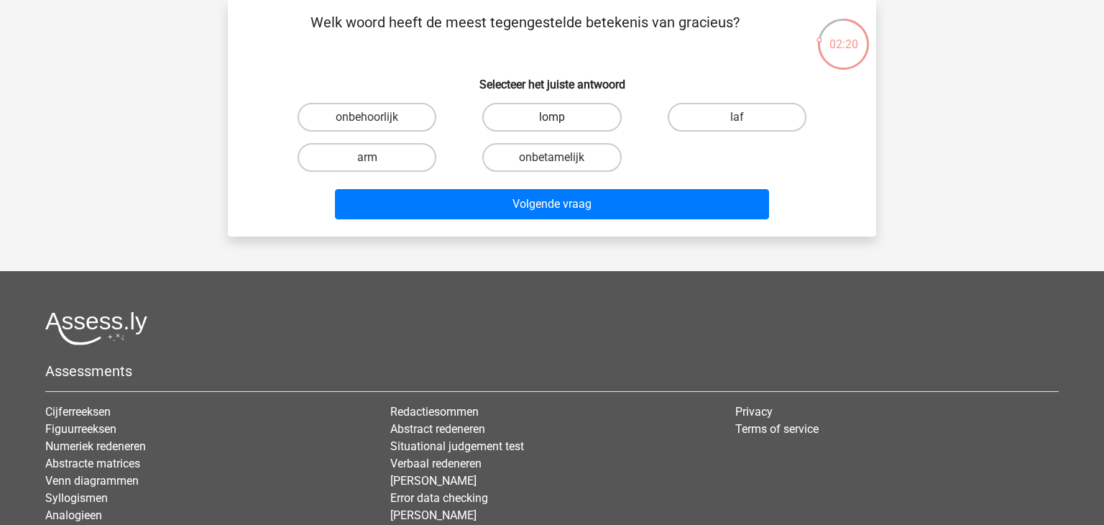
click at [574, 124] on label "lomp" at bounding box center [551, 117] width 139 height 29
click at [561, 124] on input "lomp" at bounding box center [556, 121] width 9 height 9
radio input "true"
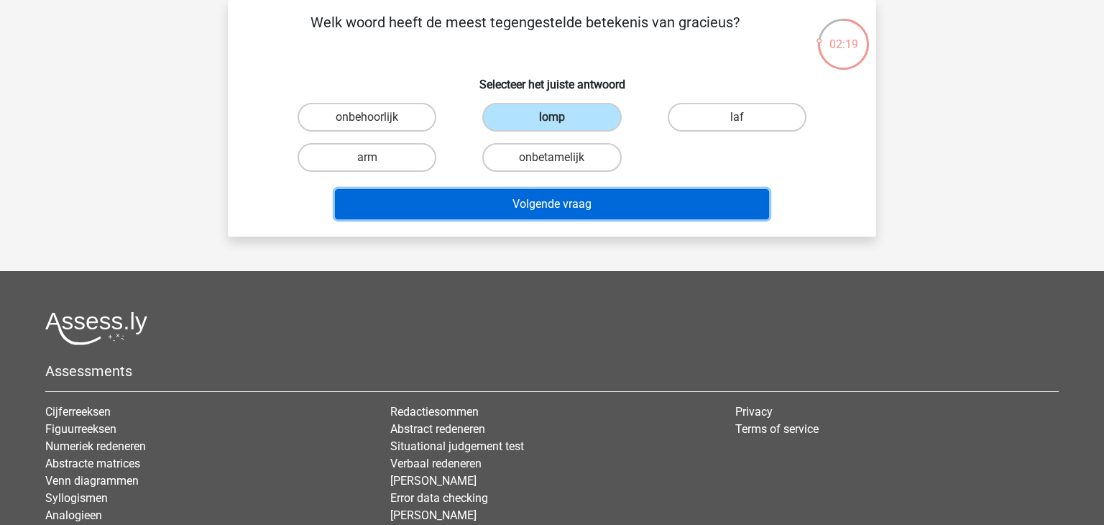
click at [569, 208] on button "Volgende vraag" at bounding box center [552, 204] width 435 height 30
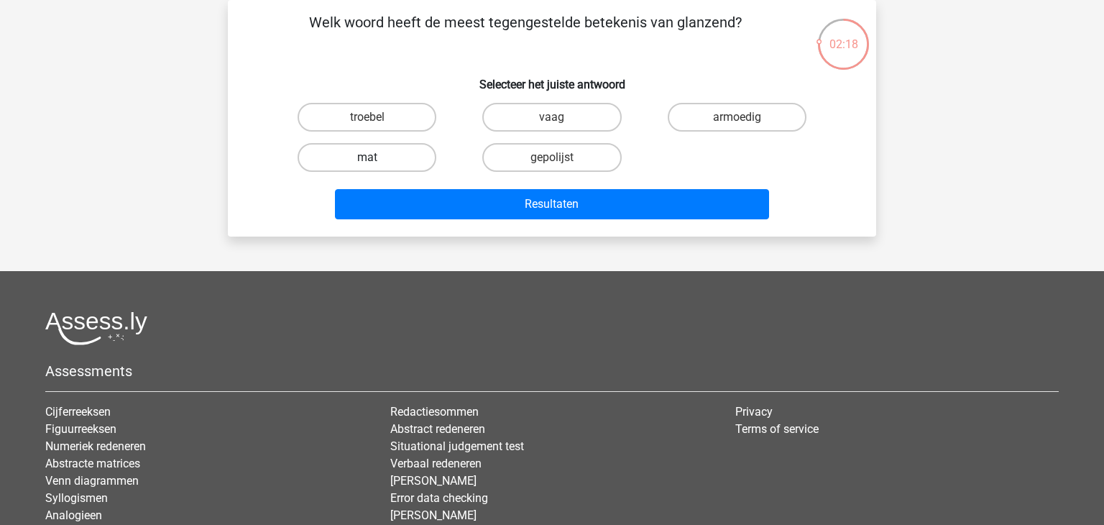
click at [402, 156] on label "mat" at bounding box center [366, 157] width 139 height 29
click at [376, 157] on input "mat" at bounding box center [371, 161] width 9 height 9
radio input "true"
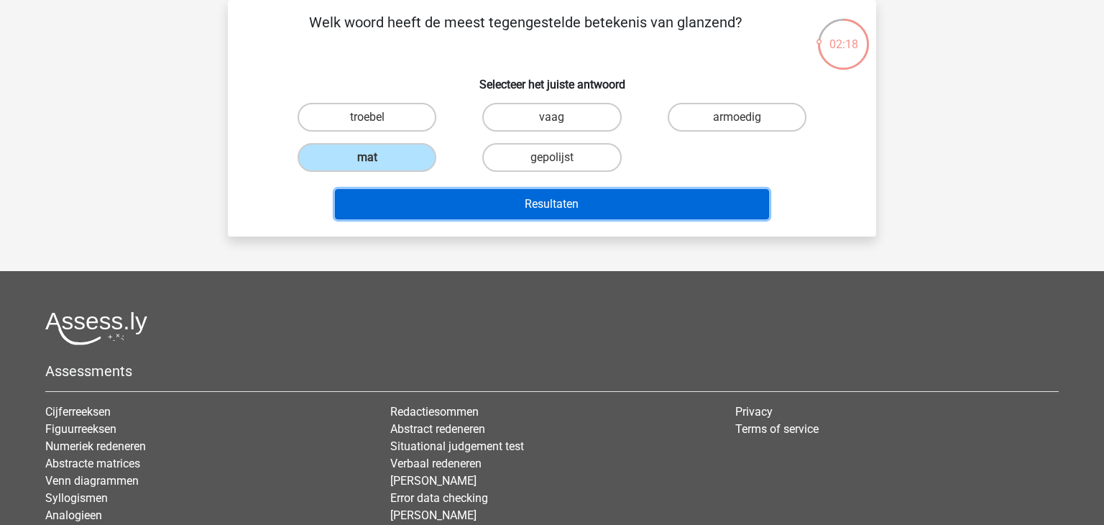
click at [544, 205] on button "Resultaten" at bounding box center [552, 204] width 435 height 30
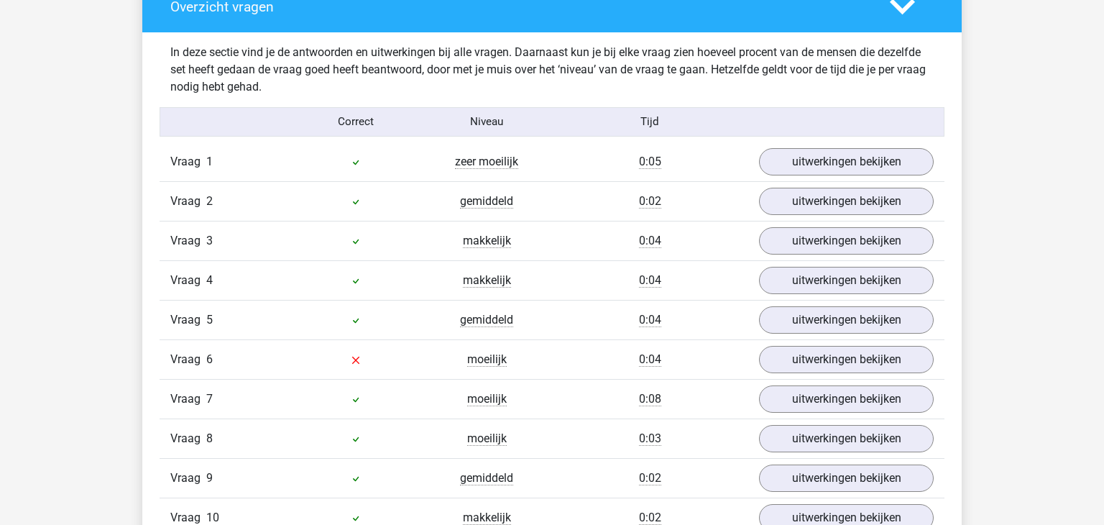
scroll to position [1187, 0]
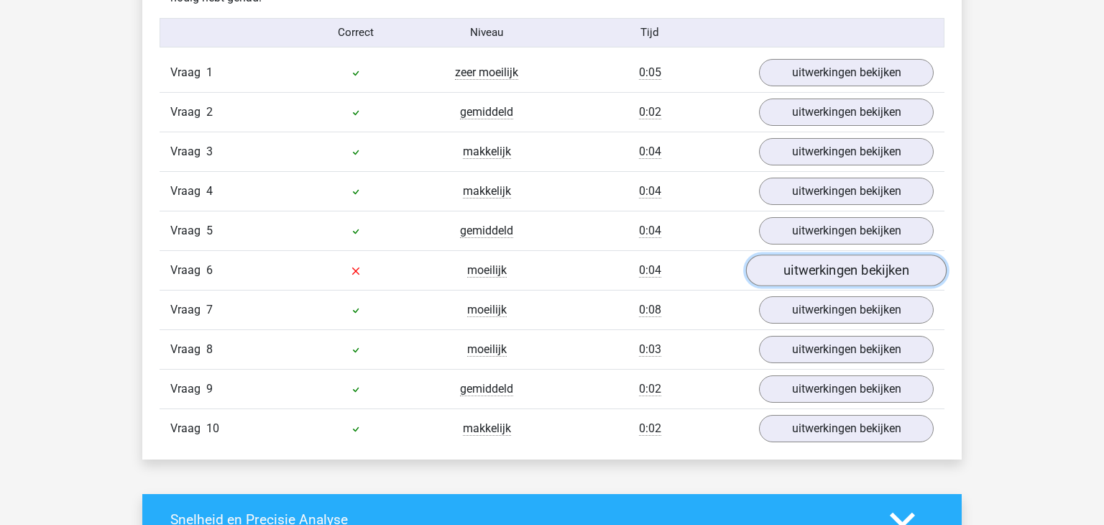
click at [824, 267] on link "uitwerkingen bekijken" at bounding box center [846, 270] width 200 height 32
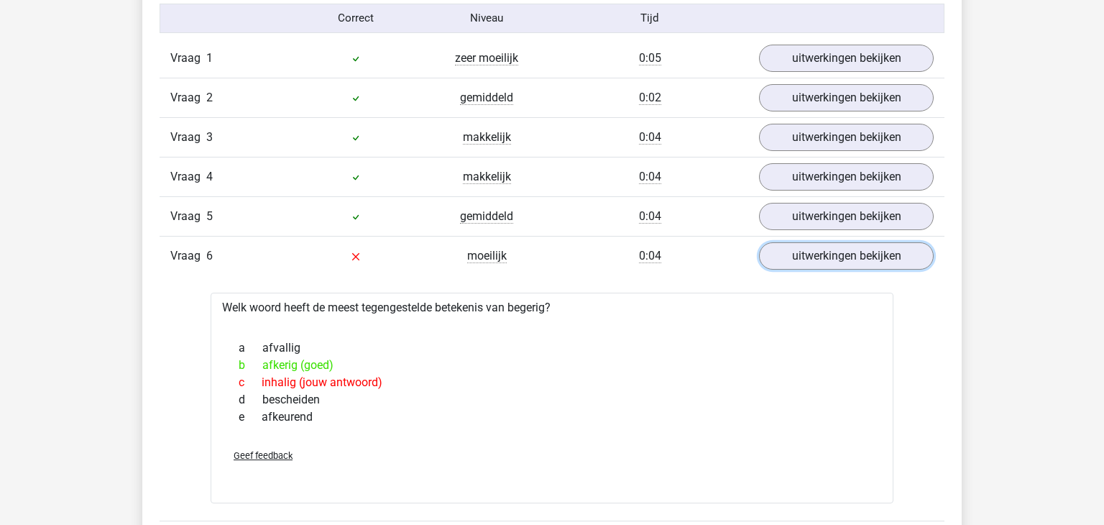
scroll to position [589, 0]
